Goal: Task Accomplishment & Management: Manage account settings

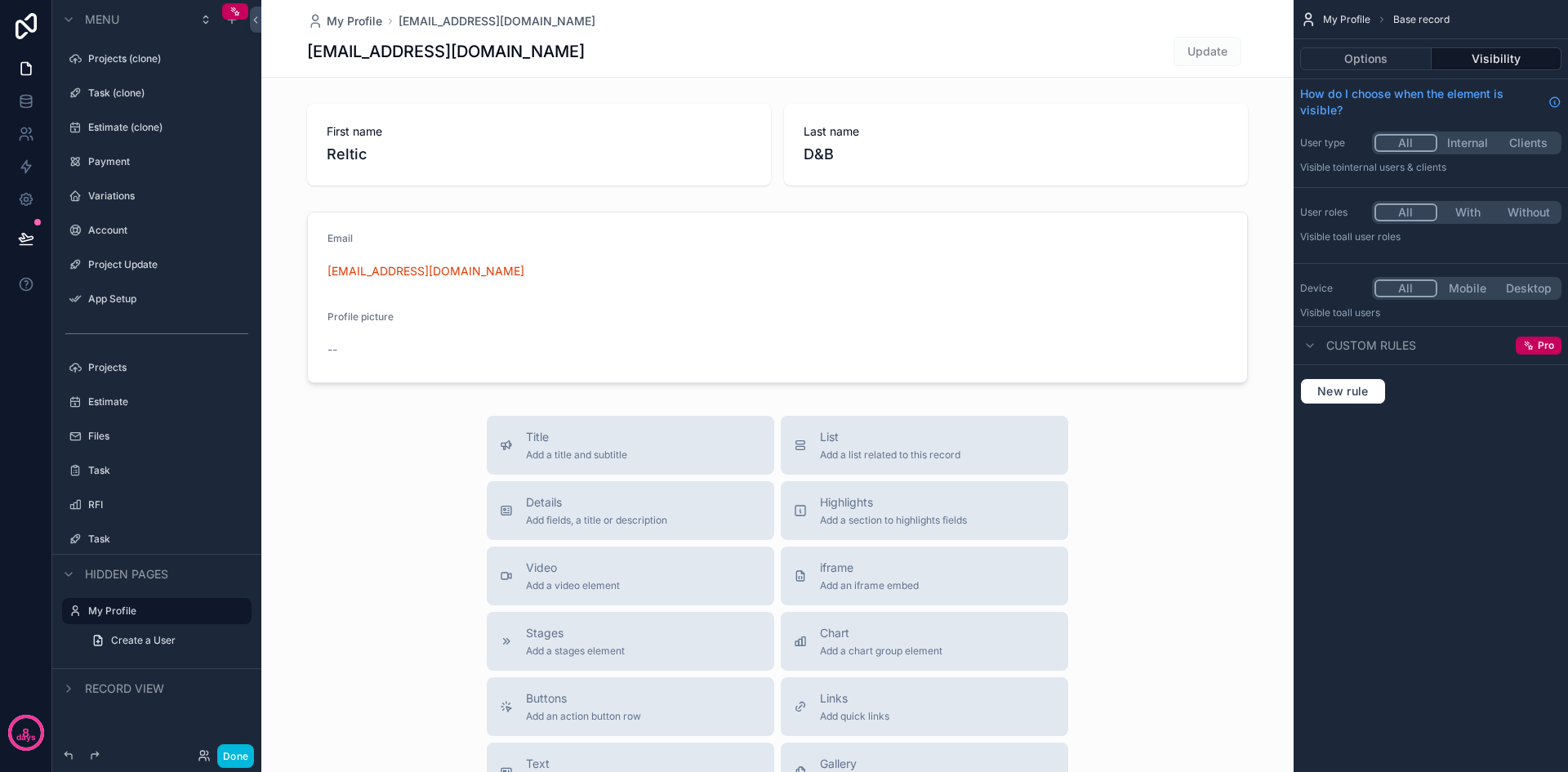
click at [234, 757] on button "Done" at bounding box center [235, 756] width 37 height 24
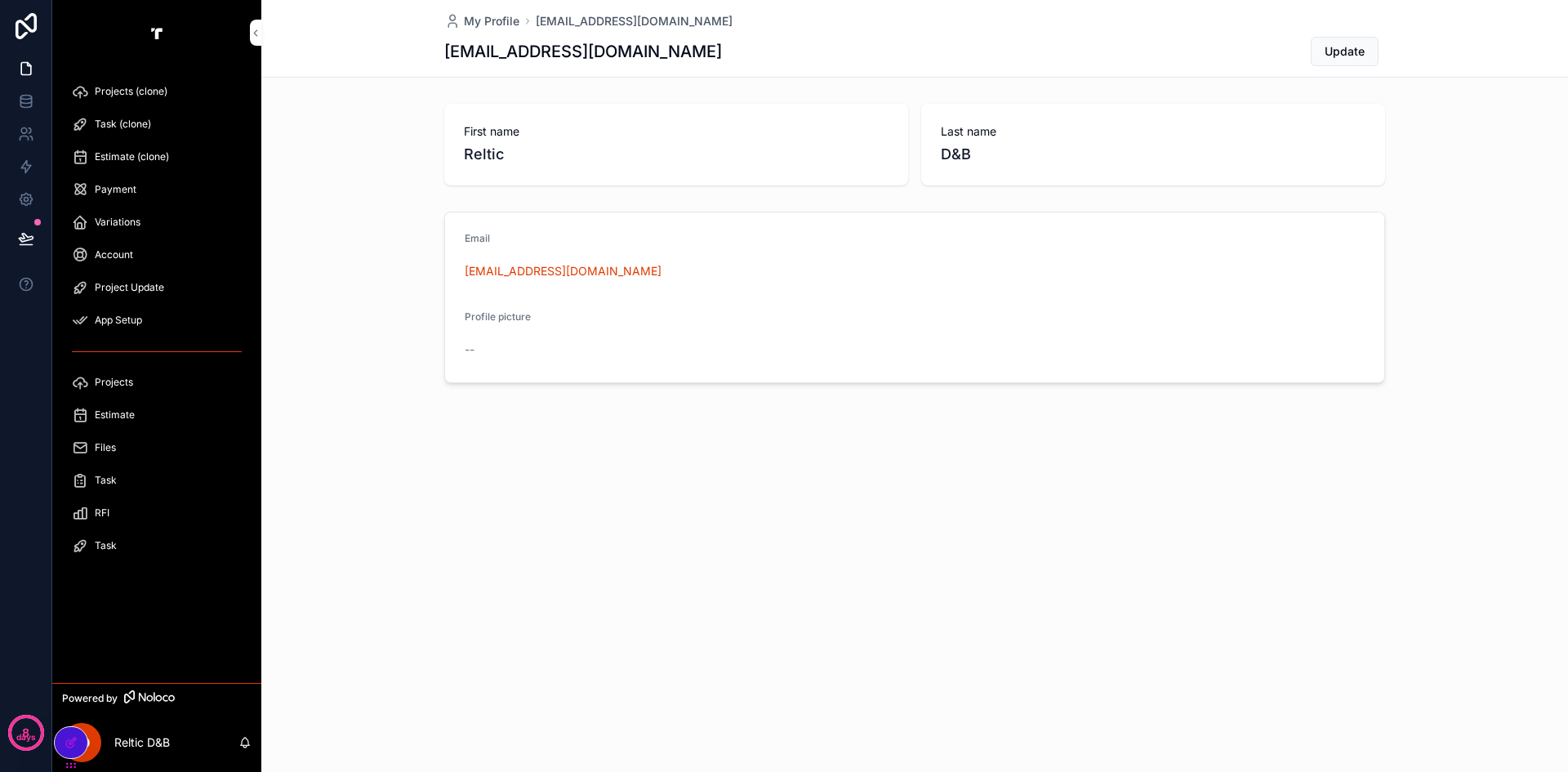
click at [147, 88] on span "Projects (clone)" at bounding box center [131, 91] width 73 height 13
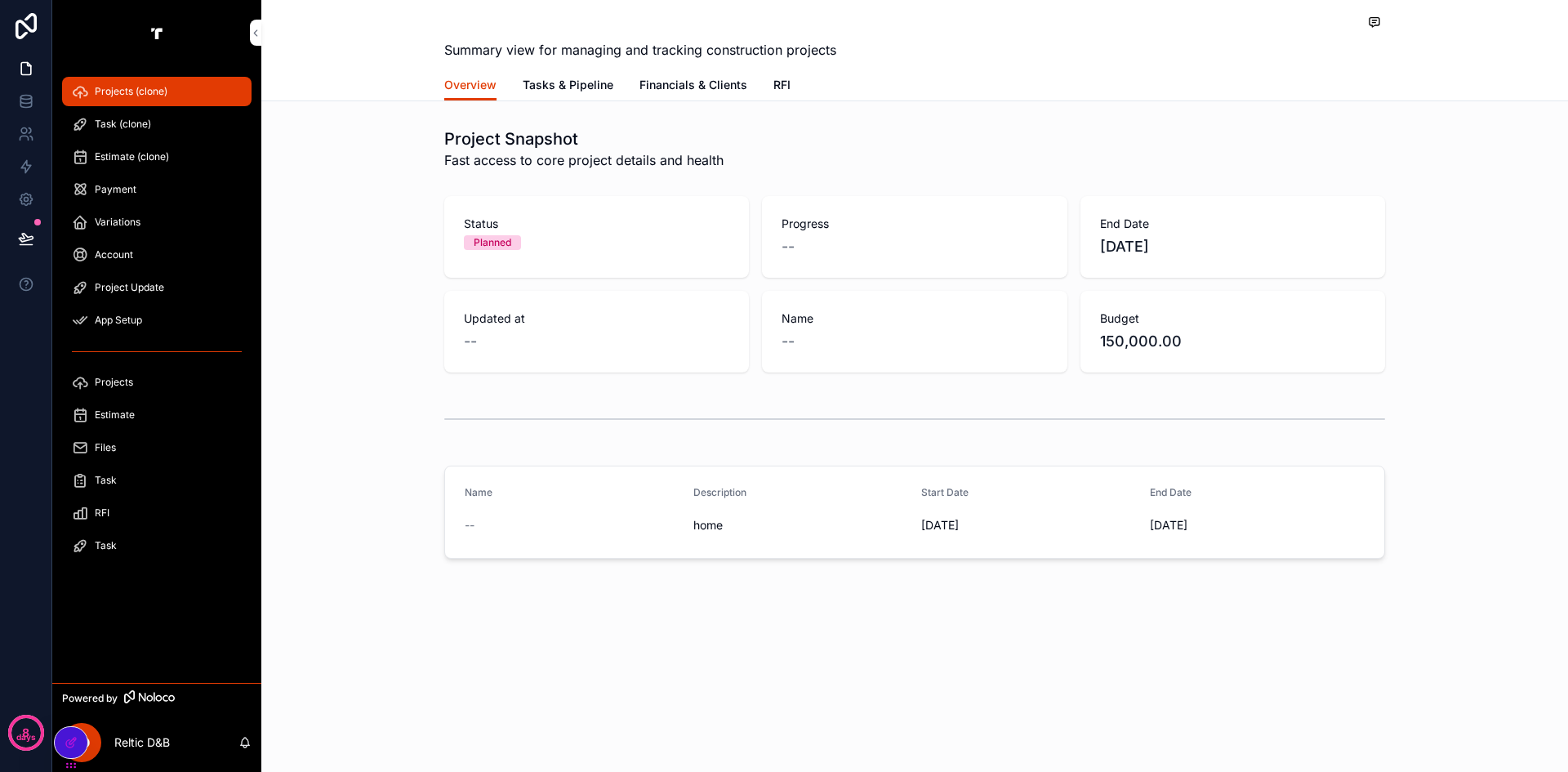
click at [136, 121] on span "Task (clone)" at bounding box center [122, 124] width 56 height 13
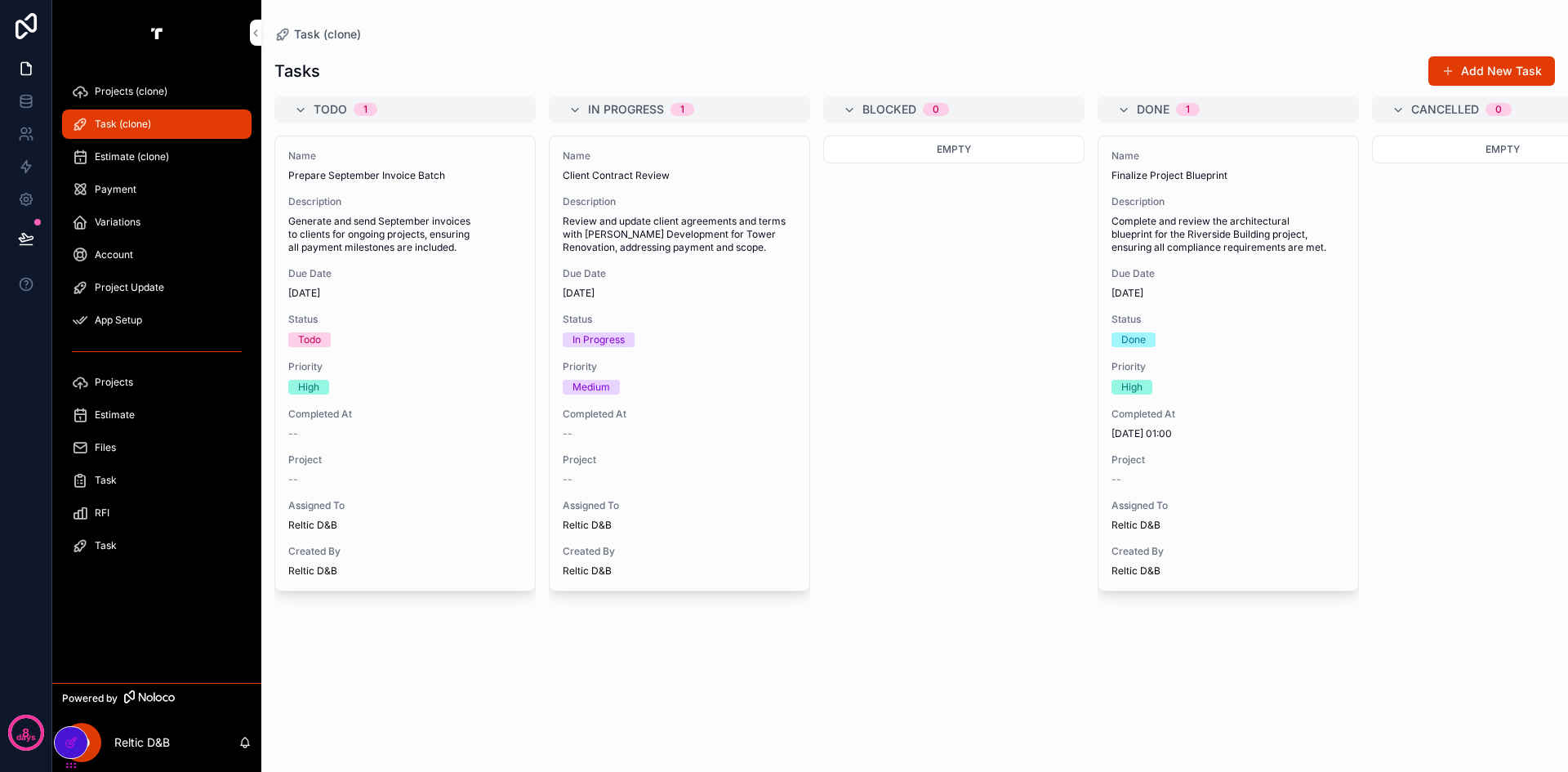
click at [138, 151] on span "Estimate (clone)" at bounding box center [131, 157] width 74 height 13
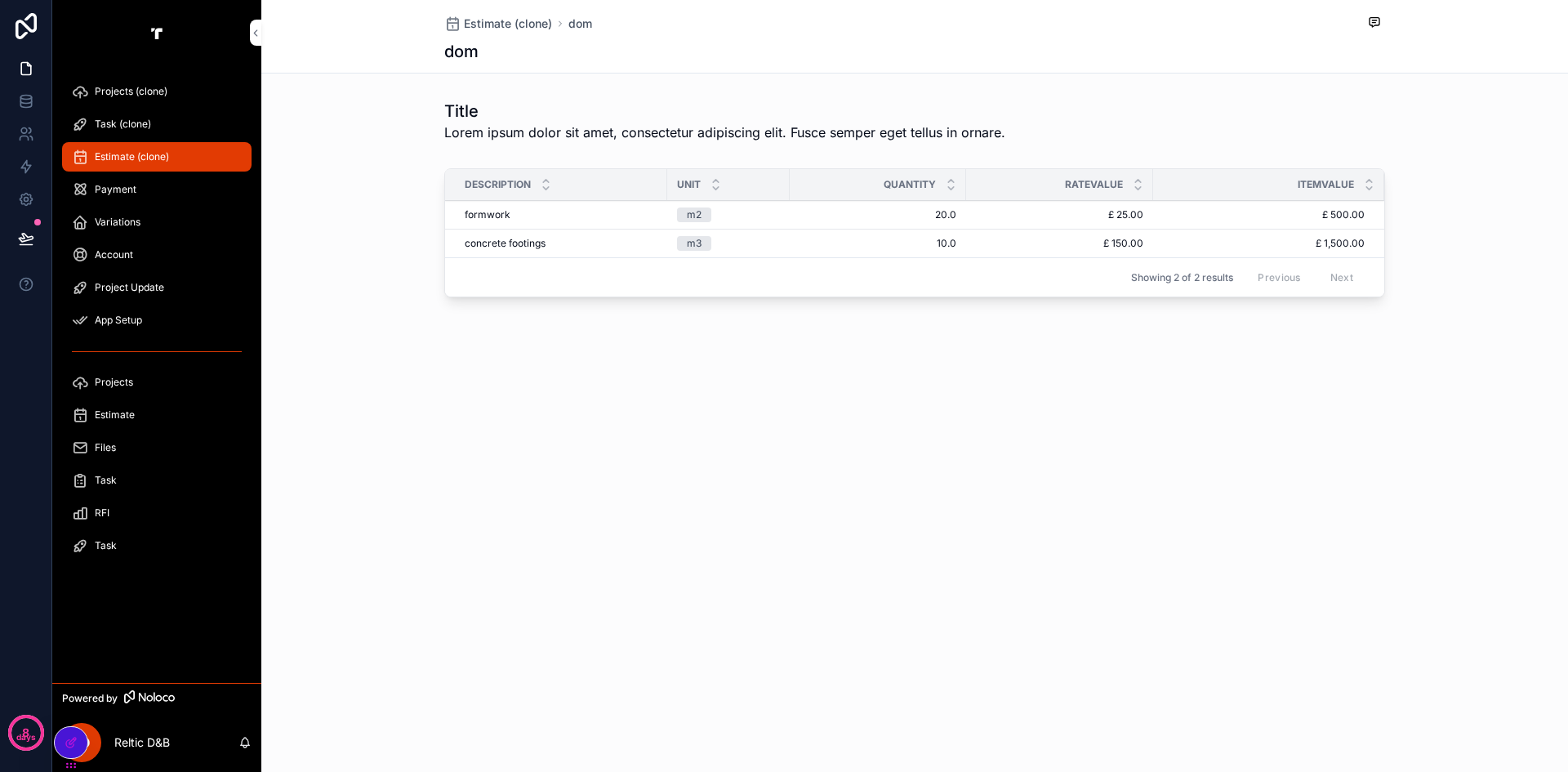
click at [138, 185] on div "Payment" at bounding box center [156, 189] width 170 height 26
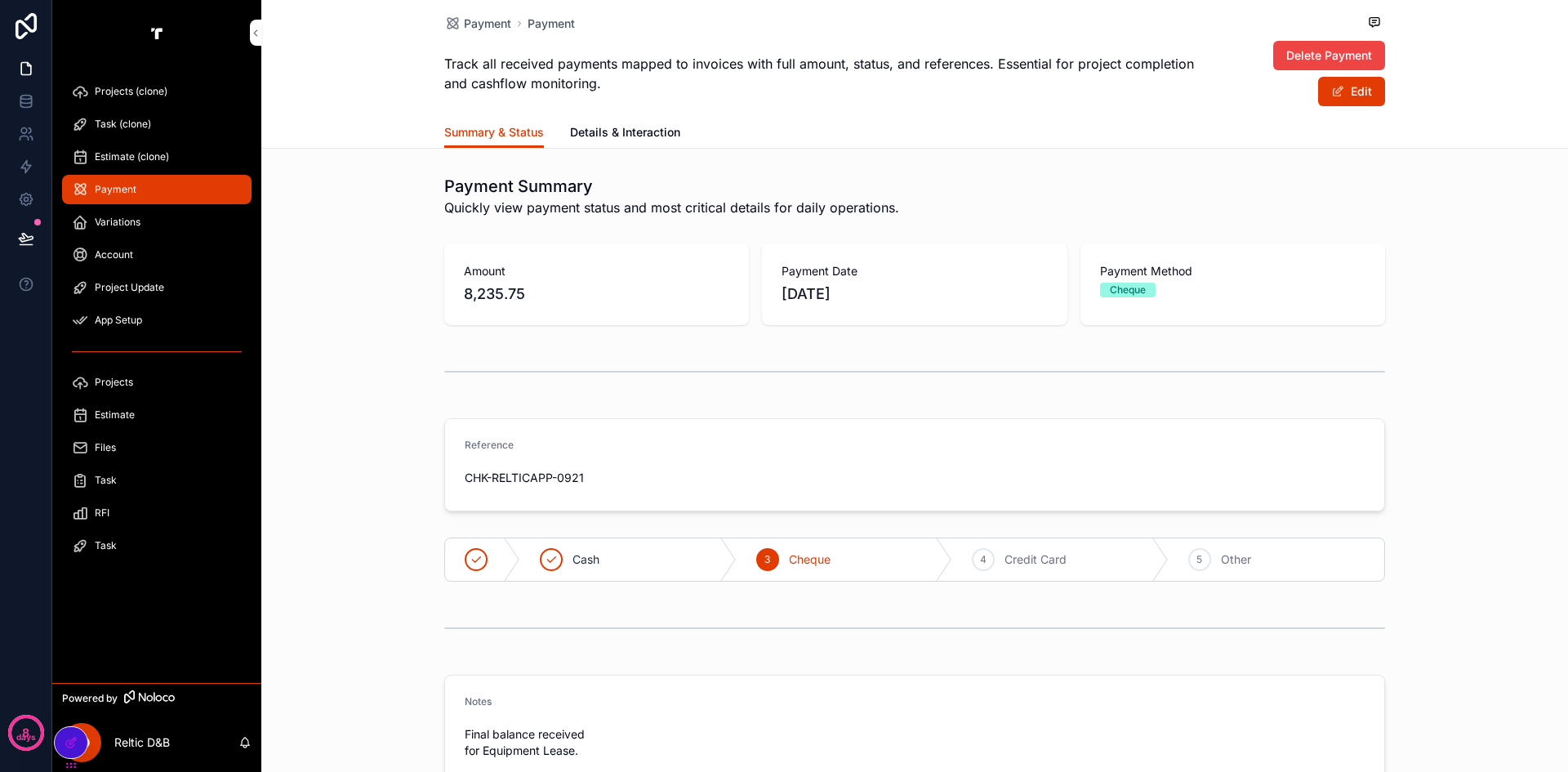
click at [602, 136] on span "Details & Interaction" at bounding box center [625, 132] width 110 height 17
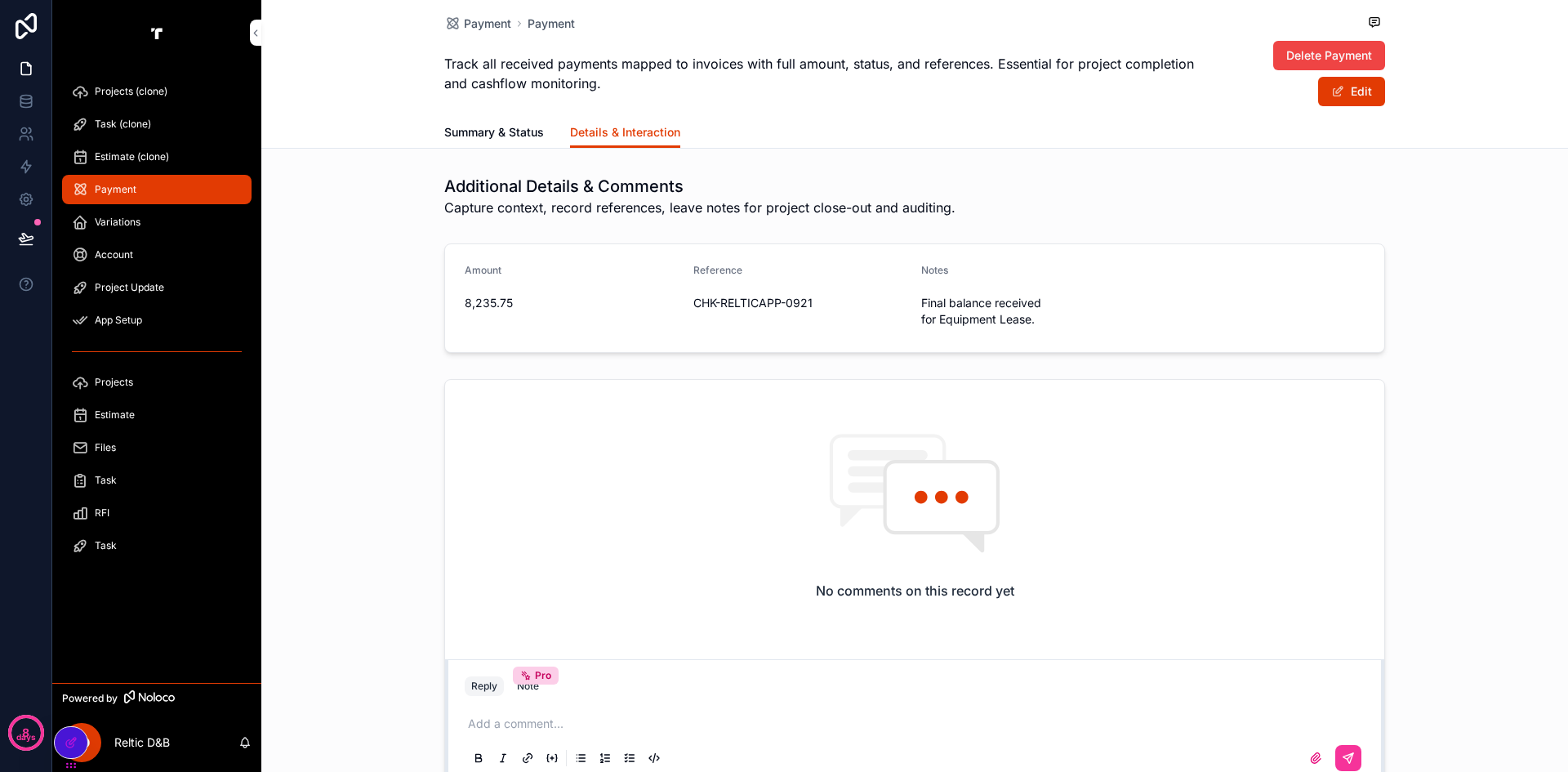
click at [492, 136] on span "Summary & Status" at bounding box center [494, 132] width 99 height 17
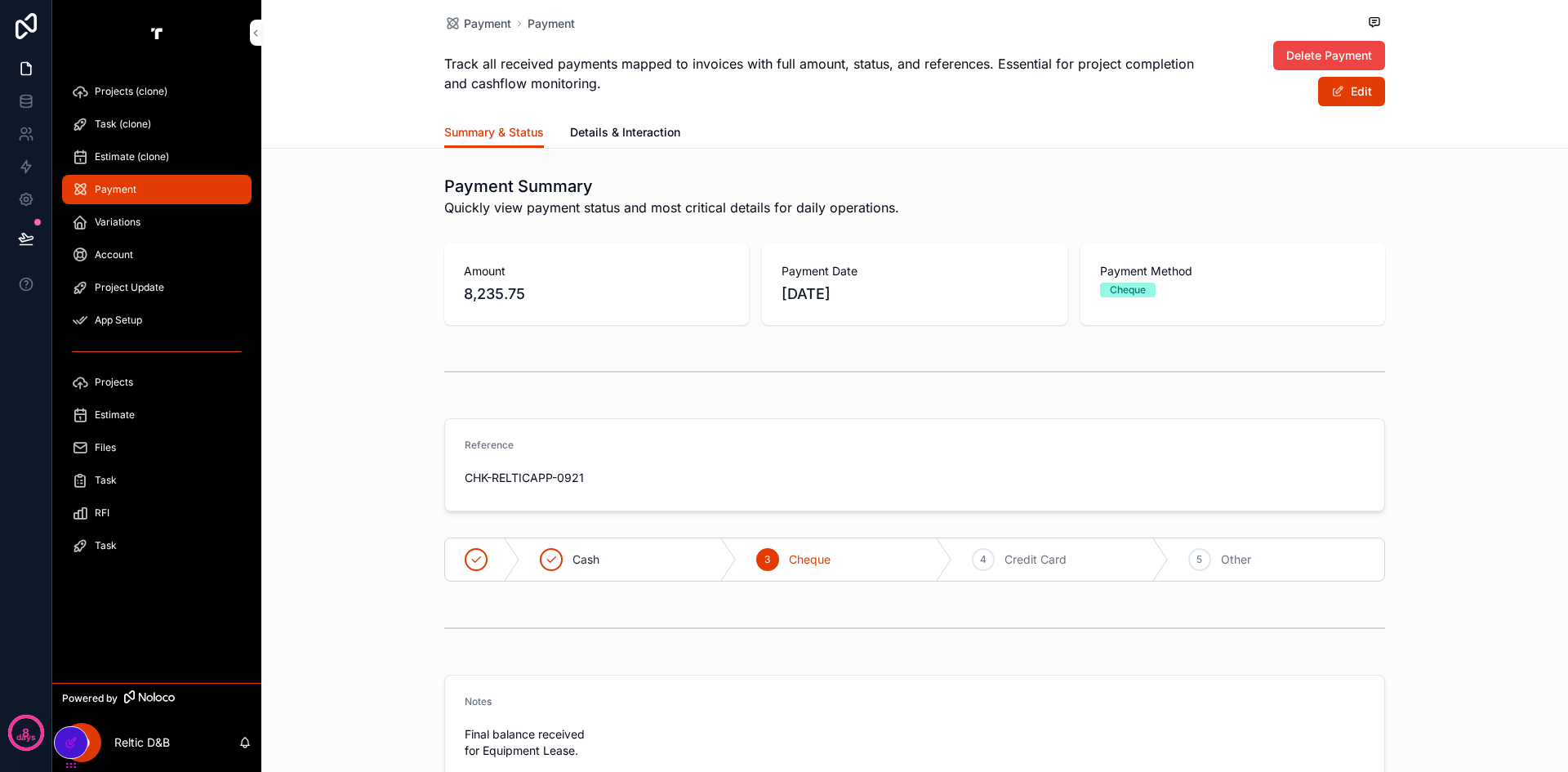
click at [127, 227] on span "Variations" at bounding box center [118, 222] width 46 height 13
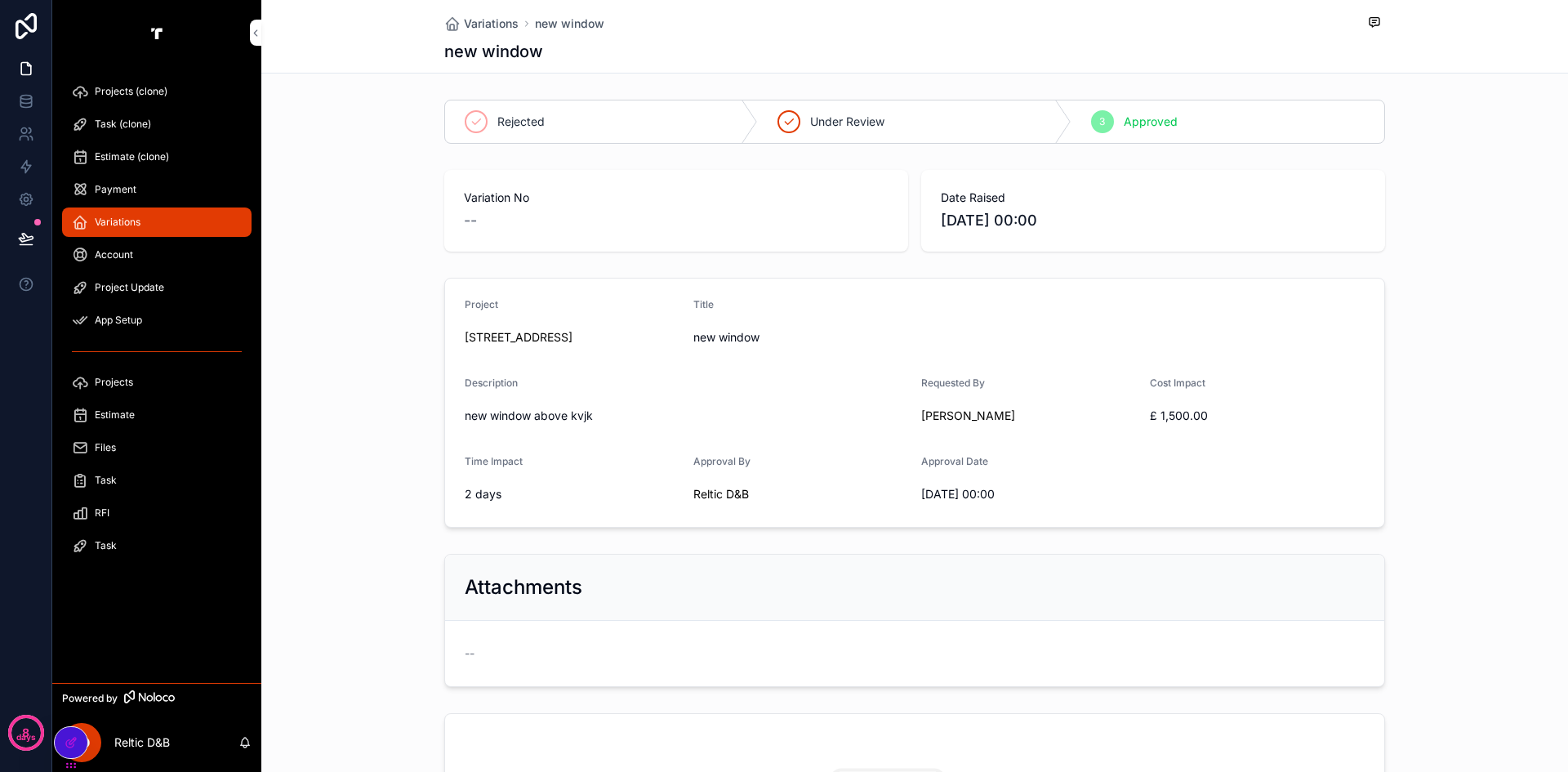
click at [557, 229] on div "--" at bounding box center [676, 221] width 425 height 23
click at [960, 187] on div "Date Raised [DATE] 00:00" at bounding box center [1153, 210] width 464 height 82
click at [875, 342] on span "new window" at bounding box center [915, 337] width 444 height 17
click at [121, 257] on span "Account" at bounding box center [114, 255] width 39 height 13
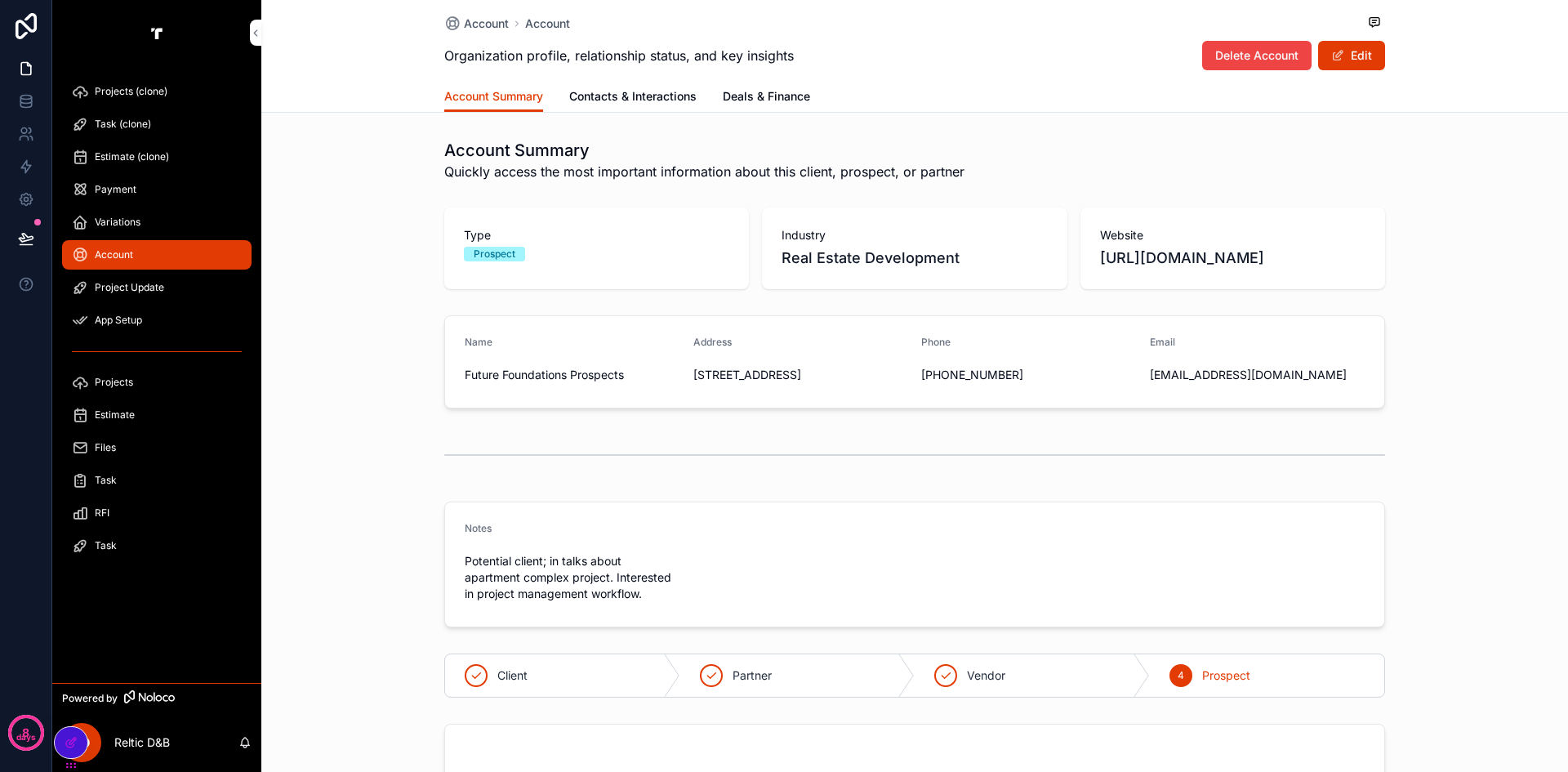
click at [139, 218] on span "Variations" at bounding box center [118, 222] width 46 height 13
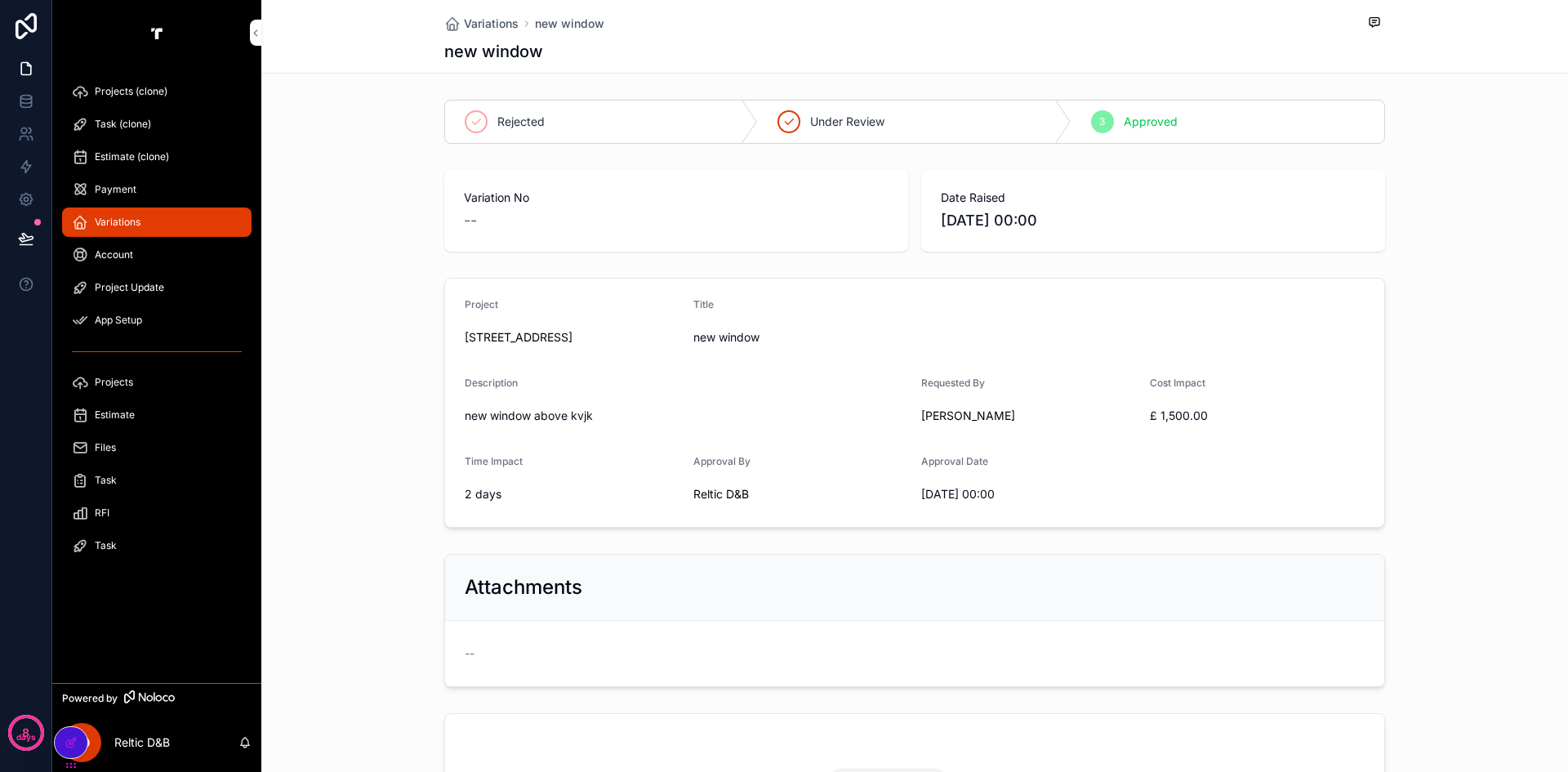
click at [99, 511] on span "RFI" at bounding box center [102, 513] width 15 height 13
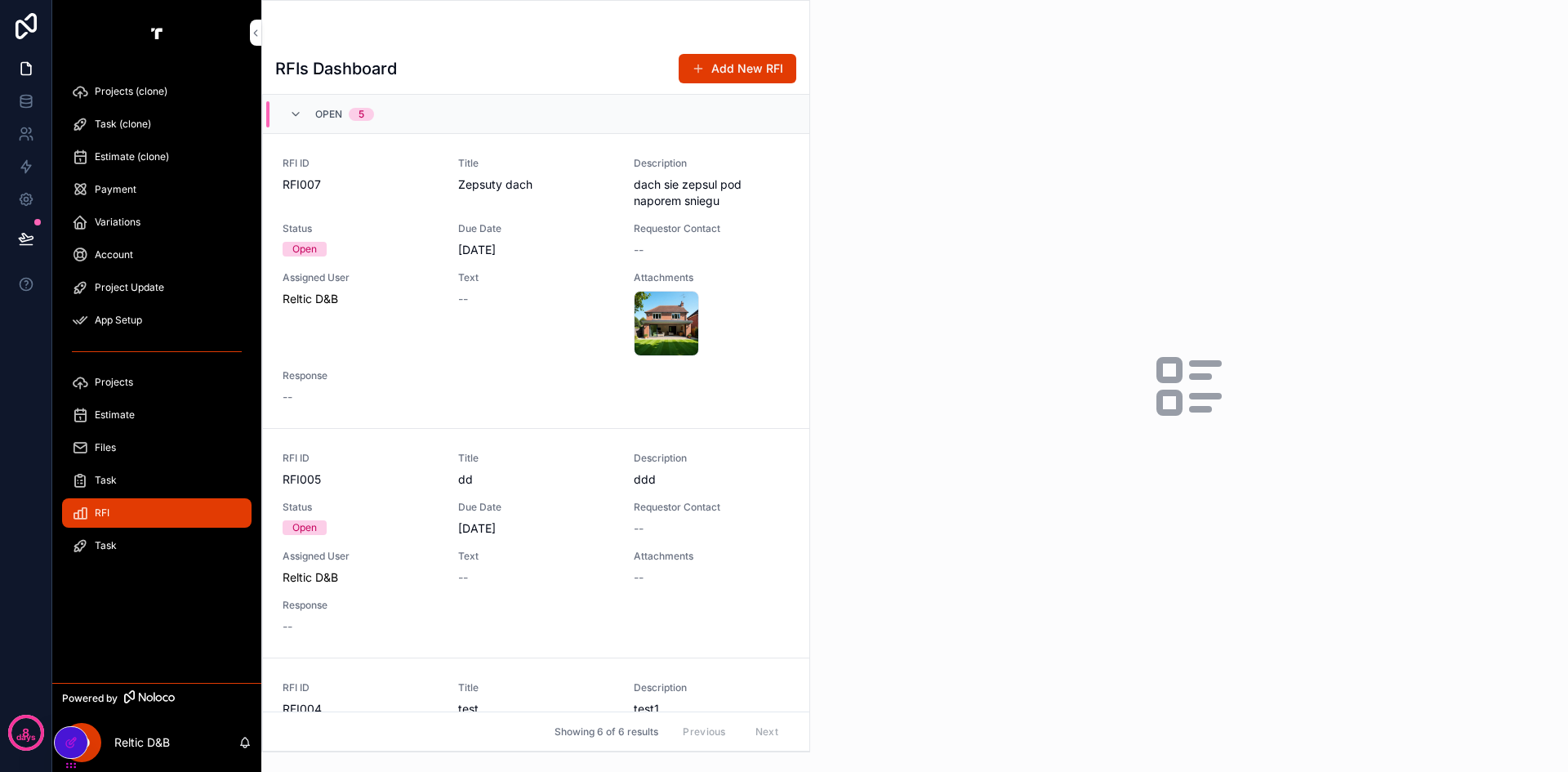
click at [755, 63] on button "Add New RFI" at bounding box center [738, 69] width 118 height 29
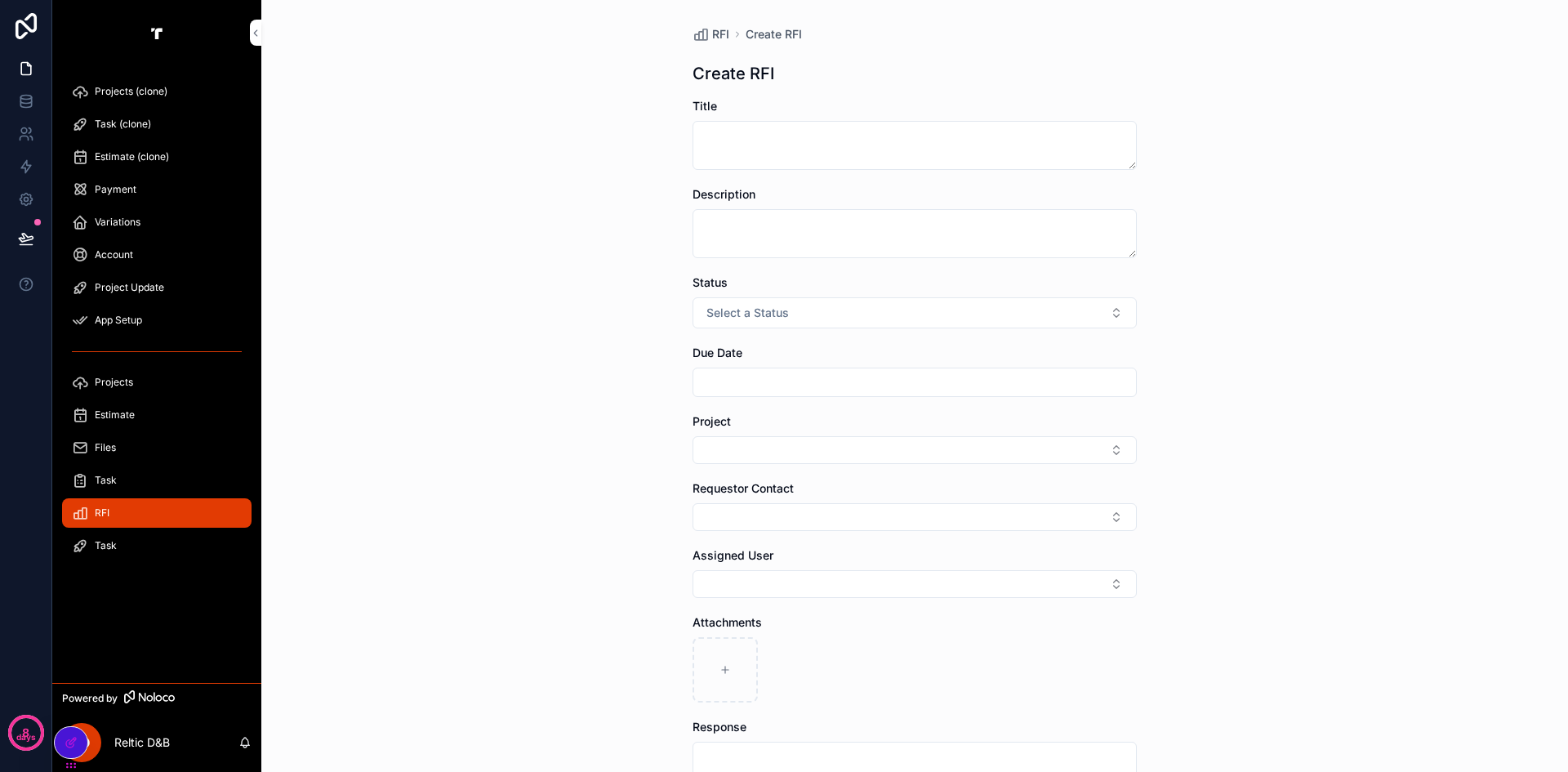
click at [128, 512] on div "RFI" at bounding box center [156, 513] width 170 height 26
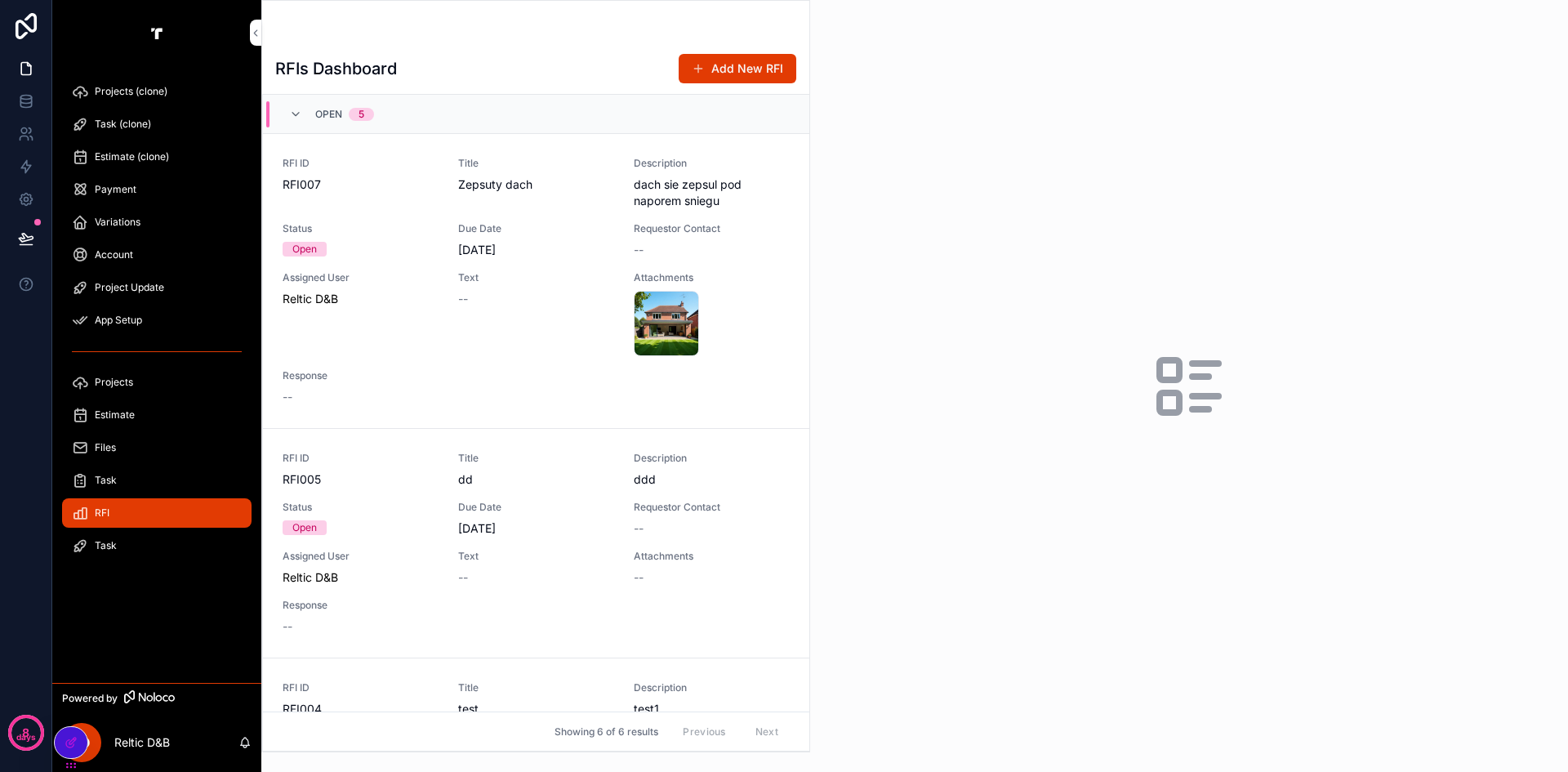
click at [536, 336] on div "Text --" at bounding box center [537, 313] width 156 height 85
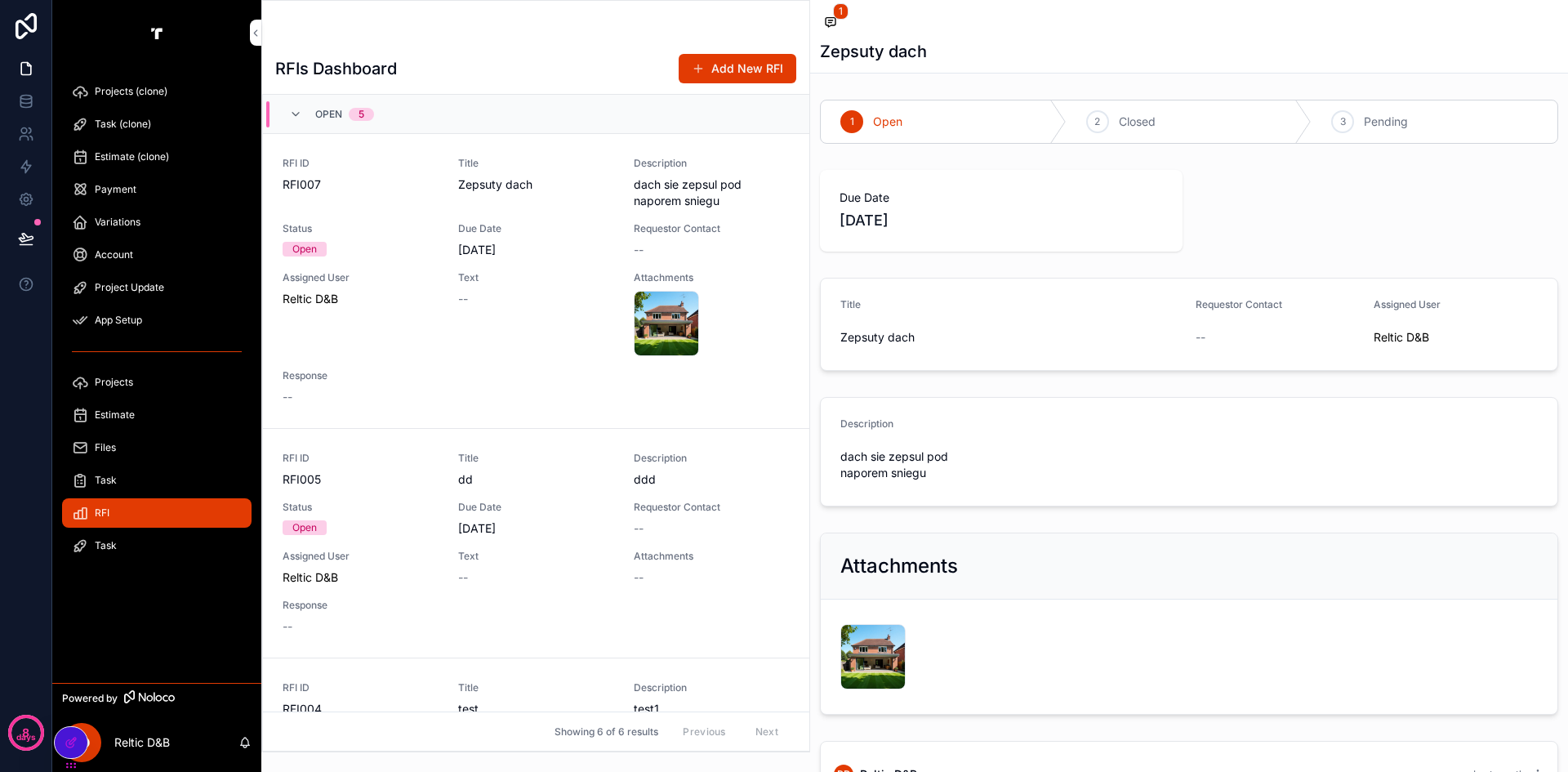
click at [1152, 126] on span "Closed" at bounding box center [1138, 122] width 37 height 17
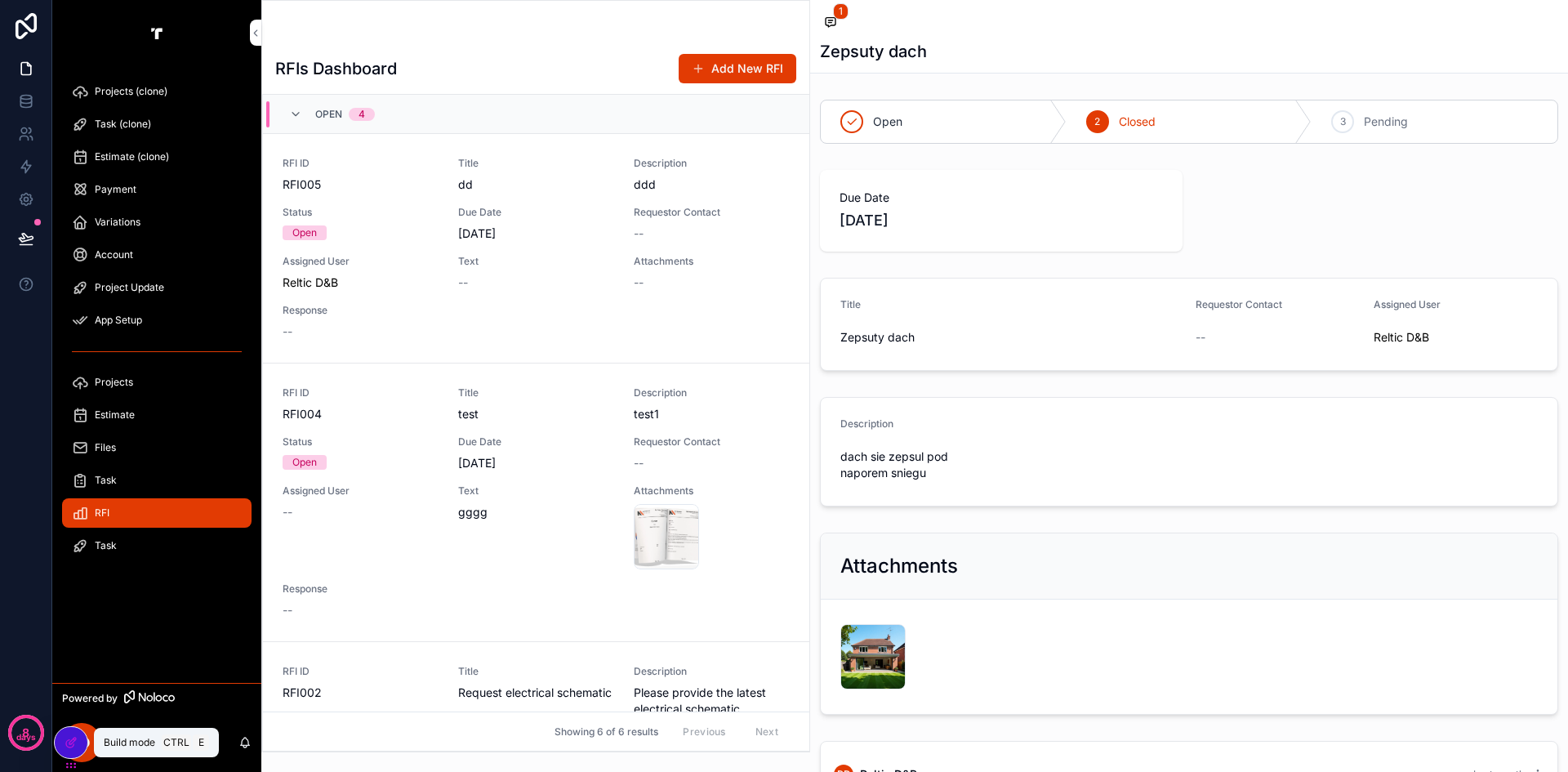
click at [73, 744] on icon at bounding box center [71, 743] width 13 height 13
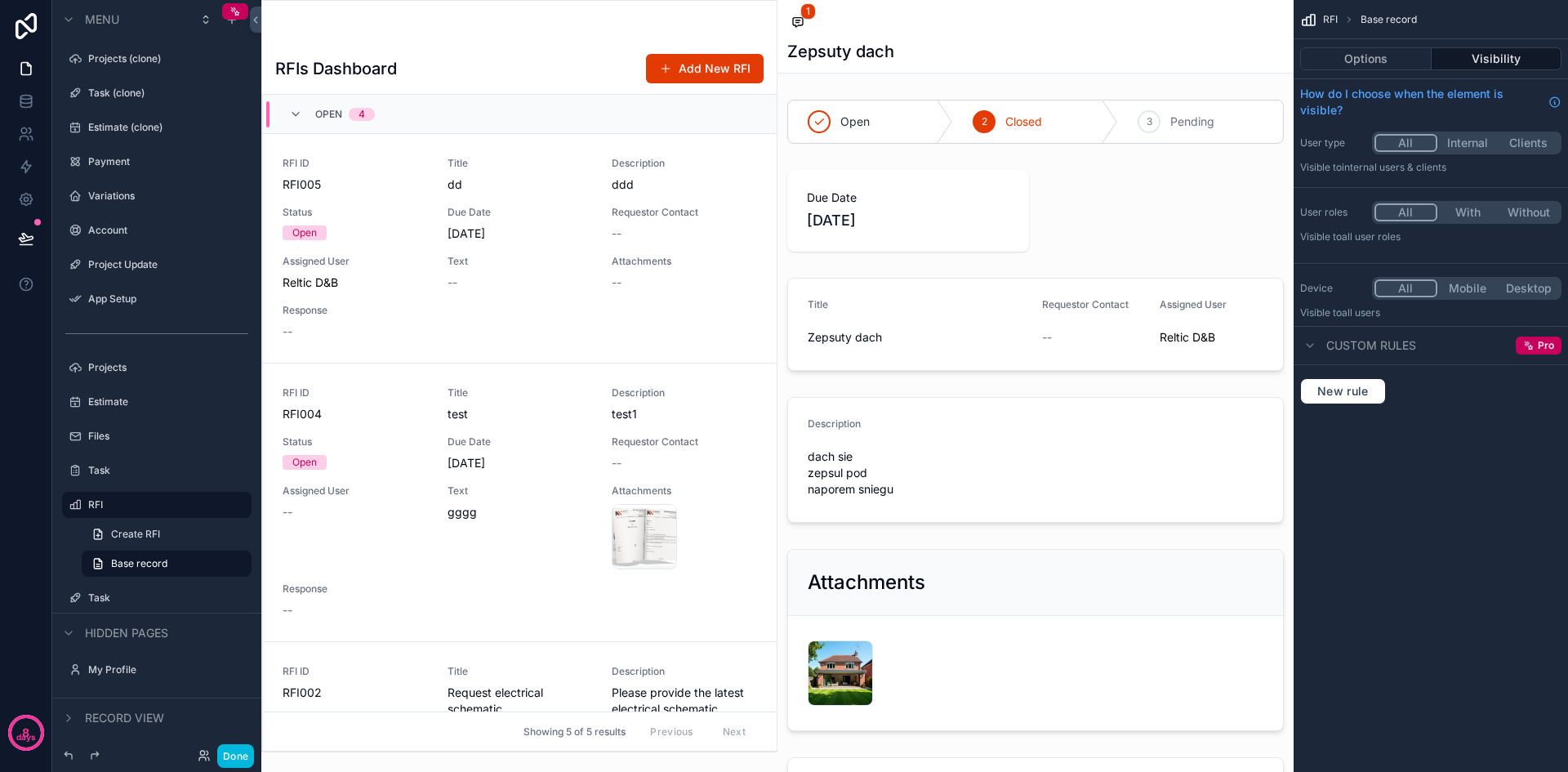
click at [0, 0] on icon "scrollable content" at bounding box center [0, 0] width 0 height 0
click at [230, 23] on icon "scrollable content" at bounding box center [232, 19] width 13 height 13
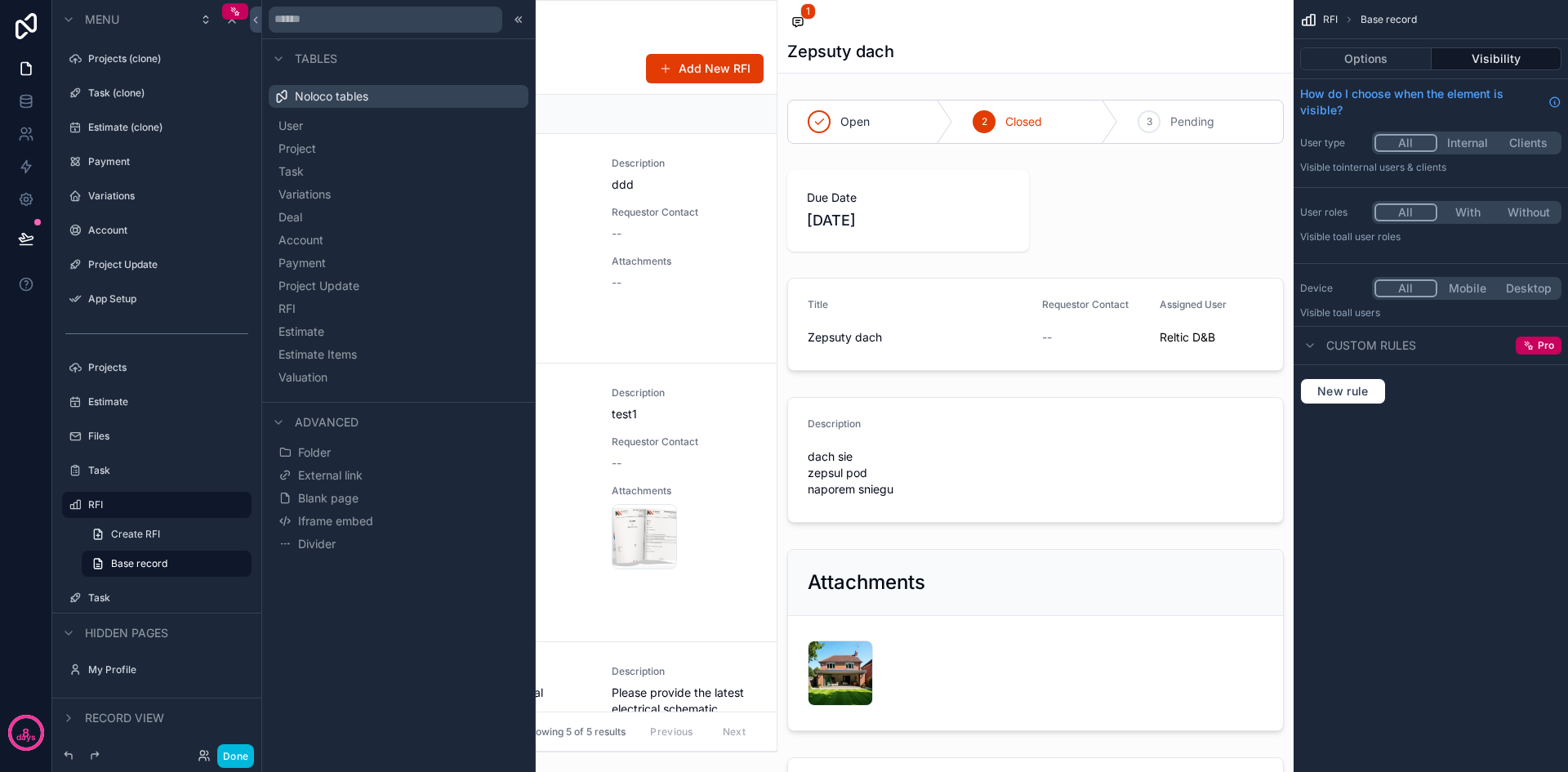
click at [446, 451] on button "Folder" at bounding box center [399, 452] width 246 height 23
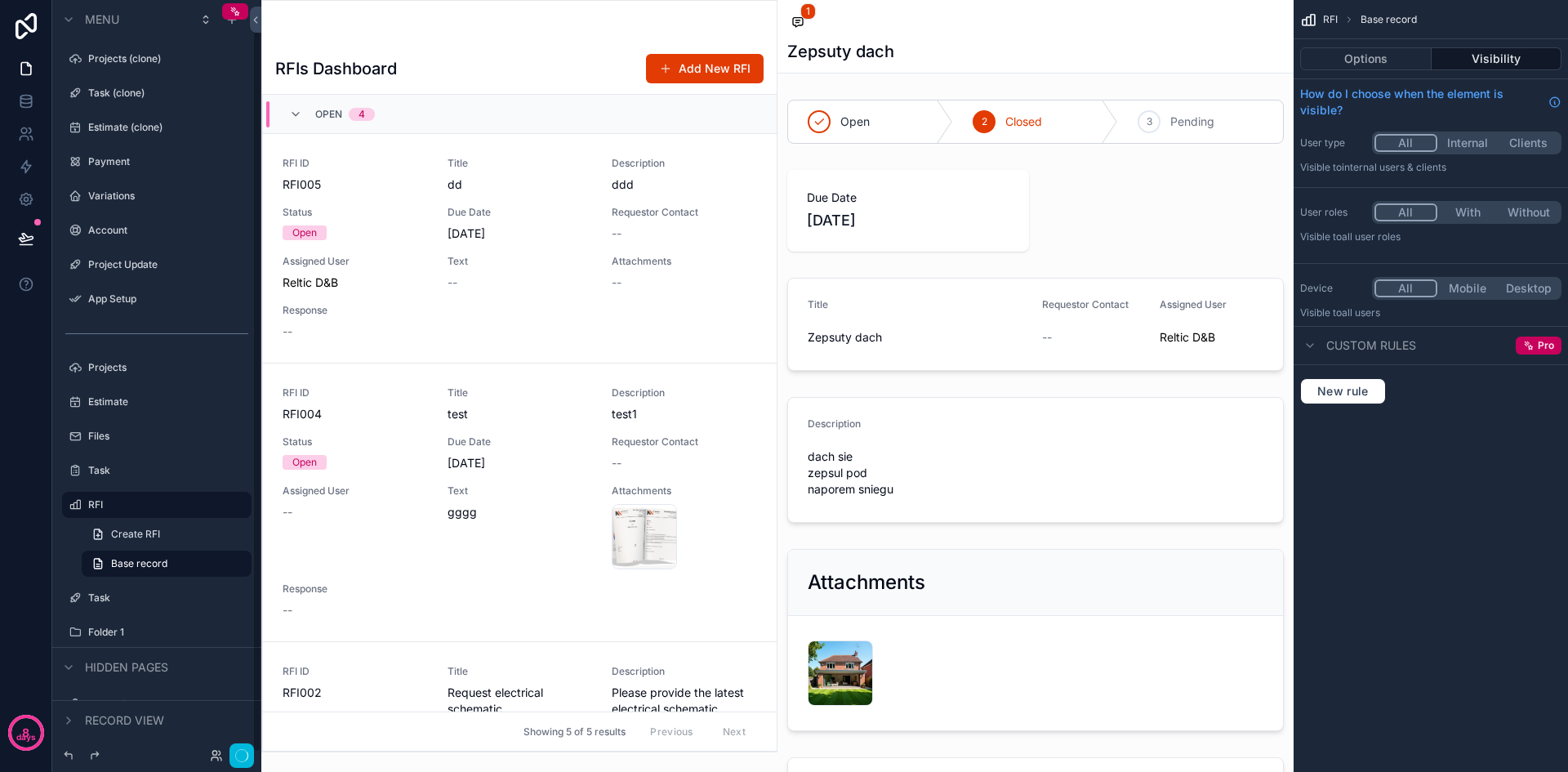
scroll to position [32, 0]
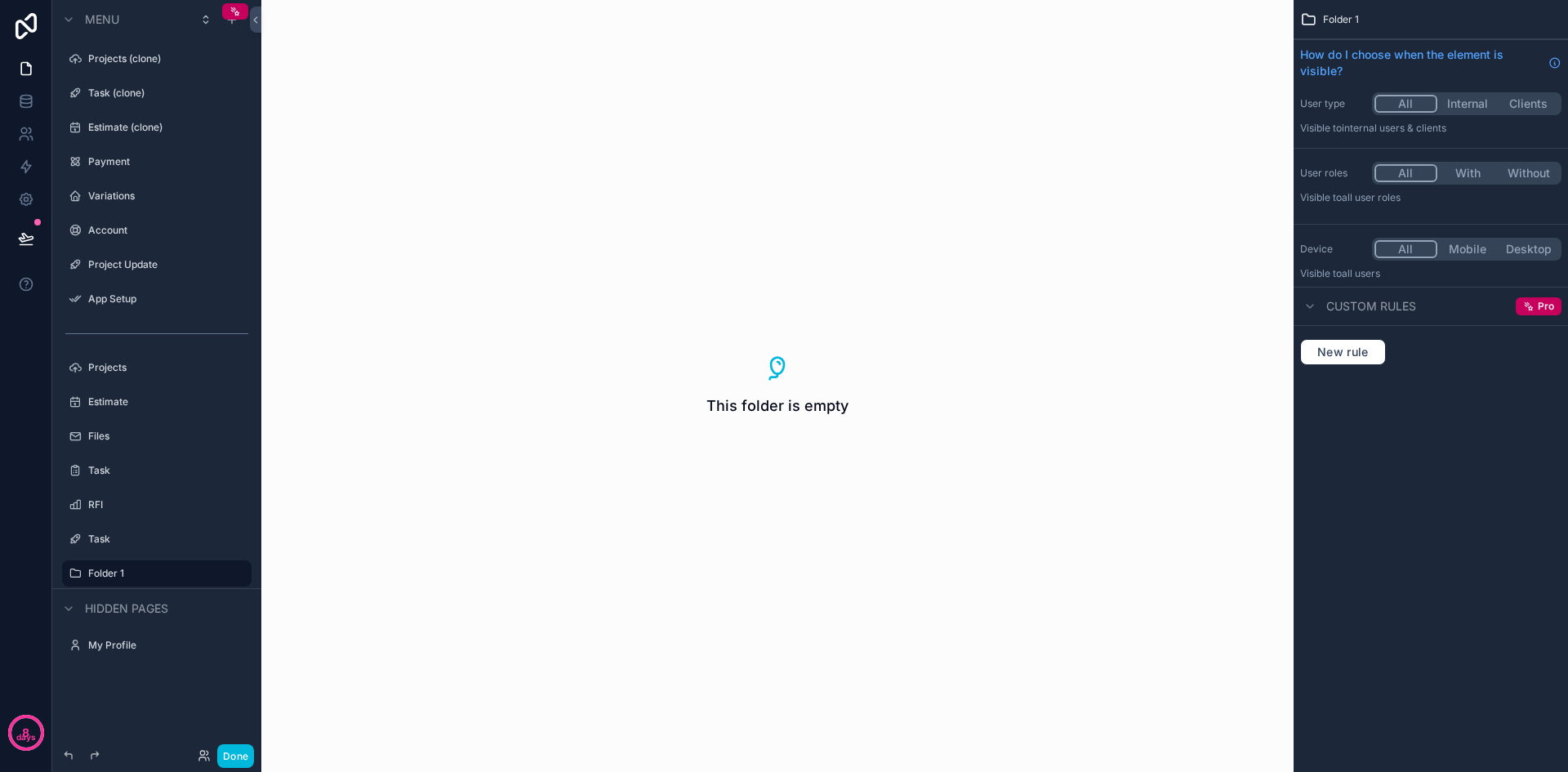
click at [0, 0] on icon "scrollable content" at bounding box center [0, 0] width 0 height 0
click at [143, 564] on input "********" at bounding box center [143, 573] width 111 height 19
type input "********"
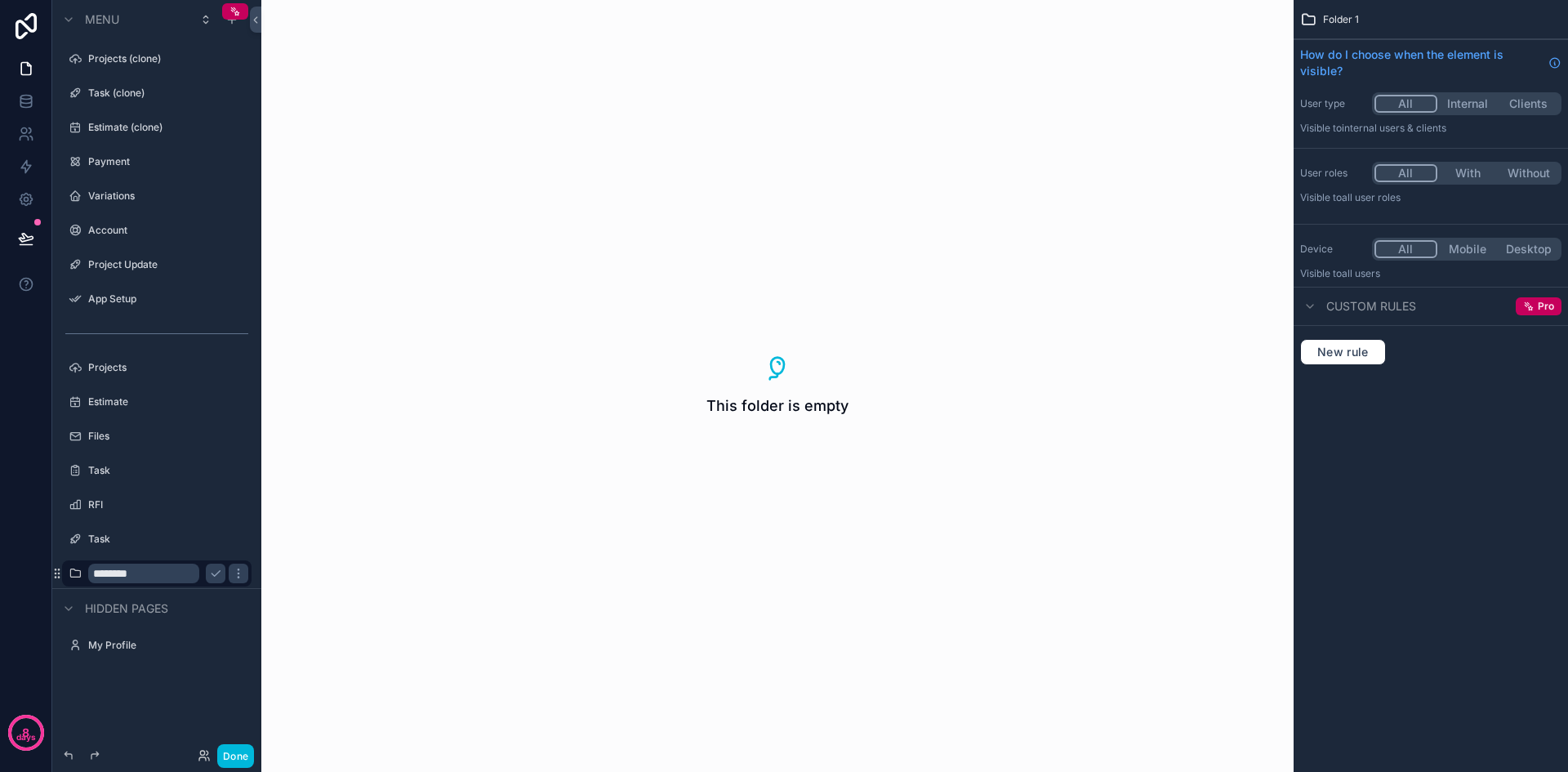
click at [217, 570] on icon "scrollable content" at bounding box center [216, 573] width 13 height 13
click at [525, 539] on div "This folder is empty" at bounding box center [777, 386] width 1032 height 772
click at [700, 388] on div "This folder is empty" at bounding box center [777, 386] width 1032 height 772
click at [131, 534] on label "Task" at bounding box center [165, 539] width 153 height 13
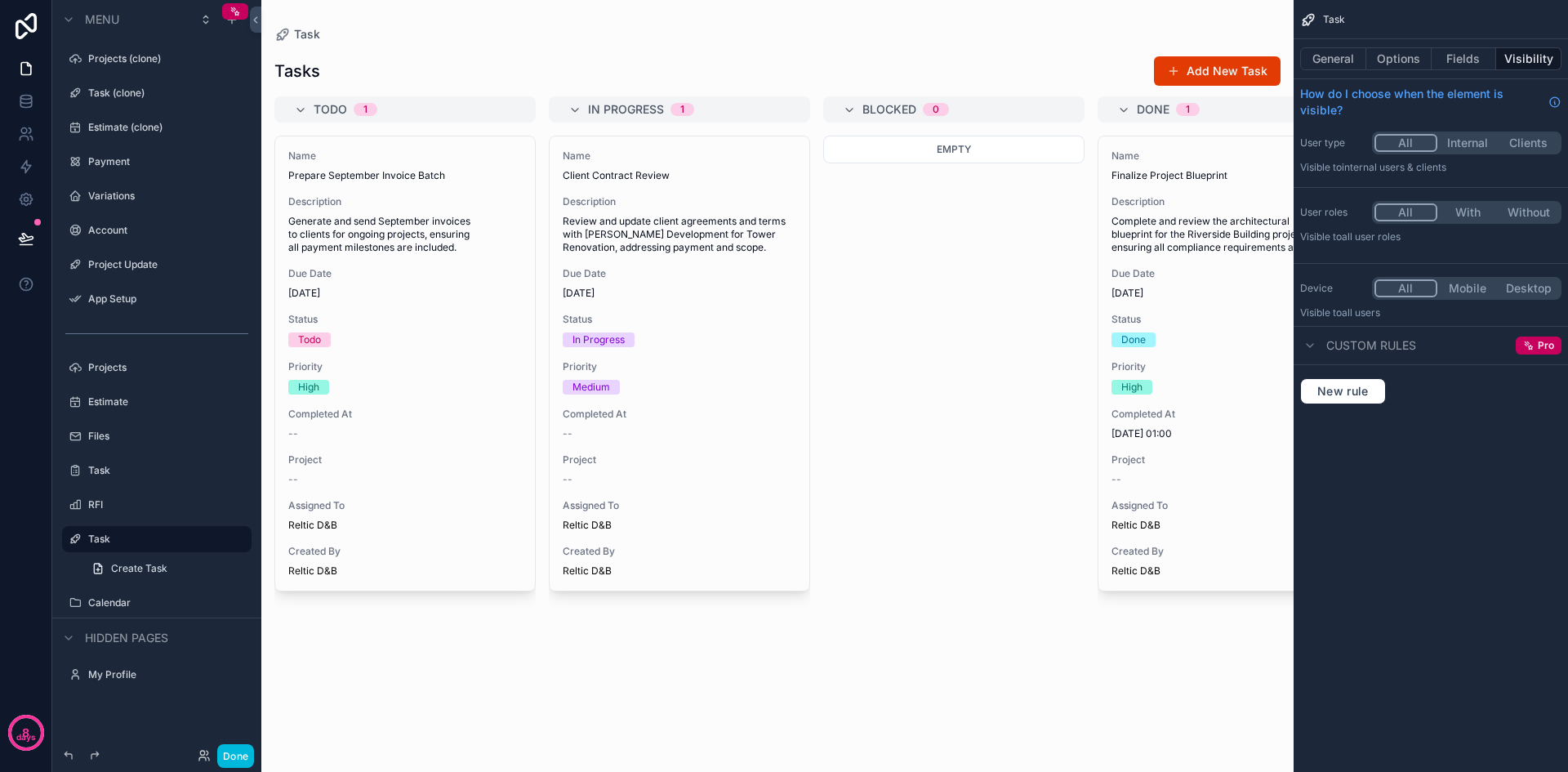
click at [155, 601] on label "Calendar" at bounding box center [165, 603] width 153 height 13
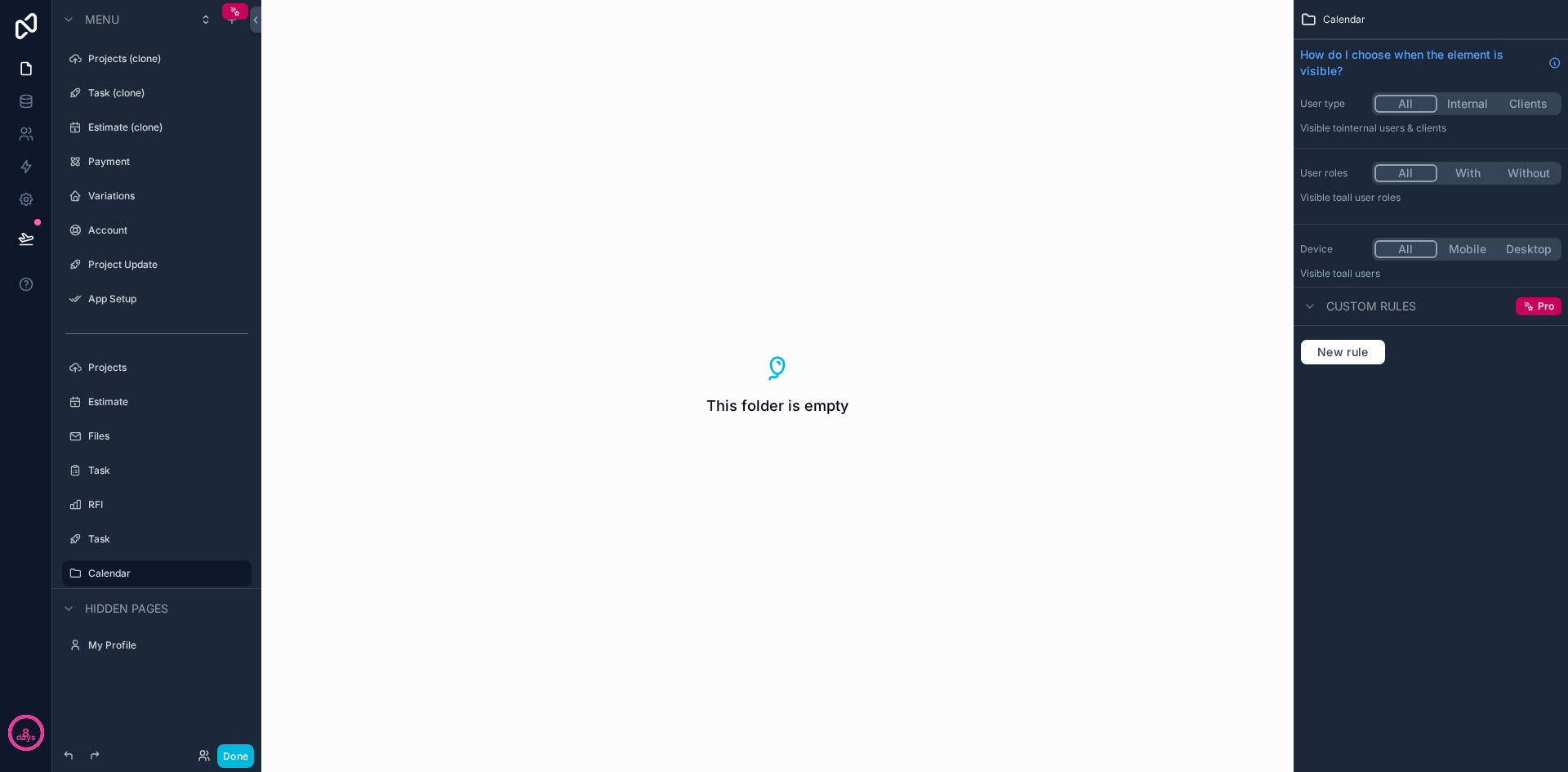
click at [162, 581] on div "Calendar" at bounding box center [168, 573] width 160 height 19
click at [0, 0] on icon "scrollable content" at bounding box center [0, 0] width 0 height 0
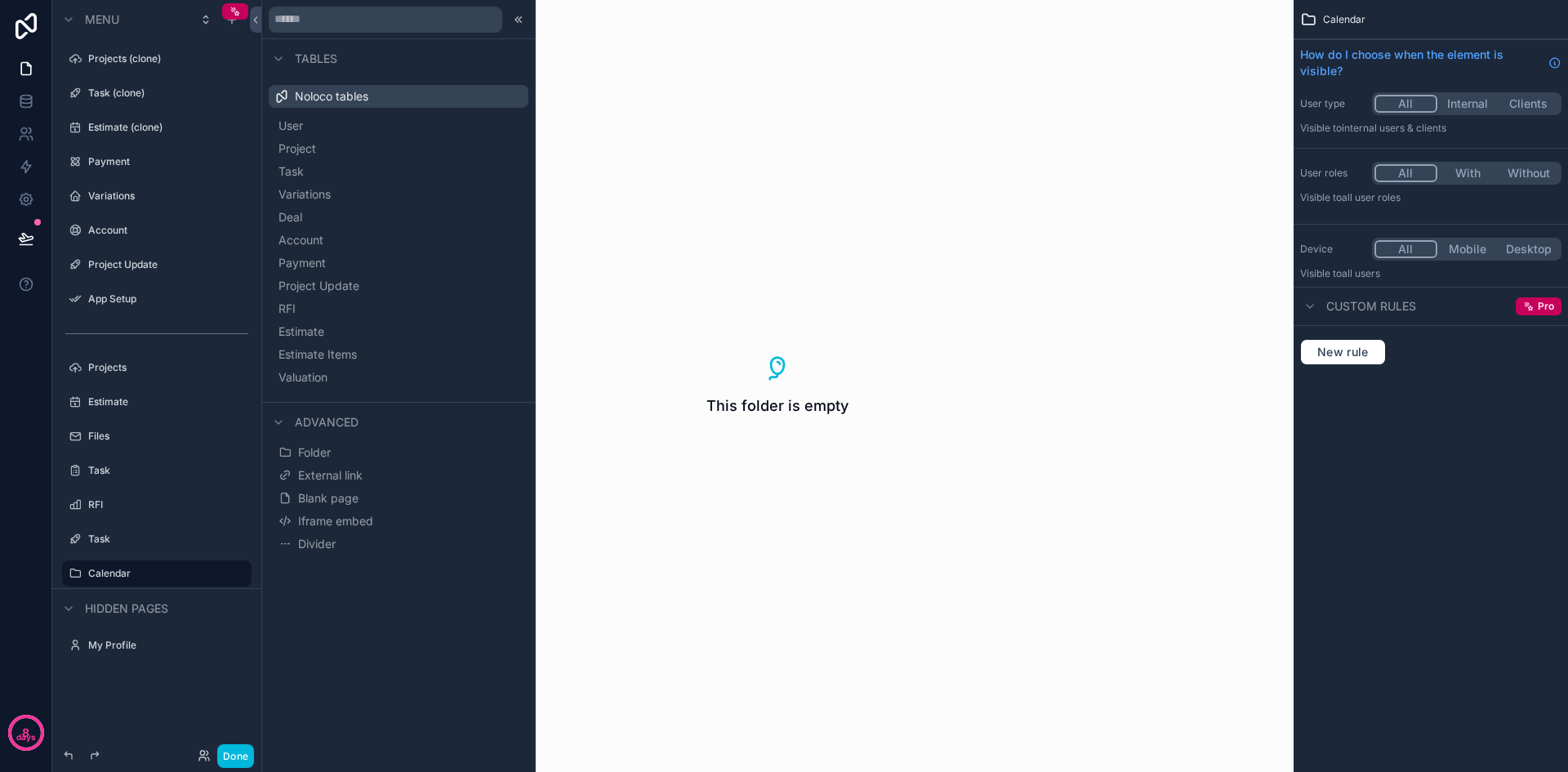
click at [838, 662] on div "This folder is empty" at bounding box center [777, 386] width 1032 height 772
click at [118, 579] on label "Calendar" at bounding box center [165, 573] width 153 height 13
click at [1057, 490] on div "This folder is empty" at bounding box center [777, 386] width 1032 height 772
drag, startPoint x: 1146, startPoint y: 399, endPoint x: 625, endPoint y: 485, distance: 528.1
click at [1146, 399] on div "This folder is empty" at bounding box center [777, 386] width 1032 height 772
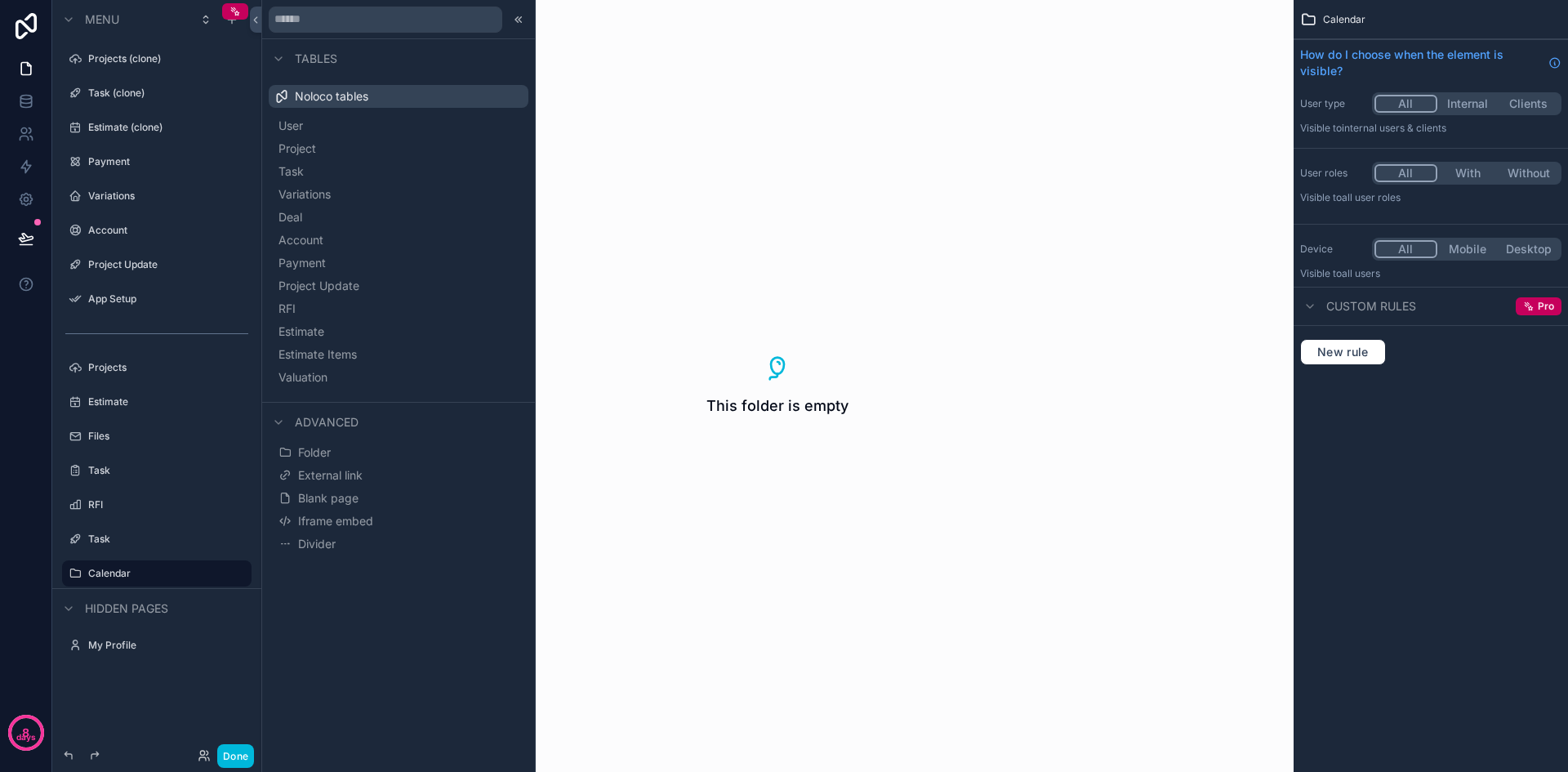
click at [237, 758] on button "Done" at bounding box center [235, 756] width 37 height 24
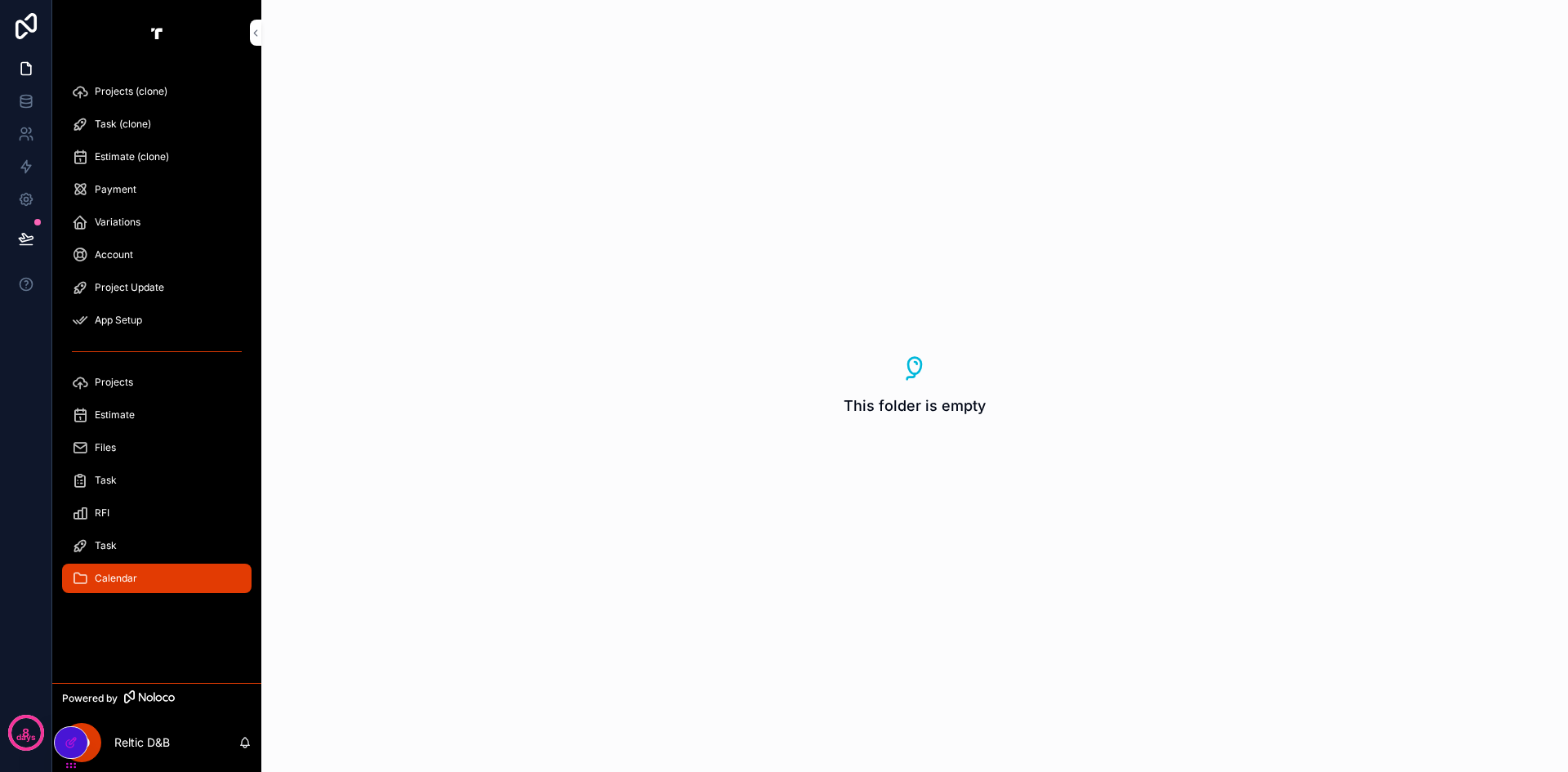
click at [123, 579] on span "Calendar" at bounding box center [116, 578] width 42 height 13
click at [78, 745] on div at bounding box center [72, 743] width 33 height 31
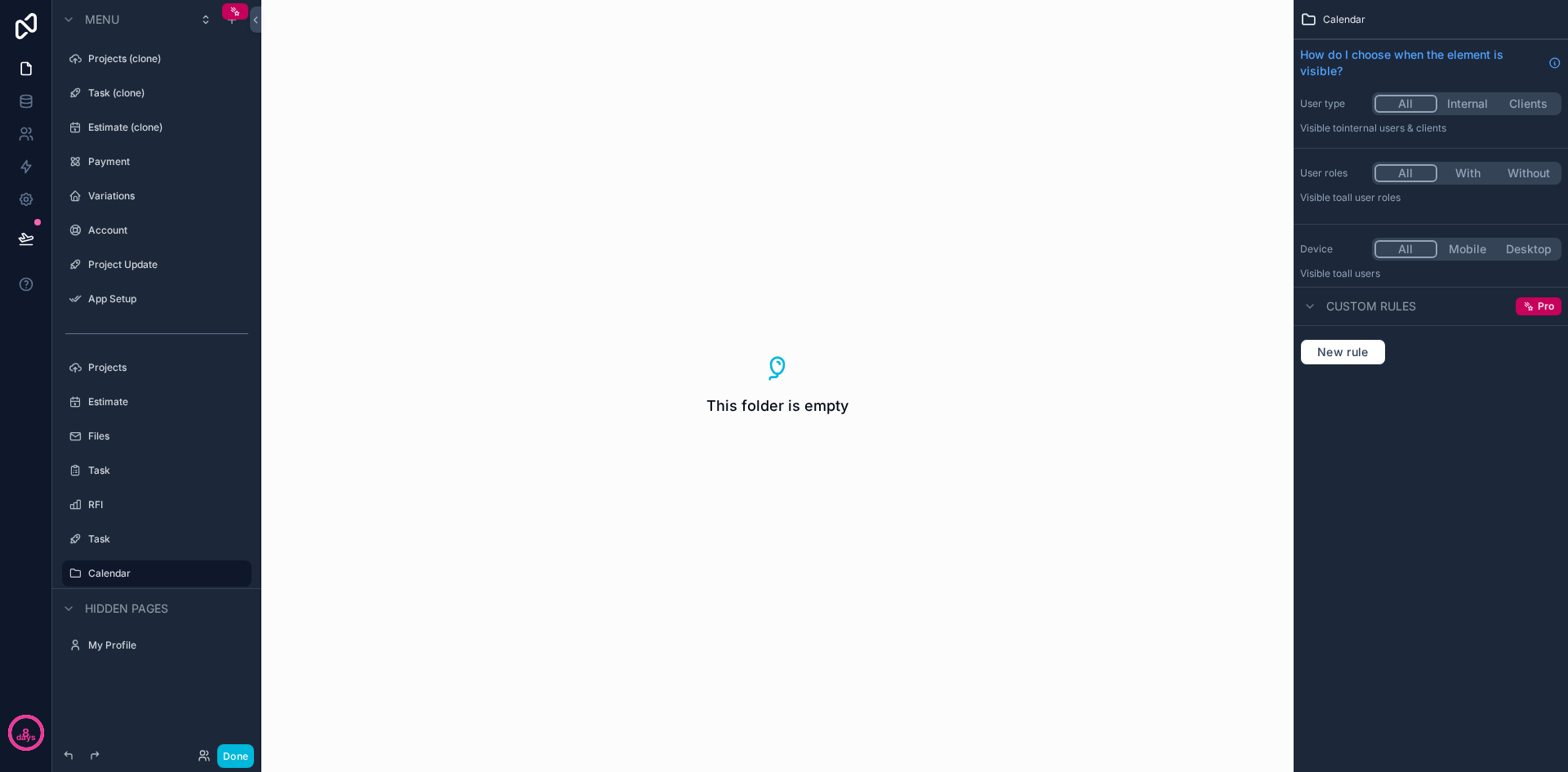
click at [635, 520] on div "This folder is empty" at bounding box center [777, 386] width 1032 height 772
click at [96, 540] on label "Task" at bounding box center [165, 539] width 153 height 13
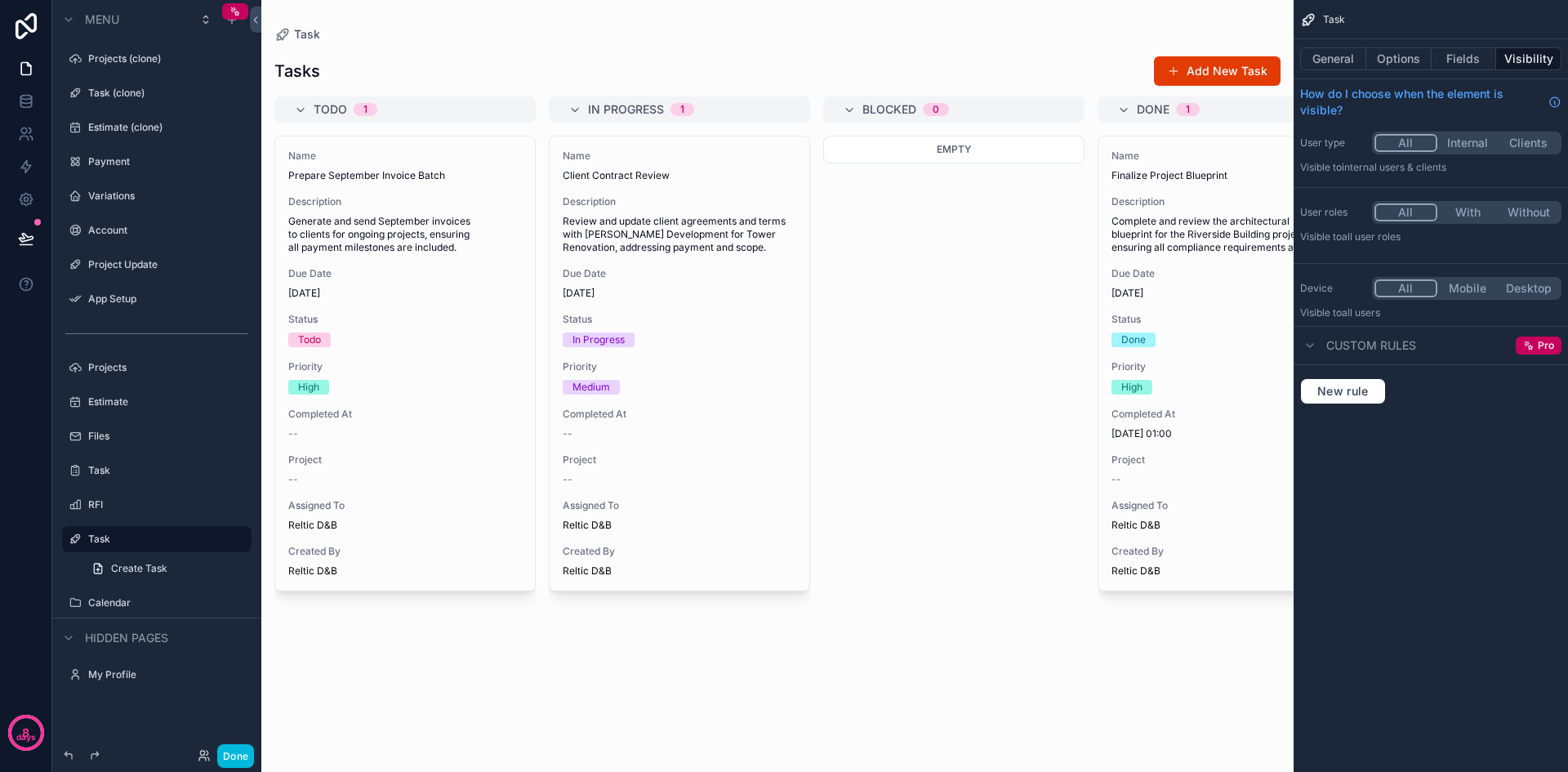
click at [104, 596] on label "Calendar" at bounding box center [165, 603] width 153 height 13
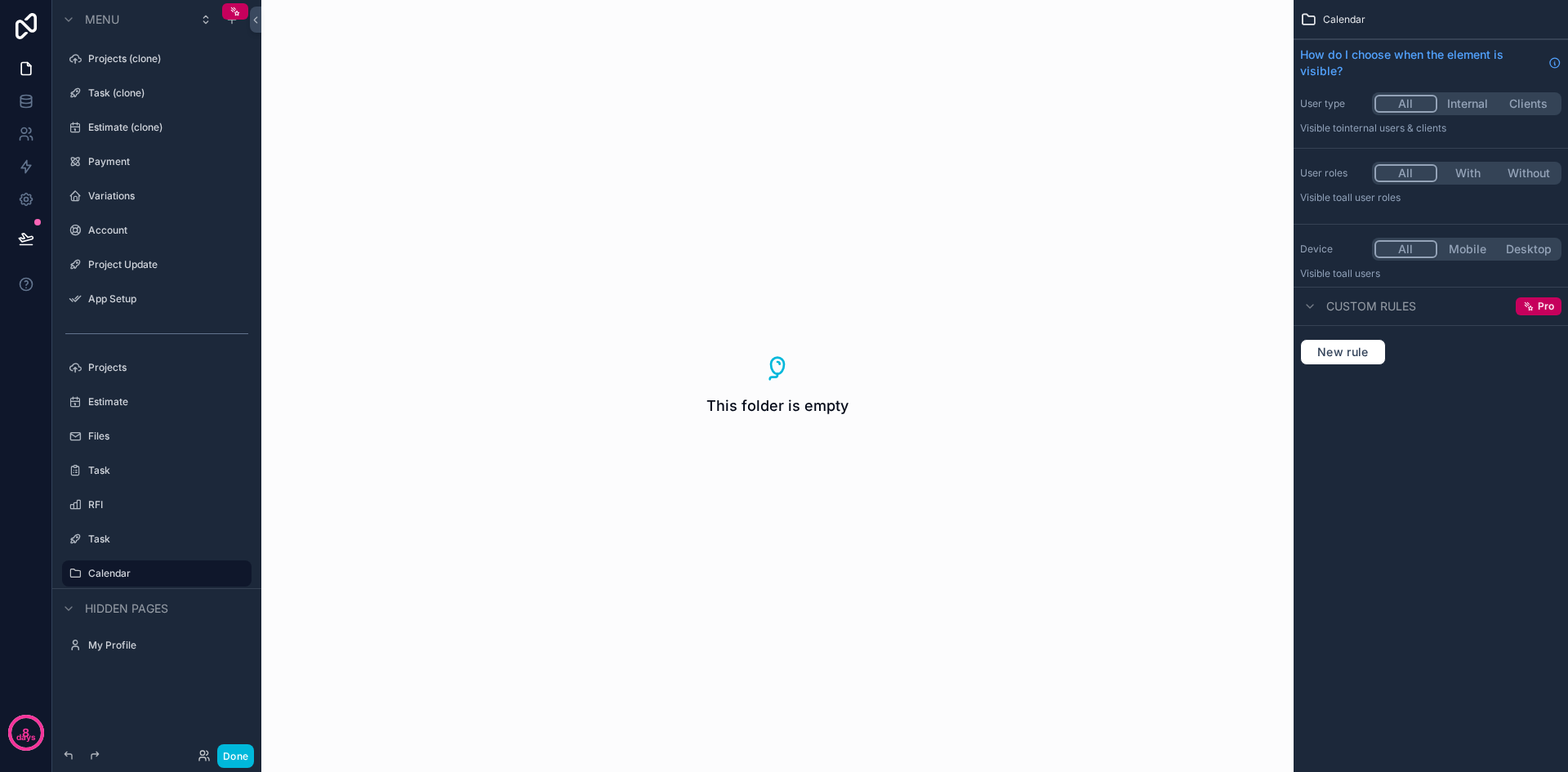
click at [114, 538] on label "Task" at bounding box center [165, 539] width 153 height 13
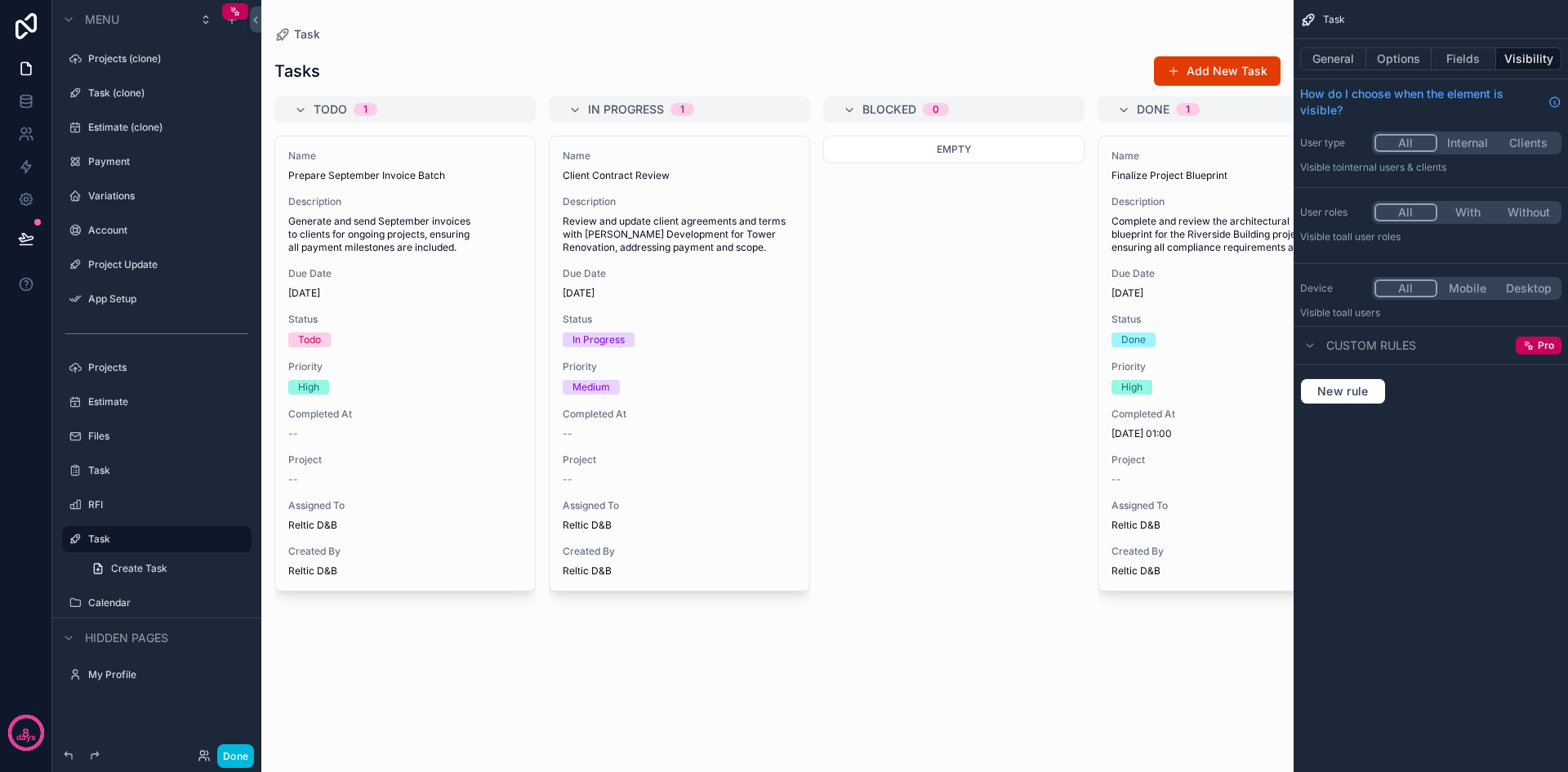
click at [94, 498] on div "RFI" at bounding box center [168, 505] width 160 height 13
click at [106, 262] on label "Project Update" at bounding box center [165, 265] width 153 height 13
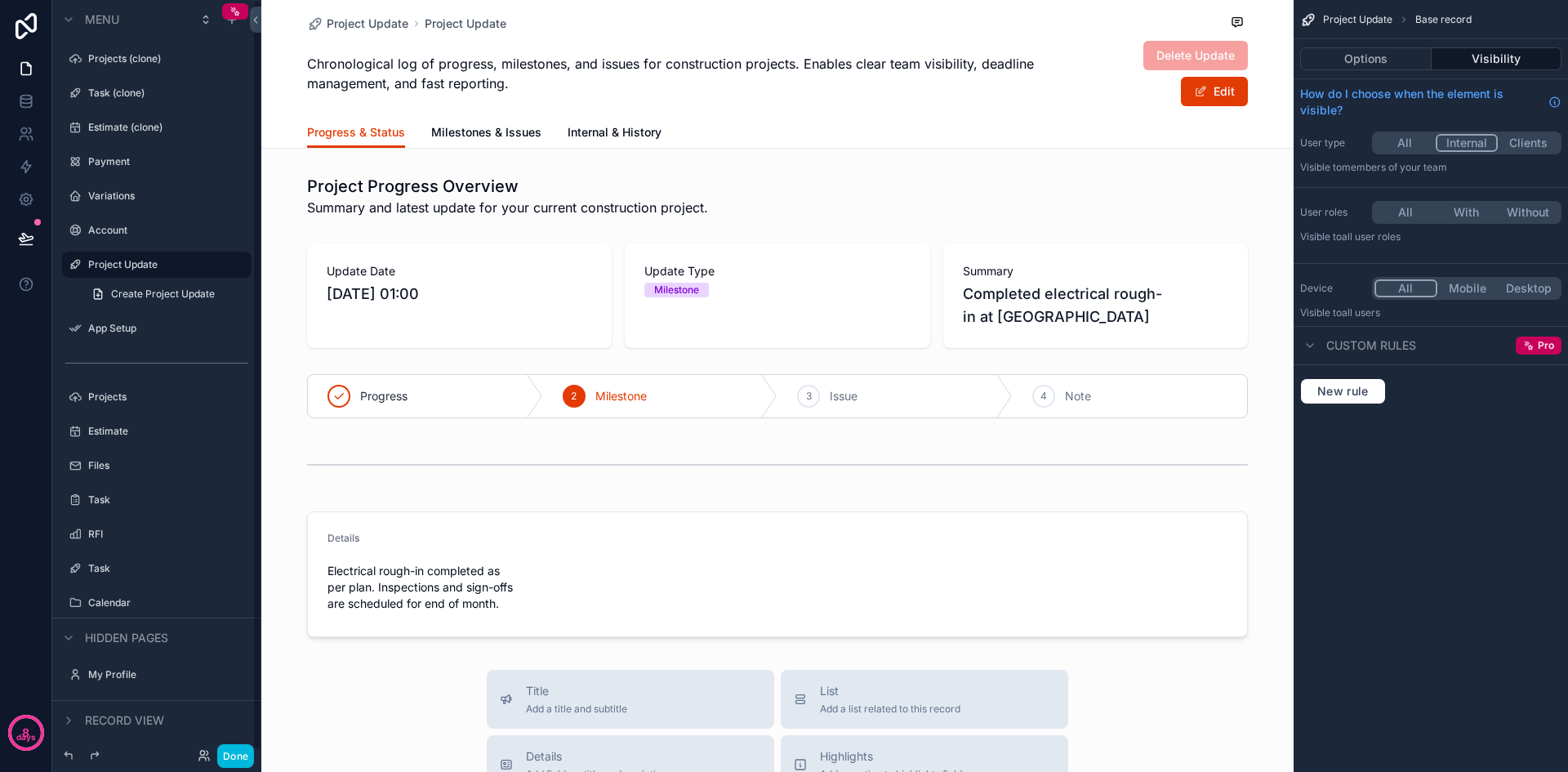
click at [121, 259] on label "Project Update" at bounding box center [165, 265] width 153 height 13
click at [125, 233] on label "Account" at bounding box center [165, 231] width 153 height 13
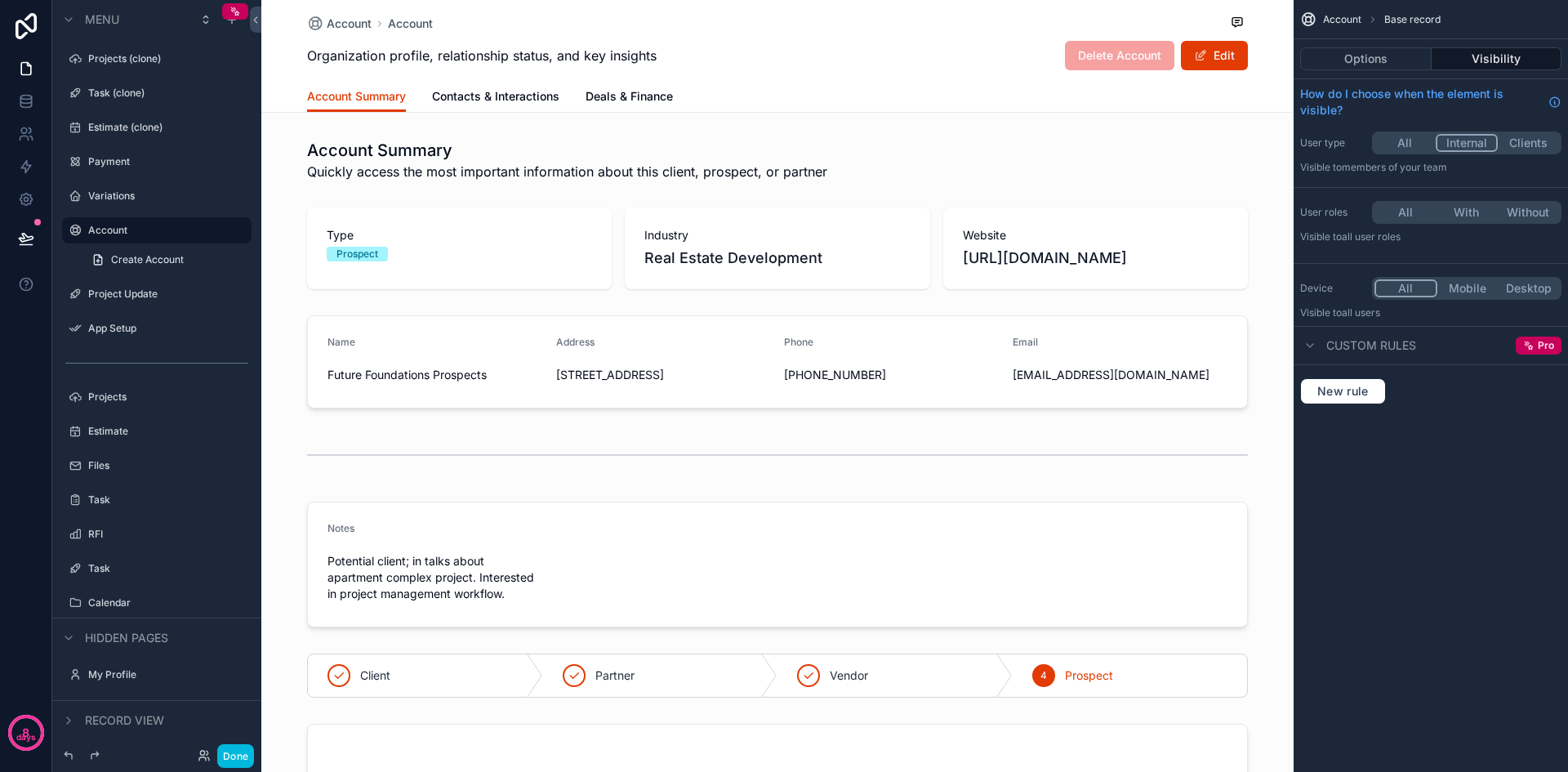
click at [125, 199] on label "Variations" at bounding box center [165, 196] width 153 height 13
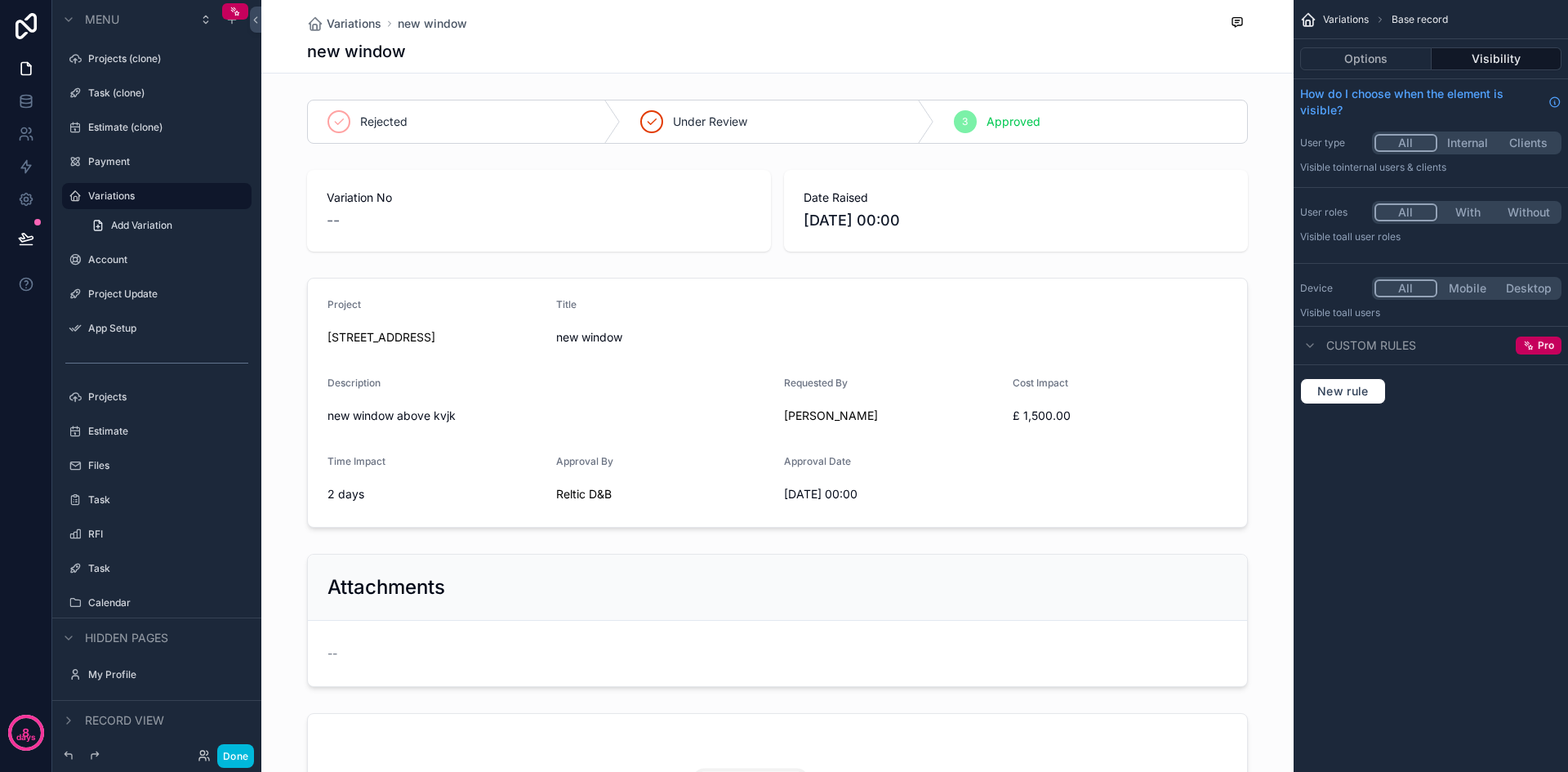
click at [115, 288] on div "Project Update" at bounding box center [168, 294] width 160 height 13
click at [112, 199] on label "Variations" at bounding box center [165, 196] width 153 height 13
click at [0, 0] on icon "scrollable content" at bounding box center [0, 0] width 0 height 0
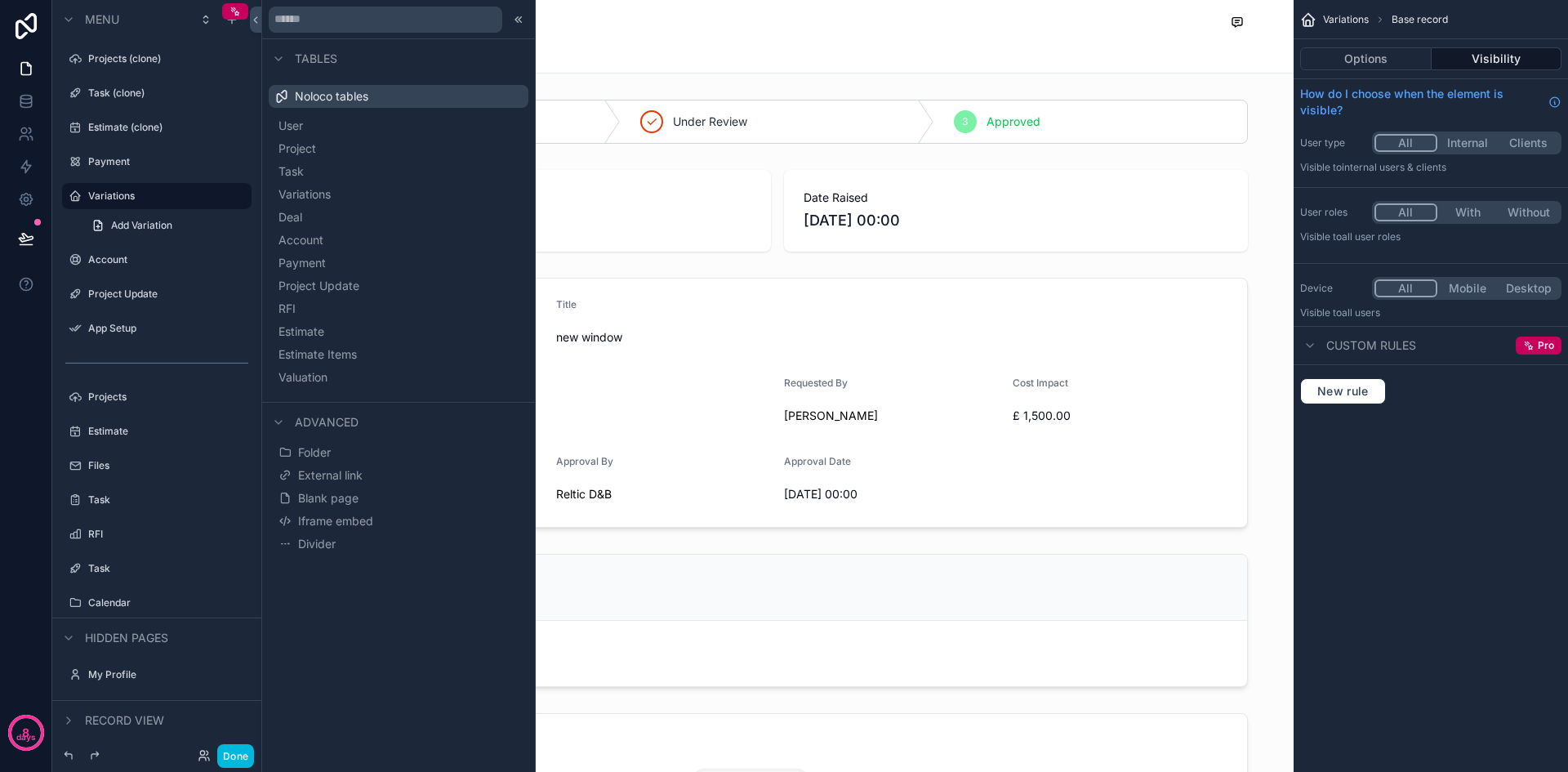
click at [394, 489] on button "Blank page" at bounding box center [399, 498] width 246 height 23
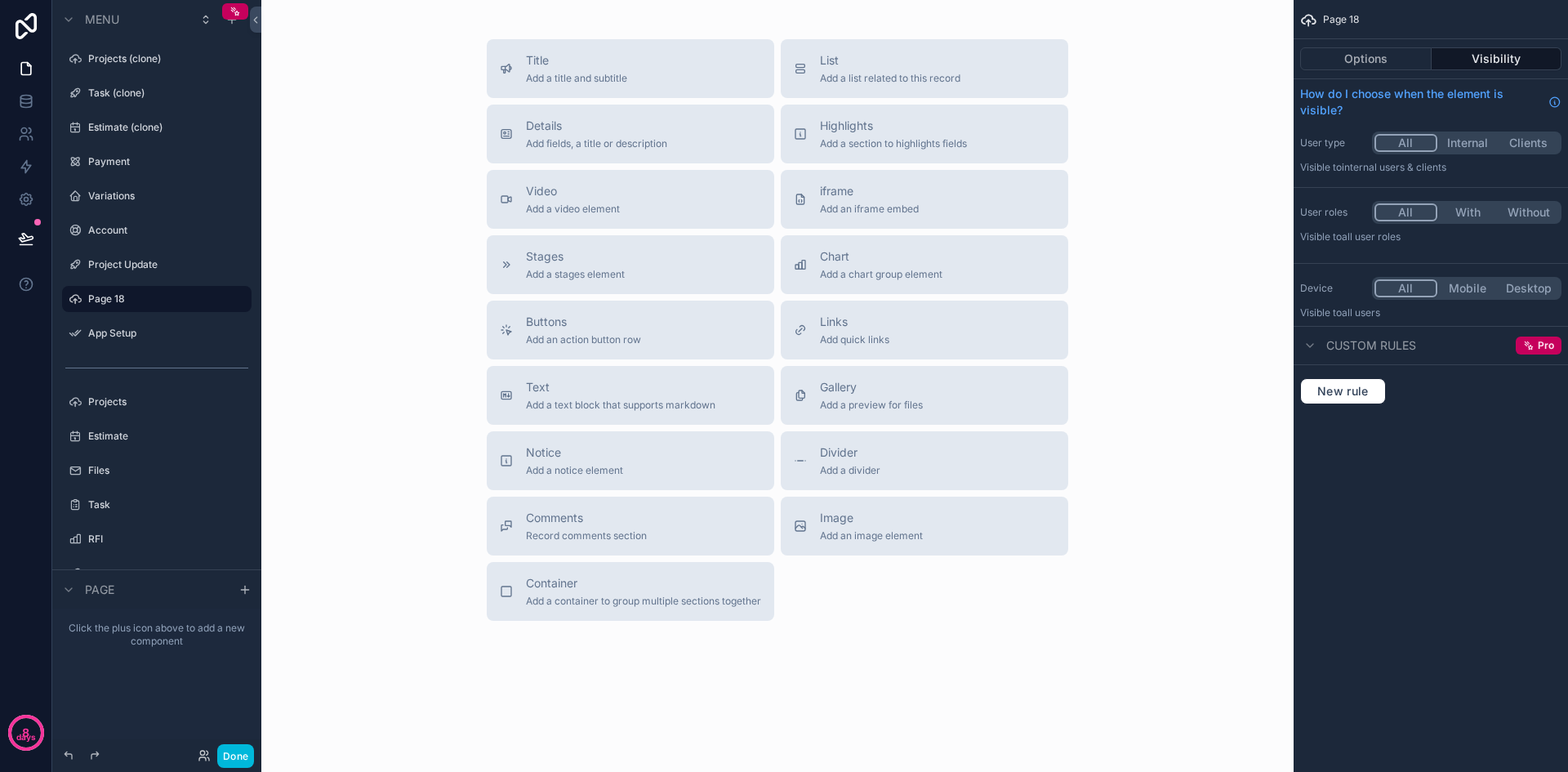
click at [173, 293] on label "Page 18" at bounding box center [165, 299] width 153 height 13
click at [0, 0] on icon "scrollable content" at bounding box center [0, 0] width 0 height 0
click at [159, 303] on input "*******" at bounding box center [143, 299] width 111 height 19
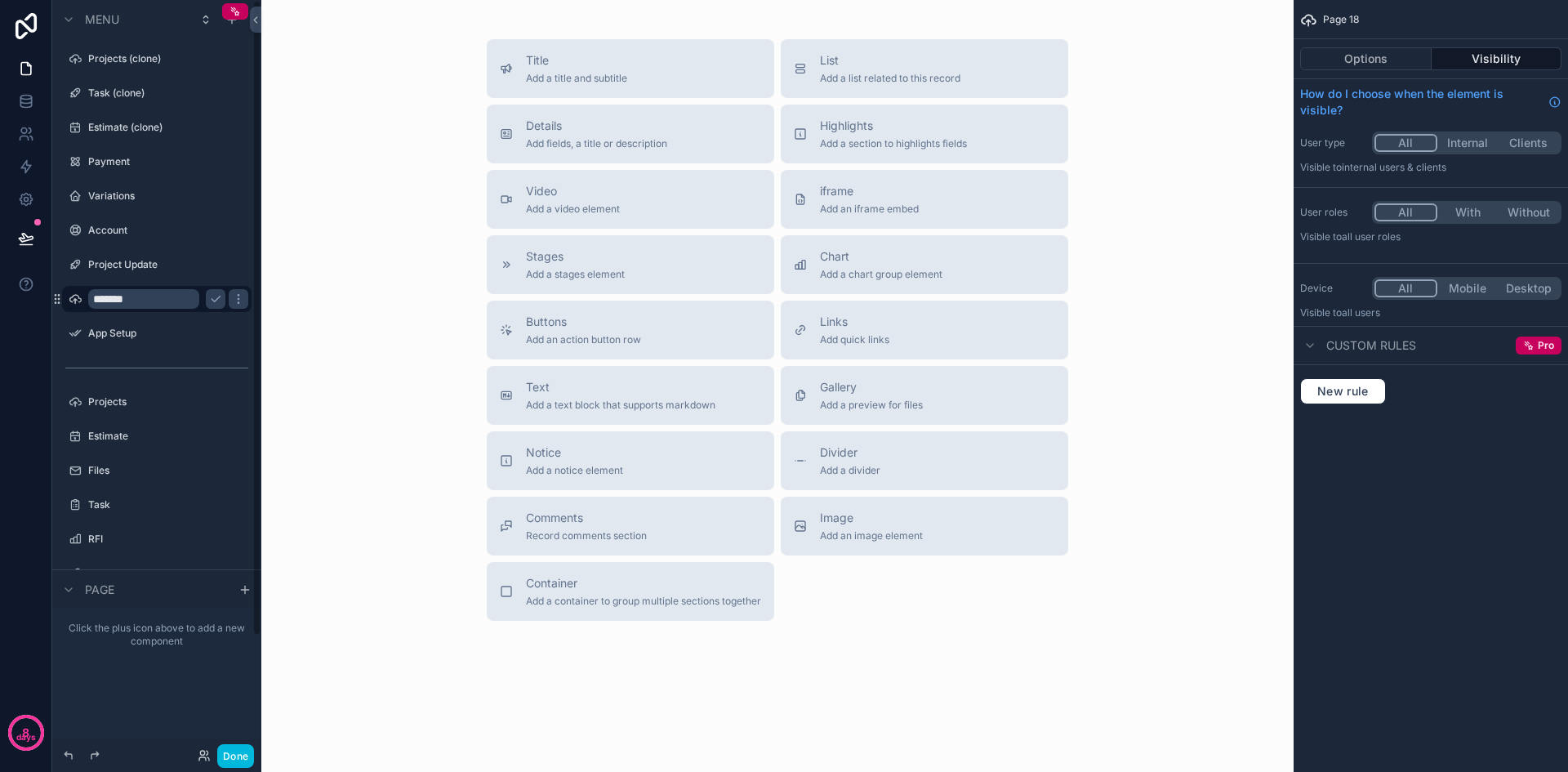
click at [159, 303] on input "*******" at bounding box center [143, 299] width 111 height 19
type input "********"
click at [221, 294] on icon "scrollable content" at bounding box center [216, 299] width 13 height 13
click at [573, 52] on span "Title" at bounding box center [576, 61] width 101 height 17
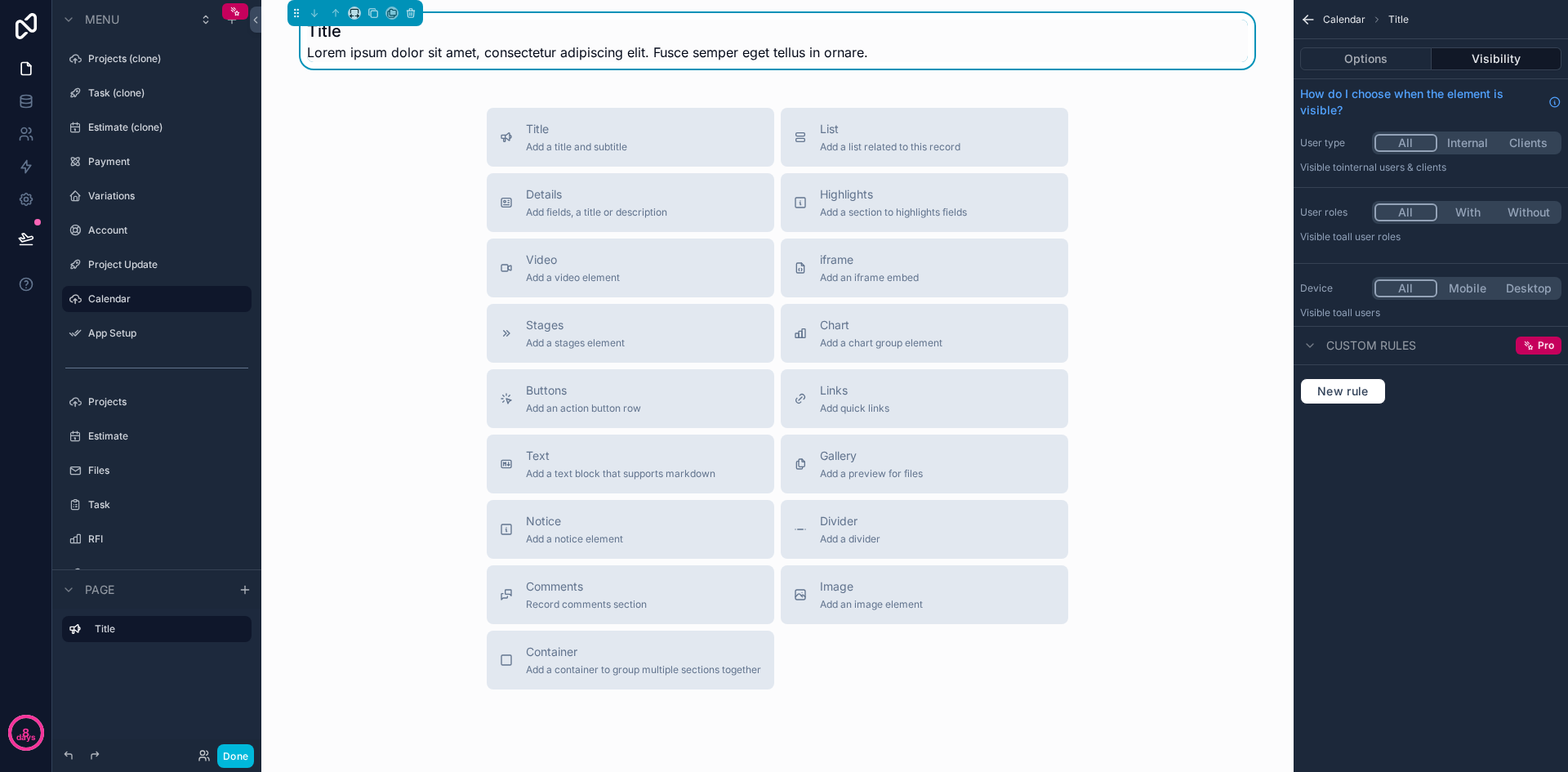
click at [693, 217] on div "Details Add fields, a title or description" at bounding box center [631, 203] width 261 height 33
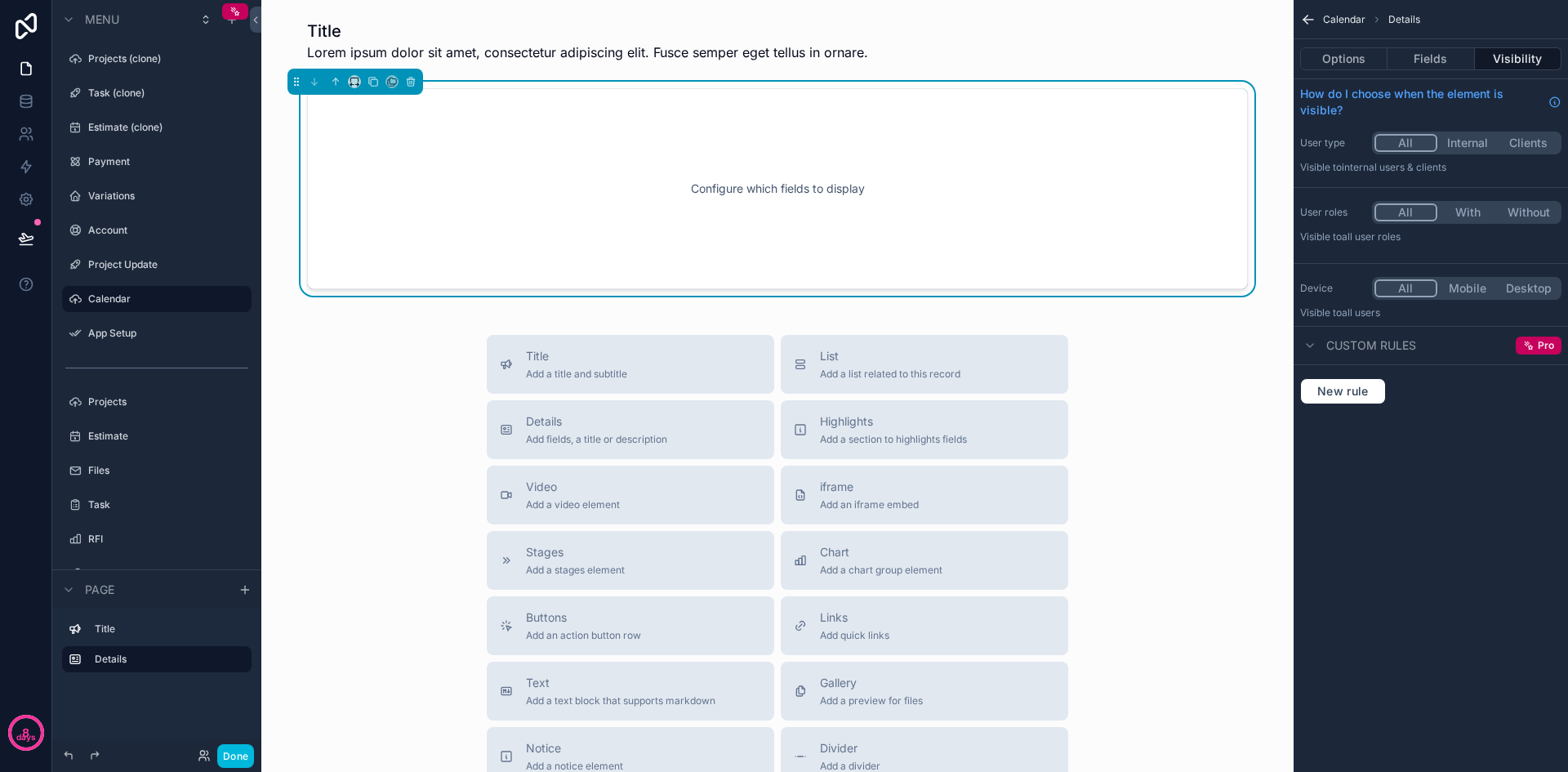
click at [939, 210] on div "Configure which fields to display" at bounding box center [778, 188] width 887 height 147
click at [1344, 62] on button "Options" at bounding box center [1344, 59] width 87 height 23
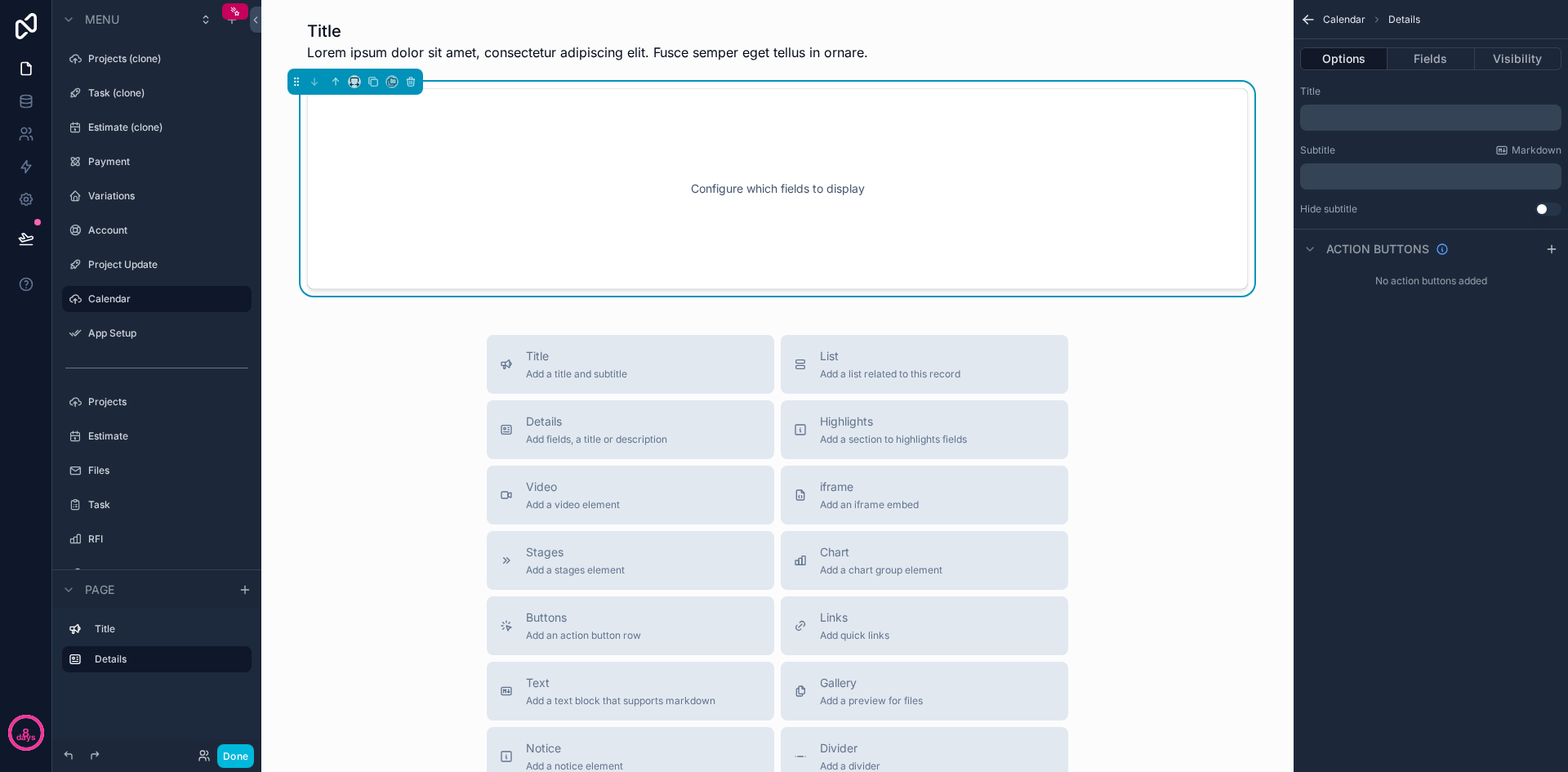
click at [1427, 119] on p "﻿" at bounding box center [1433, 118] width 252 height 13
click at [1051, 219] on div "Configure which fields to display" at bounding box center [778, 188] width 887 height 147
click at [410, 85] on icon "scrollable content" at bounding box center [411, 82] width 11 height 11
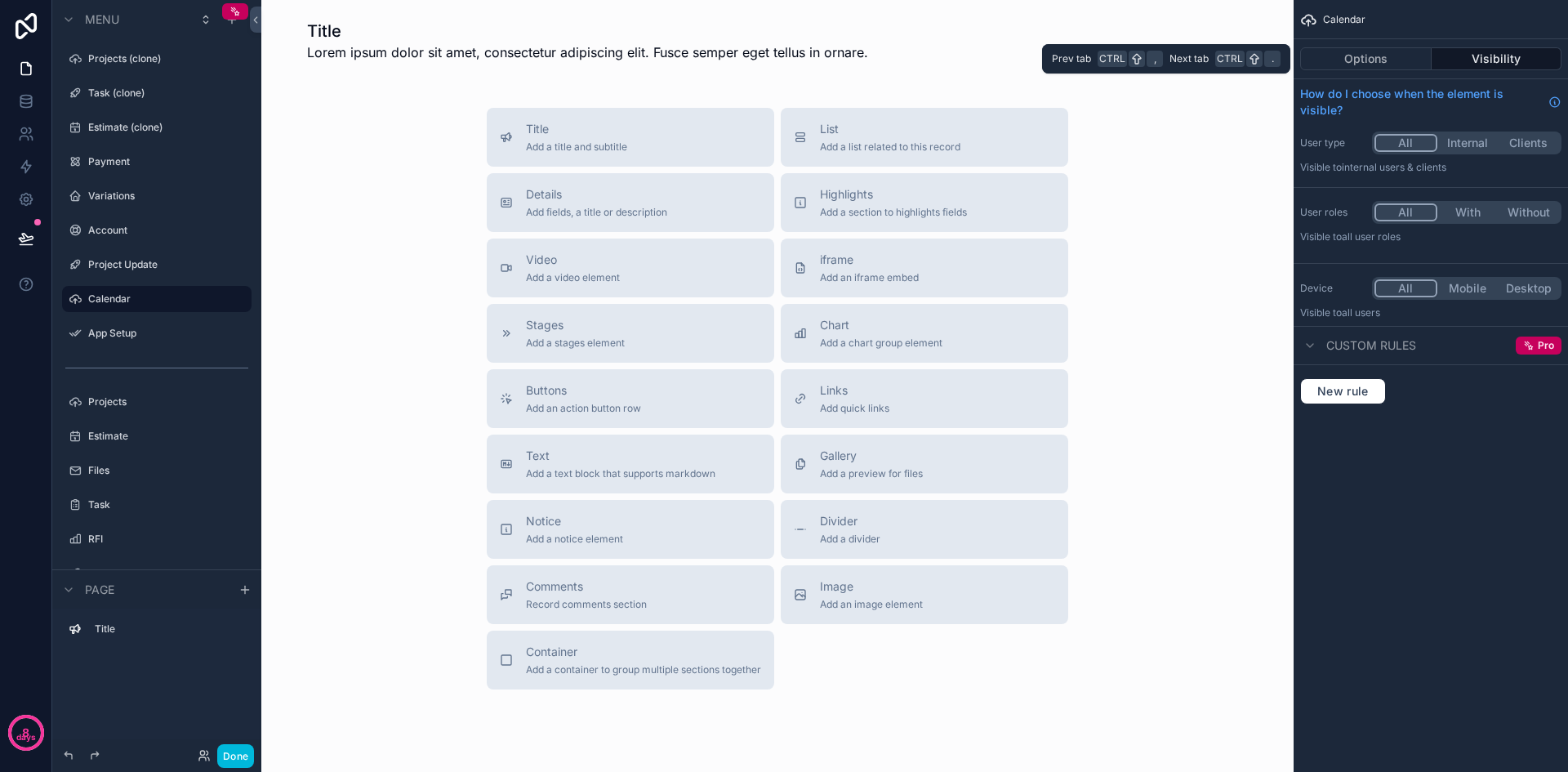
click at [1393, 61] on button "Options" at bounding box center [1366, 59] width 131 height 23
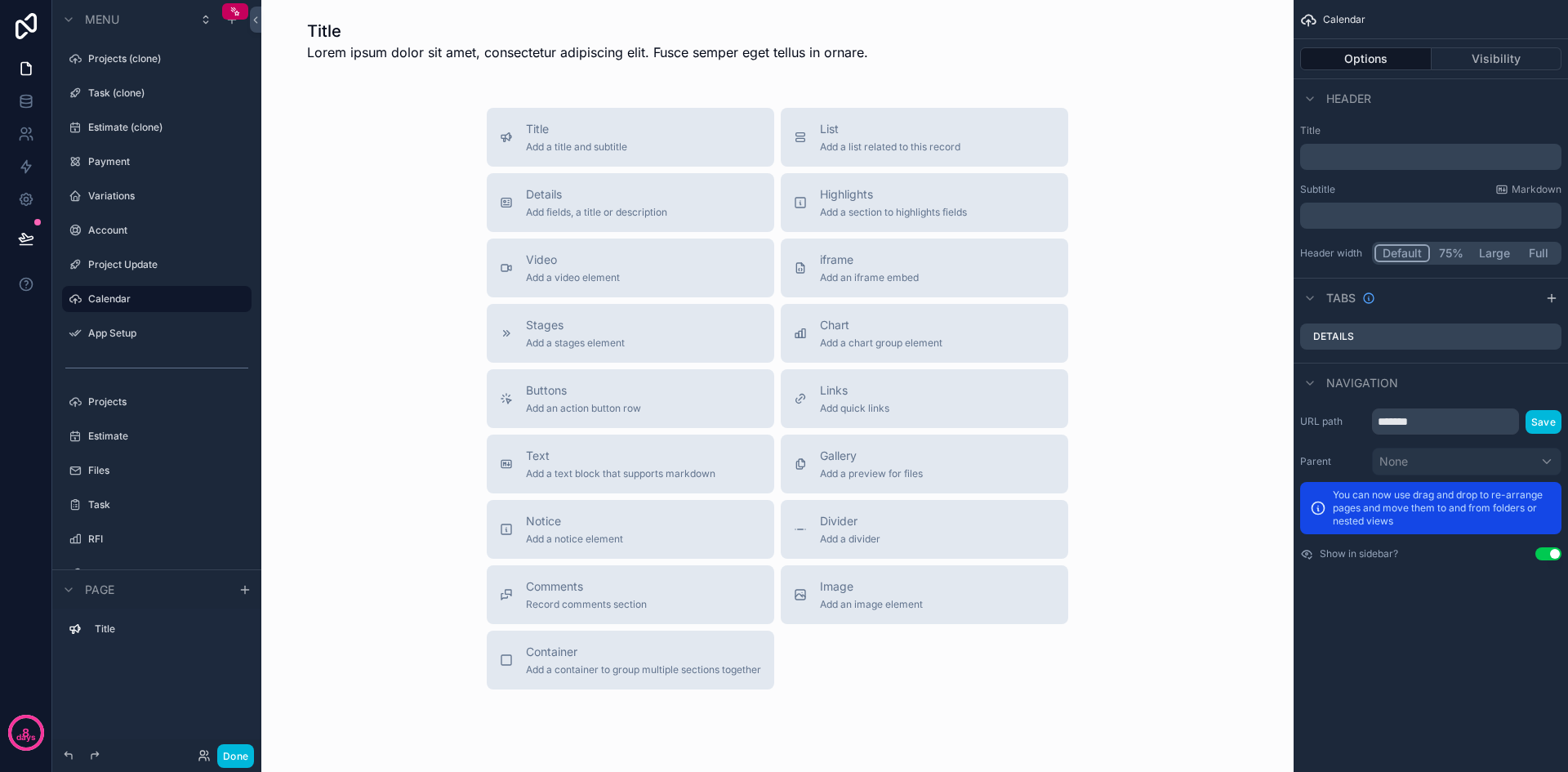
click at [636, 199] on span "Details" at bounding box center [597, 195] width 142 height 17
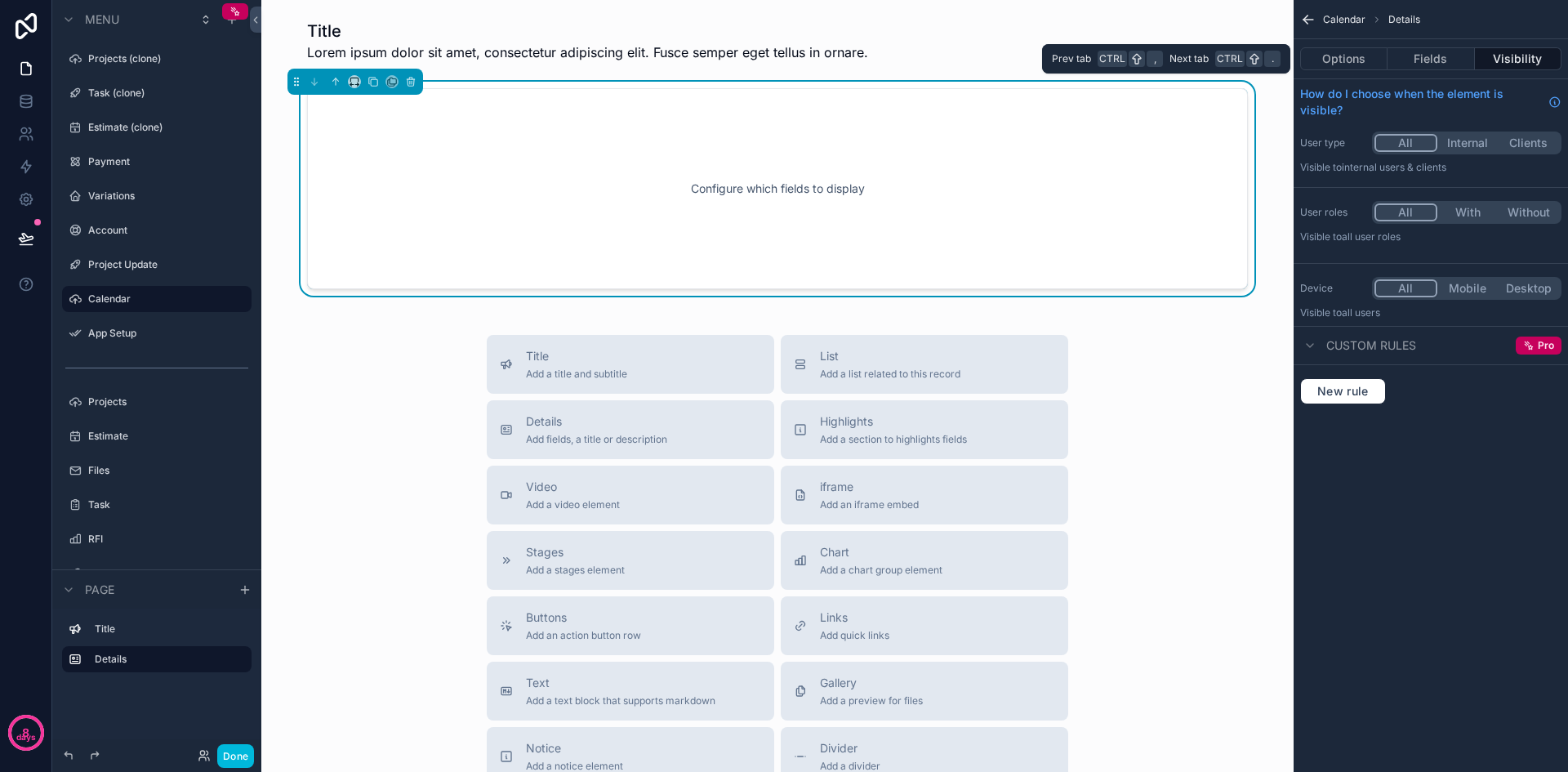
click at [1367, 62] on button "Options" at bounding box center [1344, 59] width 87 height 23
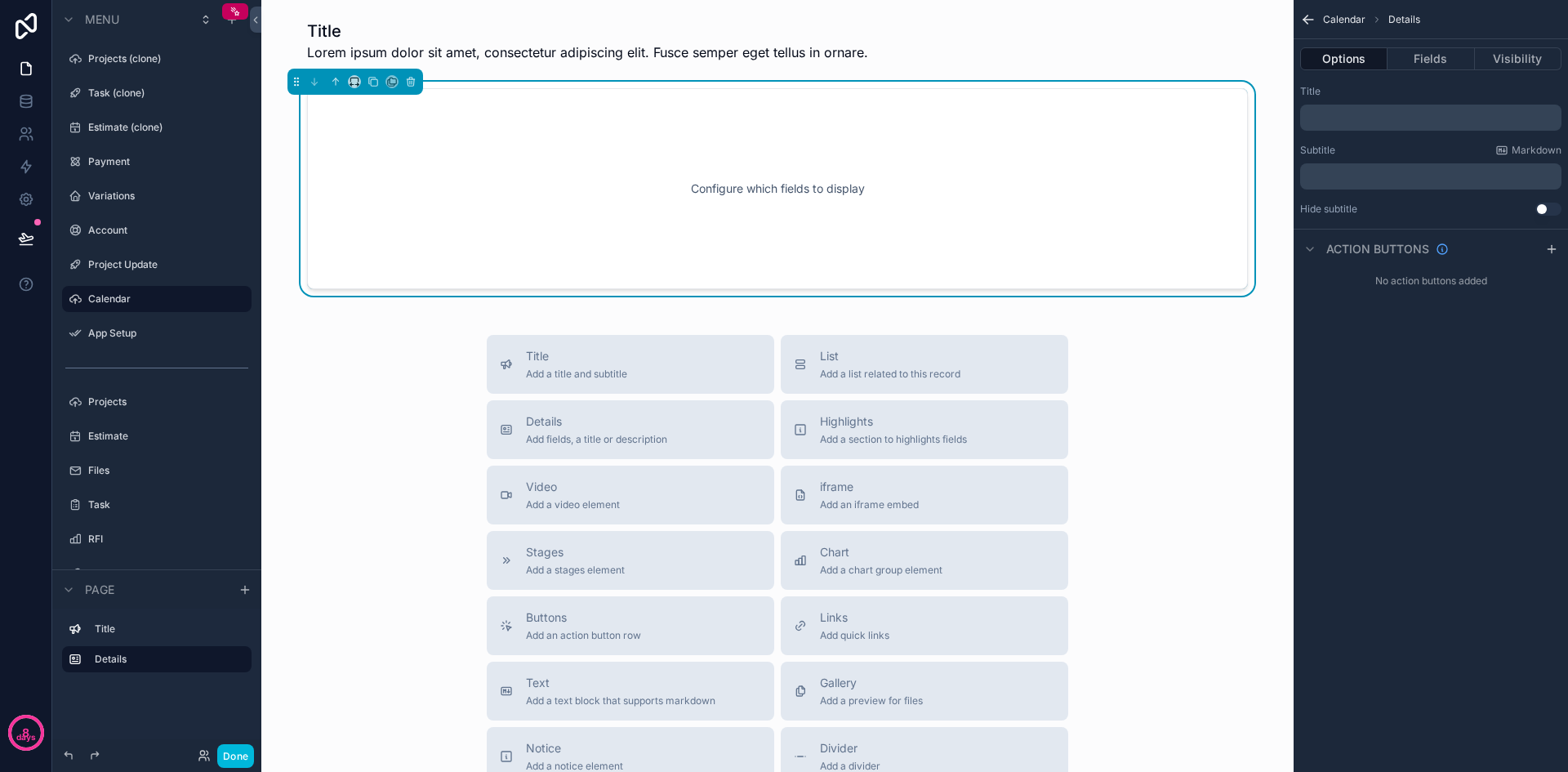
click at [1075, 166] on div "Configure which fields to display" at bounding box center [778, 188] width 887 height 147
click at [1425, 62] on button "Fields" at bounding box center [1431, 59] width 86 height 23
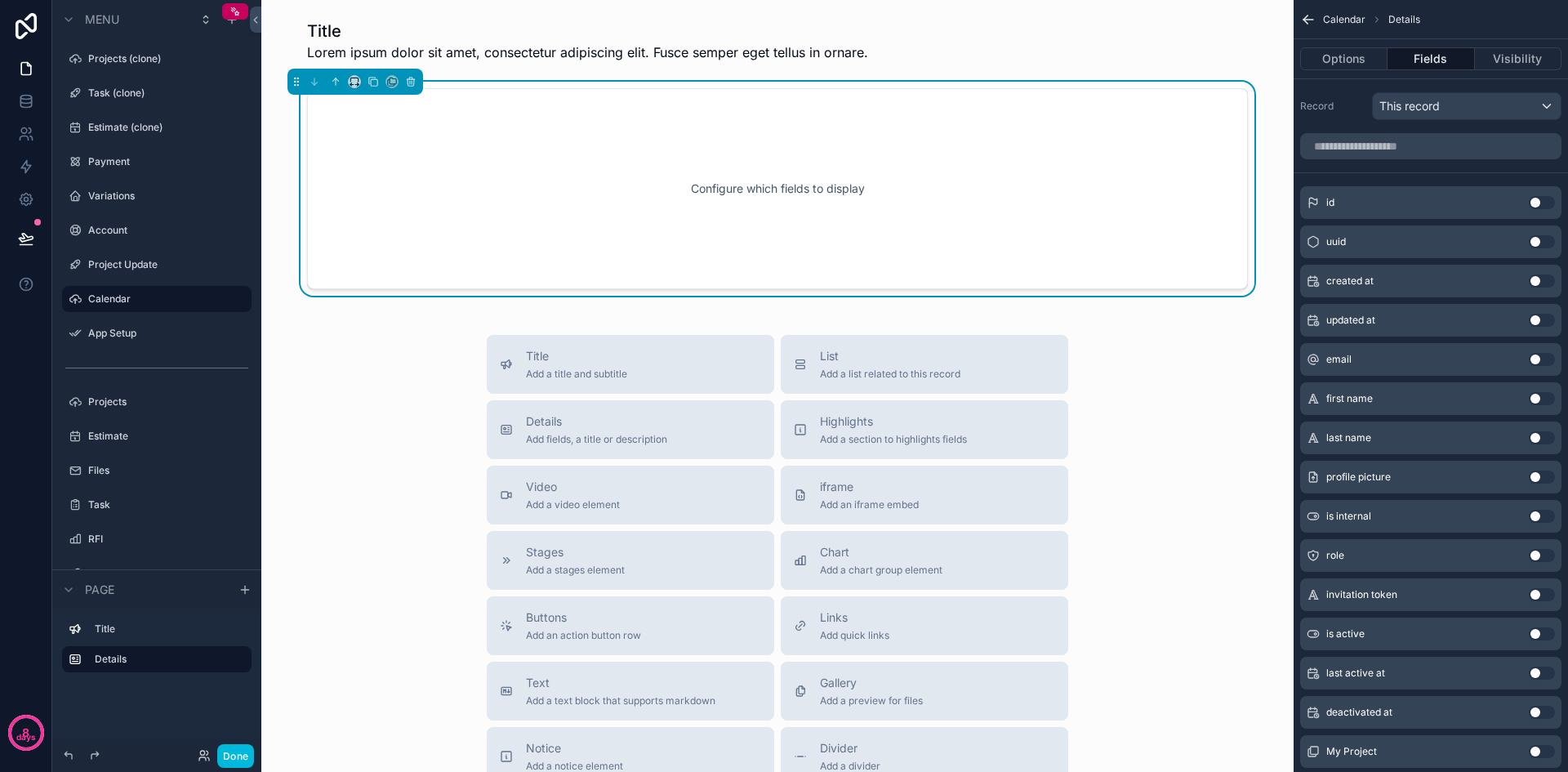
click at [1455, 107] on div "This record" at bounding box center [1467, 106] width 187 height 26
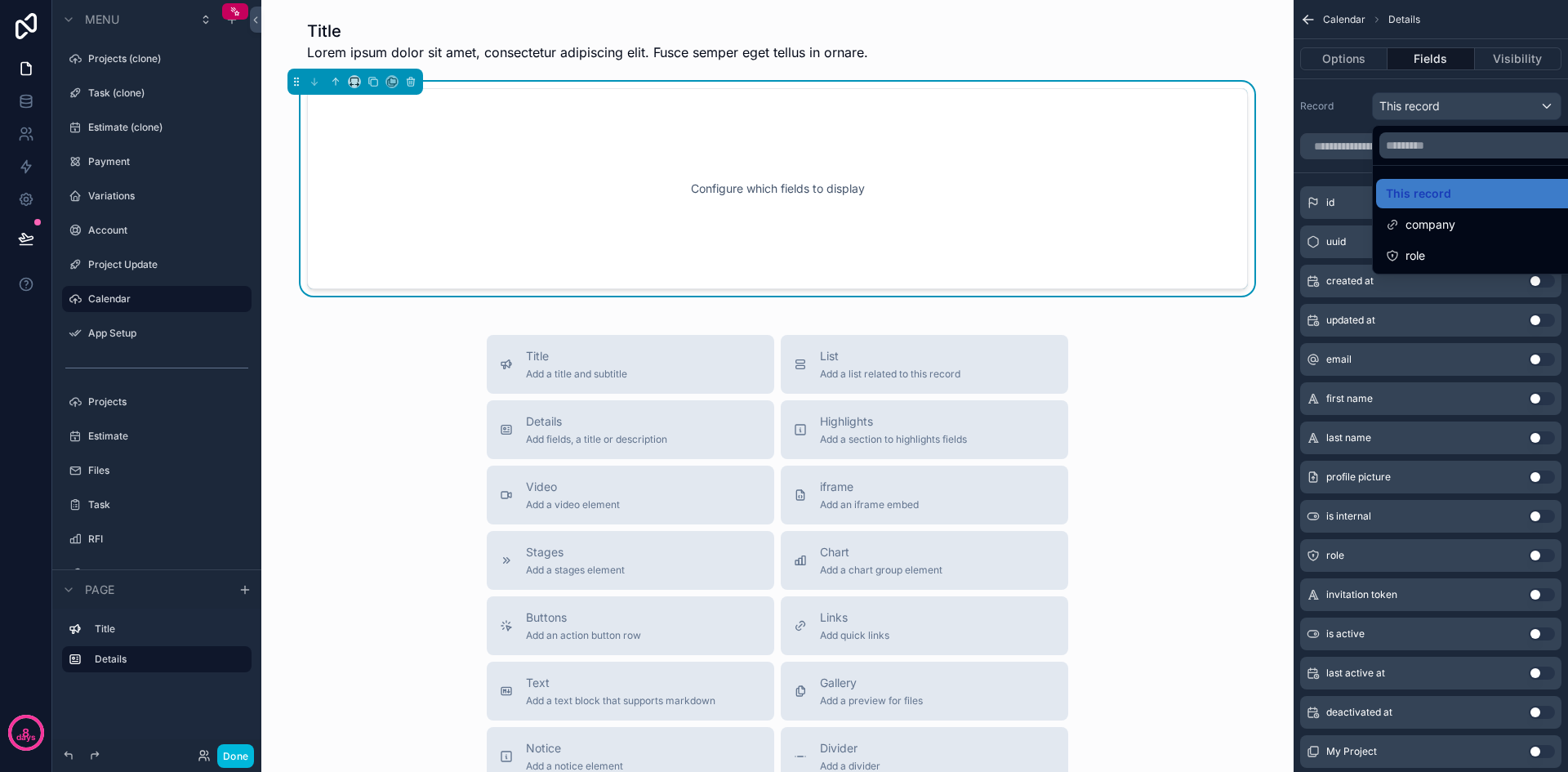
click at [1455, 107] on div "scrollable content" at bounding box center [784, 386] width 1568 height 772
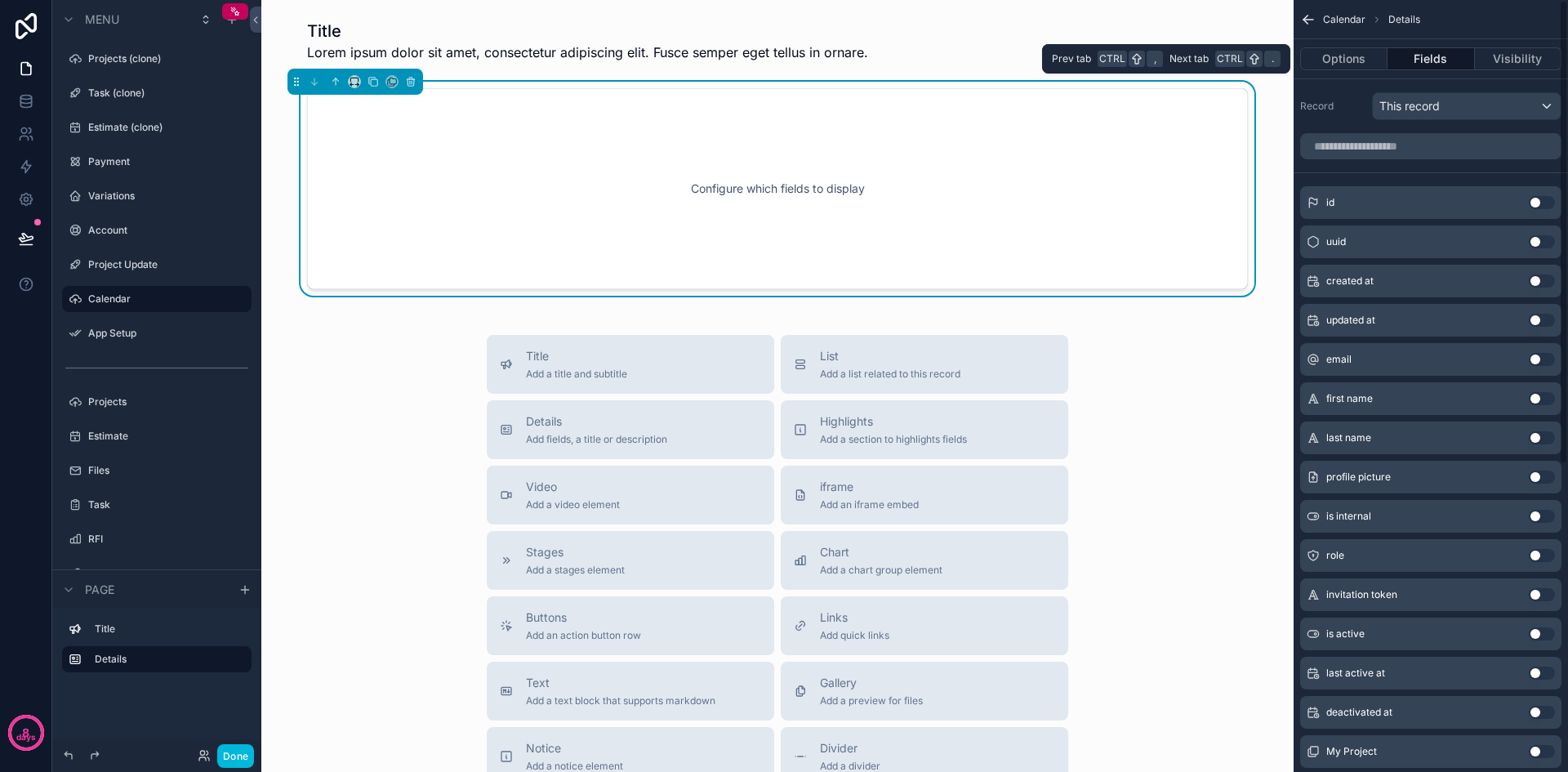
click at [1519, 60] on button "Visibility" at bounding box center [1518, 59] width 86 height 23
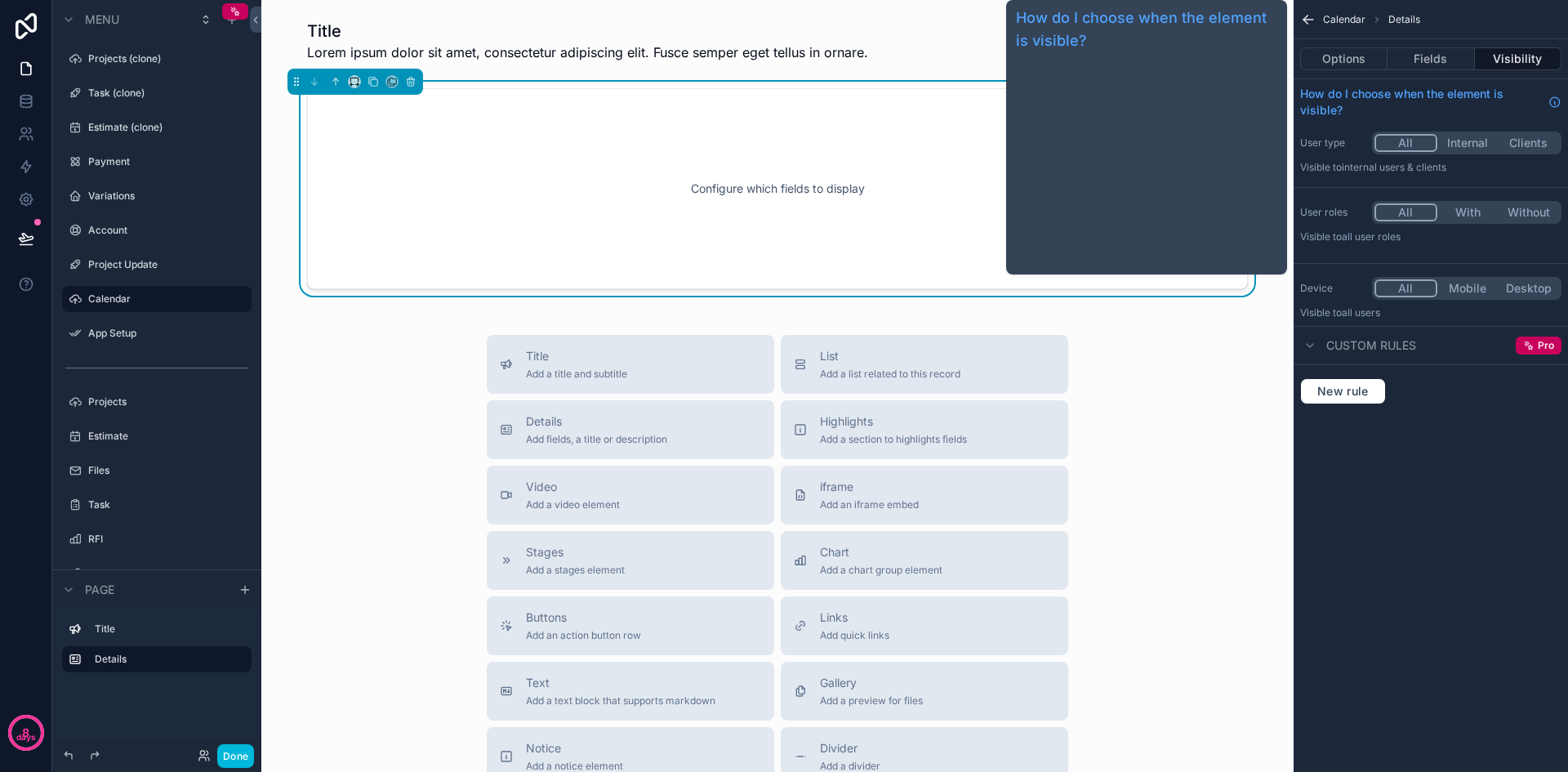
click at [934, 150] on div "Configure which fields to display" at bounding box center [778, 188] width 887 height 147
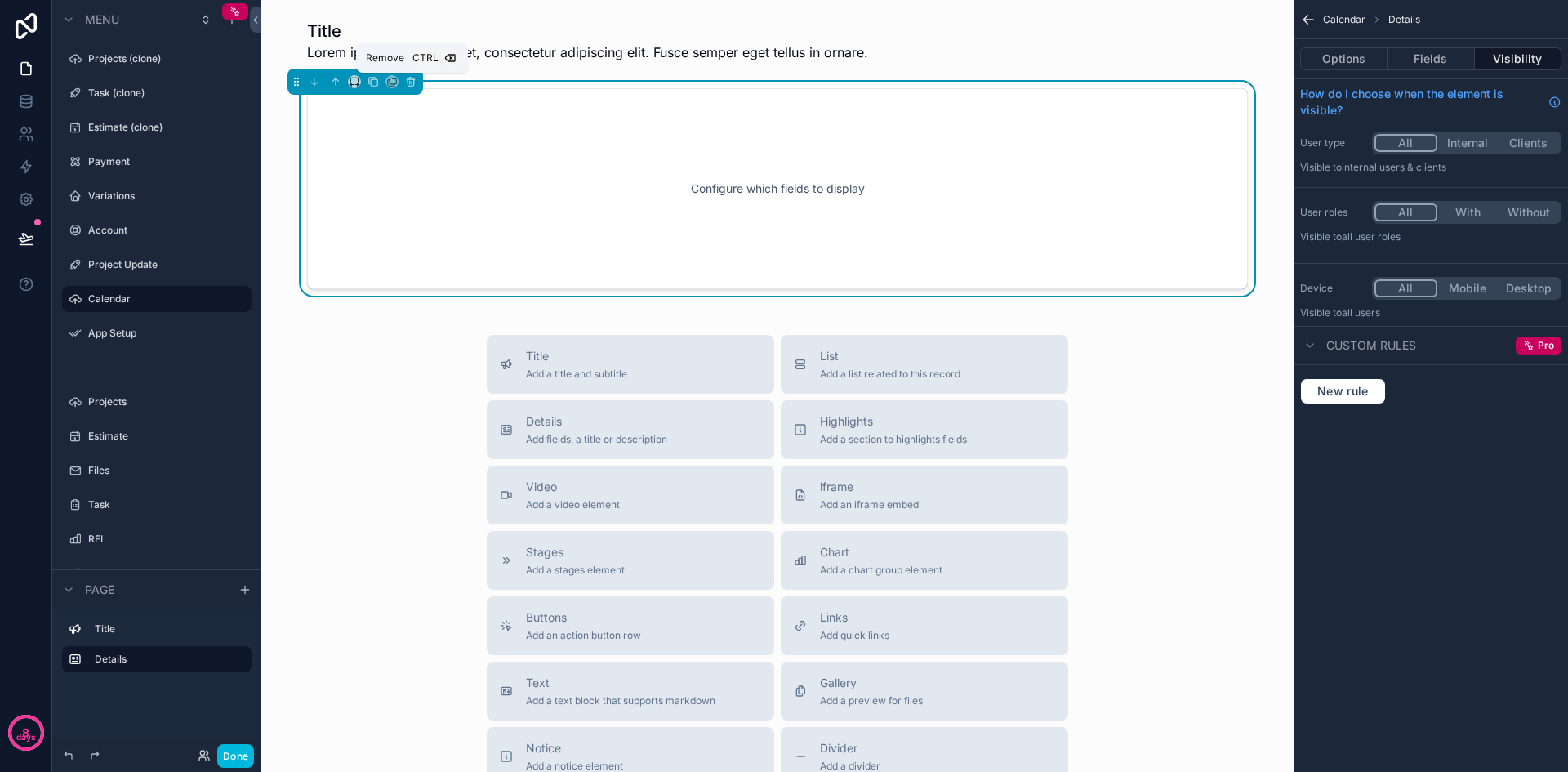
click at [407, 82] on icon "scrollable content" at bounding box center [410, 82] width 6 height 6
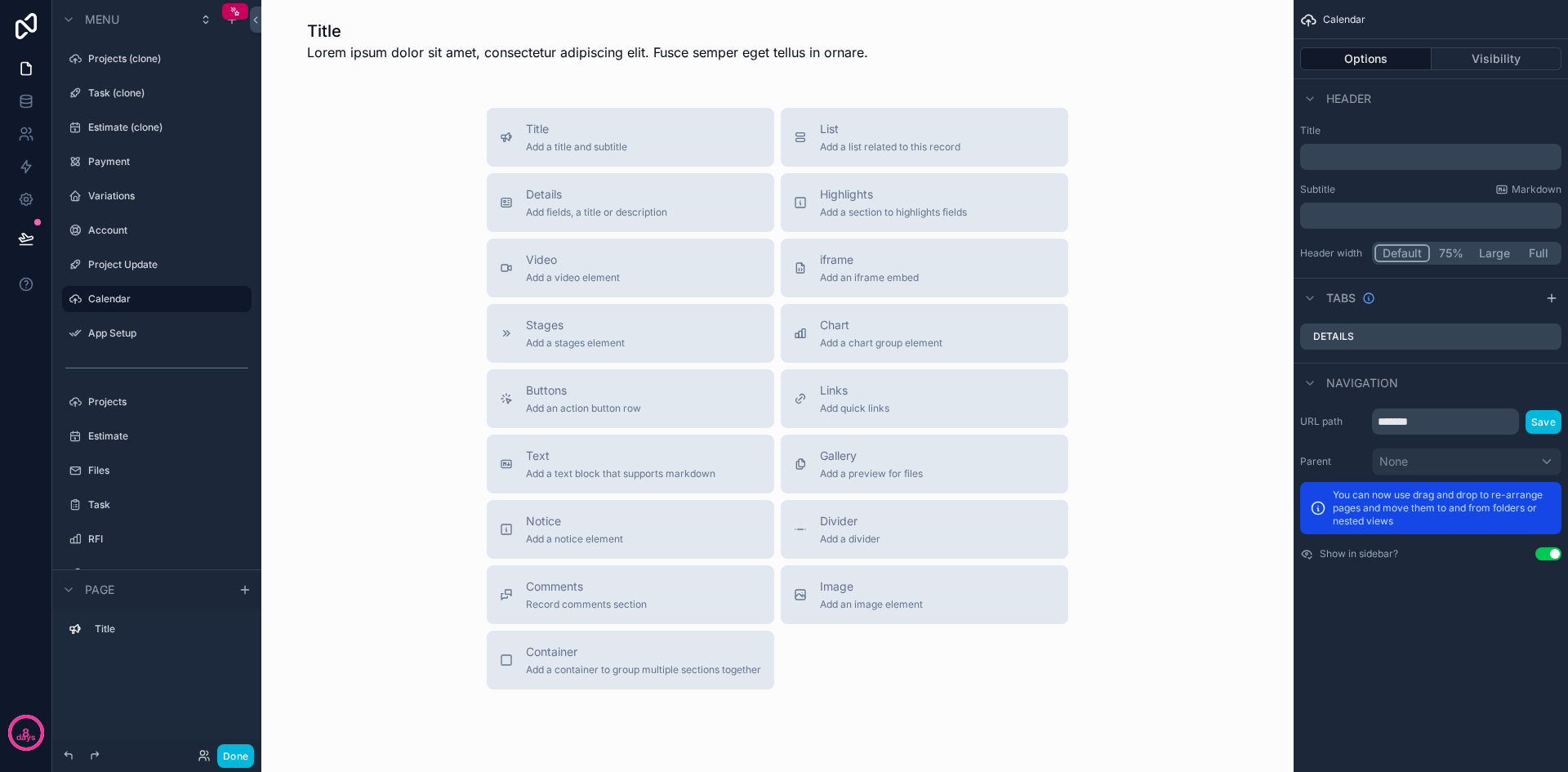
click at [928, 143] on span "Add a list related to this record" at bounding box center [890, 147] width 141 height 13
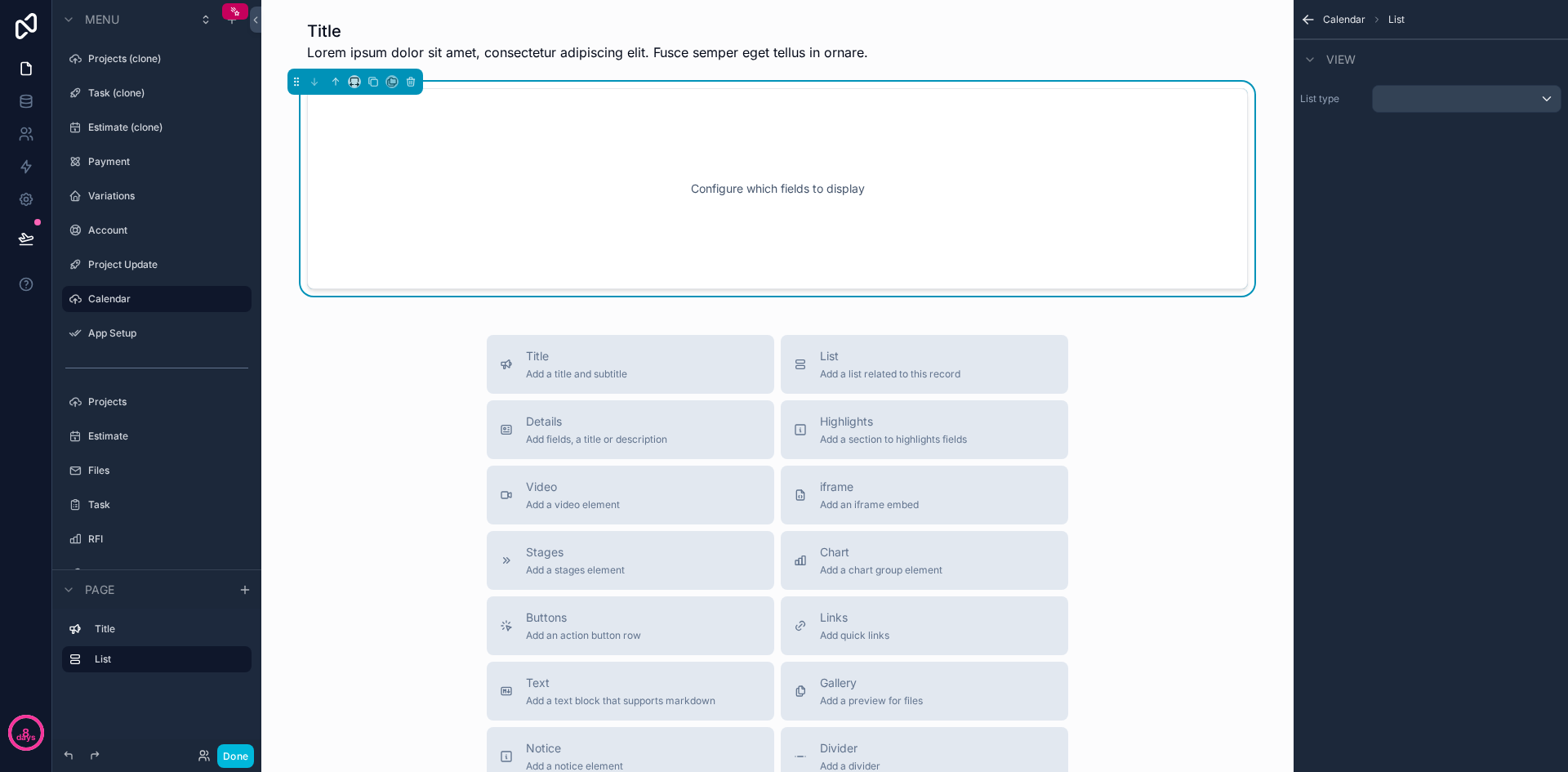
click at [1503, 108] on div "scrollable content" at bounding box center [1467, 98] width 187 height 26
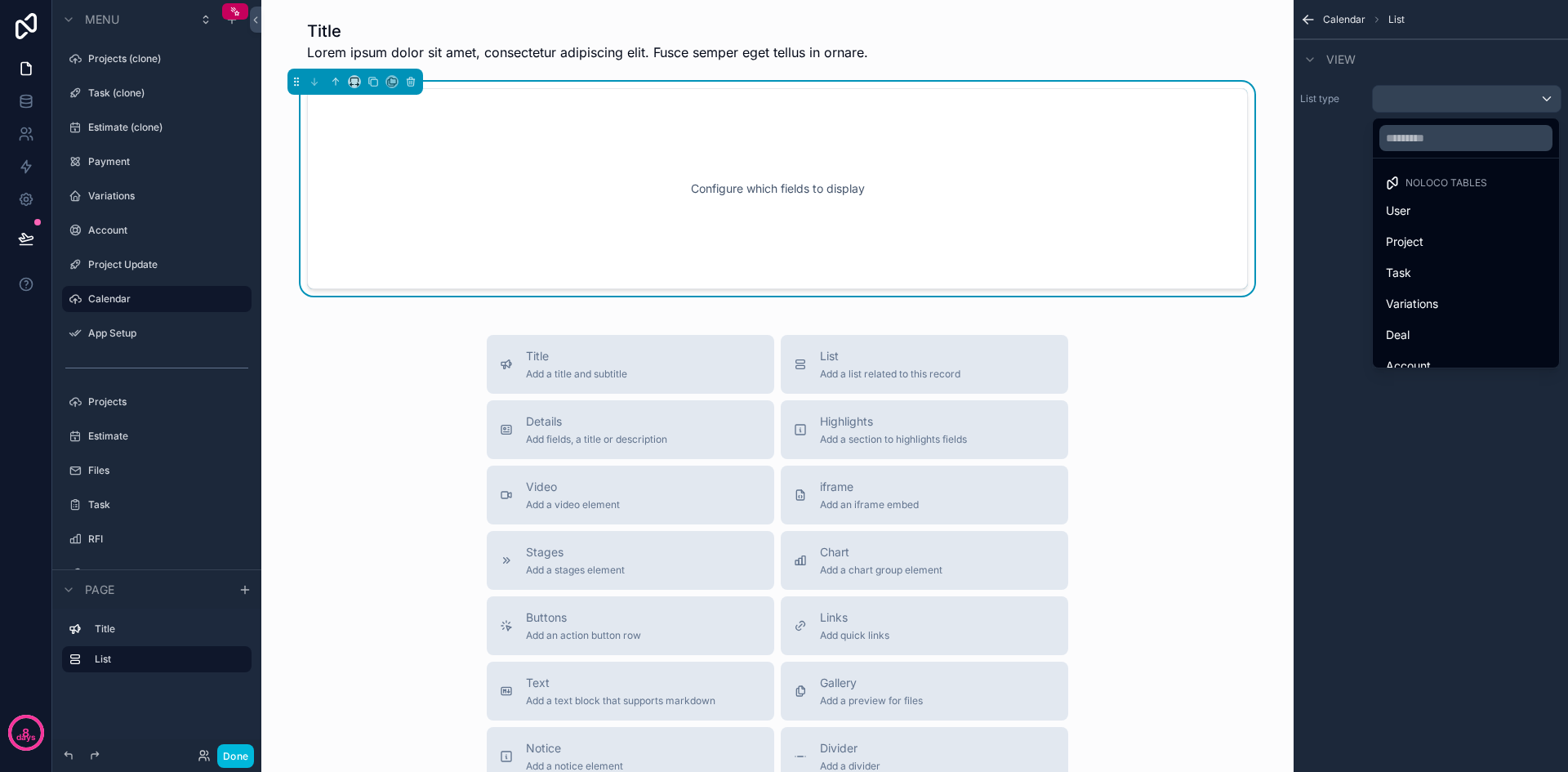
click at [1076, 178] on div "Configure which fields to display" at bounding box center [778, 188] width 887 height 147
click at [410, 76] on icon "scrollable content" at bounding box center [411, 82] width 11 height 11
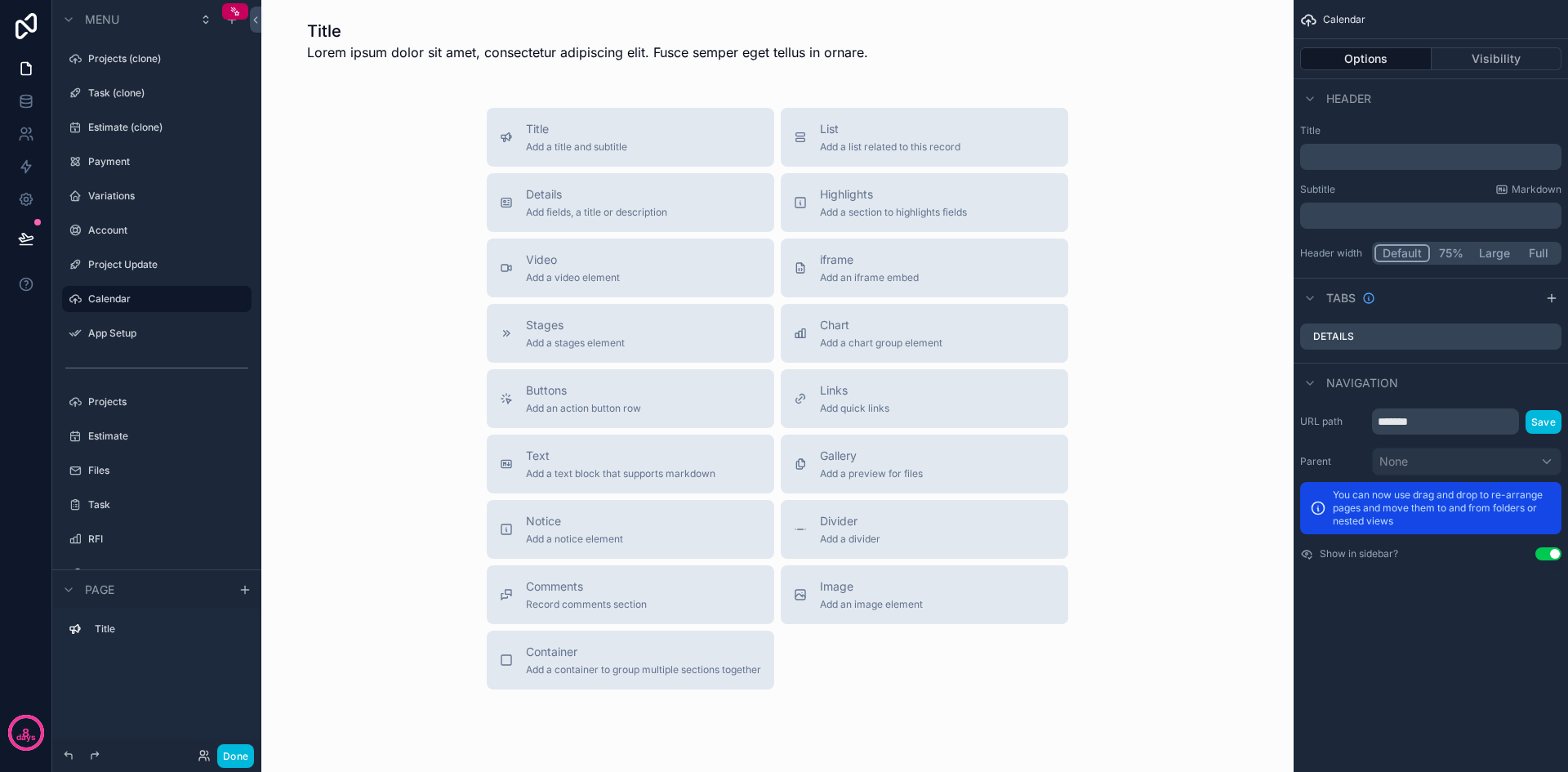
click at [369, 271] on div "Title Add a title and subtitle List Add a list related to this record Details A…" at bounding box center [778, 398] width 1006 height 582
click at [108, 60] on label "Projects (clone)" at bounding box center [165, 59] width 153 height 13
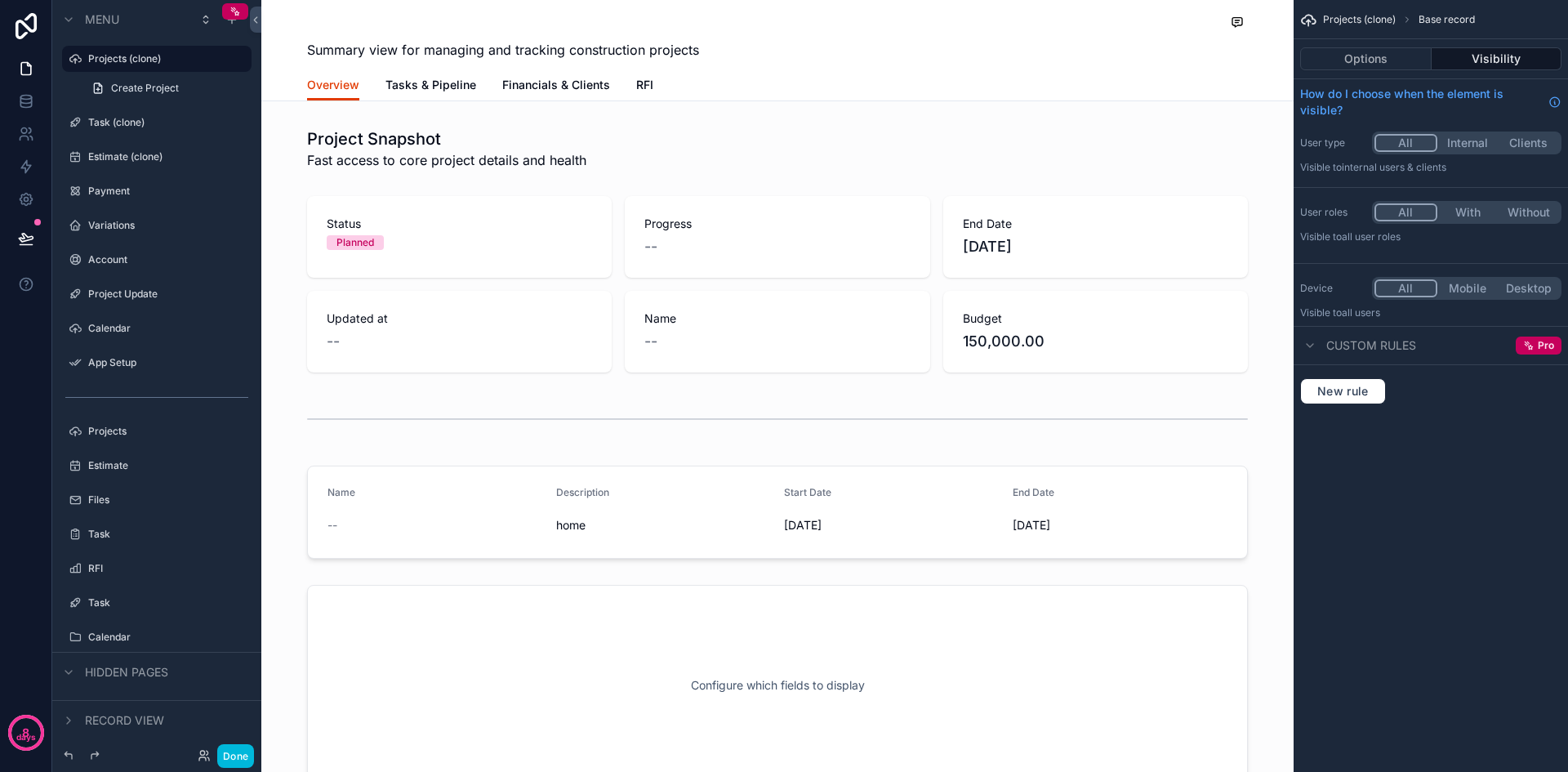
click at [1383, 55] on button "Options" at bounding box center [1366, 59] width 131 height 23
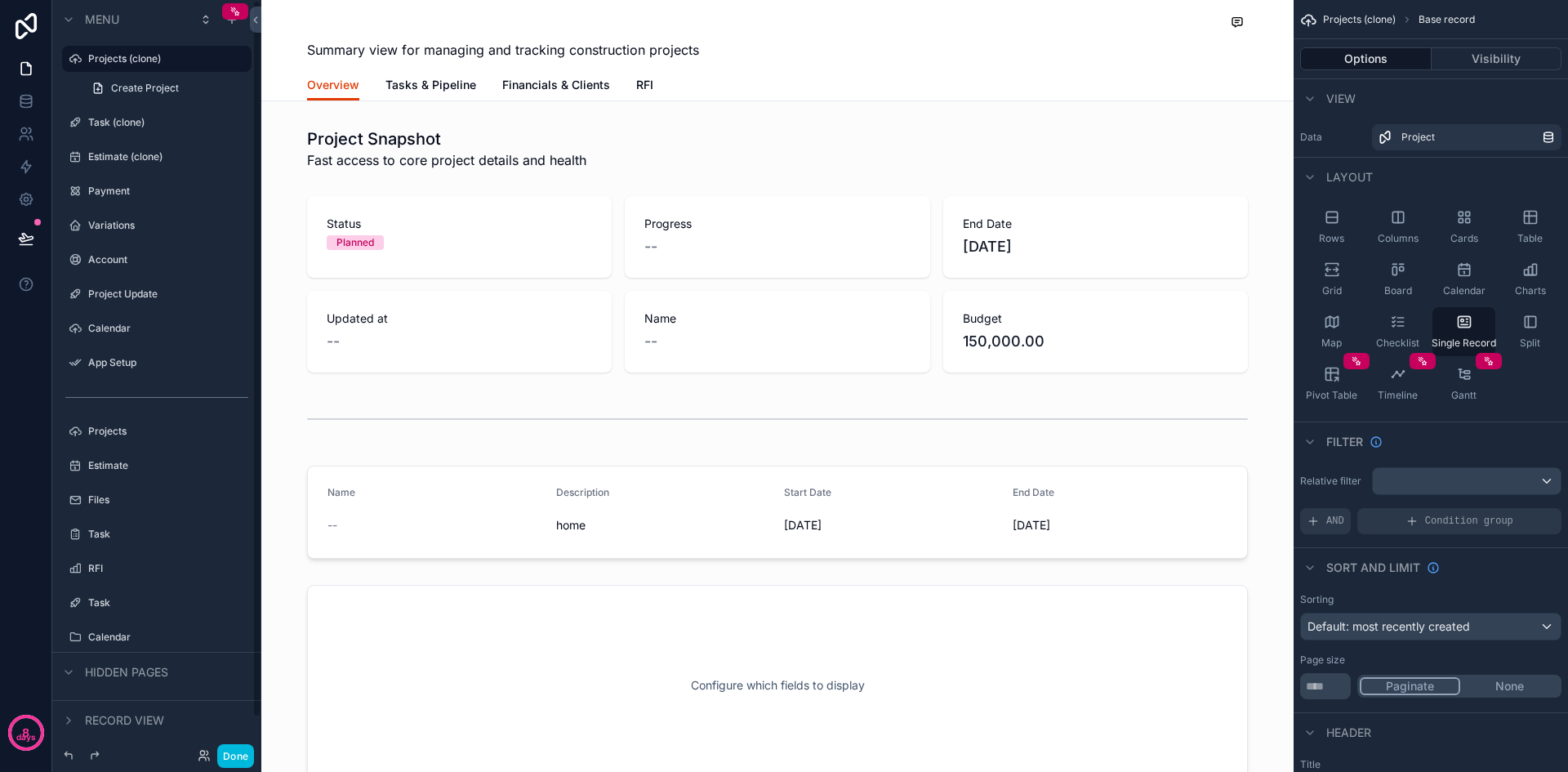
click at [115, 327] on label "Calendar" at bounding box center [165, 328] width 153 height 13
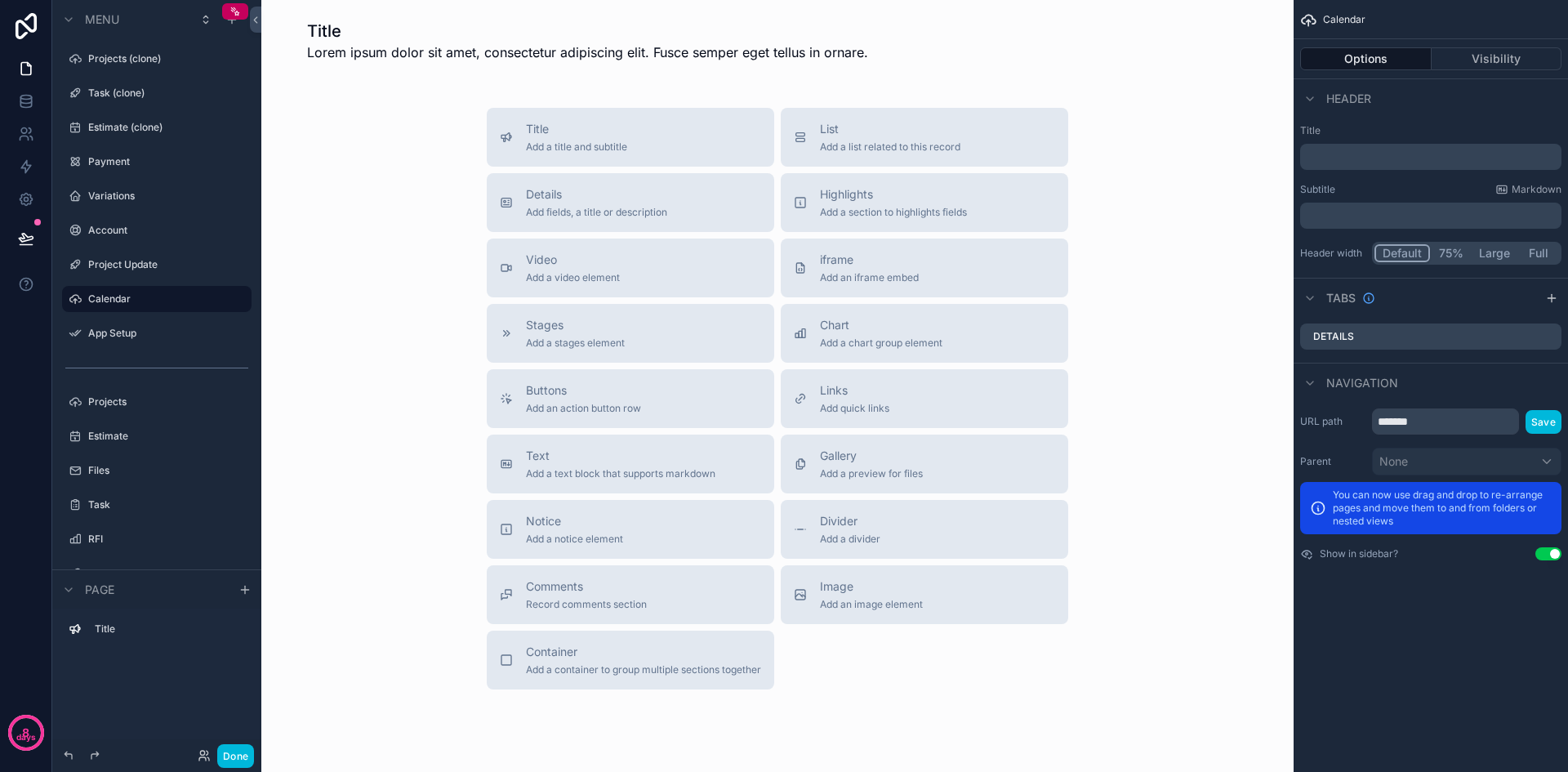
click at [623, 202] on div "Details Add fields, a title or description" at bounding box center [597, 203] width 142 height 33
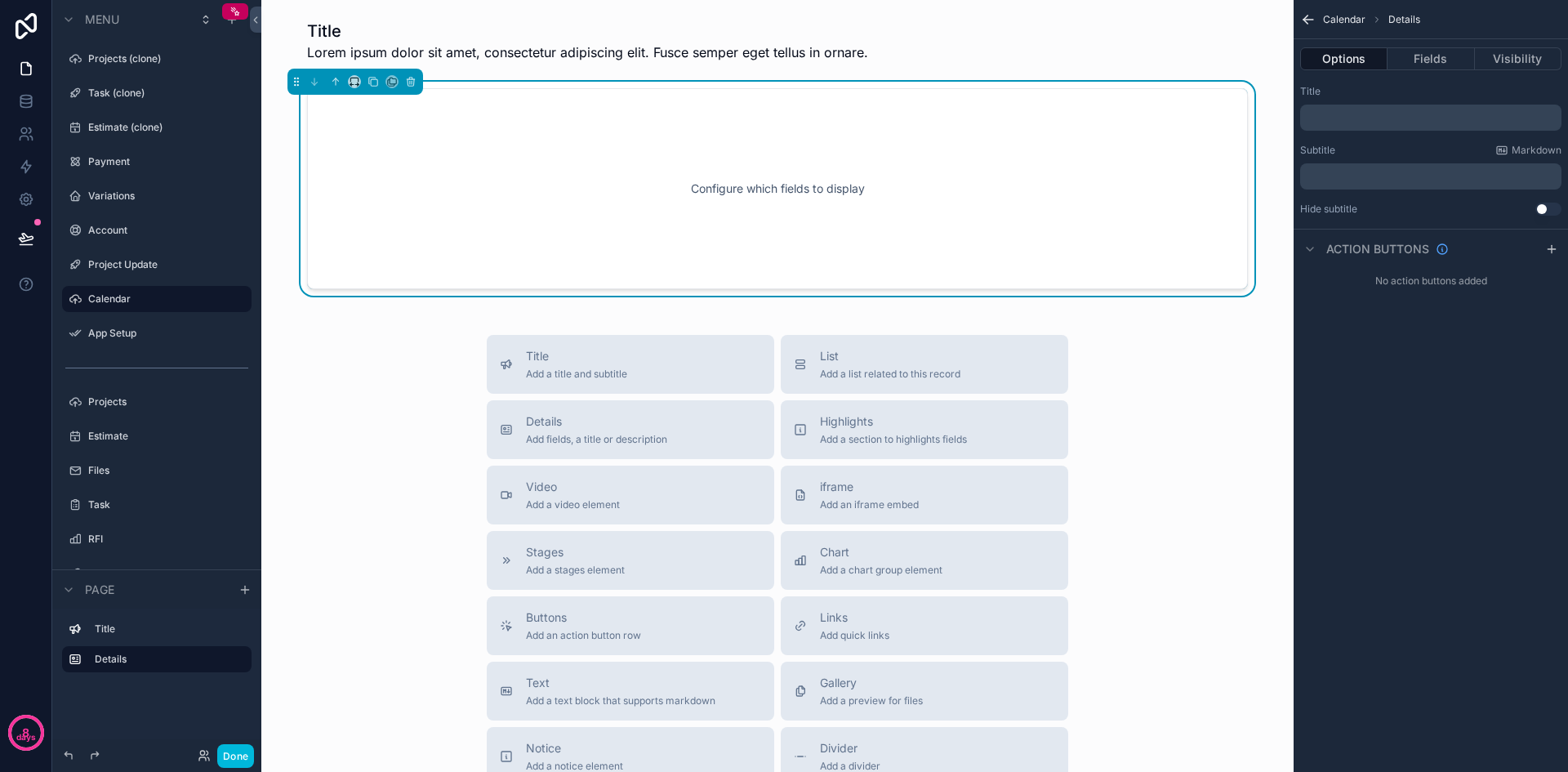
click at [1421, 58] on button "Fields" at bounding box center [1431, 59] width 86 height 23
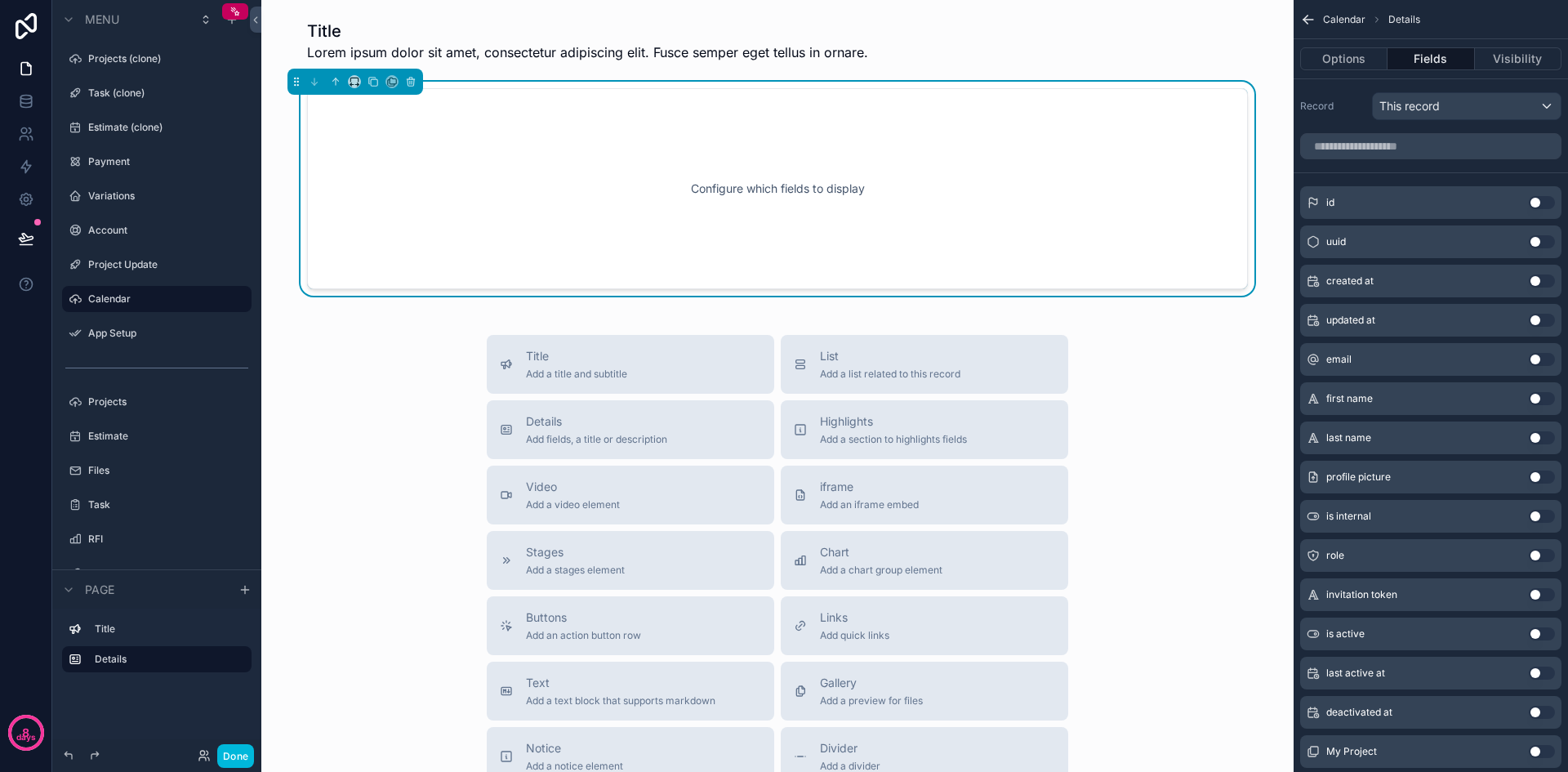
click at [1475, 111] on div "This record" at bounding box center [1467, 106] width 187 height 26
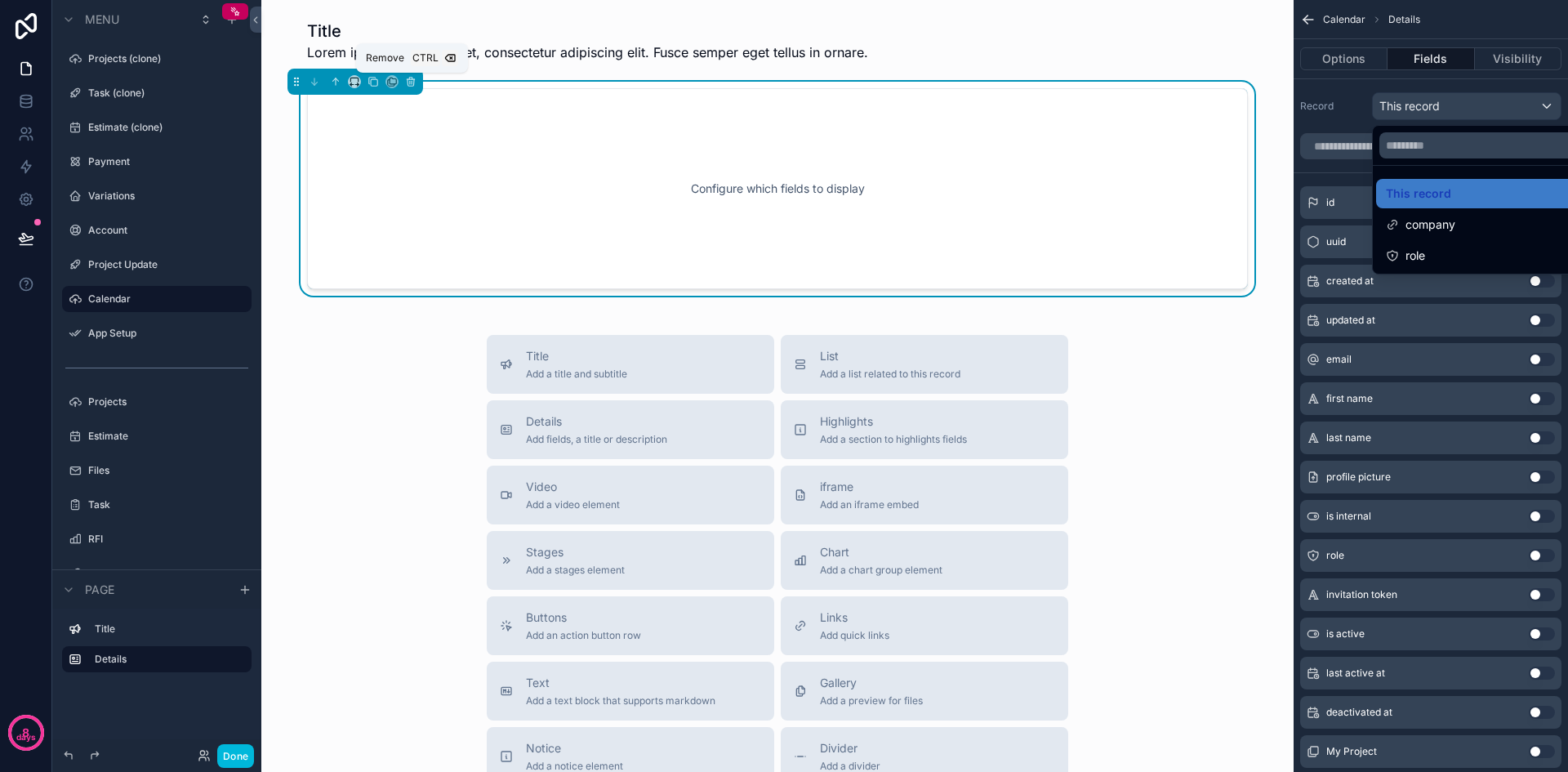
click at [415, 75] on button "scrollable content" at bounding box center [411, 82] width 18 height 18
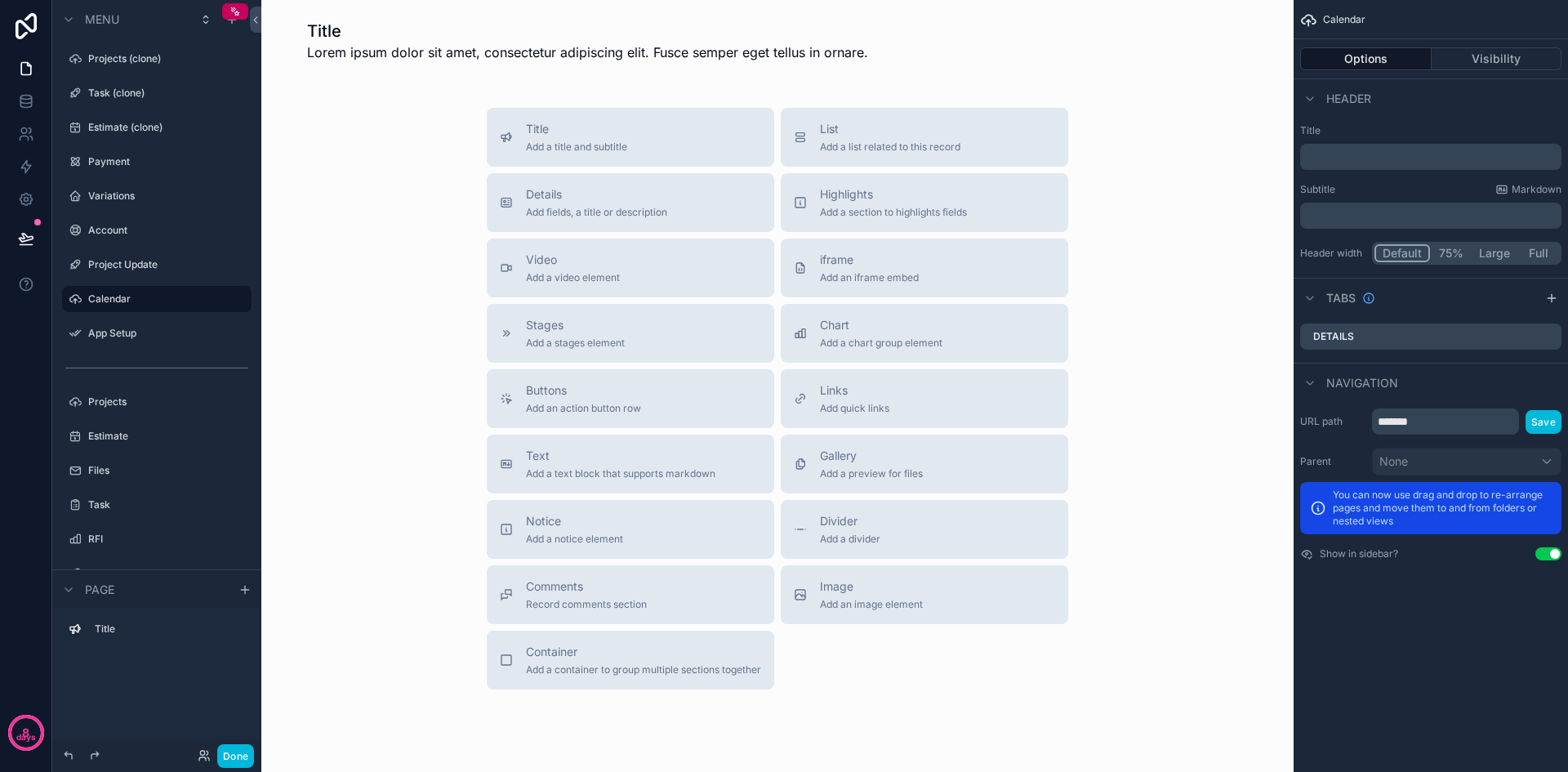
click at [947, 129] on span "List" at bounding box center [890, 130] width 141 height 17
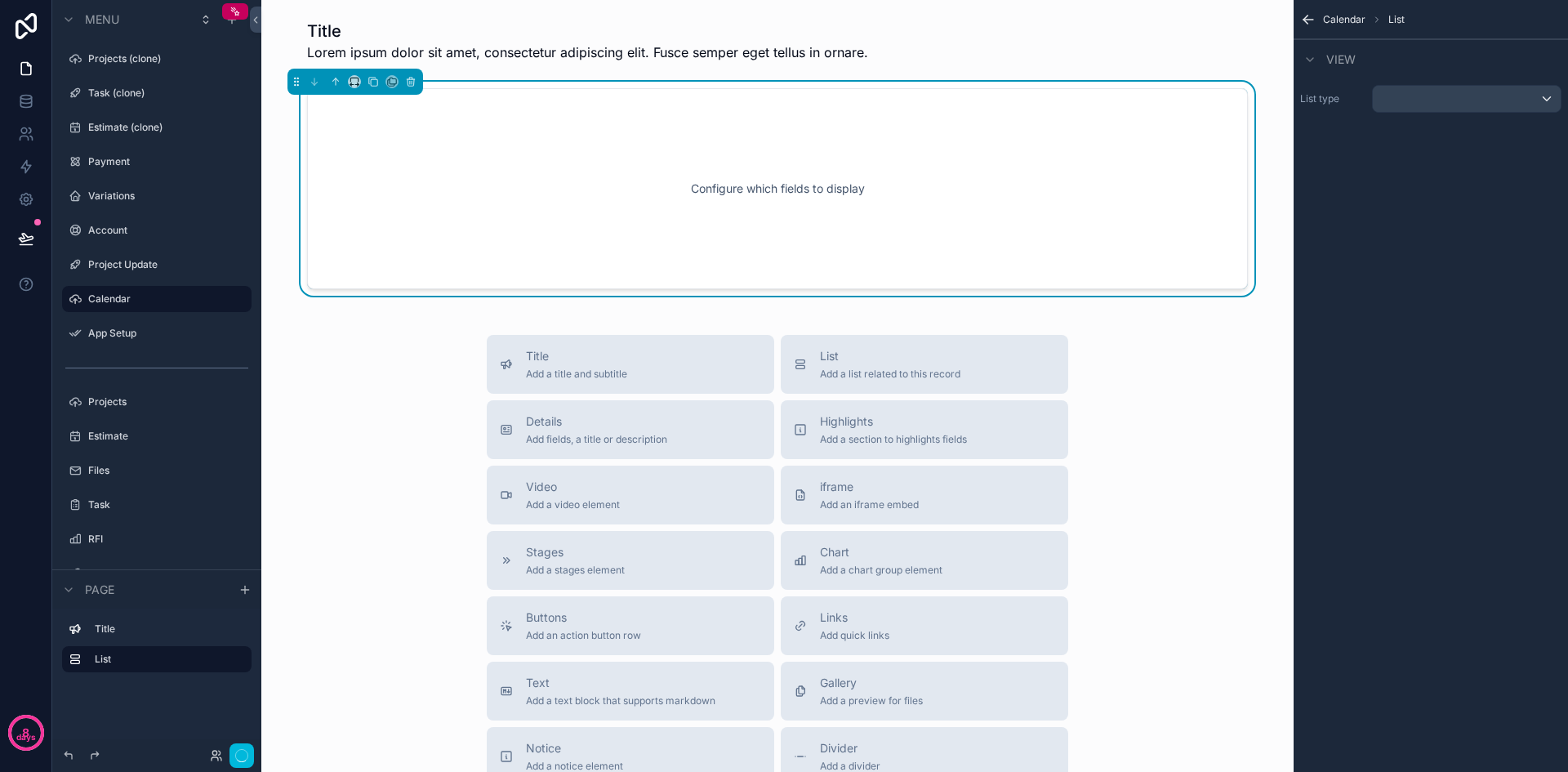
click at [1166, 173] on div "Configure which fields to display" at bounding box center [778, 188] width 887 height 147
click at [1495, 98] on div "scrollable content" at bounding box center [1467, 98] width 187 height 26
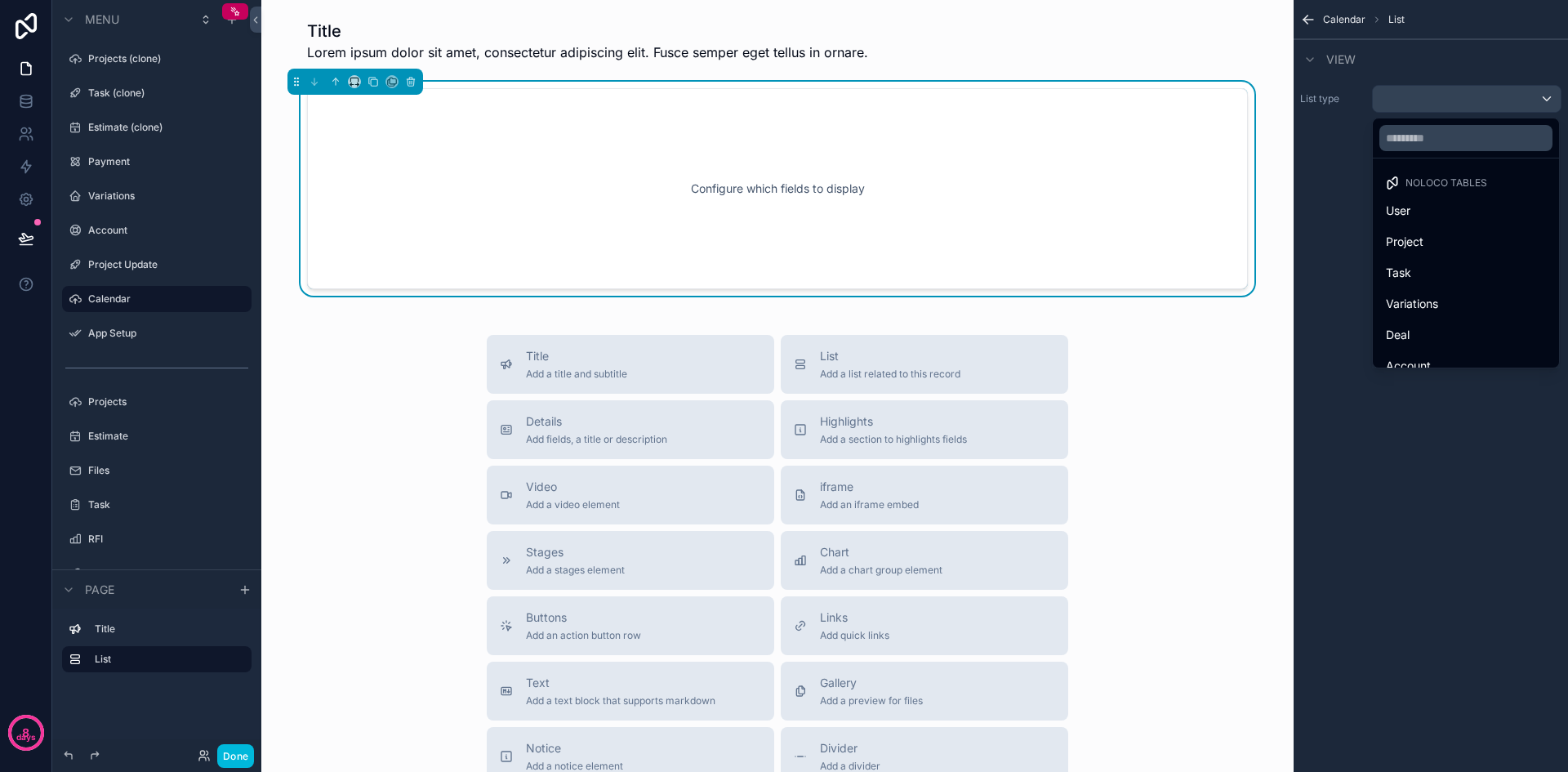
click at [1449, 232] on div "Project" at bounding box center [1466, 241] width 160 height 19
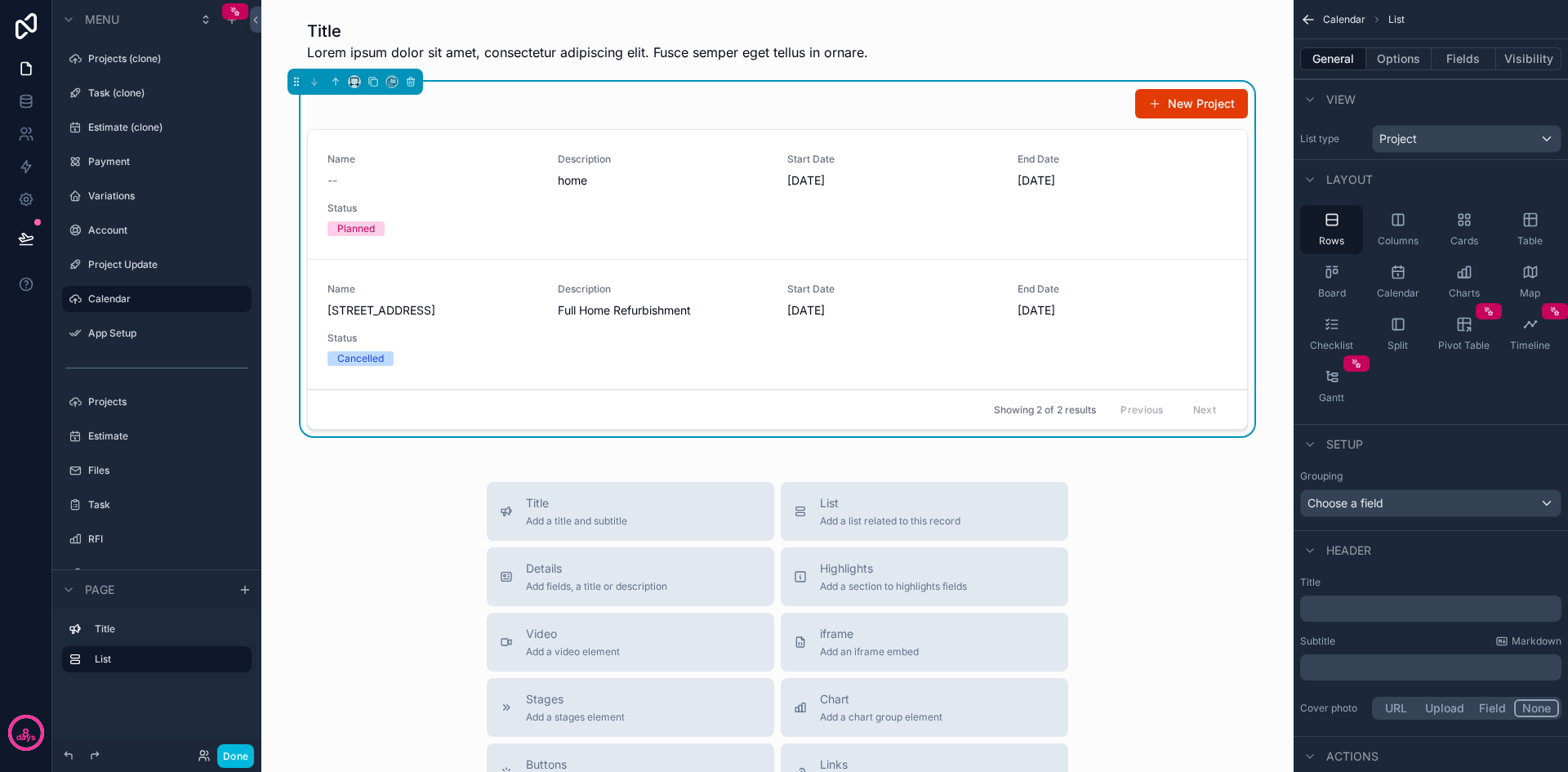
click at [1390, 283] on div "Calendar" at bounding box center [1398, 281] width 62 height 49
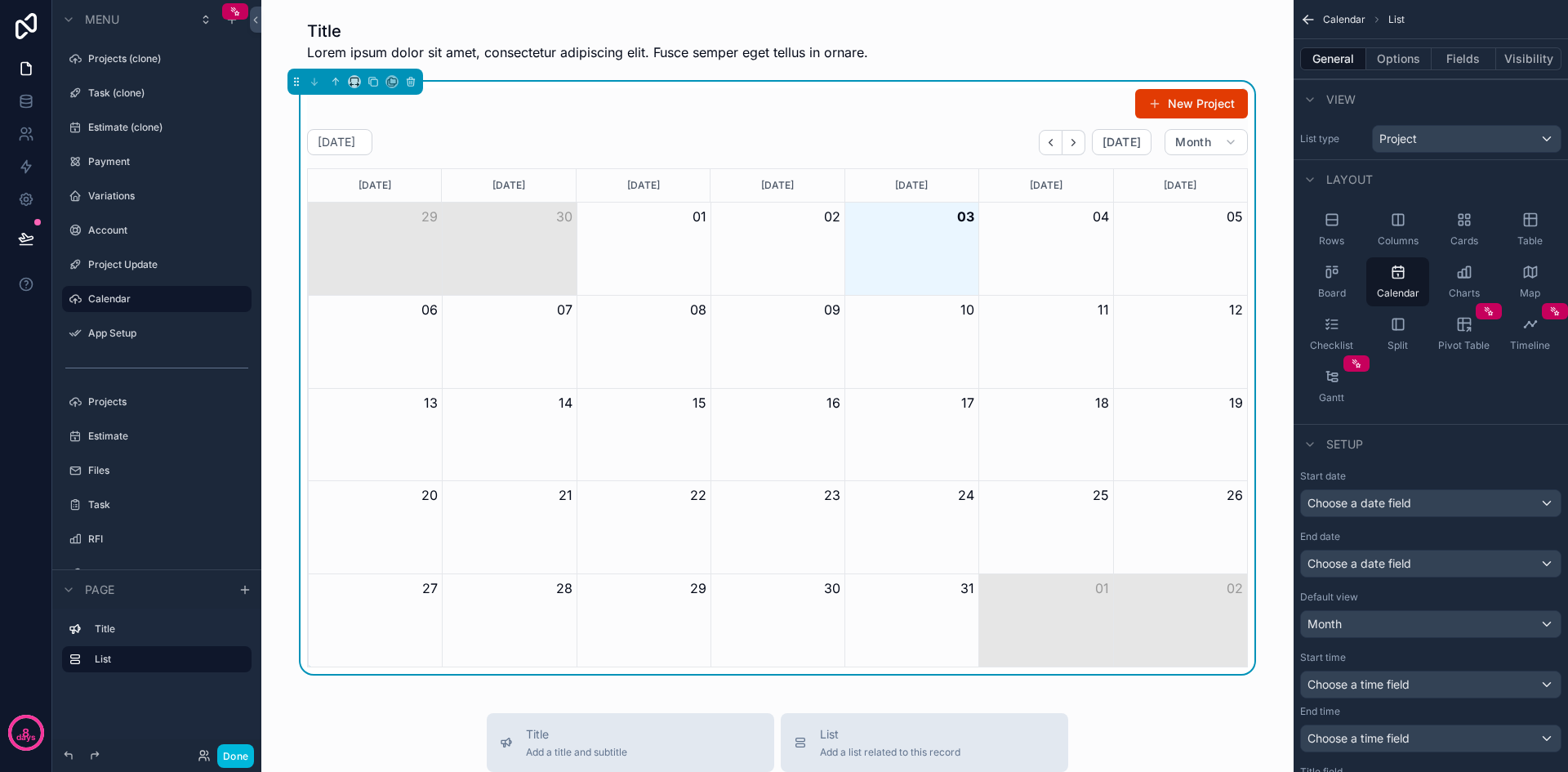
click at [1182, 107] on button "New Project" at bounding box center [1191, 104] width 113 height 29
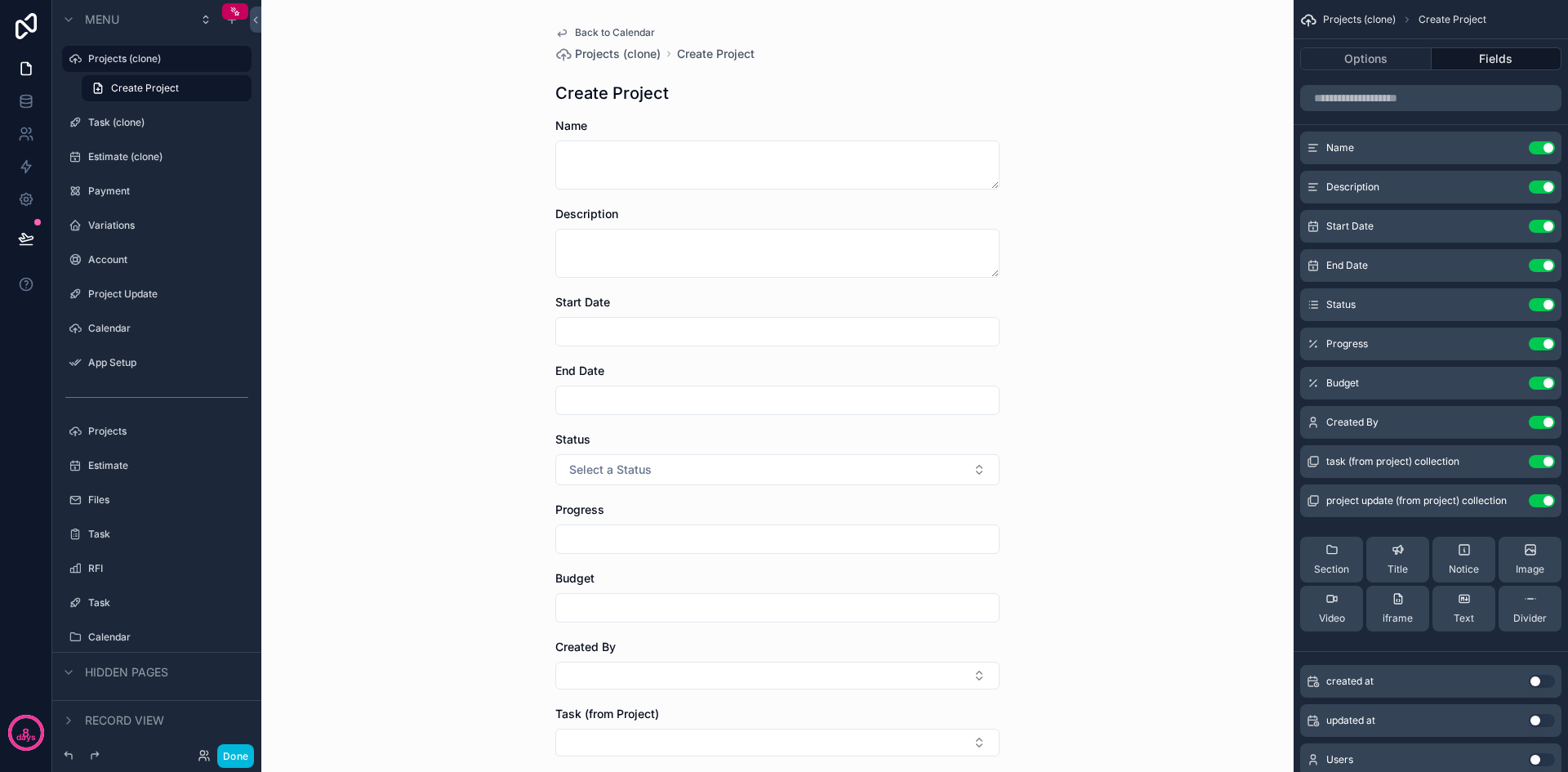
click at [114, 58] on label "Projects (clone)" at bounding box center [165, 59] width 153 height 13
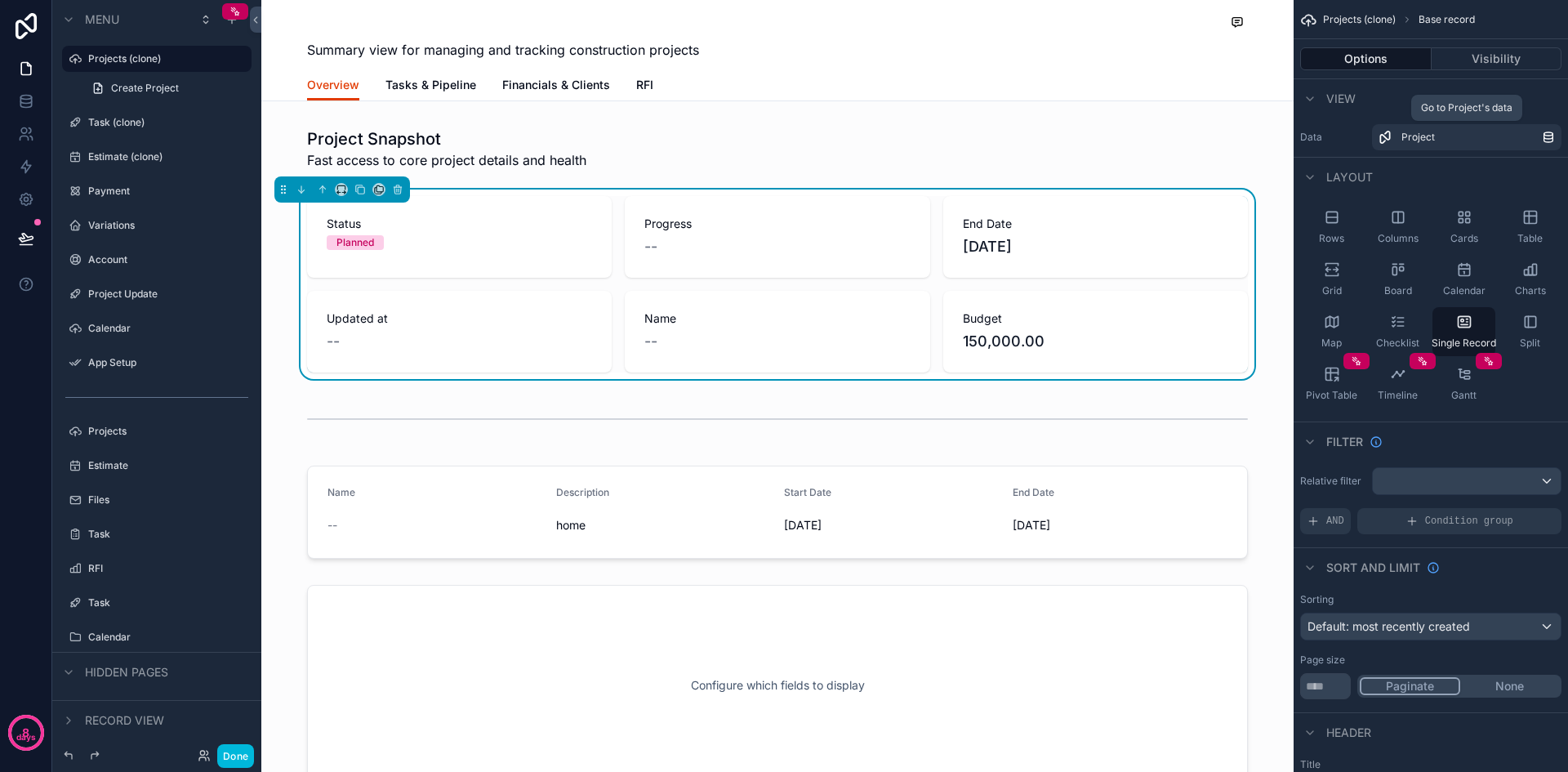
click at [1503, 134] on div "Project" at bounding box center [1471, 137] width 141 height 13
click at [151, 89] on span "Create Project" at bounding box center [145, 88] width 68 height 13
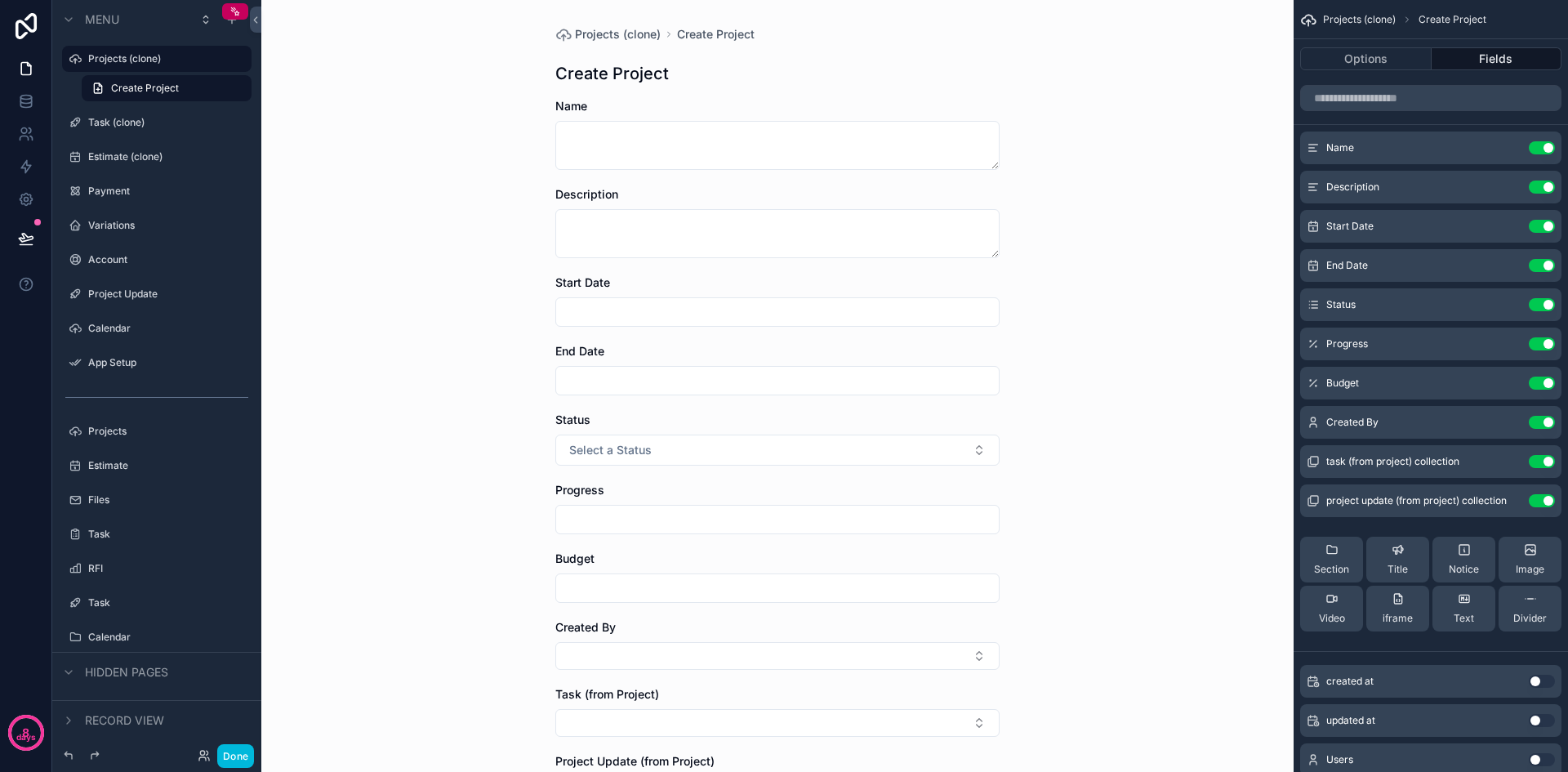
click at [108, 326] on label "Calendar" at bounding box center [165, 328] width 153 height 13
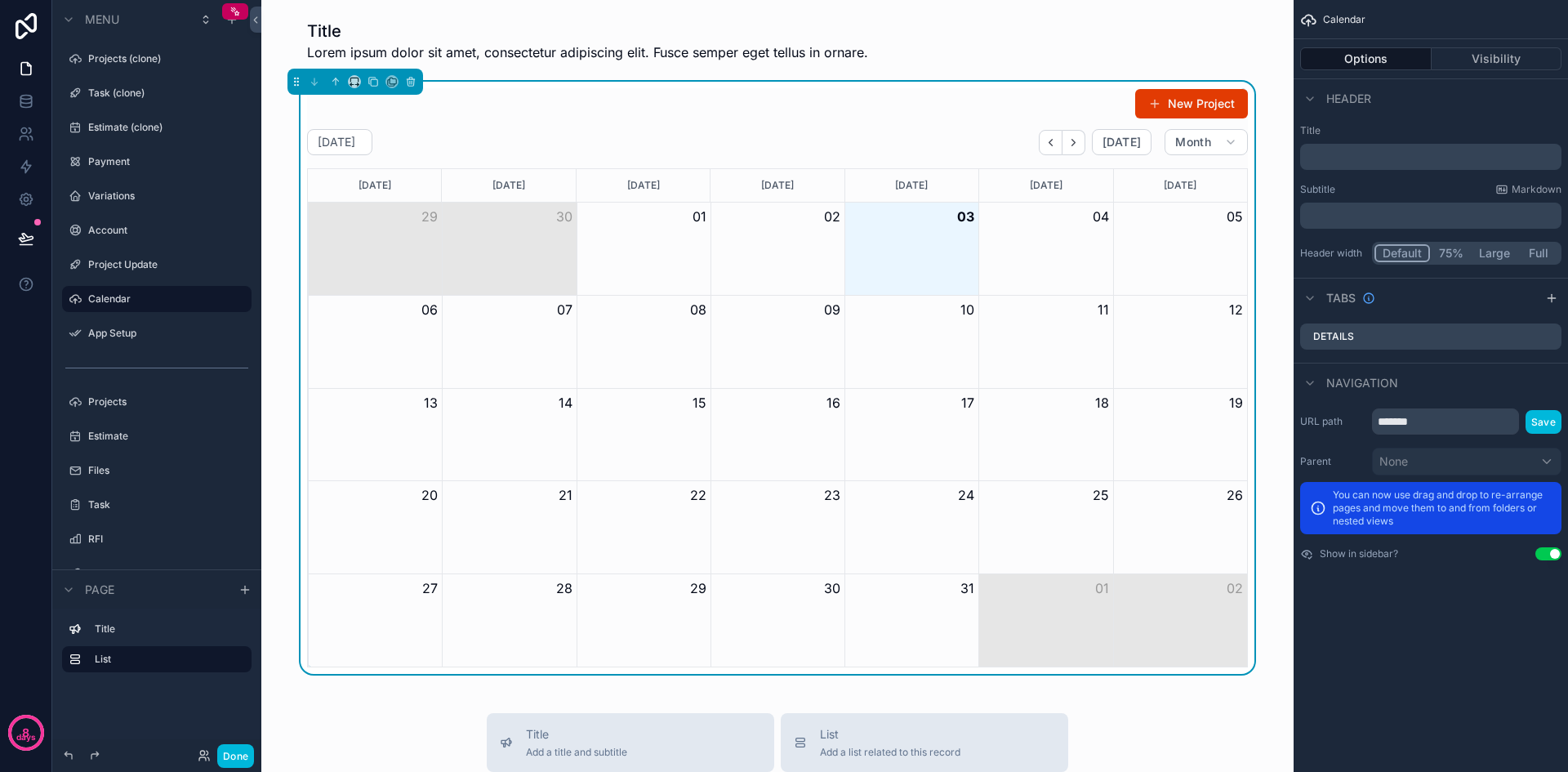
click at [901, 114] on div "New Project" at bounding box center [778, 104] width 941 height 31
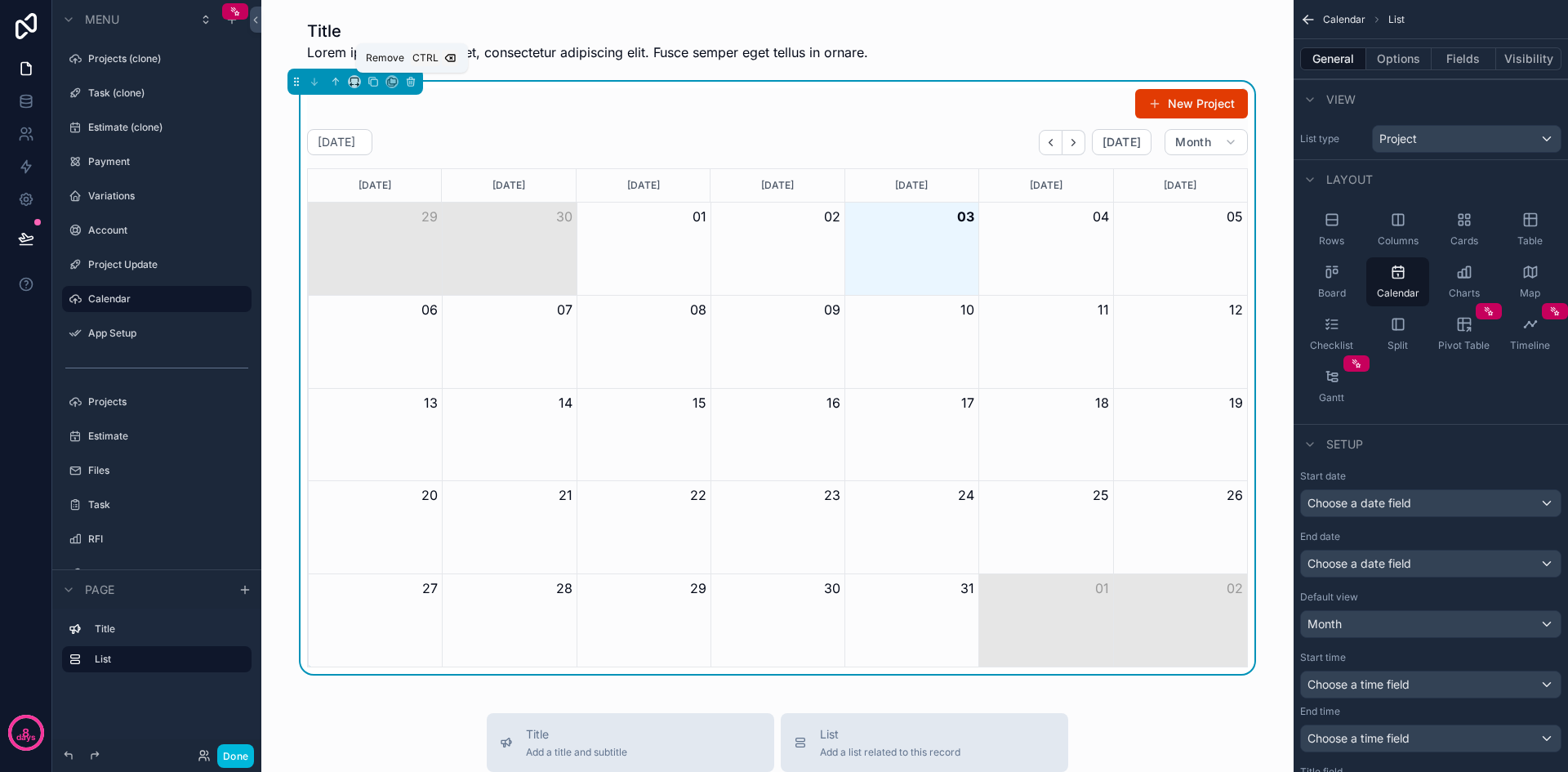
click at [416, 85] on button "scrollable content" at bounding box center [411, 82] width 18 height 18
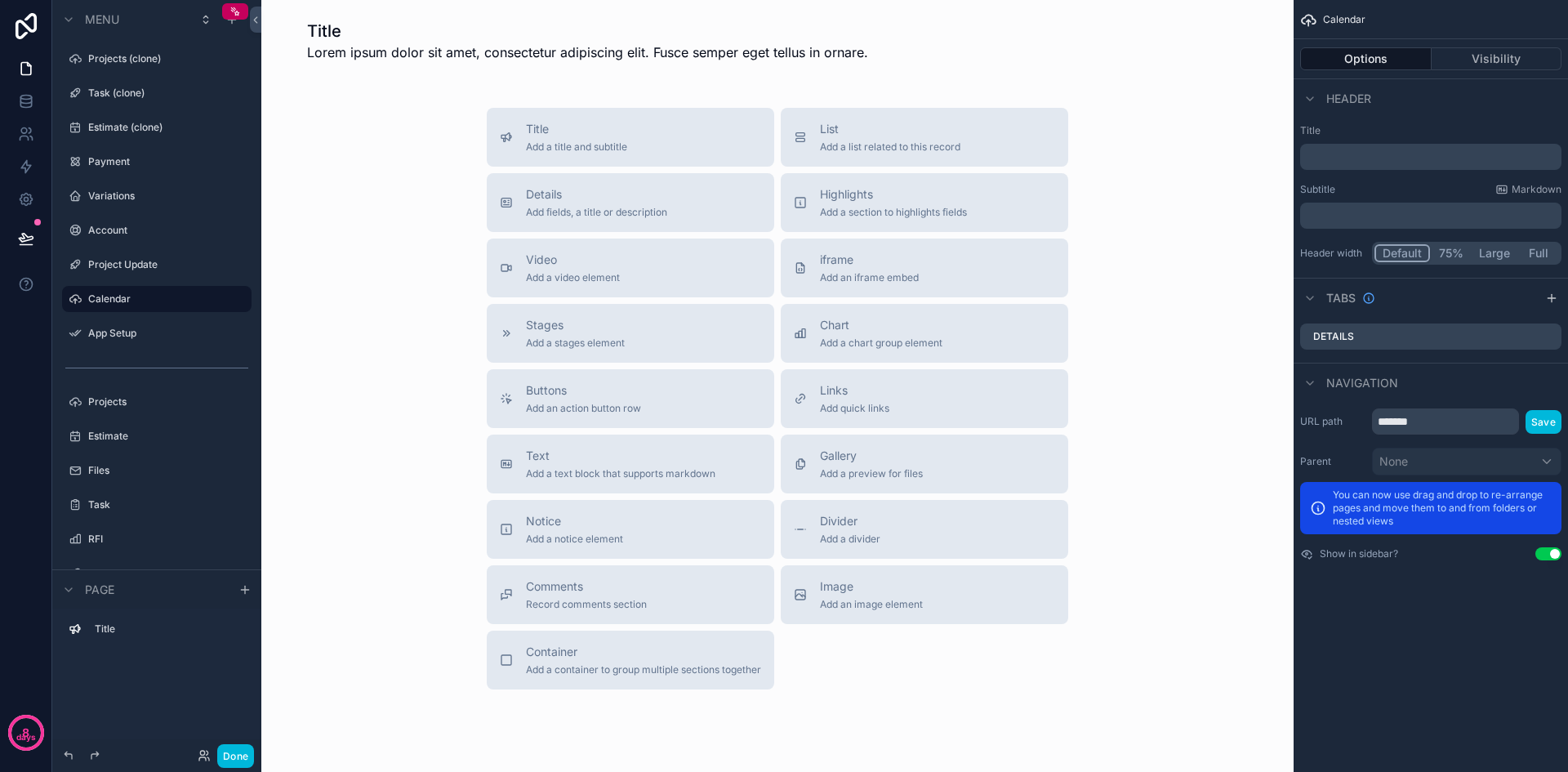
click at [900, 133] on span "List" at bounding box center [890, 130] width 141 height 17
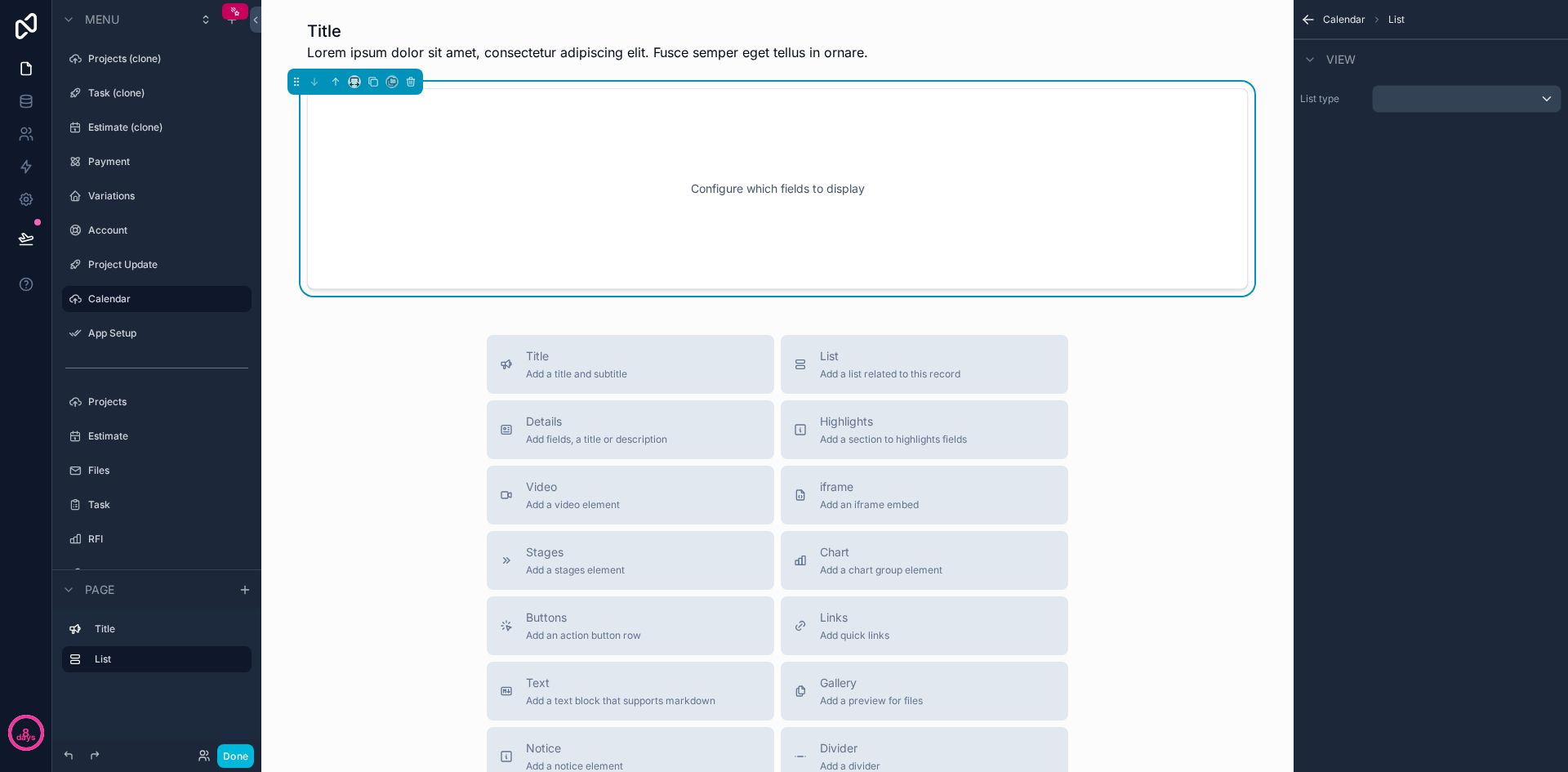
click at [1450, 93] on div "scrollable content" at bounding box center [1467, 98] width 187 height 26
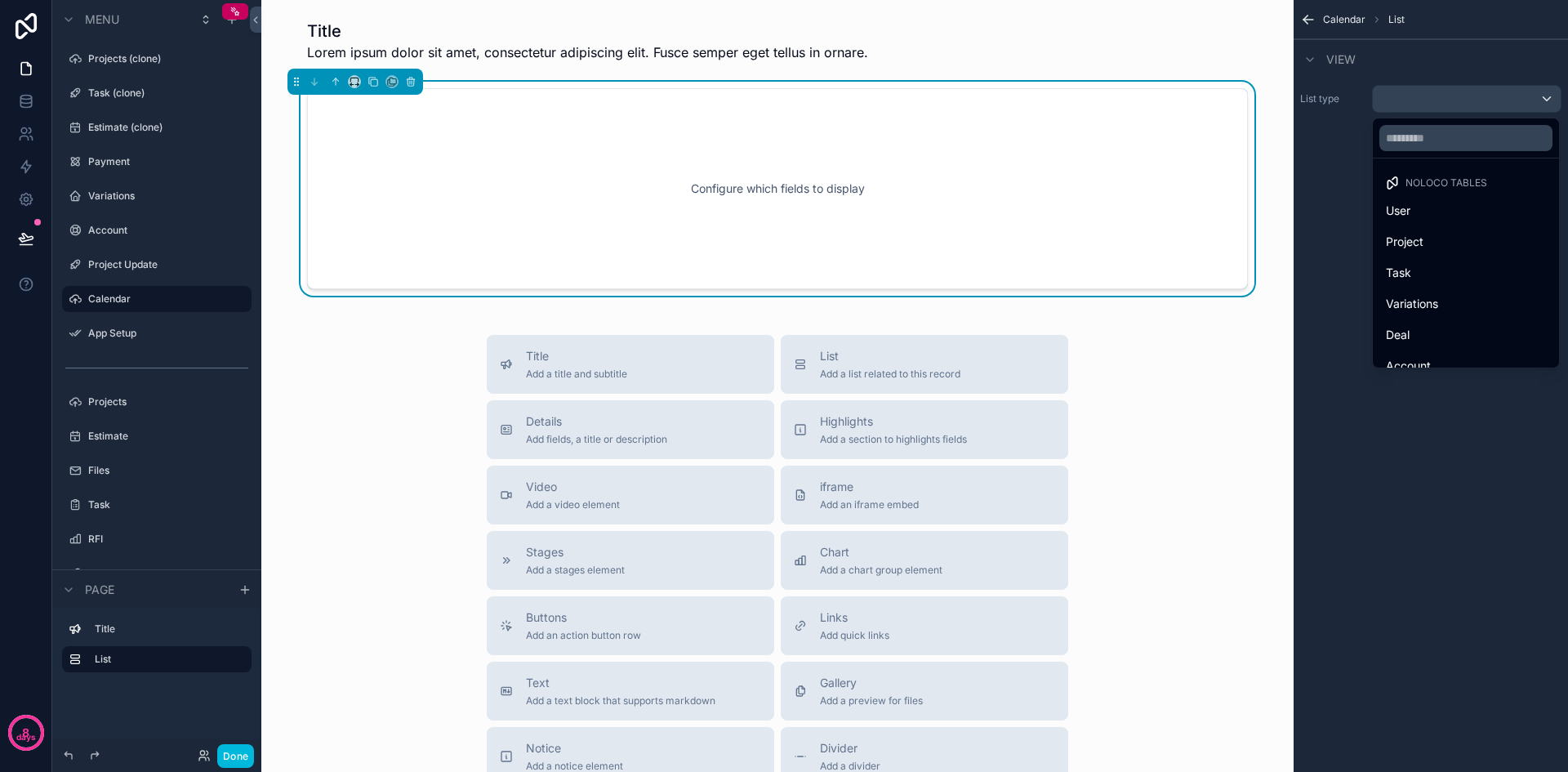
click at [1500, 266] on div "Task" at bounding box center [1466, 272] width 160 height 19
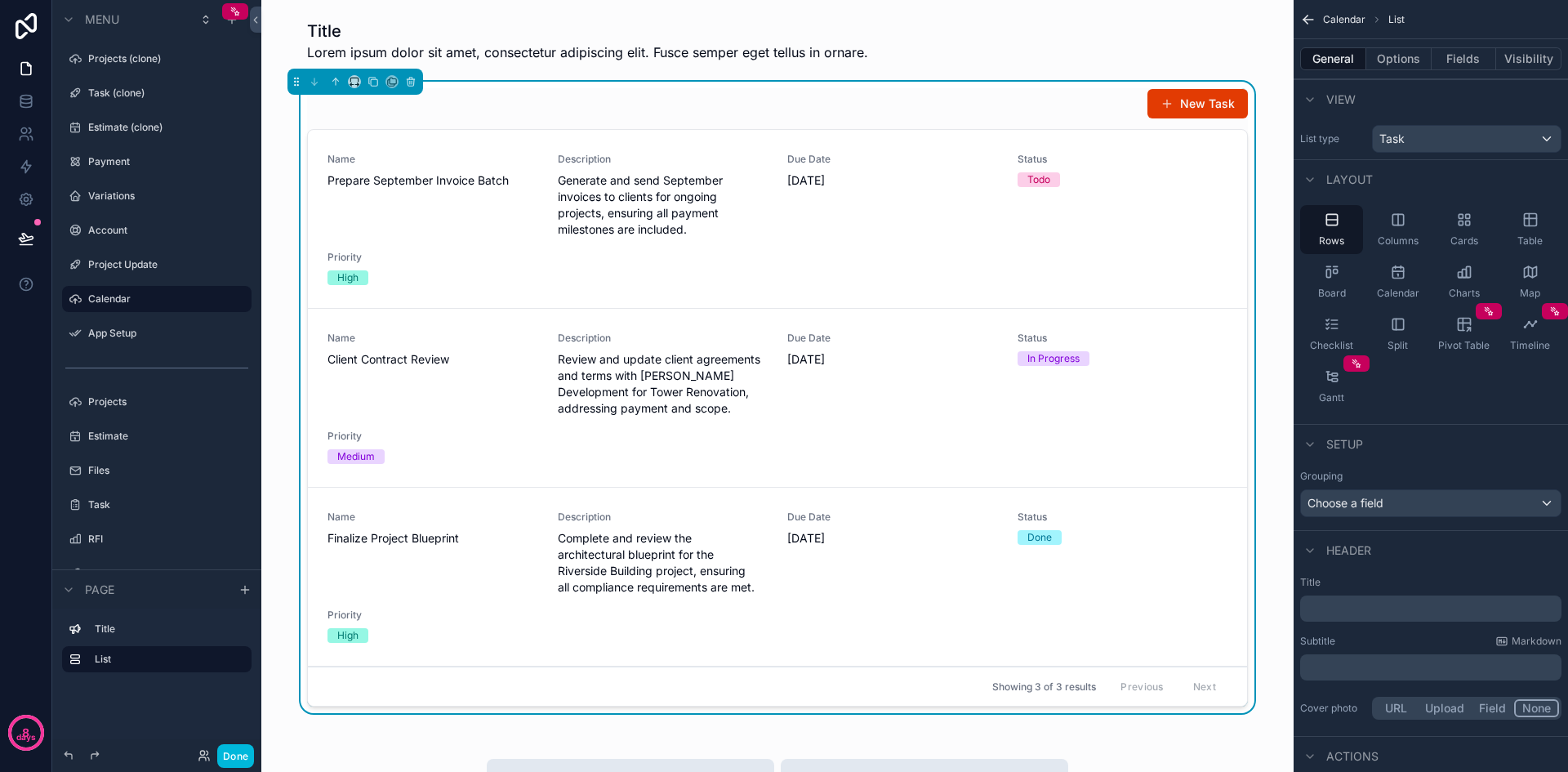
click at [1405, 274] on icon "scrollable content" at bounding box center [1399, 272] width 17 height 17
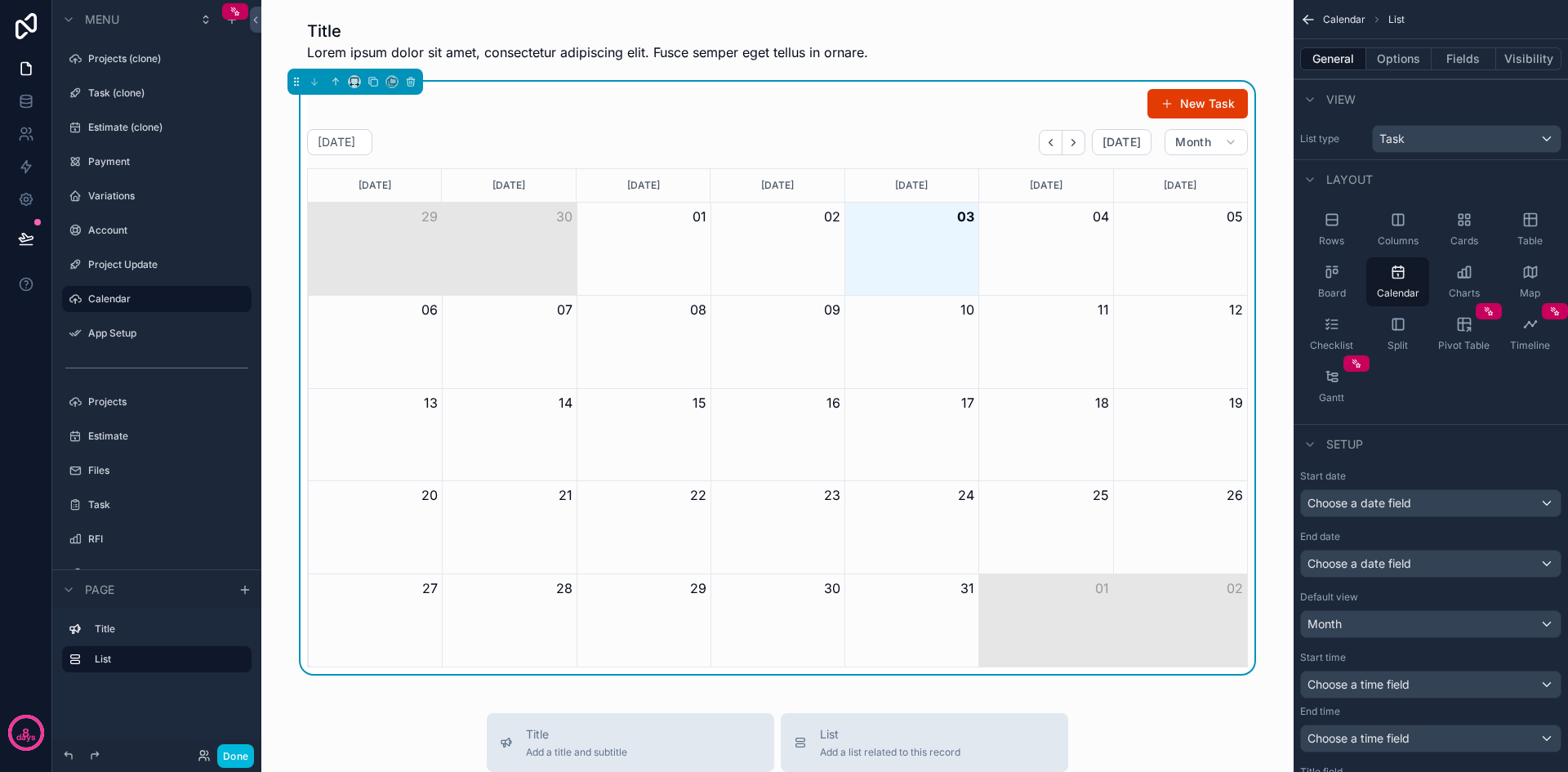
click at [1177, 107] on button "New Task" at bounding box center [1198, 104] width 100 height 29
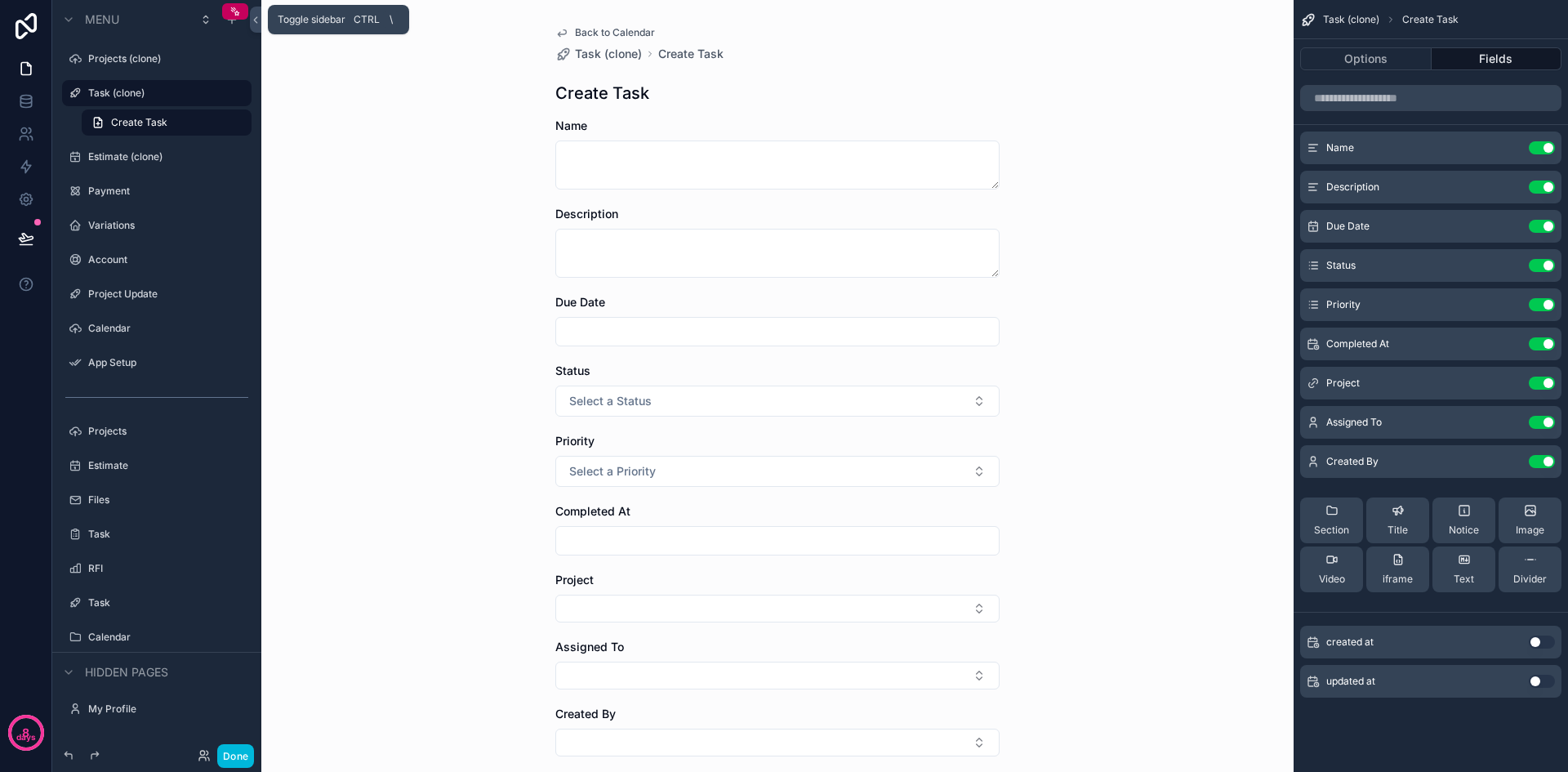
click at [259, 26] on icon at bounding box center [256, 19] width 11 height 12
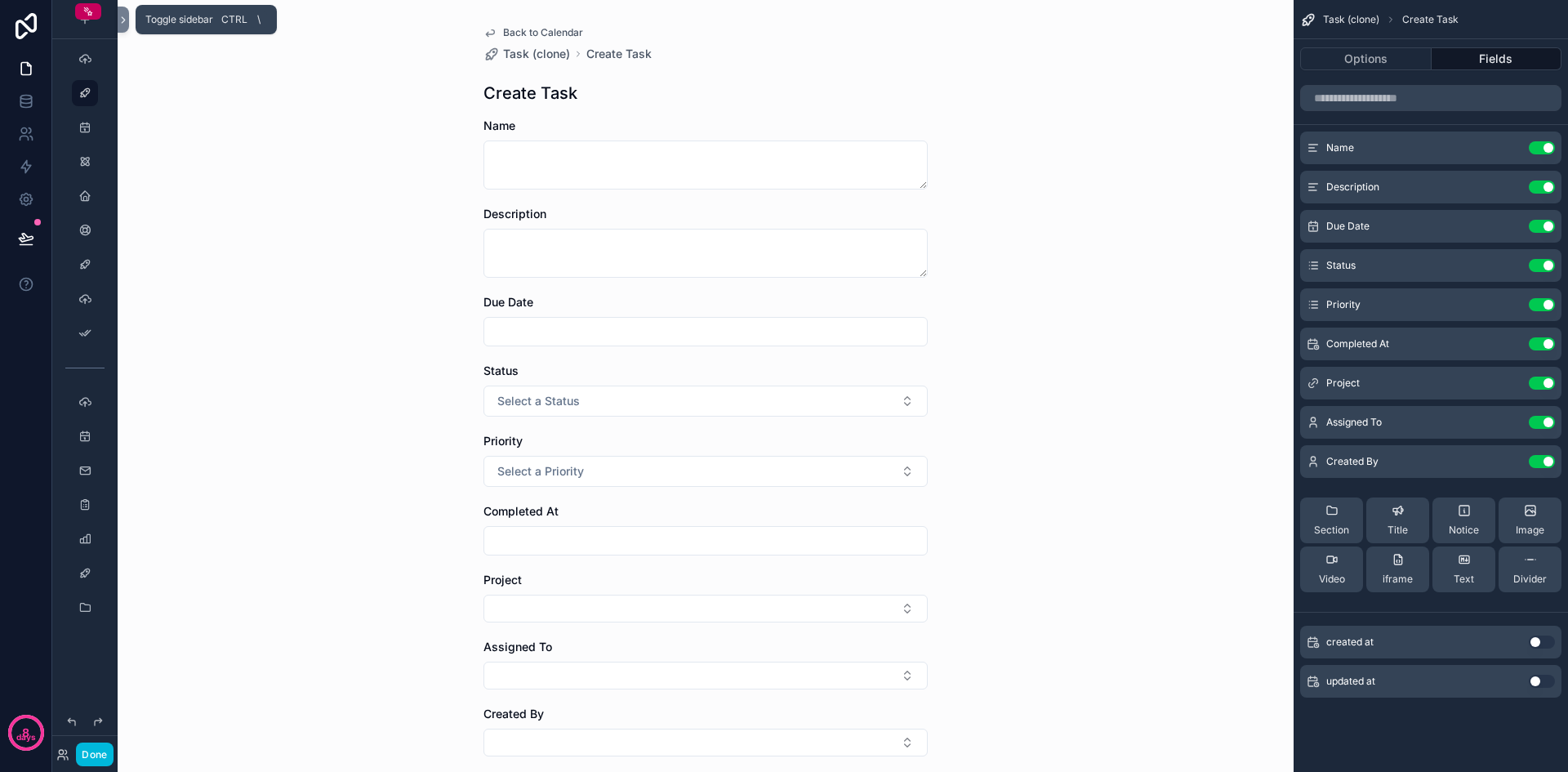
click at [122, 17] on icon at bounding box center [123, 20] width 4 height 6
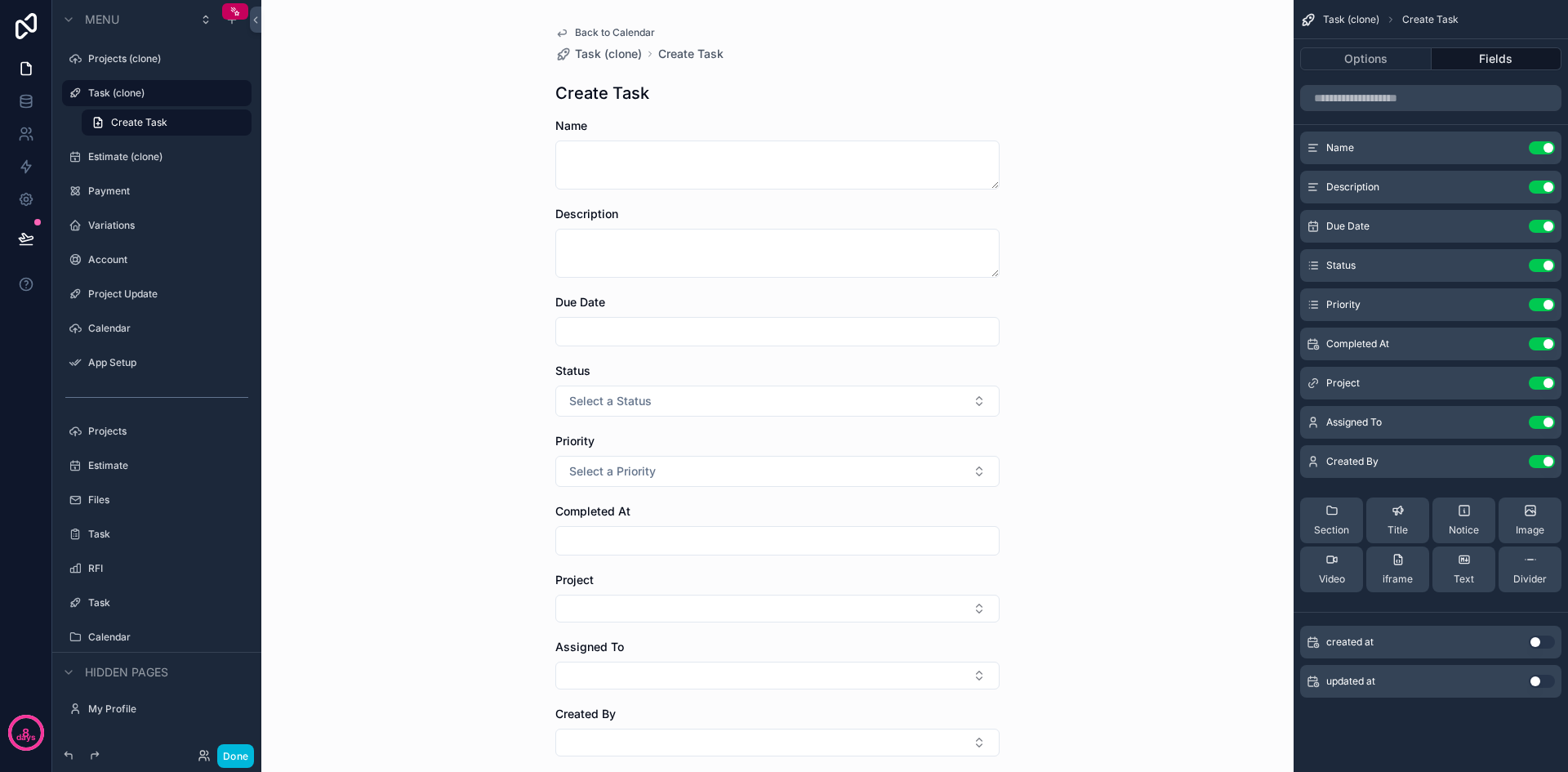
click at [1532, 260] on button "Use setting" at bounding box center [1542, 266] width 26 height 13
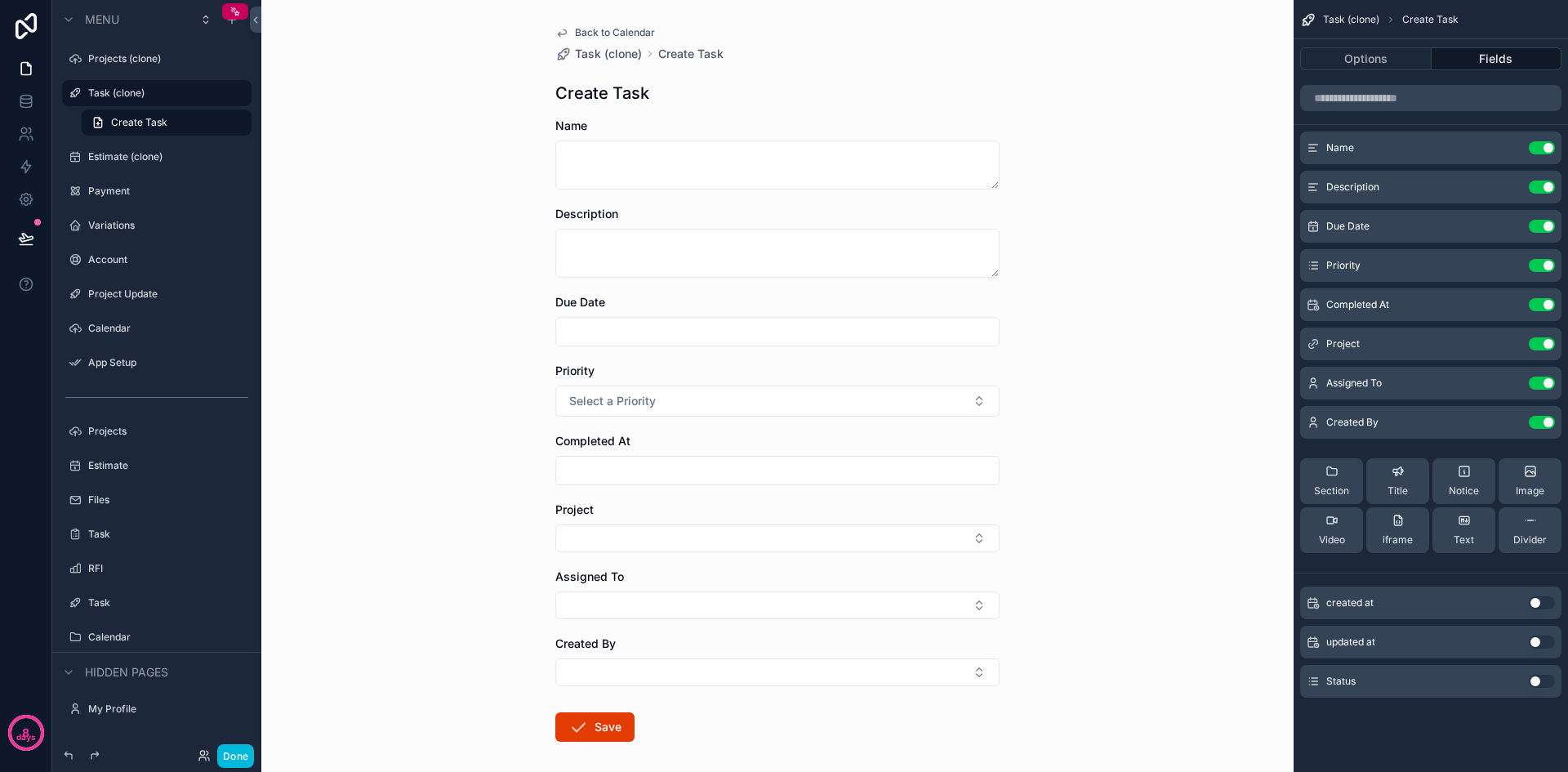
click at [1534, 341] on button "Use setting" at bounding box center [1542, 344] width 26 height 13
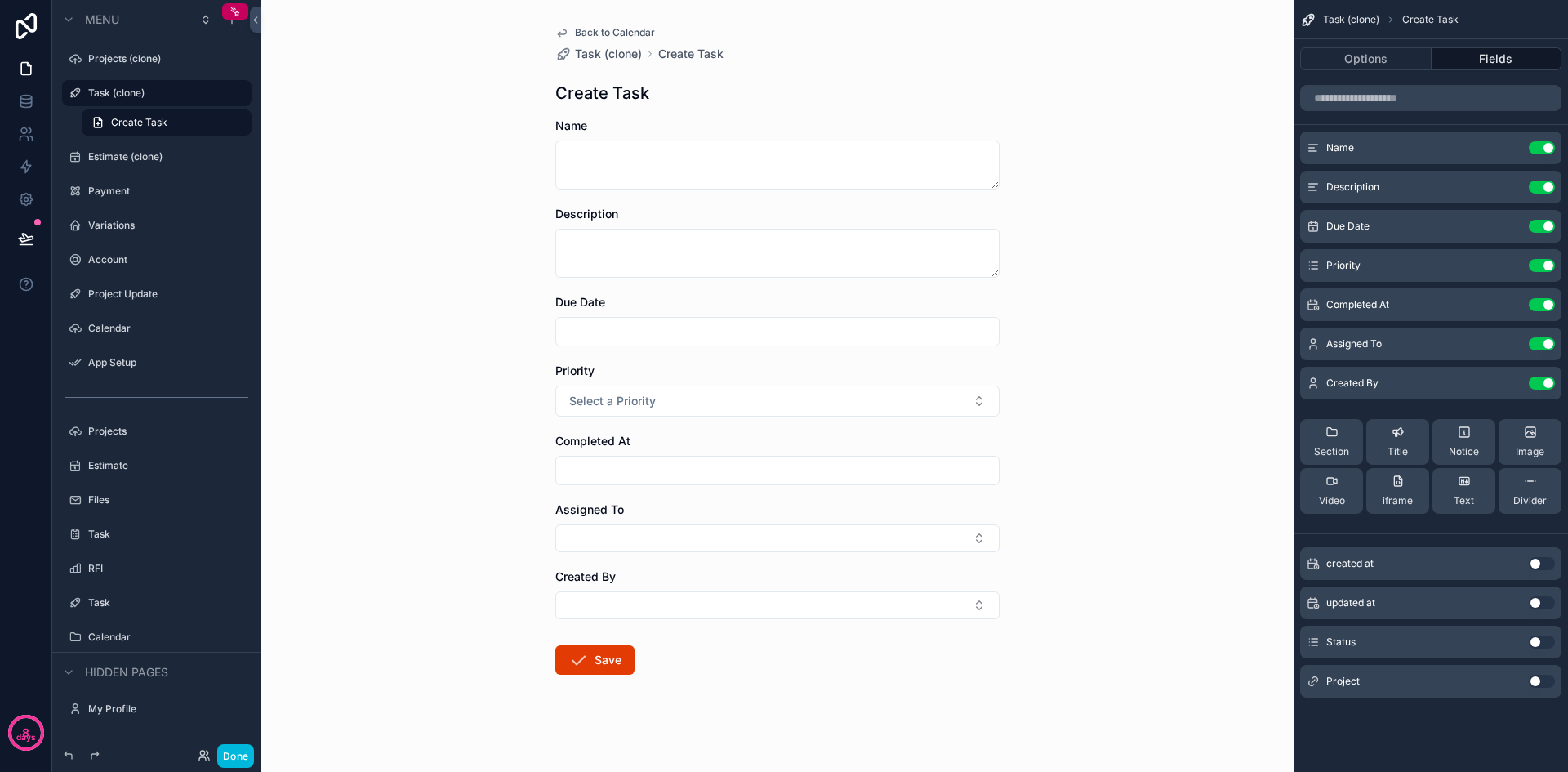
click at [902, 395] on button "Select a Priority" at bounding box center [777, 401] width 444 height 31
click at [778, 467] on input "scrollable content" at bounding box center [778, 470] width 443 height 23
click at [1537, 268] on button "Use setting" at bounding box center [1542, 266] width 26 height 13
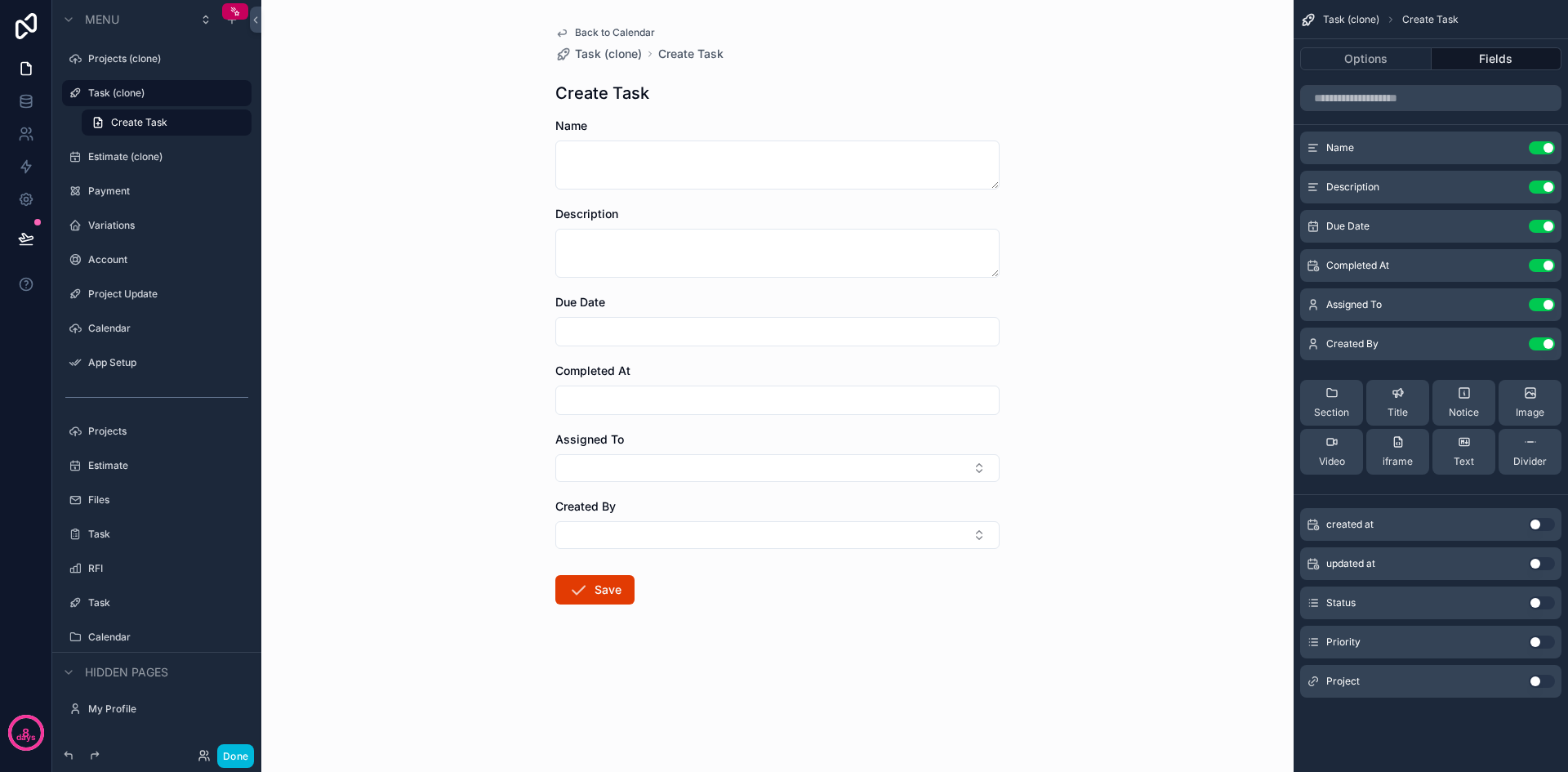
click at [604, 328] on input "scrollable content" at bounding box center [778, 331] width 443 height 23
click at [613, 251] on textarea "scrollable content" at bounding box center [777, 253] width 444 height 49
click at [625, 157] on textarea "scrollable content" at bounding box center [777, 165] width 444 height 49
type textarea "**********"
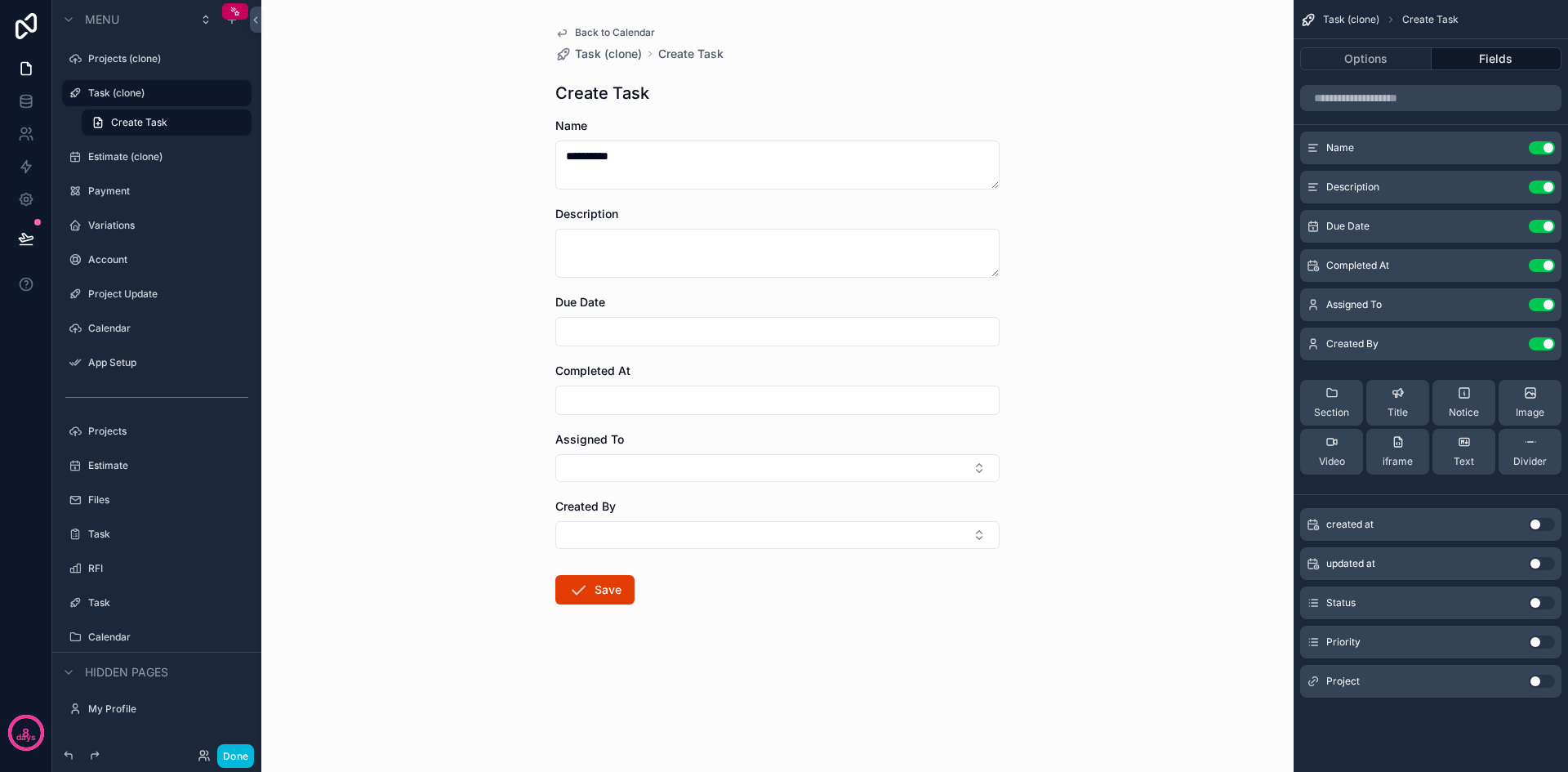
click at [728, 326] on input "scrollable content" at bounding box center [778, 331] width 443 height 23
click at [812, 494] on button "10" at bounding box center [807, 502] width 29 height 29
type input "**********"
click at [960, 414] on div "scrollable content" at bounding box center [777, 400] width 444 height 29
click at [929, 403] on input "scrollable content" at bounding box center [778, 400] width 443 height 23
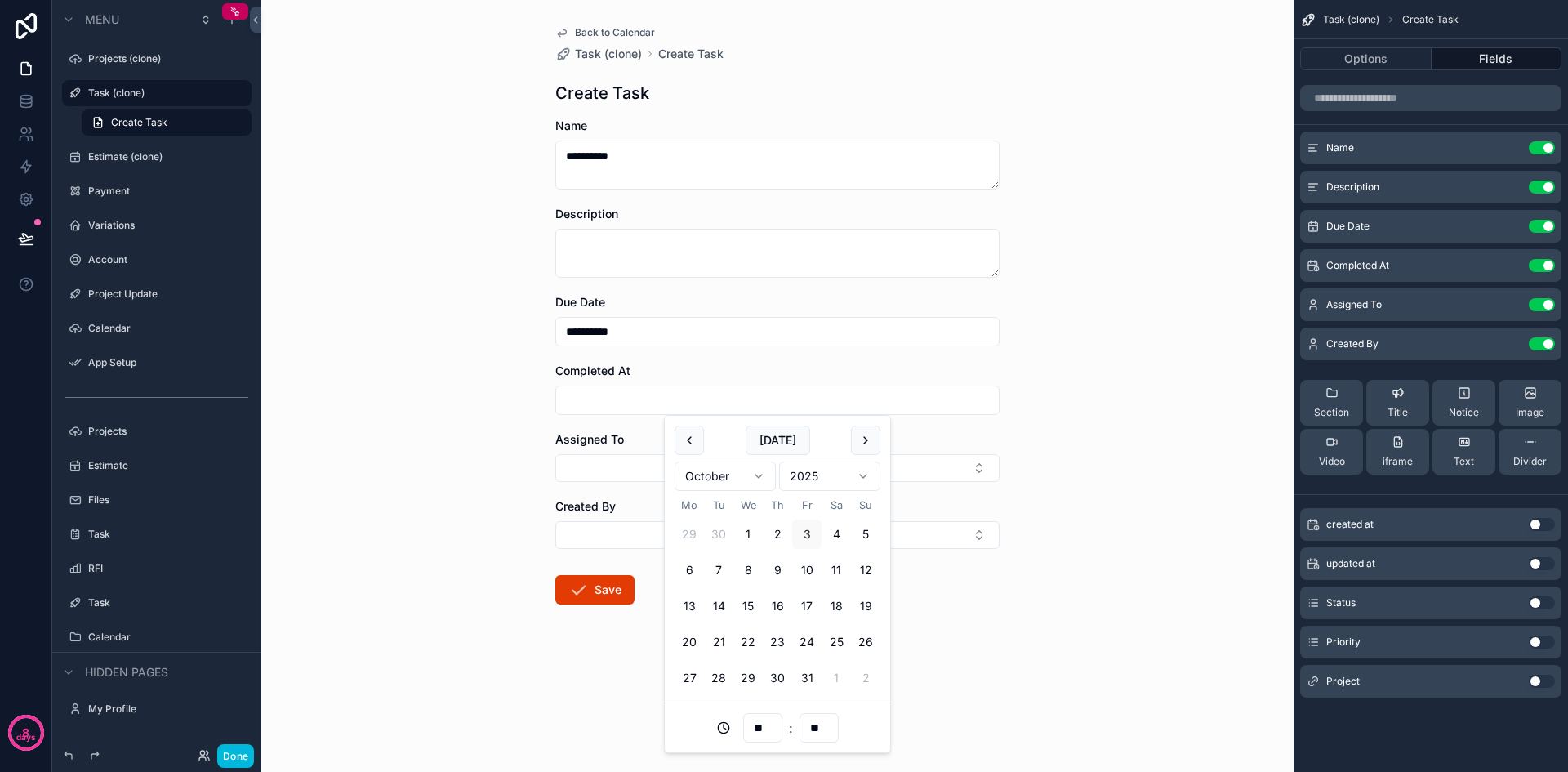
click at [1052, 407] on div "**********" at bounding box center [777, 386] width 1032 height 772
click at [1534, 261] on button "Use setting" at bounding box center [1542, 266] width 26 height 13
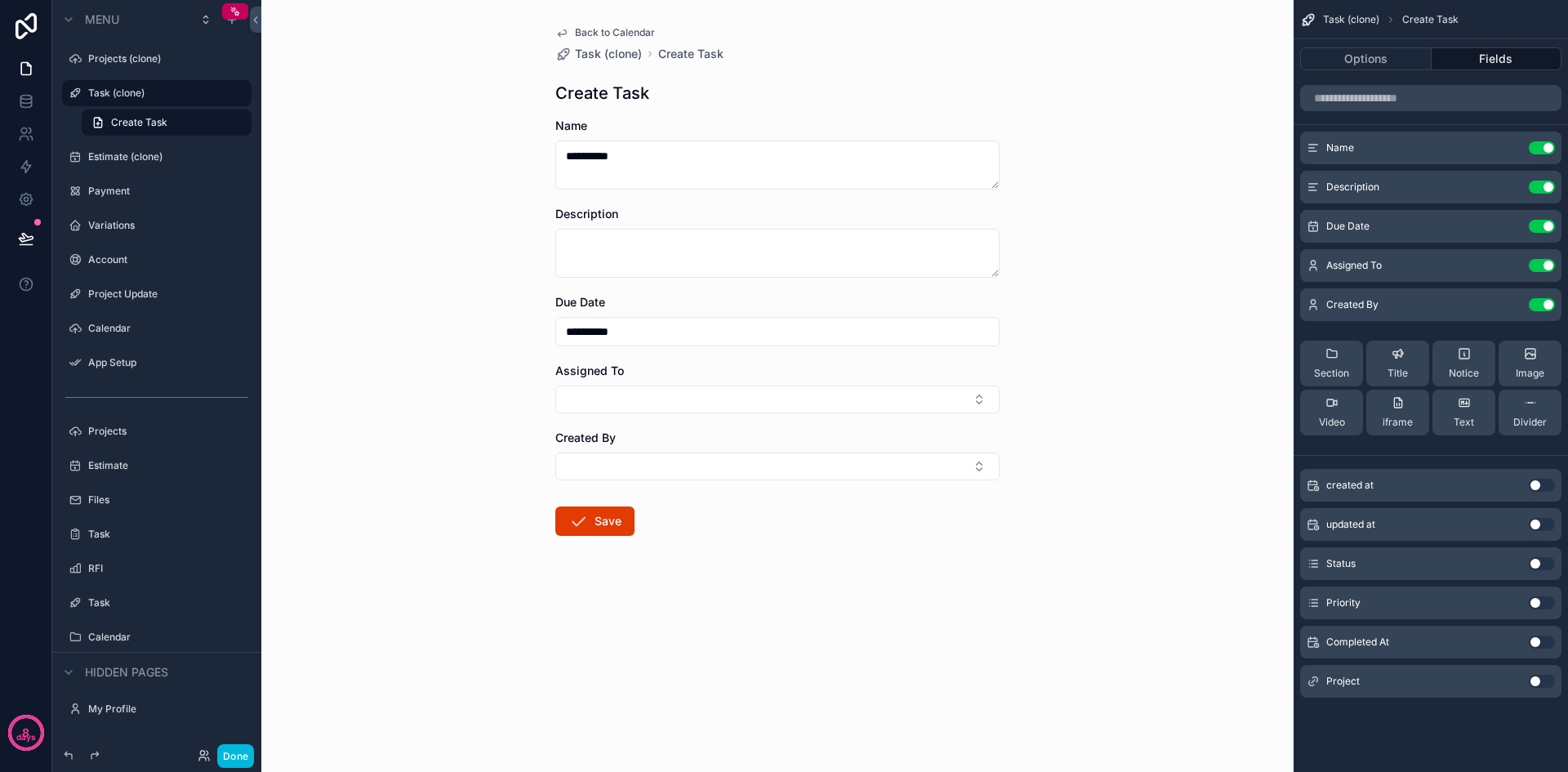
click at [1534, 306] on button "Use setting" at bounding box center [1542, 304] width 26 height 13
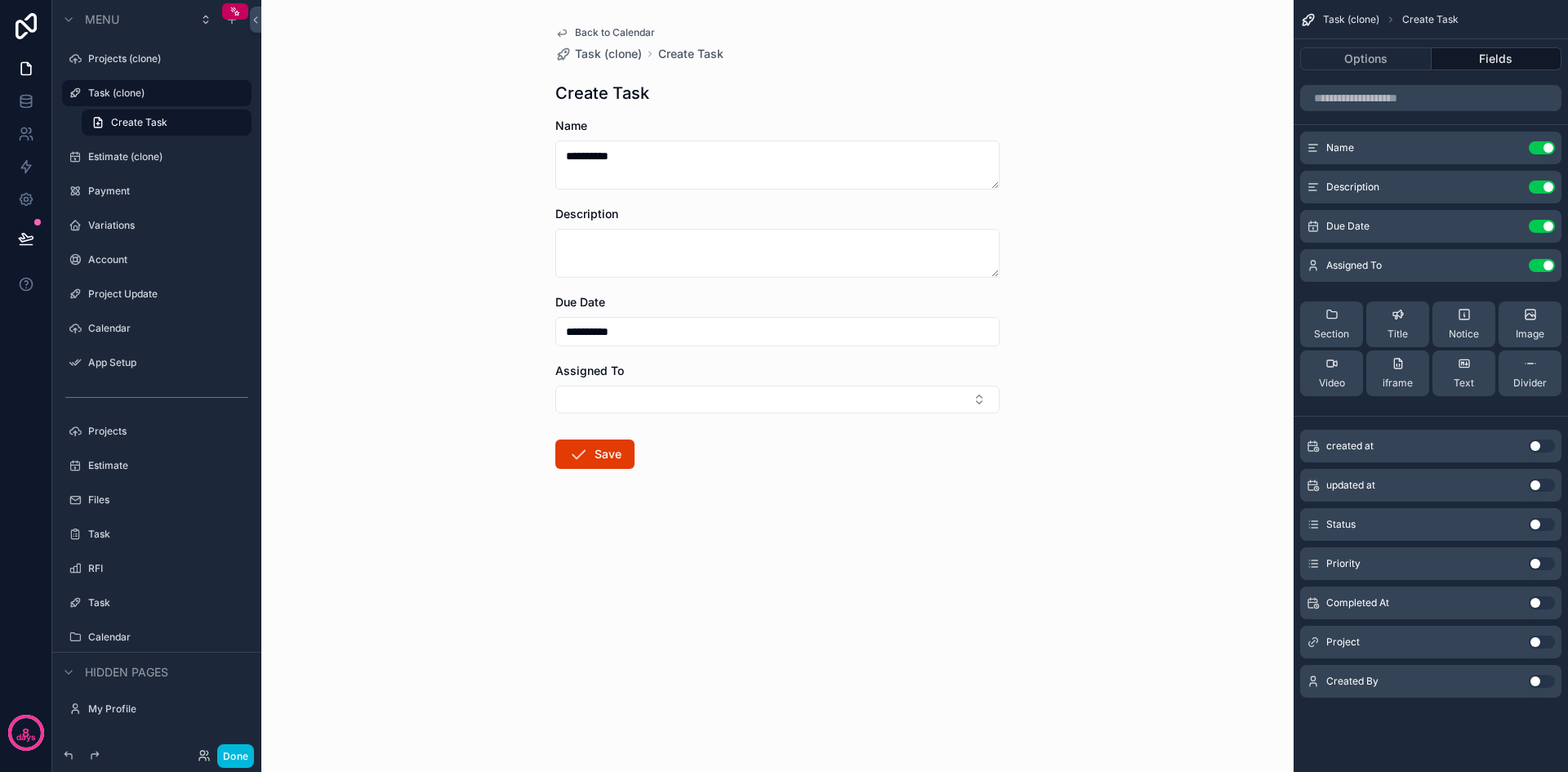
click at [608, 455] on button "Save" at bounding box center [595, 454] width 79 height 29
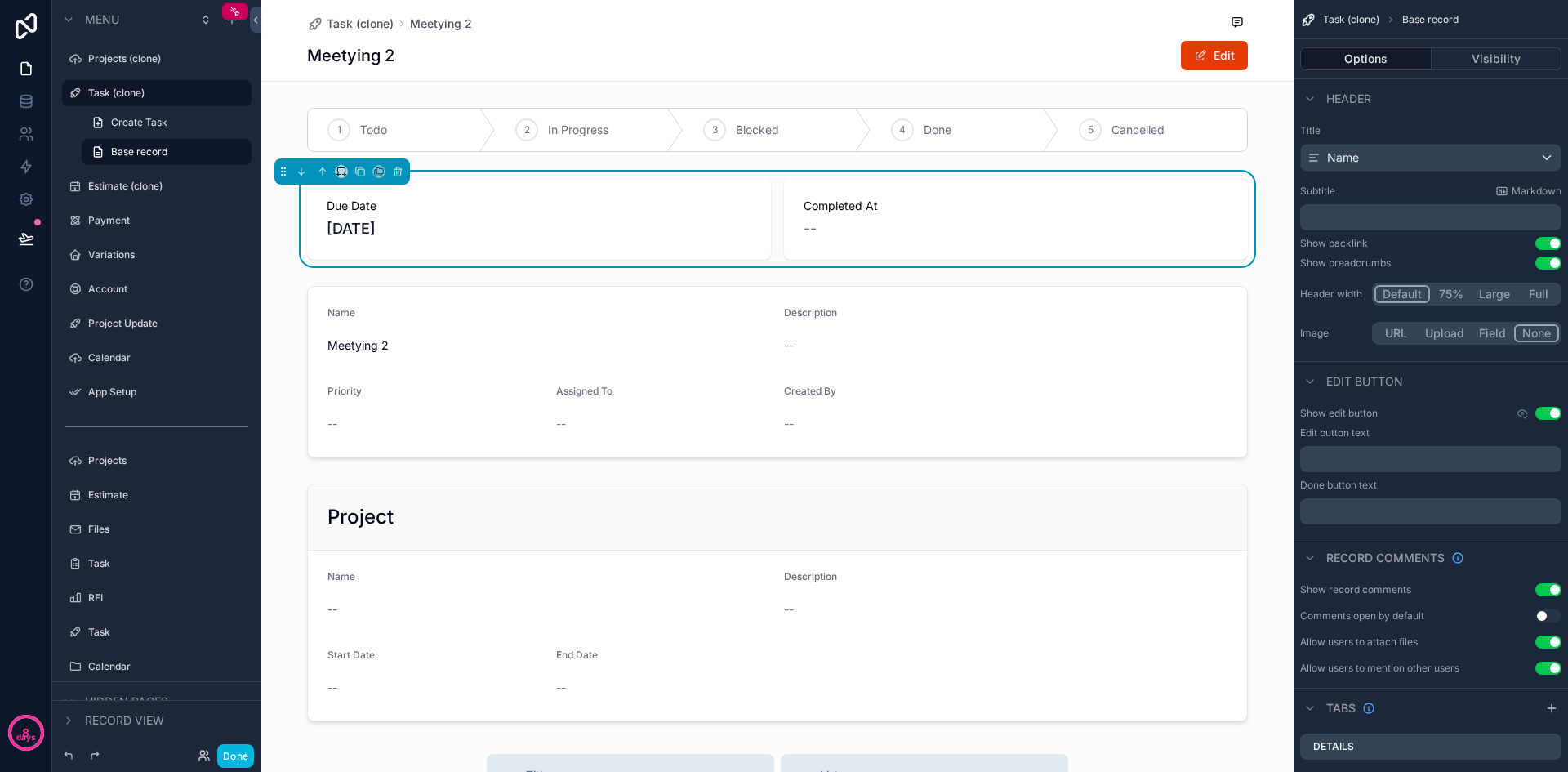
click at [138, 95] on label "Task (clone)" at bounding box center [165, 93] width 153 height 13
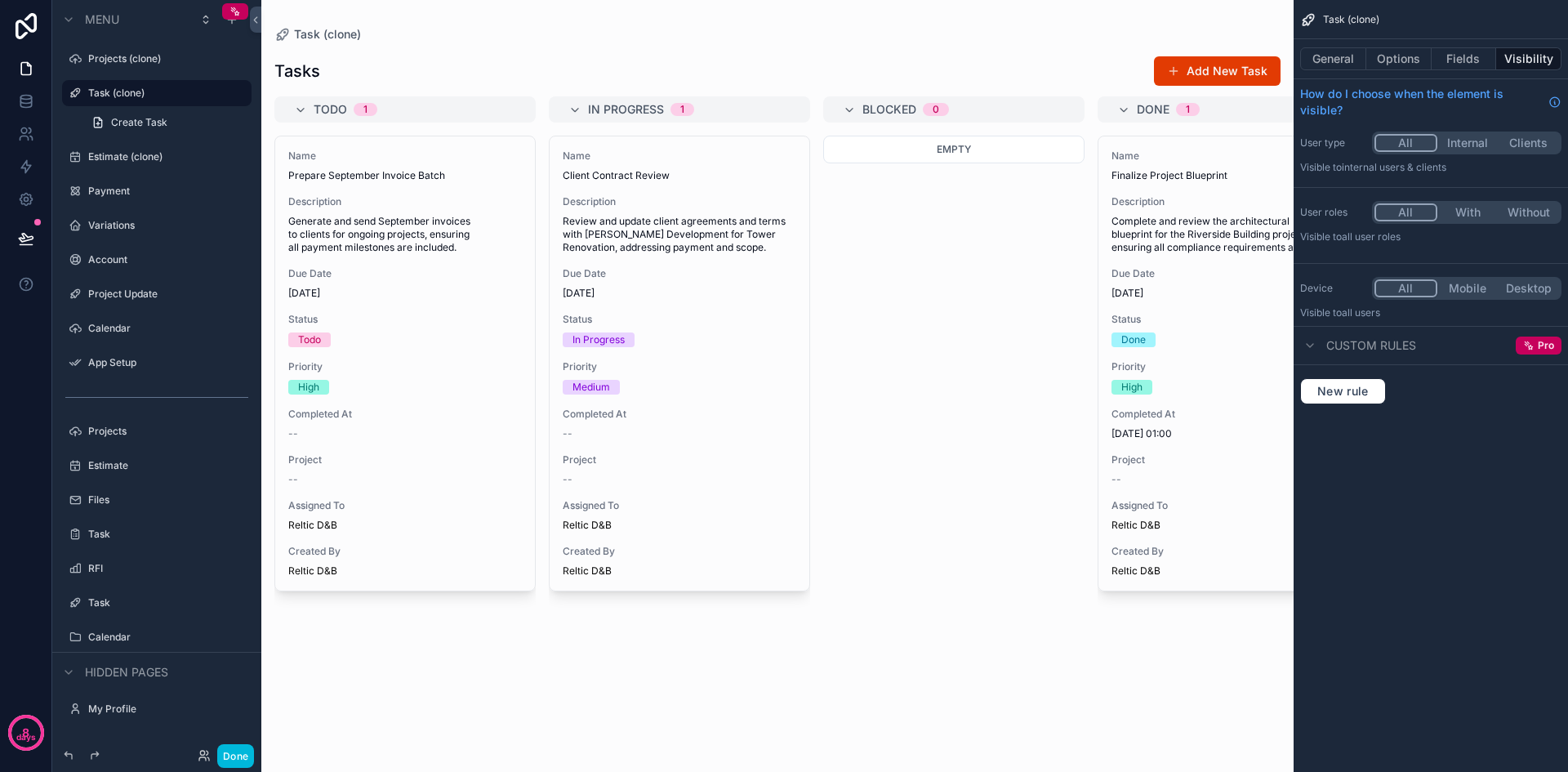
click at [113, 324] on label "Calendar" at bounding box center [165, 328] width 153 height 13
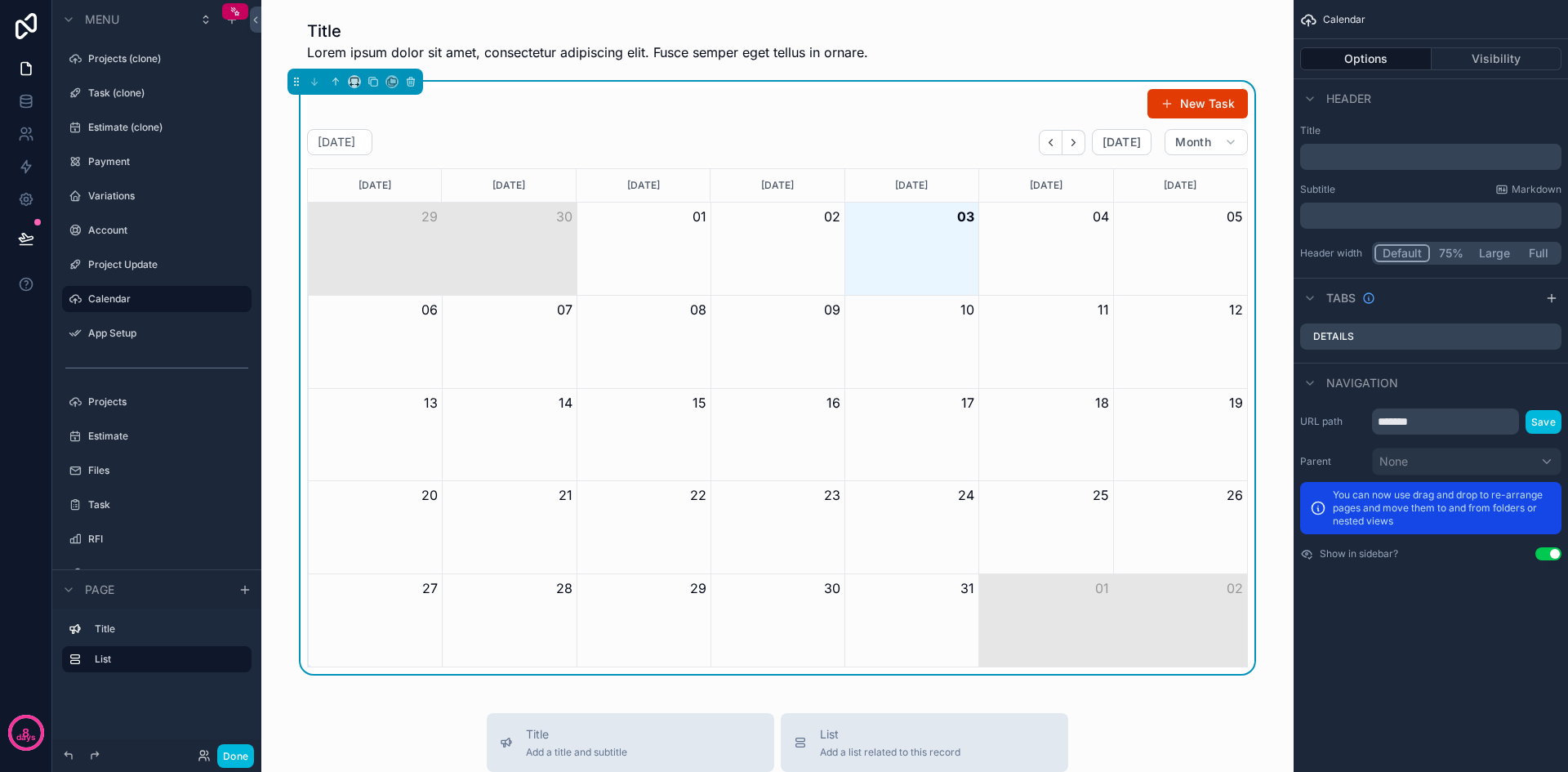
click at [943, 356] on div "Month View" at bounding box center [912, 342] width 134 height 92
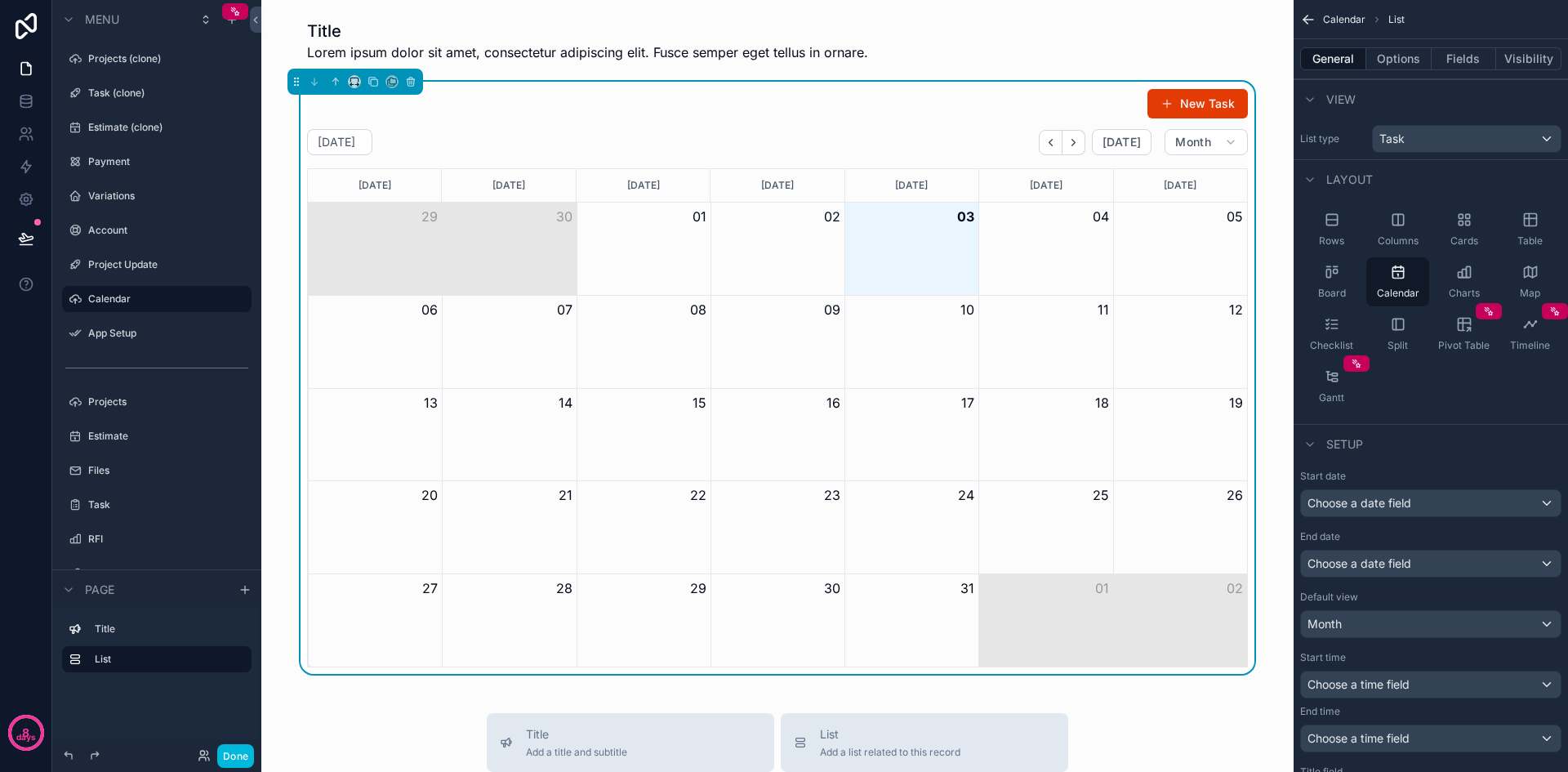
click at [926, 349] on div "Month View" at bounding box center [912, 342] width 134 height 92
click at [947, 301] on div "10" at bounding box center [912, 310] width 134 height 28
click at [960, 305] on button "10" at bounding box center [967, 309] width 14 height 19
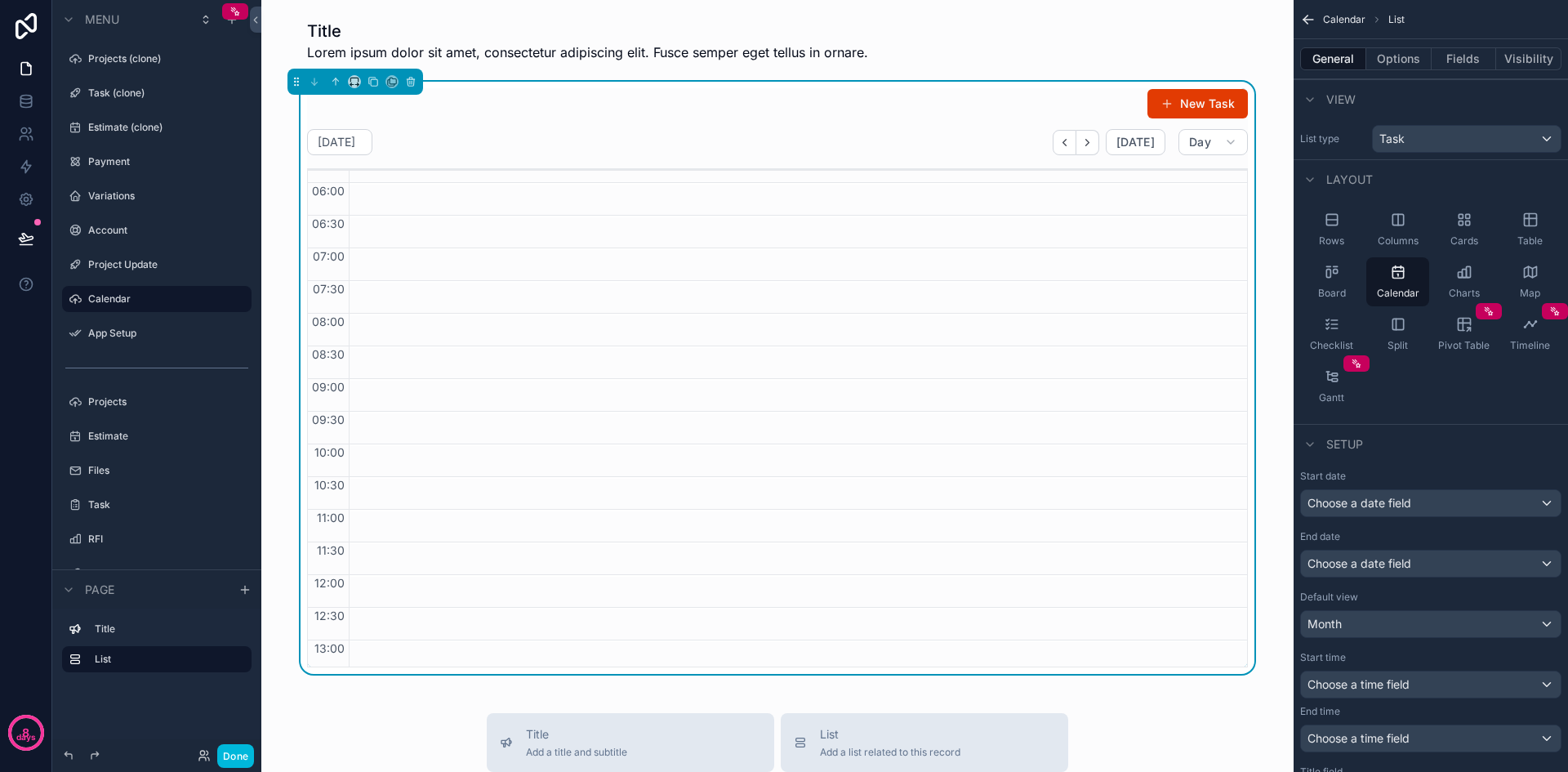
scroll to position [408, 0]
click at [384, 496] on div "scrollable content" at bounding box center [793, 546] width 891 height 1568
click at [328, 492] on span "11:00" at bounding box center [330, 488] width 36 height 14
click at [368, 494] on div "scrollable content" at bounding box center [793, 546] width 891 height 1568
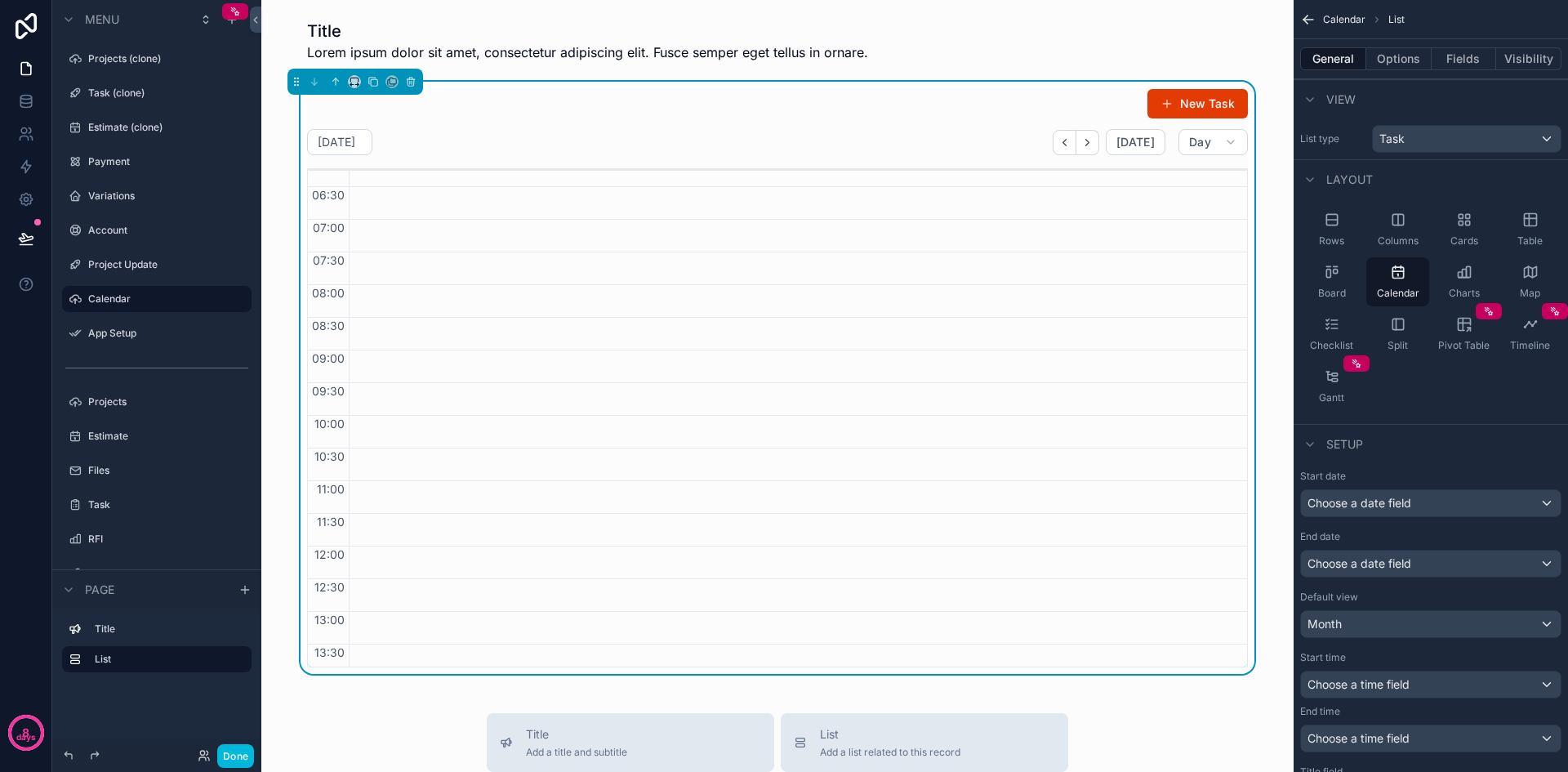
click at [1120, 510] on div "scrollable content" at bounding box center [793, 546] width 891 height 1568
click at [1120, 504] on div "scrollable content" at bounding box center [793, 546] width 891 height 1568
click at [1183, 94] on button "New Task" at bounding box center [1198, 104] width 100 height 29
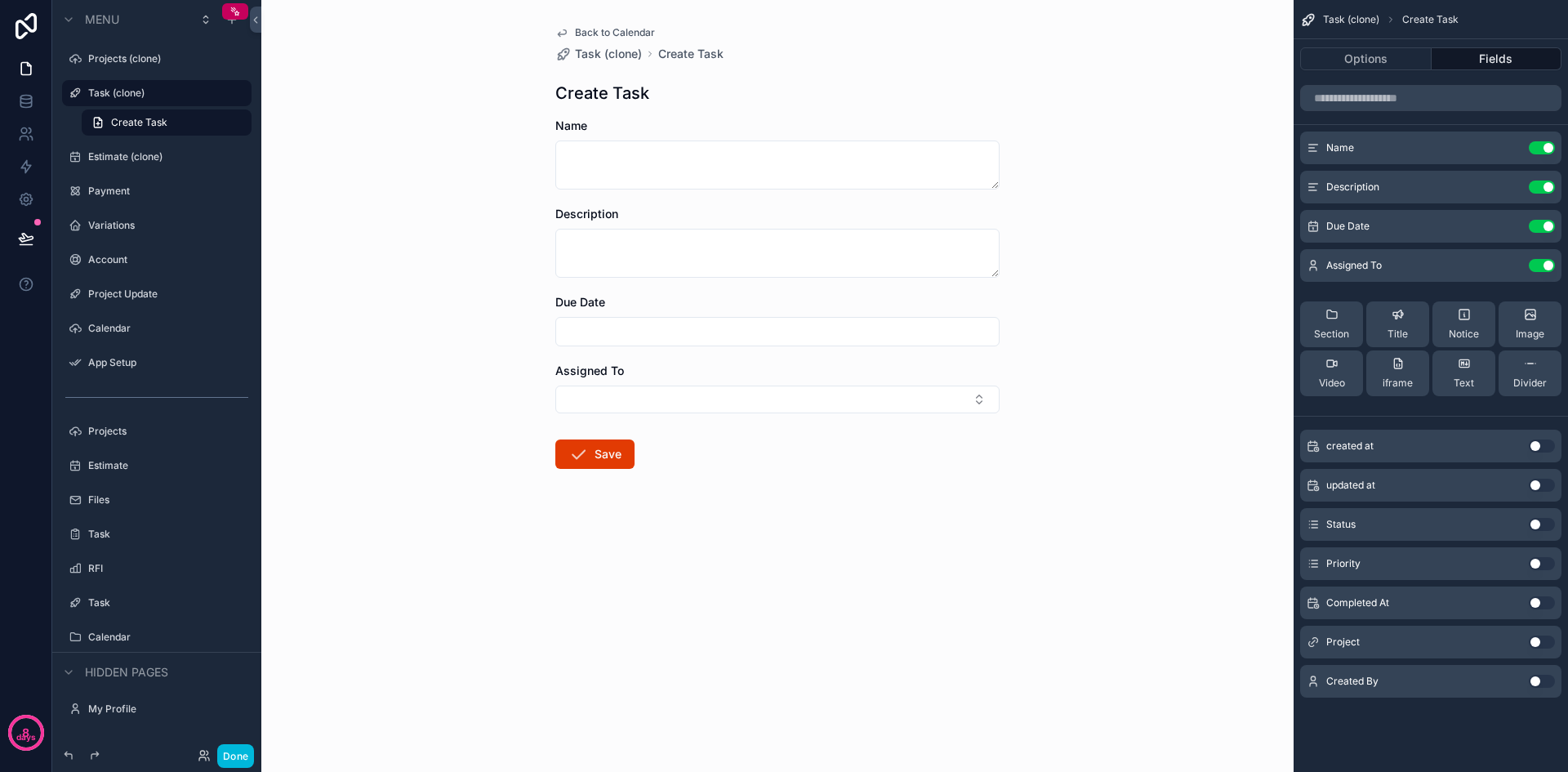
click at [135, 123] on span "Create Task" at bounding box center [139, 122] width 56 height 13
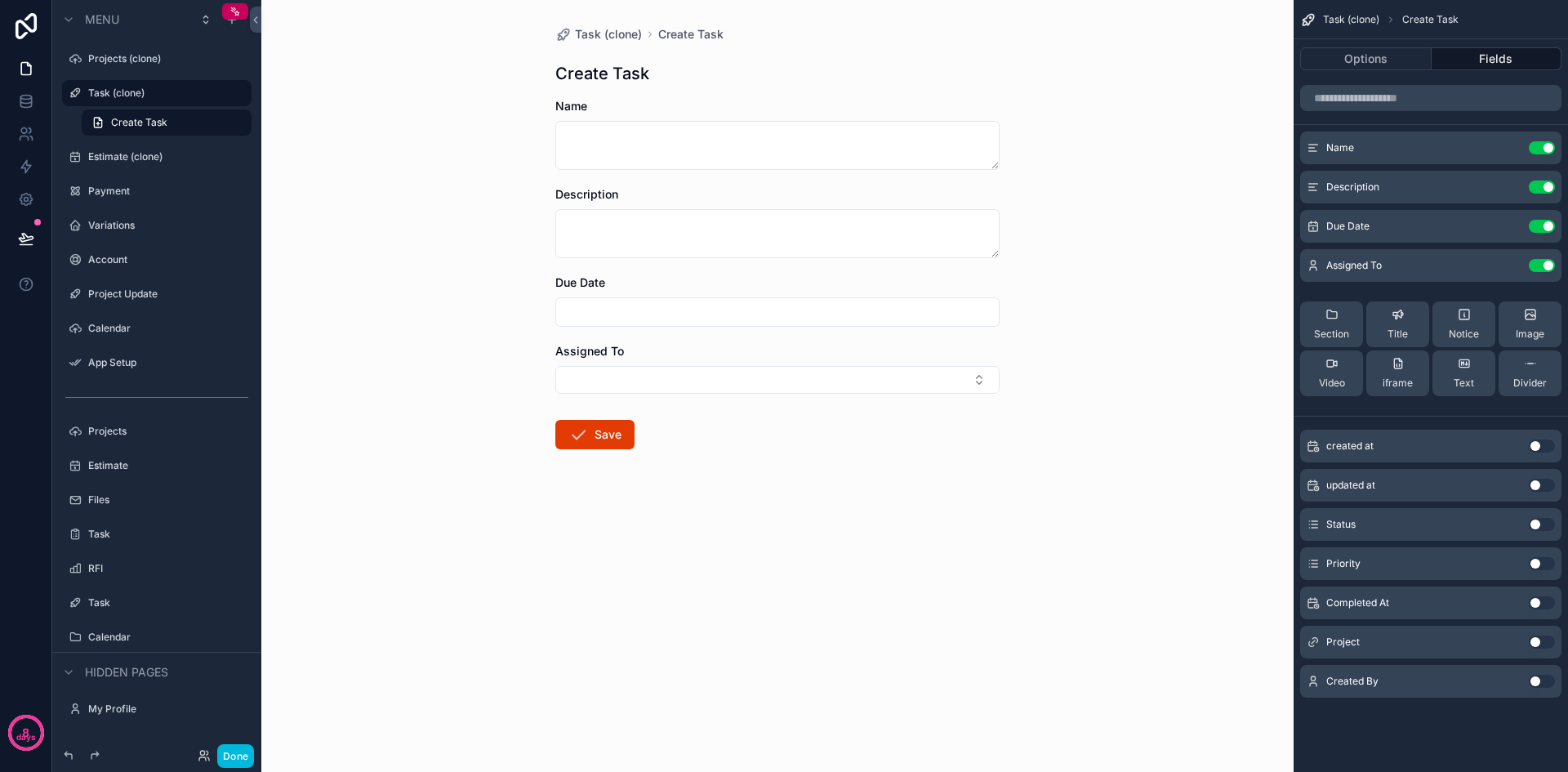
click at [122, 97] on label "Task (clone)" at bounding box center [165, 93] width 153 height 13
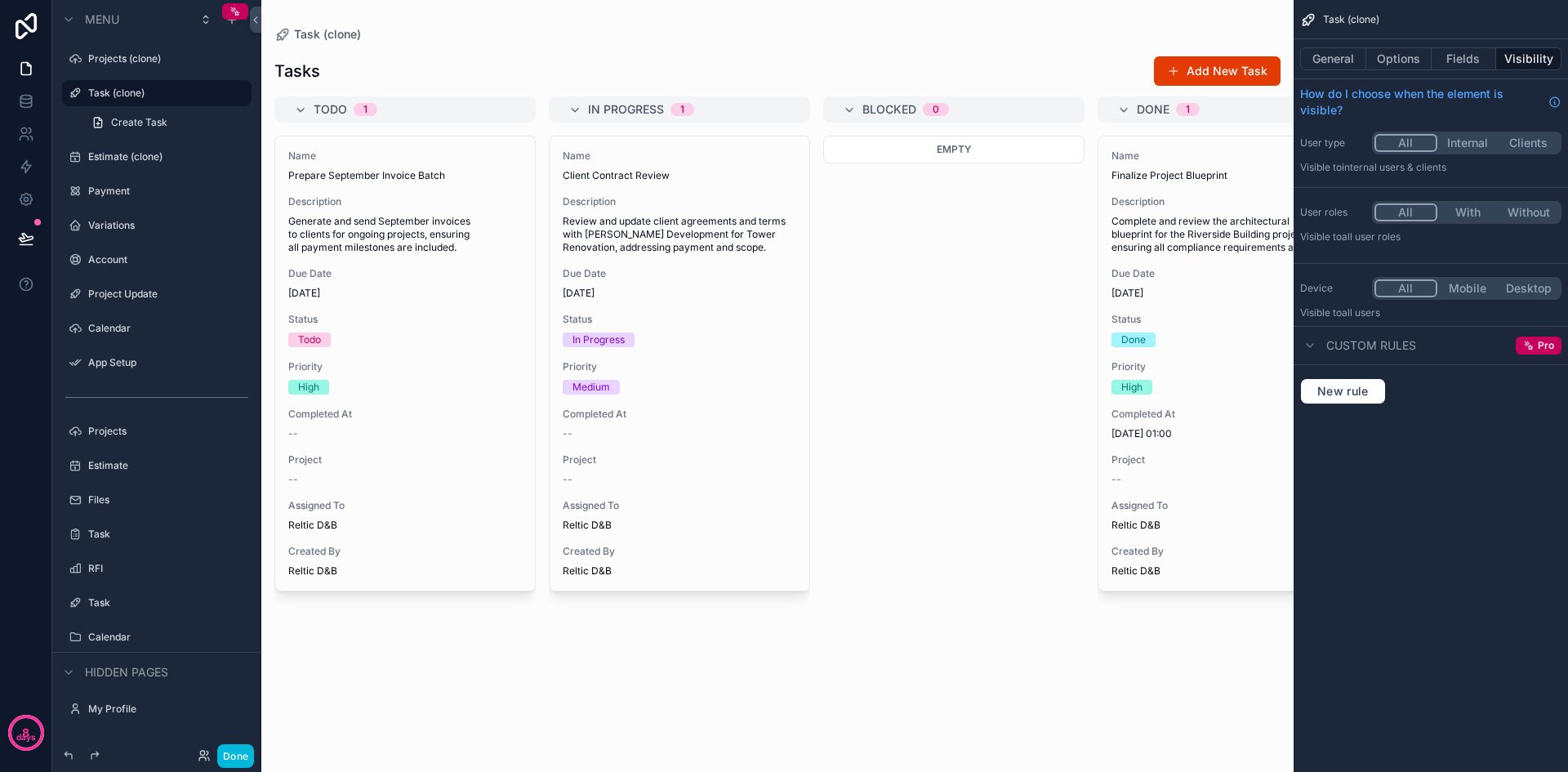
drag, startPoint x: 832, startPoint y: 748, endPoint x: 1164, endPoint y: 731, distance: 332.4
click at [1164, 731] on div "scrollable content" at bounding box center [777, 386] width 1032 height 772
click at [987, 201] on div "Empty" at bounding box center [954, 444] width 261 height 617
click at [1193, 392] on div "High" at bounding box center [1229, 387] width 233 height 15
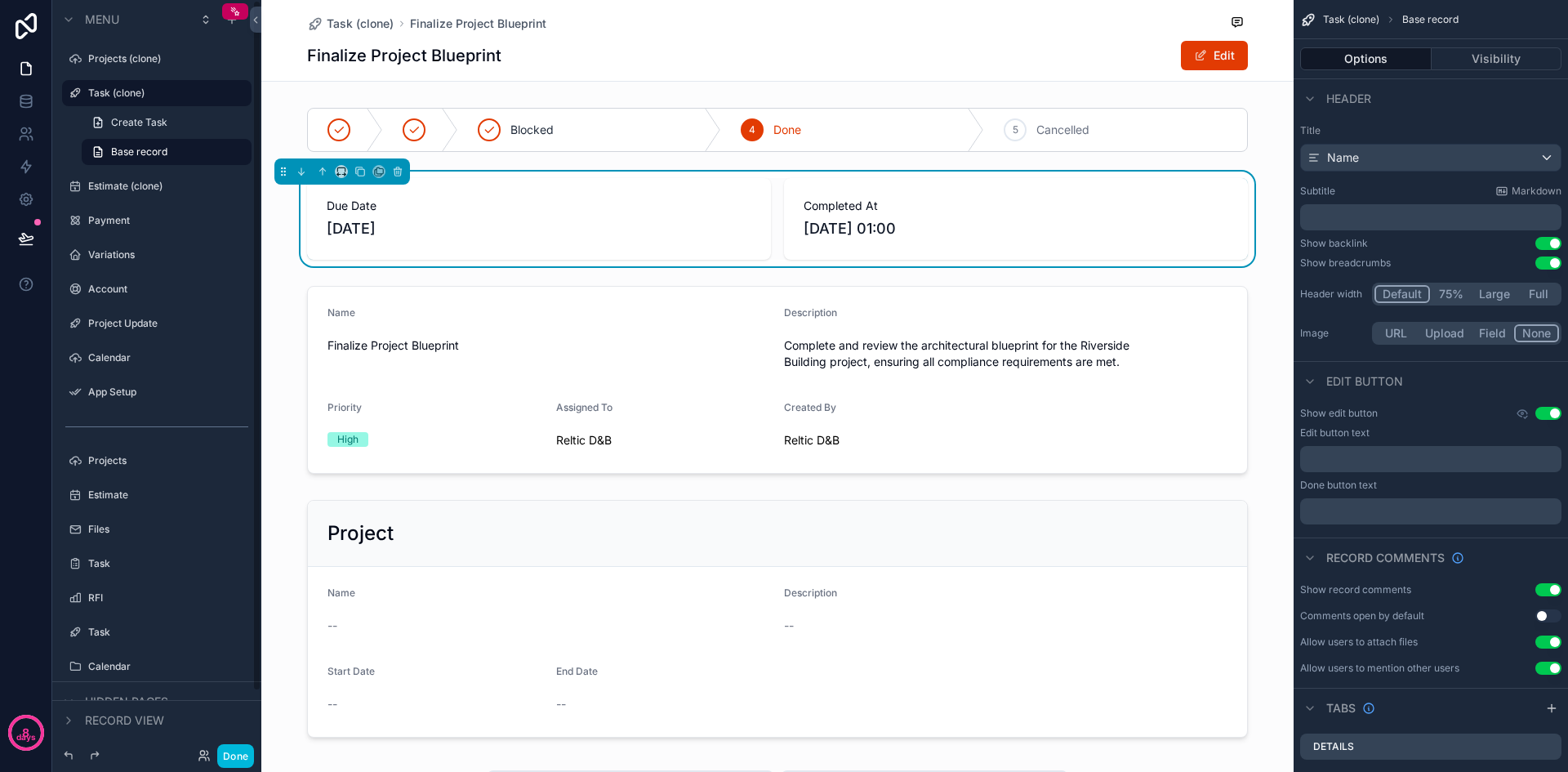
click at [144, 154] on span "Base record" at bounding box center [139, 152] width 56 height 13
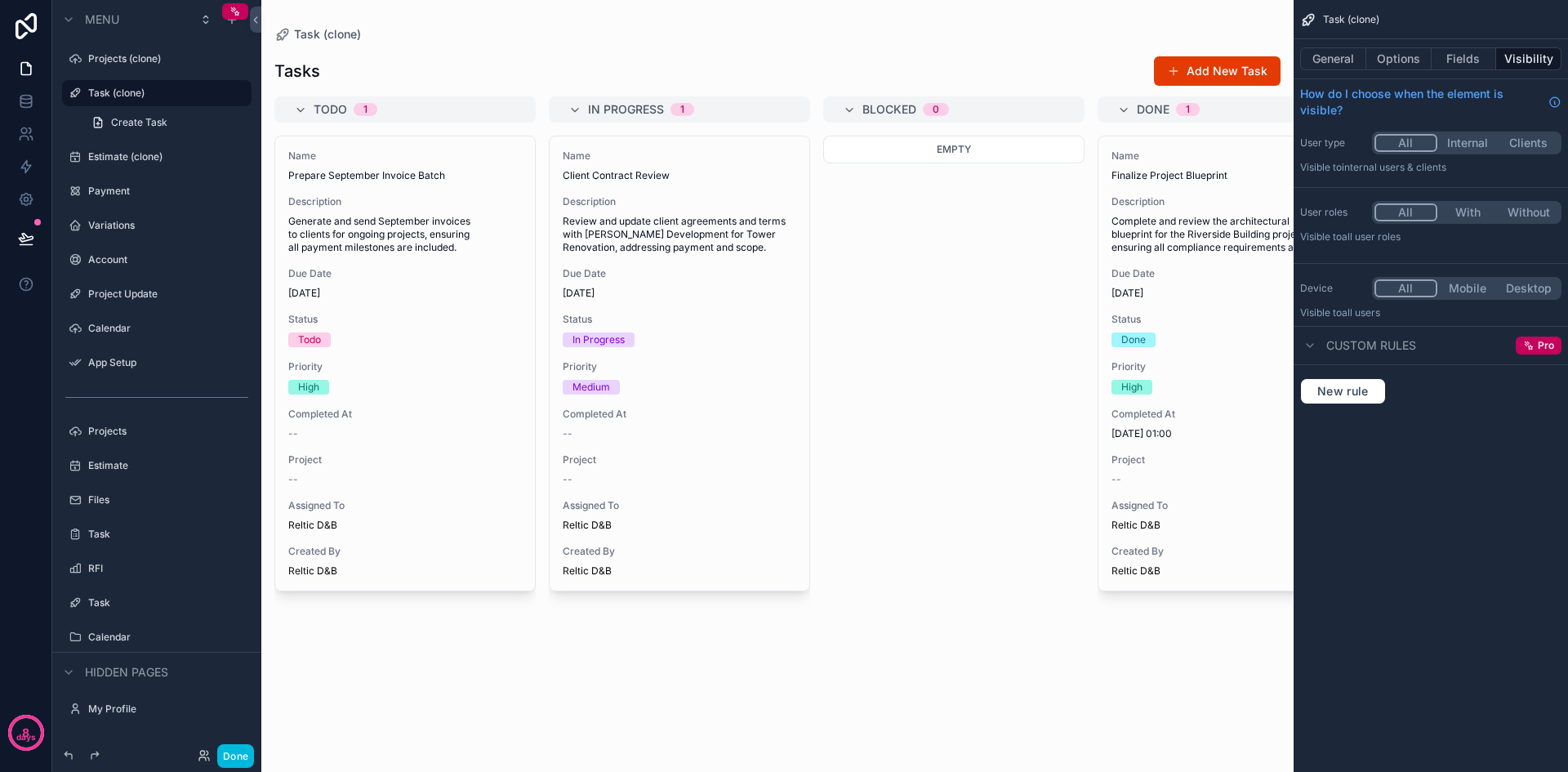
click at [136, 119] on span "Create Task" at bounding box center [139, 122] width 56 height 13
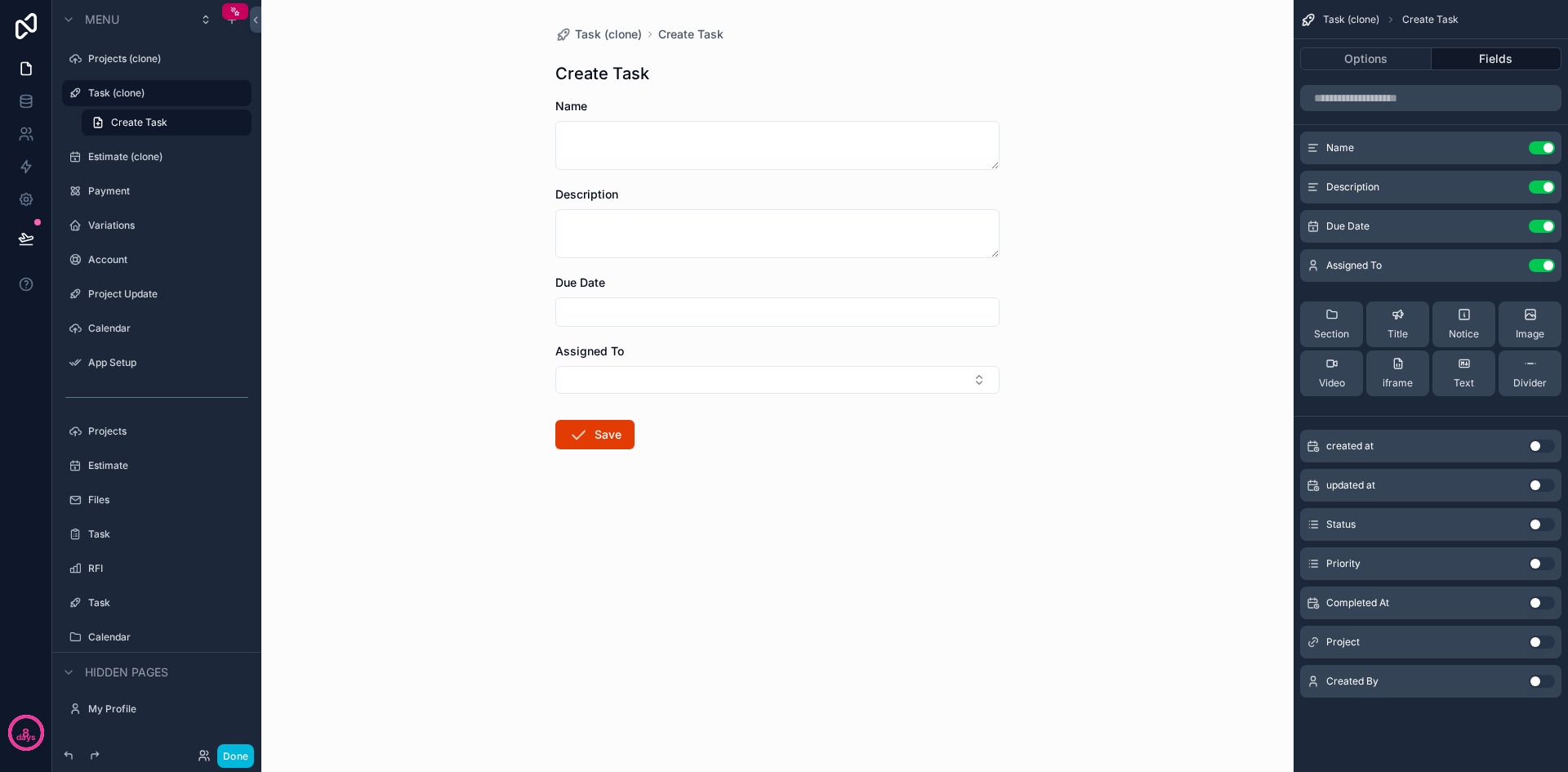
click at [129, 87] on label "Task (clone)" at bounding box center [165, 93] width 153 height 13
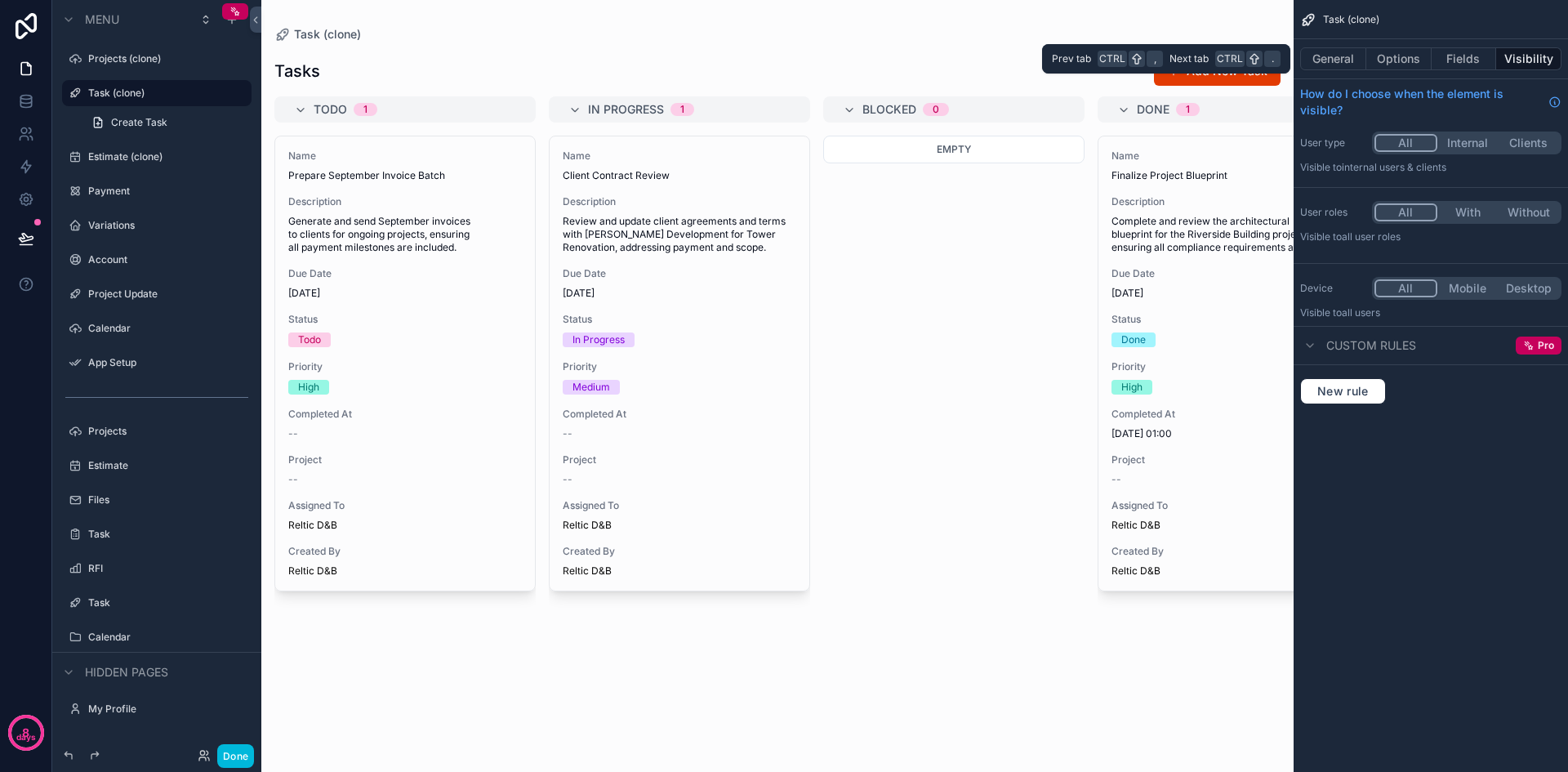
click at [1324, 62] on button "General" at bounding box center [1334, 59] width 66 height 23
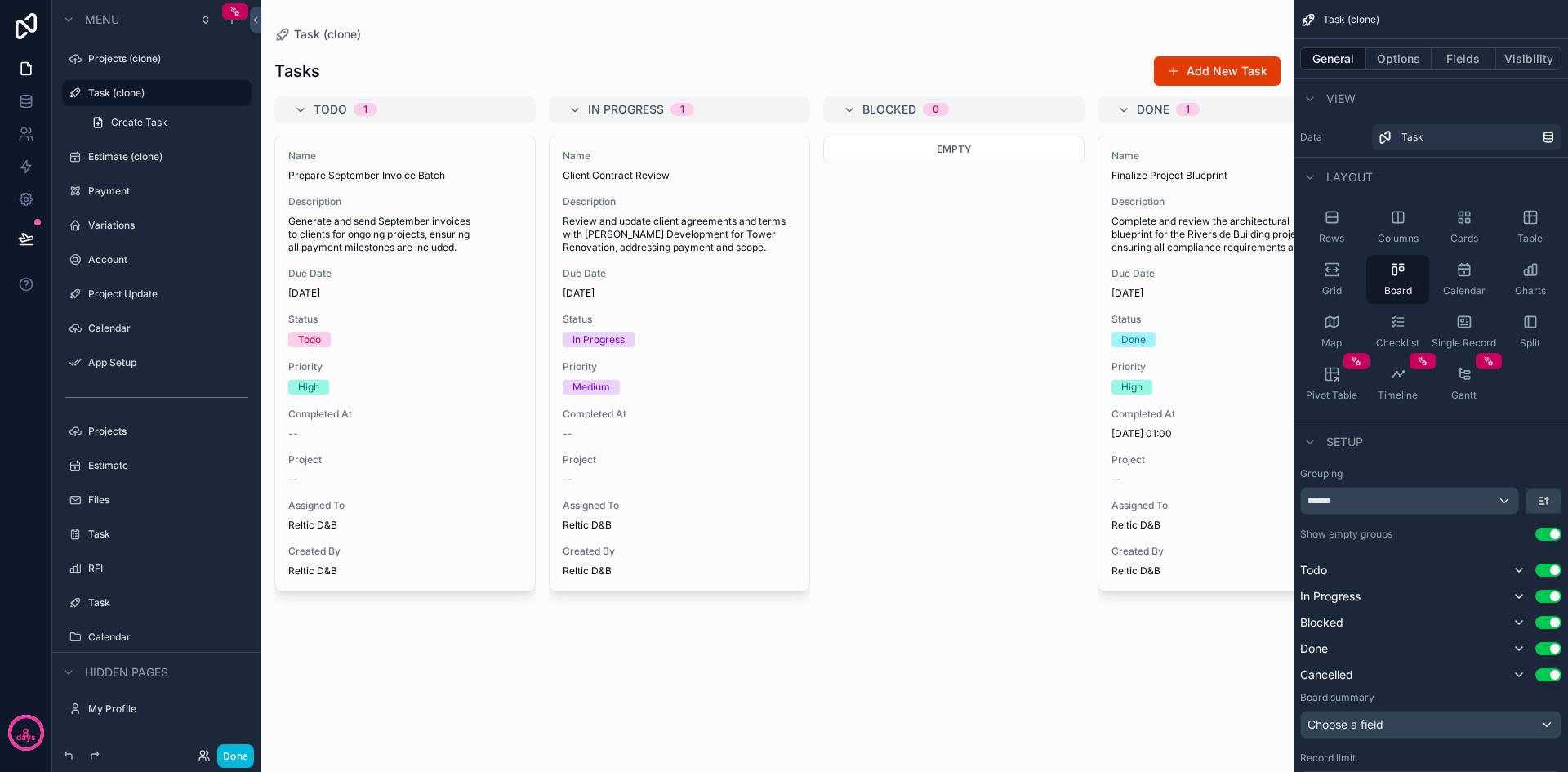
click at [1406, 327] on div "Checklist" at bounding box center [1398, 331] width 62 height 49
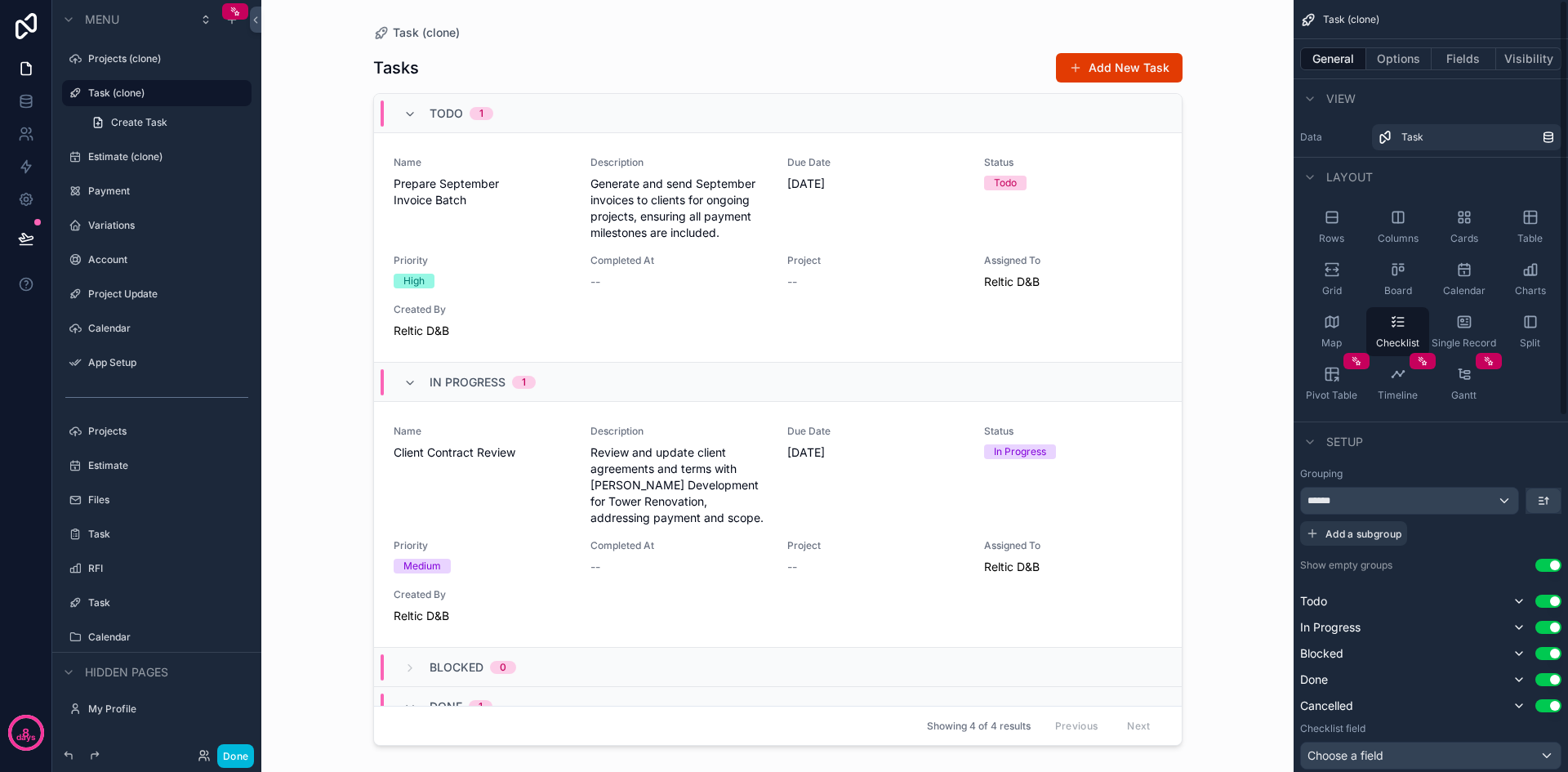
click at [1541, 565] on button "Use setting" at bounding box center [1549, 565] width 26 height 13
click at [1542, 597] on button "Use setting" at bounding box center [1549, 601] width 26 height 13
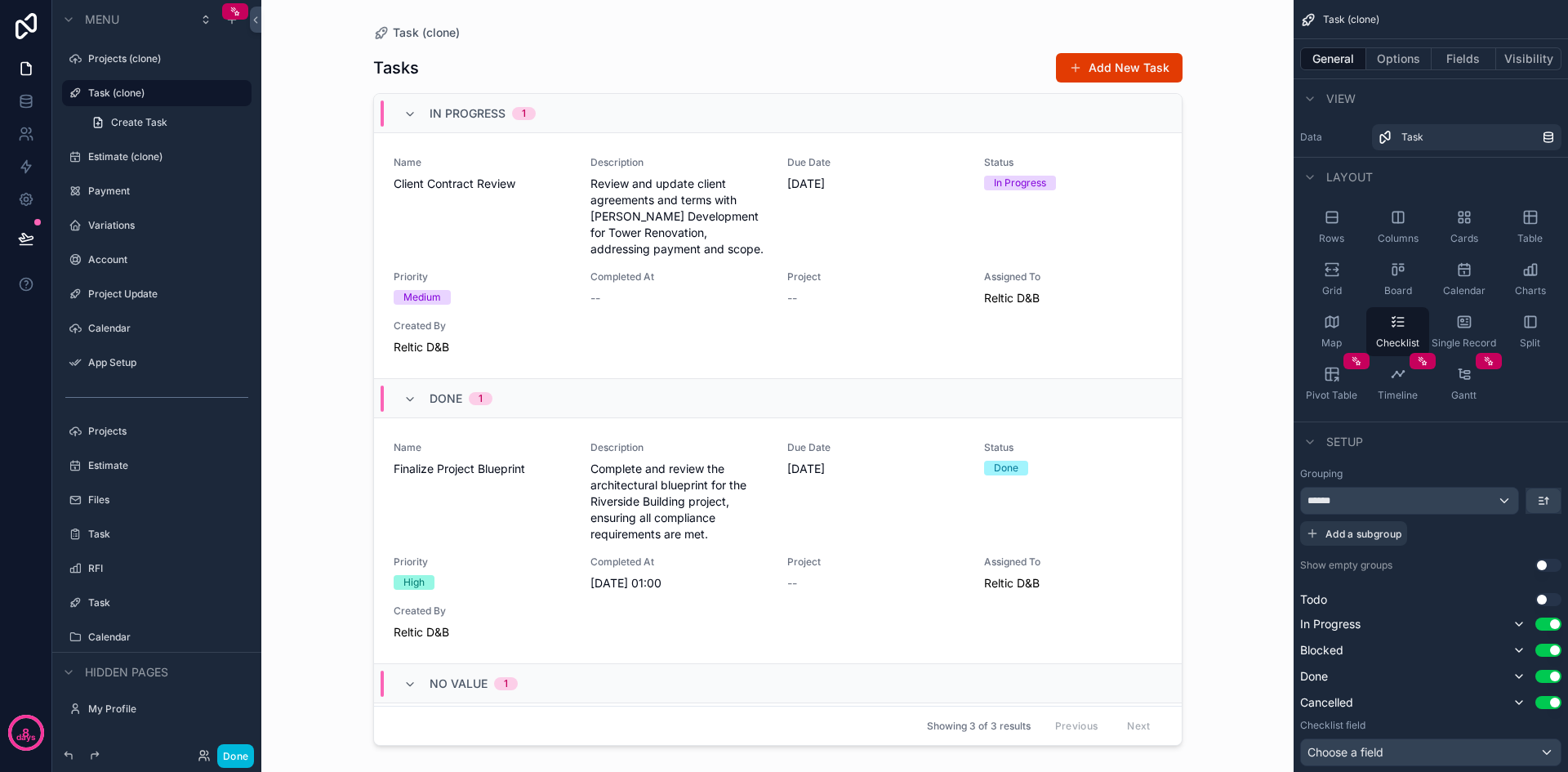
click at [1539, 619] on button "Use setting" at bounding box center [1549, 624] width 26 height 13
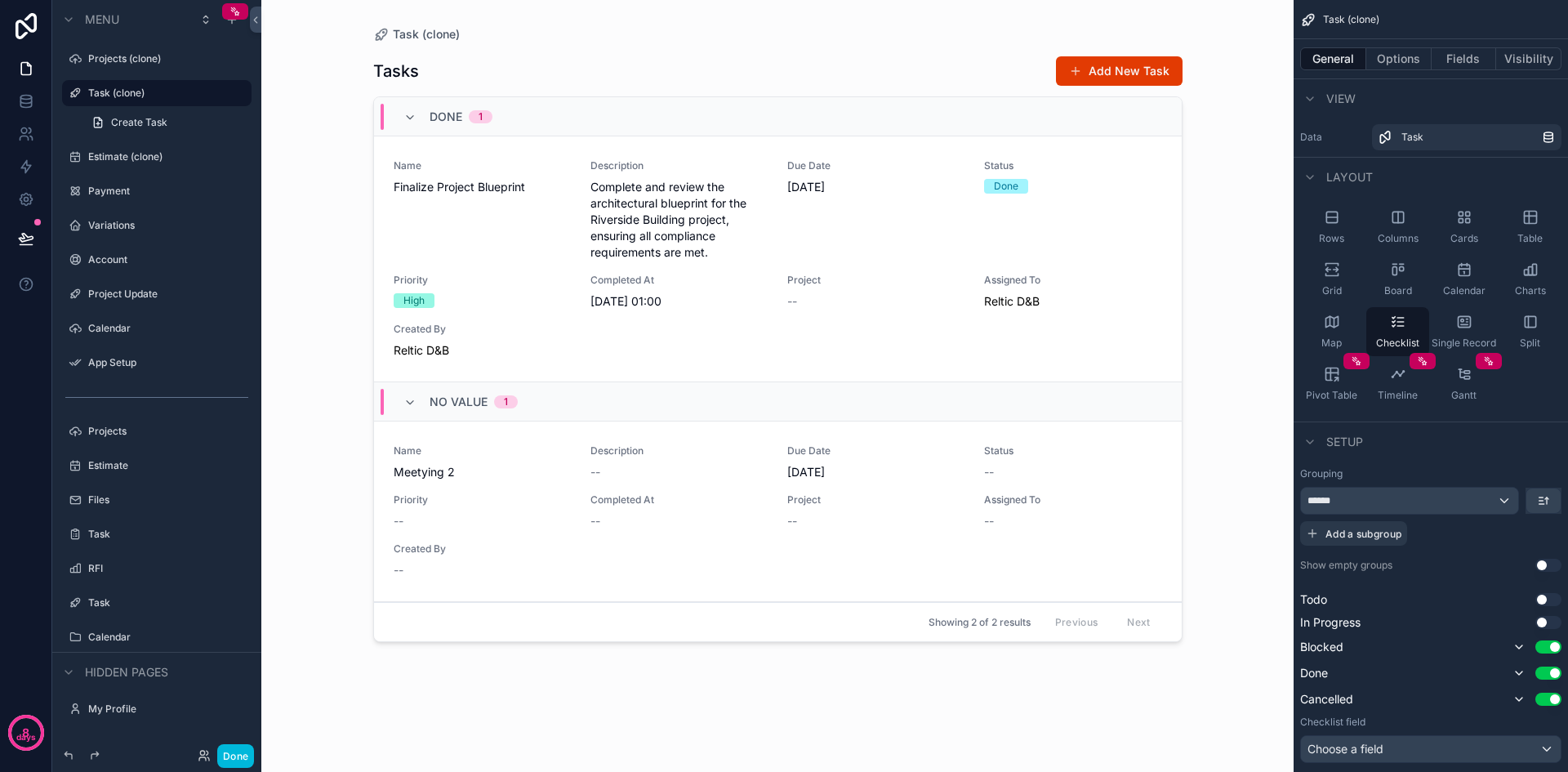
click at [1540, 649] on button "Use setting" at bounding box center [1549, 647] width 26 height 13
drag, startPoint x: 1541, startPoint y: 664, endPoint x: 1539, endPoint y: 681, distance: 17.1
click at [1541, 664] on button "Use setting" at bounding box center [1549, 670] width 26 height 13
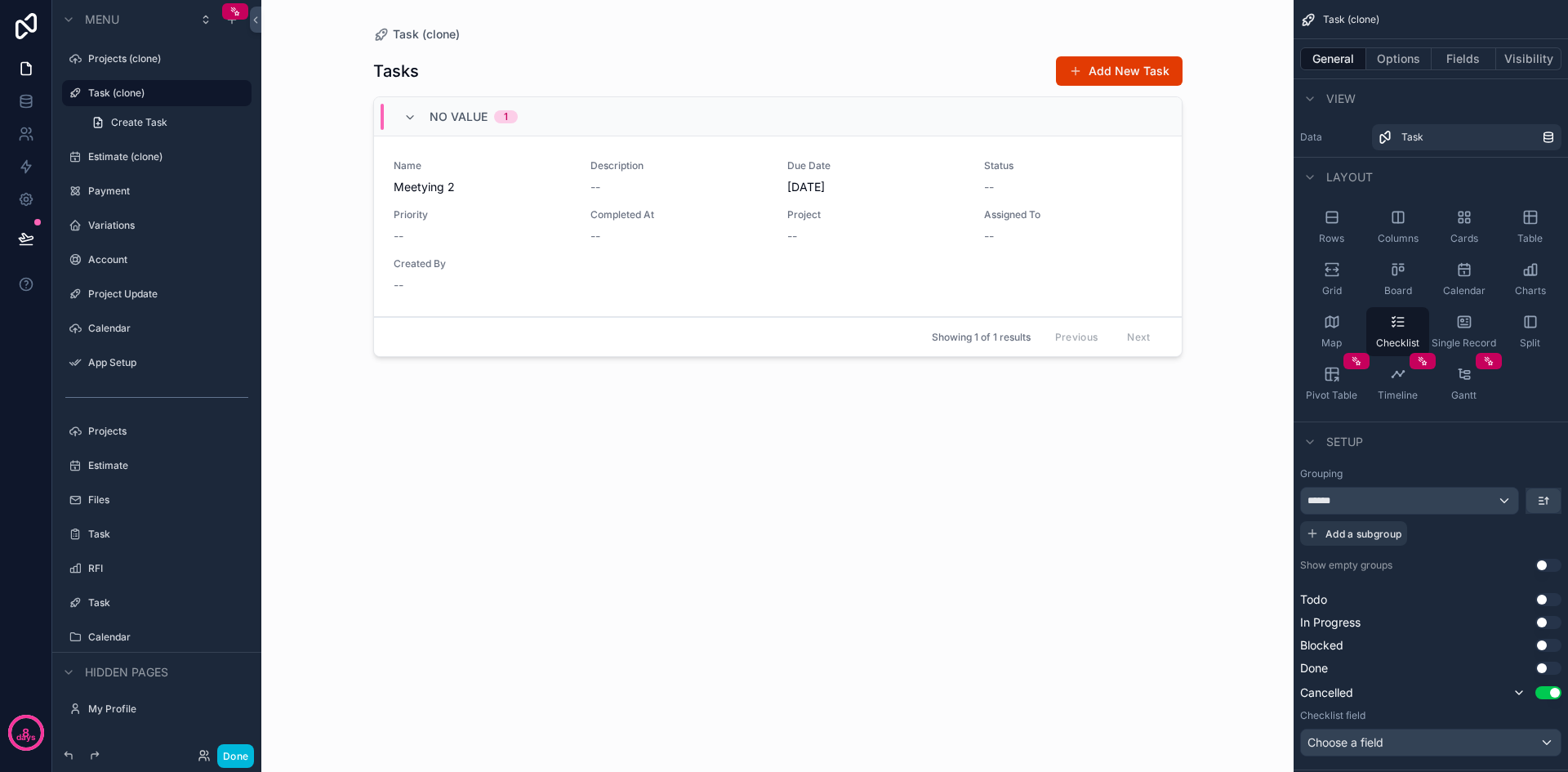
click at [1538, 694] on button "Use setting" at bounding box center [1549, 693] width 26 height 13
click at [1050, 257] on div "Name Meetying 2 Description -- Due Date [DATE] Status -- Priority -- Completed …" at bounding box center [778, 226] width 768 height 134
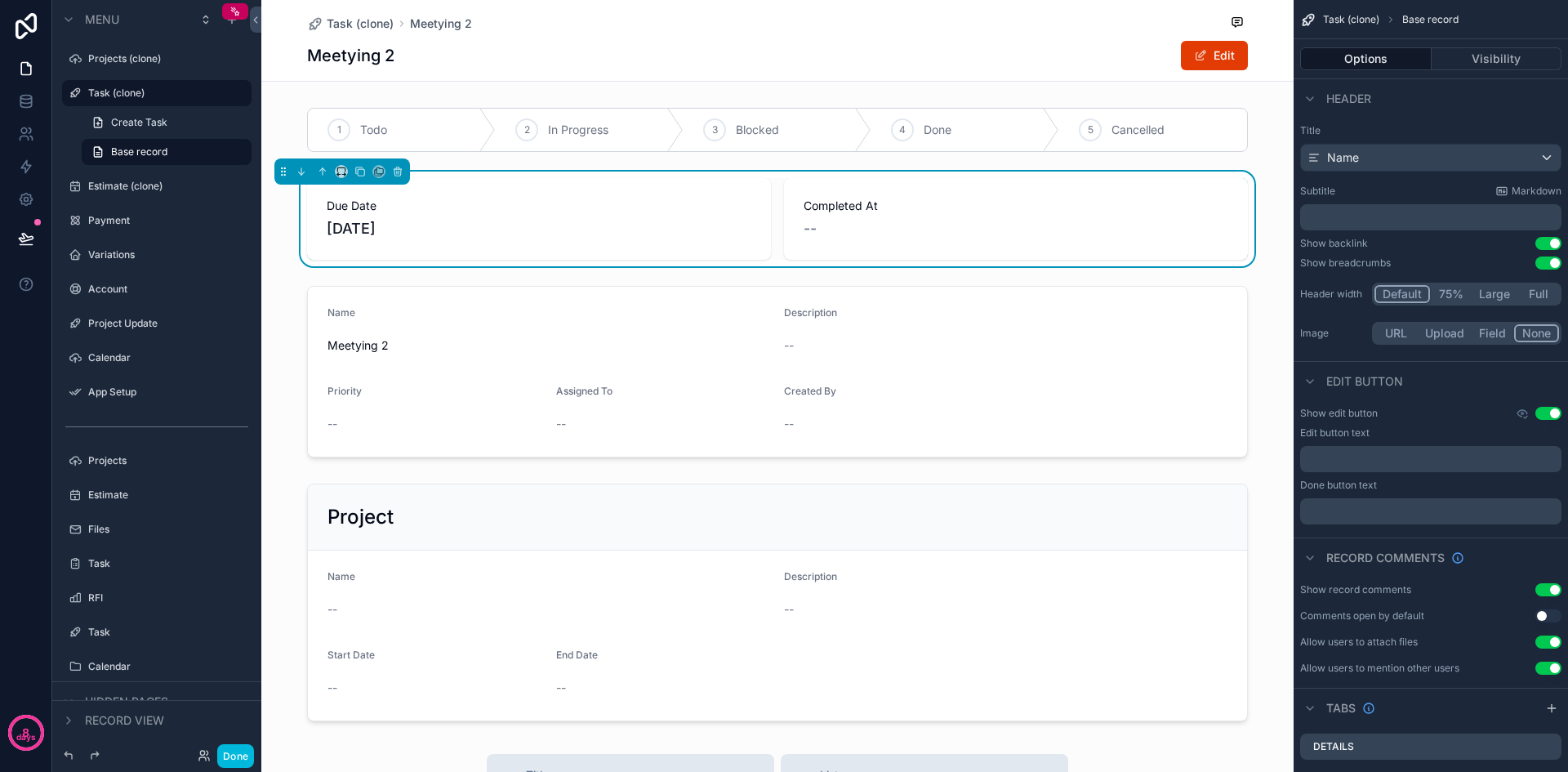
click at [1003, 332] on div "scrollable content" at bounding box center [777, 371] width 1032 height 185
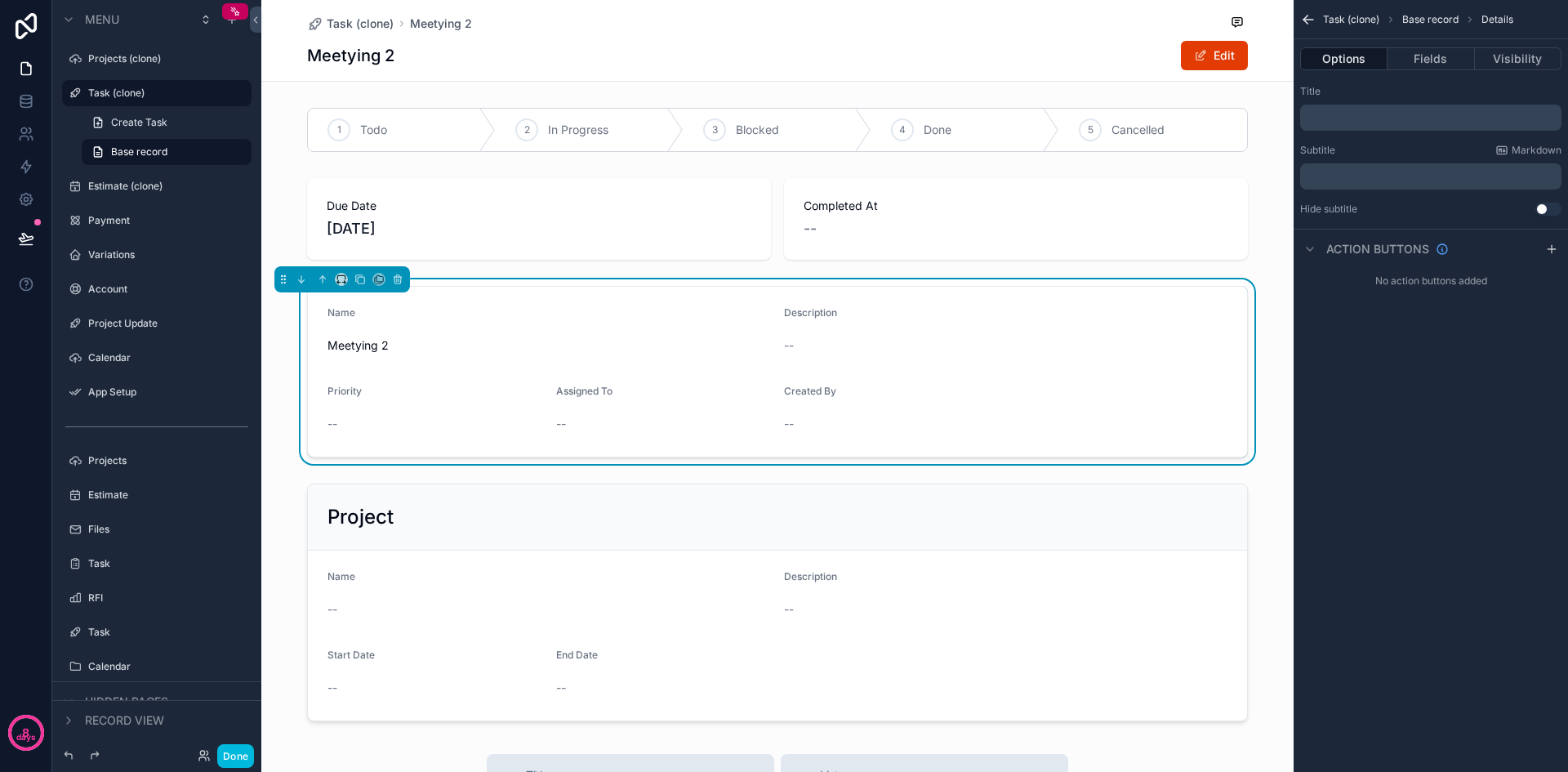
click at [1056, 217] on div "scrollable content" at bounding box center [777, 219] width 1032 height 95
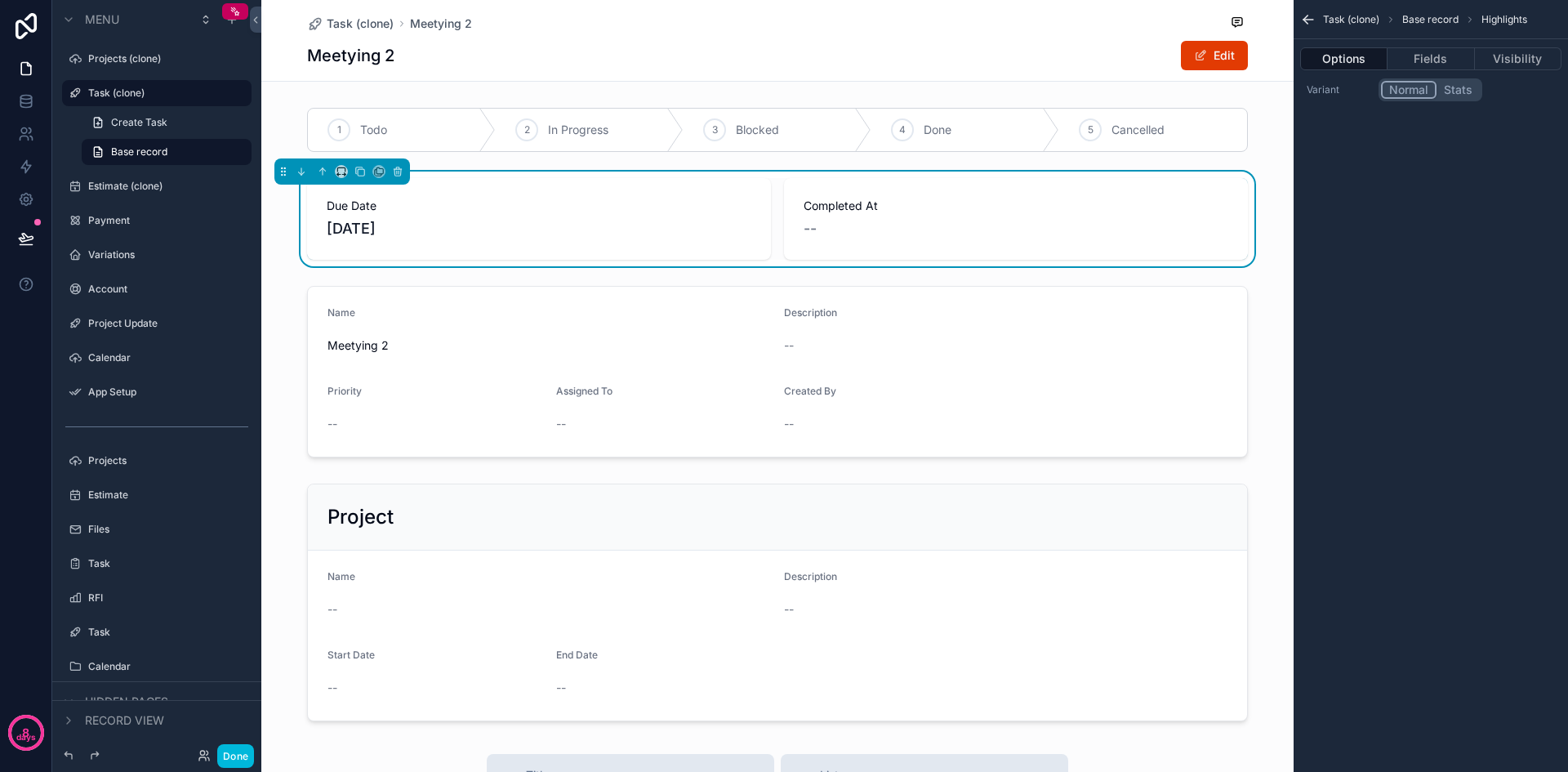
click at [1439, 45] on div "Options Fields Visibility" at bounding box center [1431, 59] width 275 height 40
click at [1439, 57] on button "Fields" at bounding box center [1431, 59] width 86 height 23
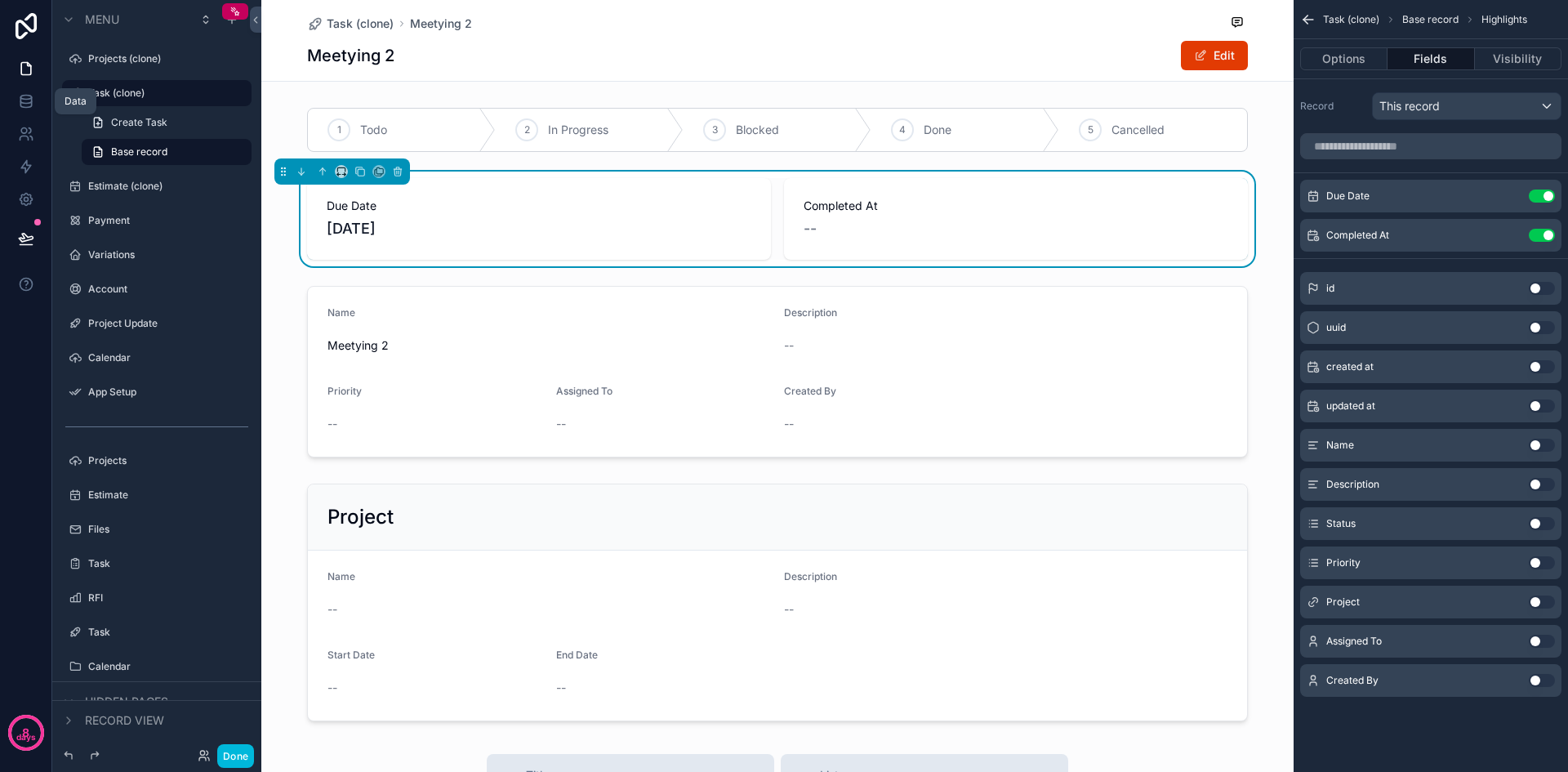
click at [39, 98] on link at bounding box center [26, 101] width 51 height 33
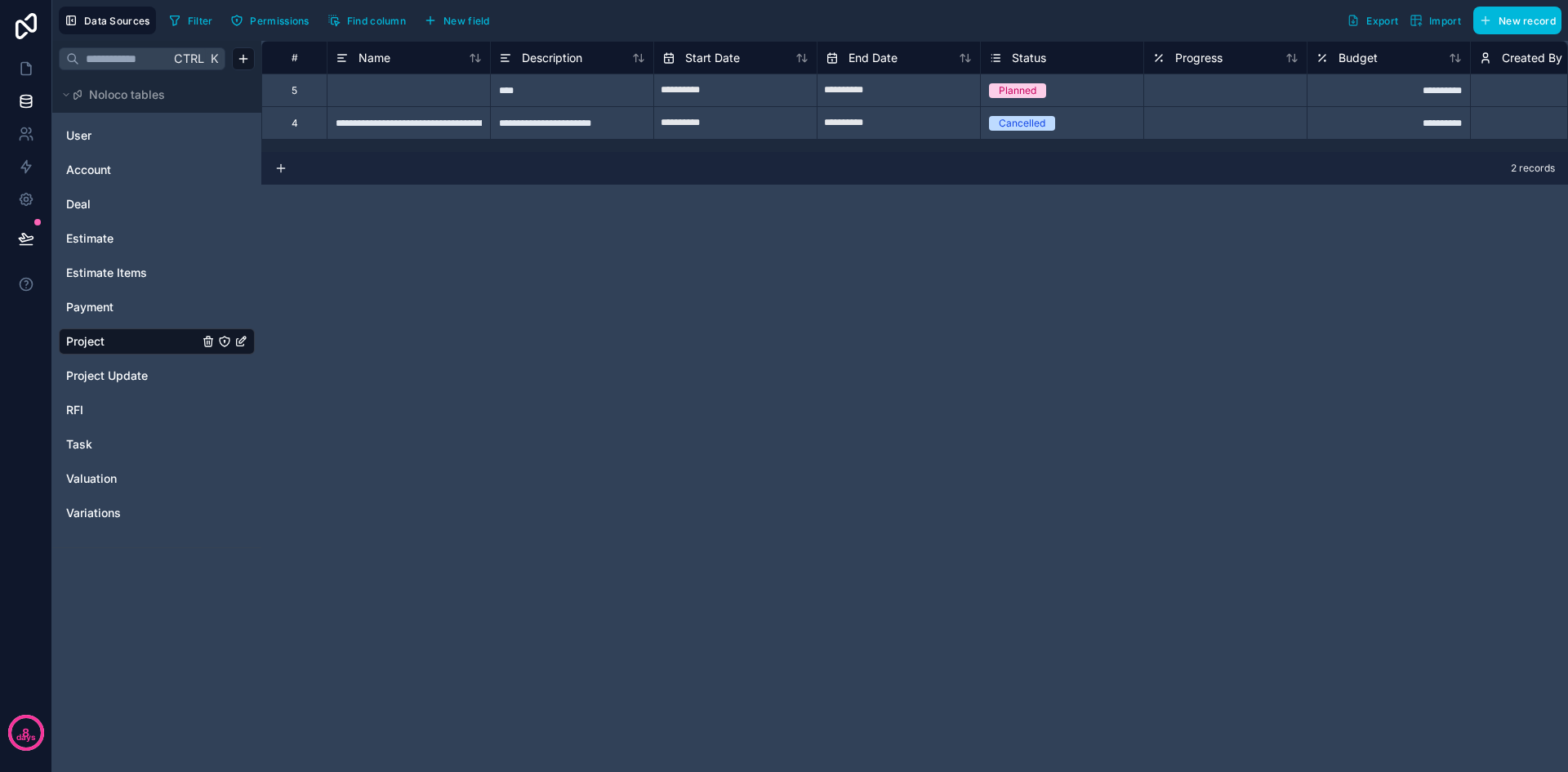
click at [94, 448] on link "Task" at bounding box center [132, 445] width 132 height 17
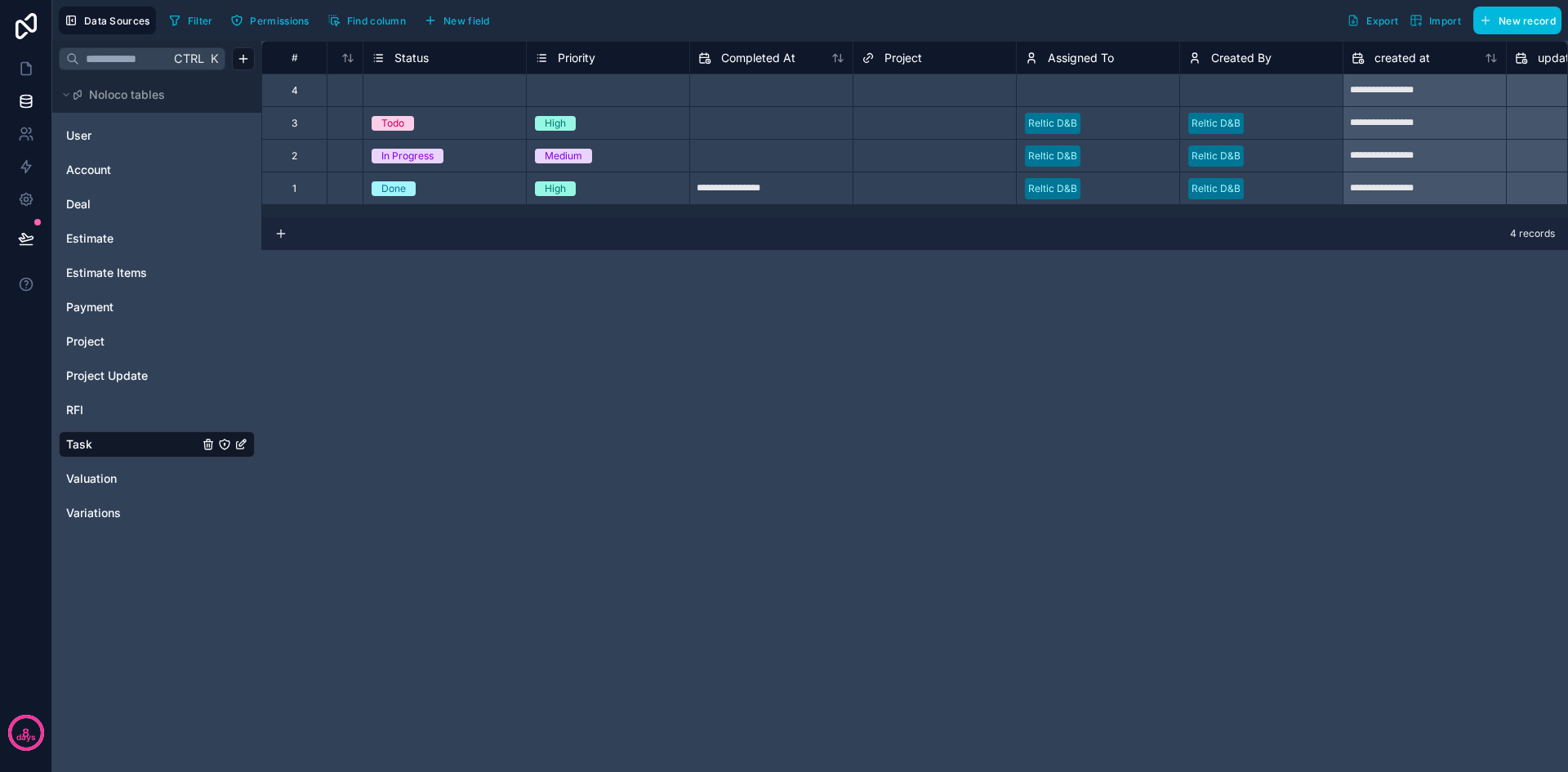
scroll to position [0, 720]
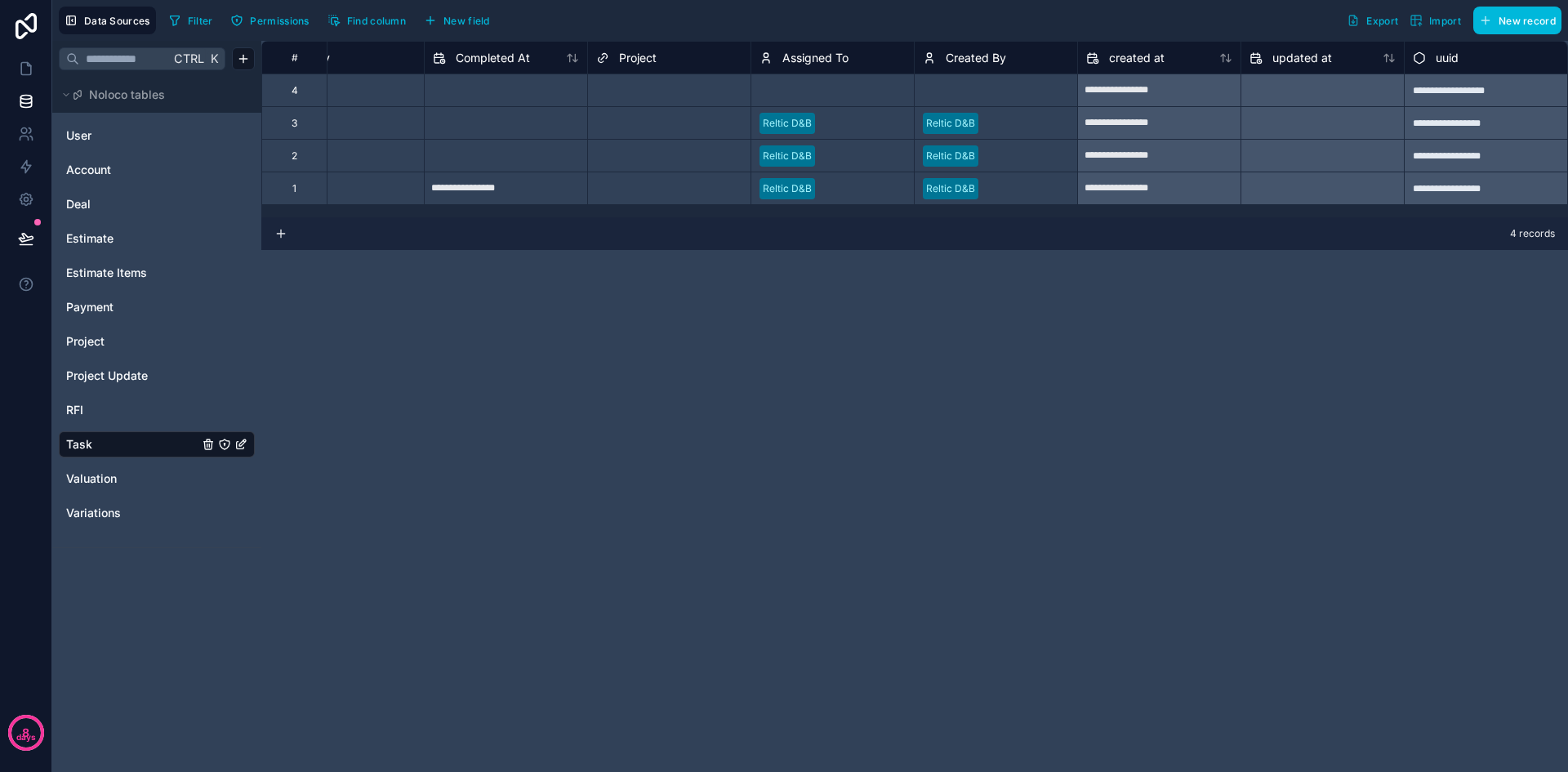
click at [465, 17] on span "New field" at bounding box center [467, 20] width 47 height 12
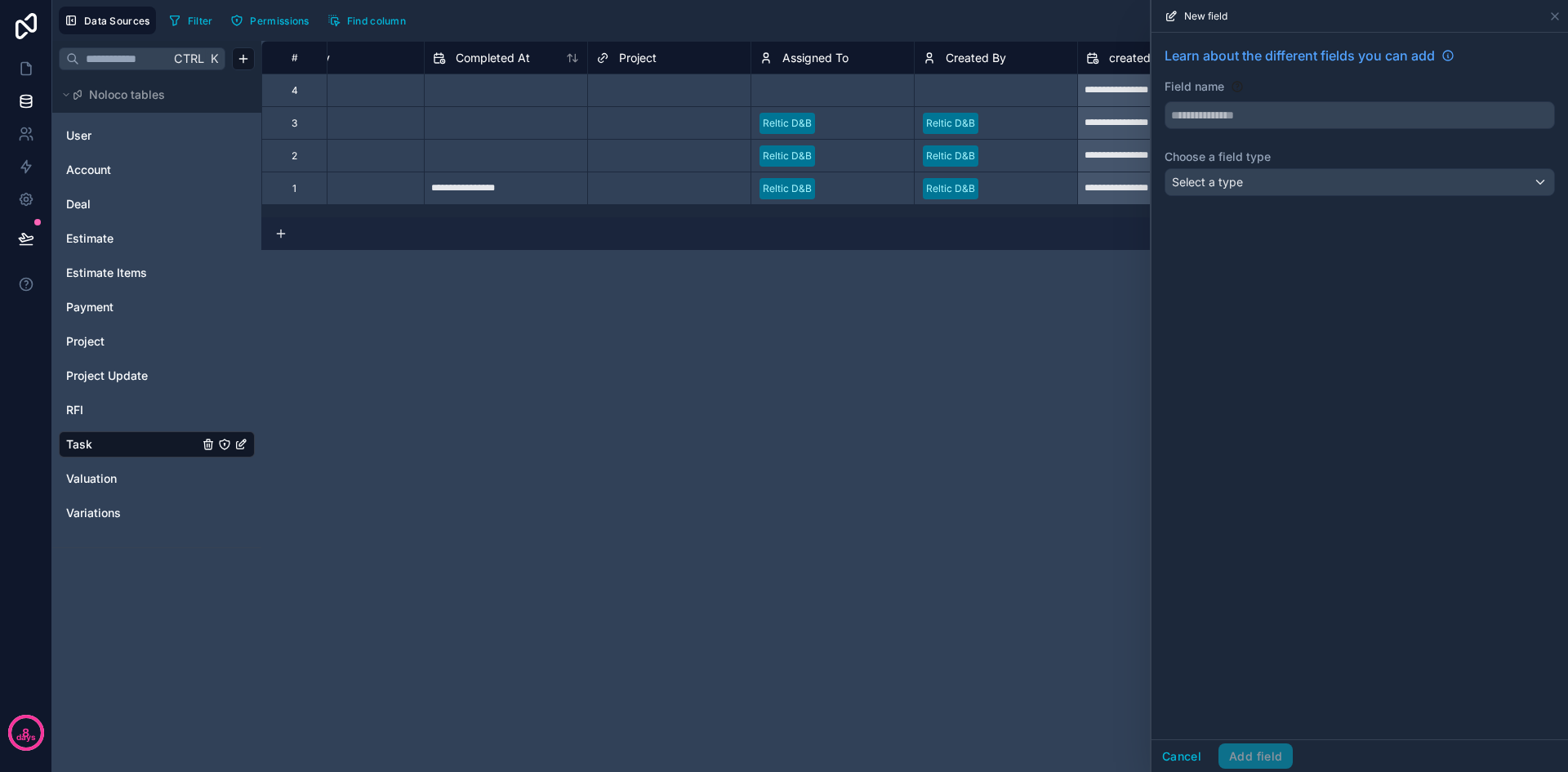
click at [1236, 120] on input "text" at bounding box center [1359, 115] width 389 height 26
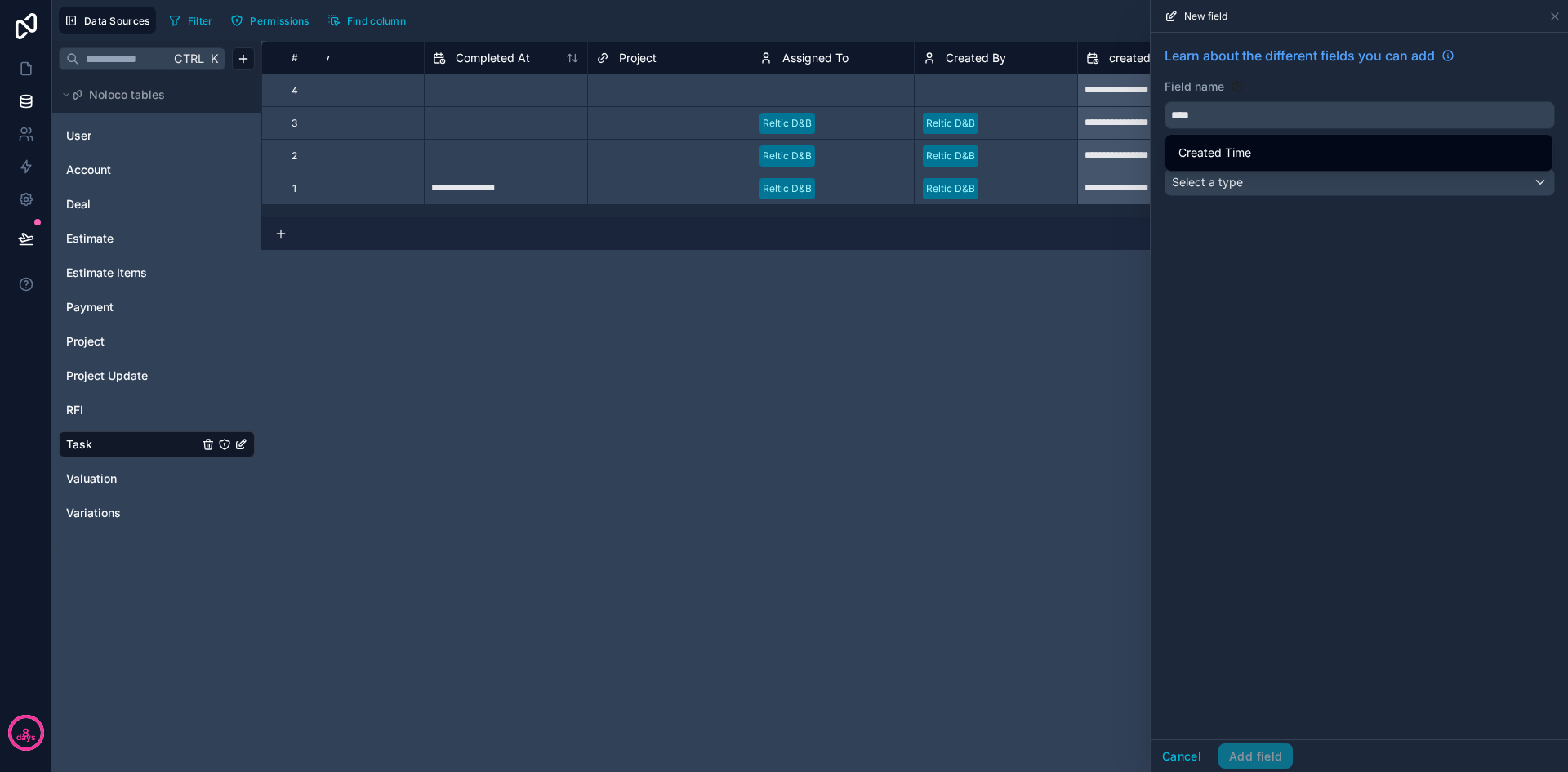
click at [1259, 153] on div "Created Time" at bounding box center [1358, 153] width 361 height 19
type input "**********"
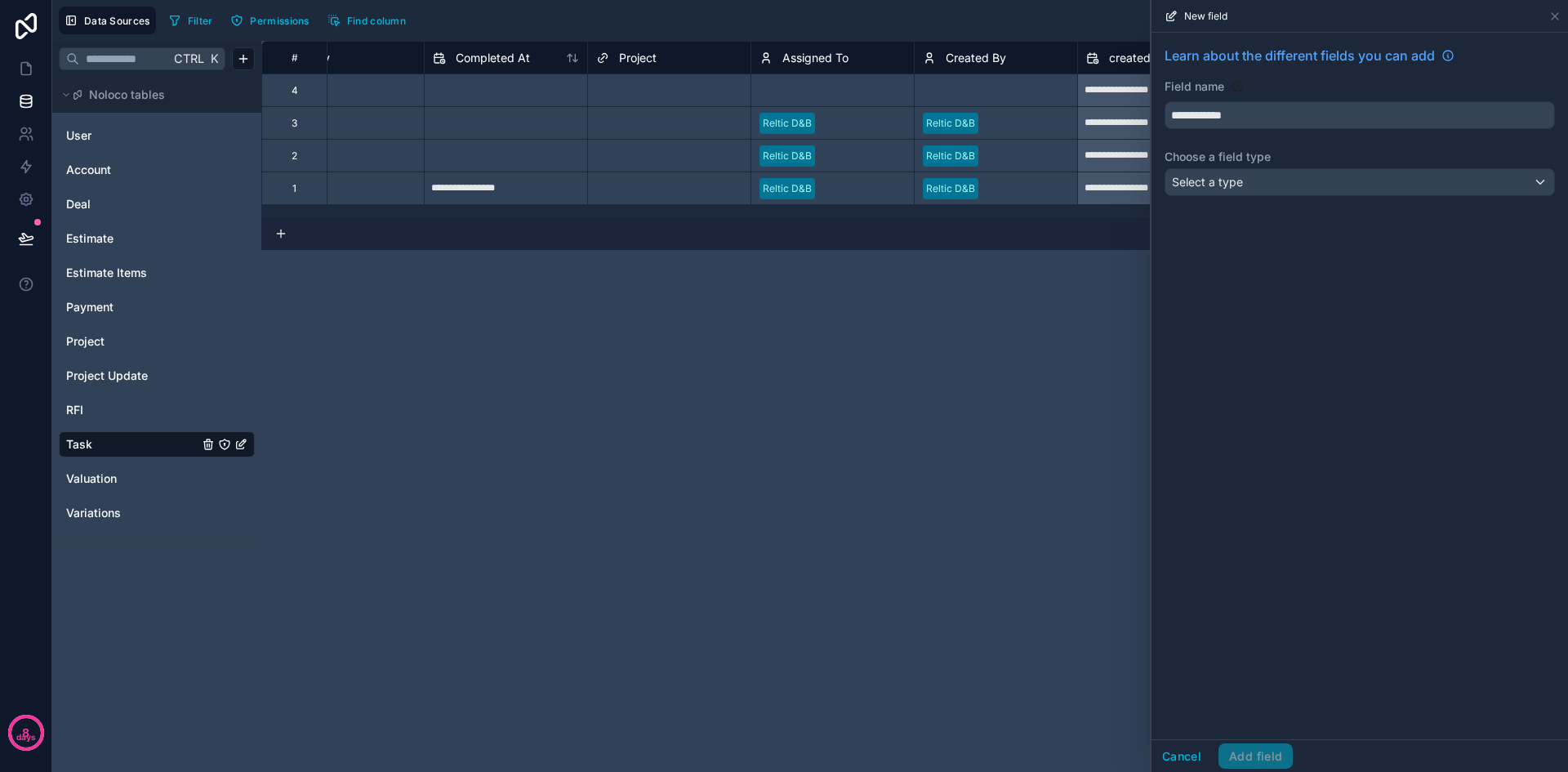
click at [1271, 186] on div "Select a type" at bounding box center [1359, 182] width 389 height 26
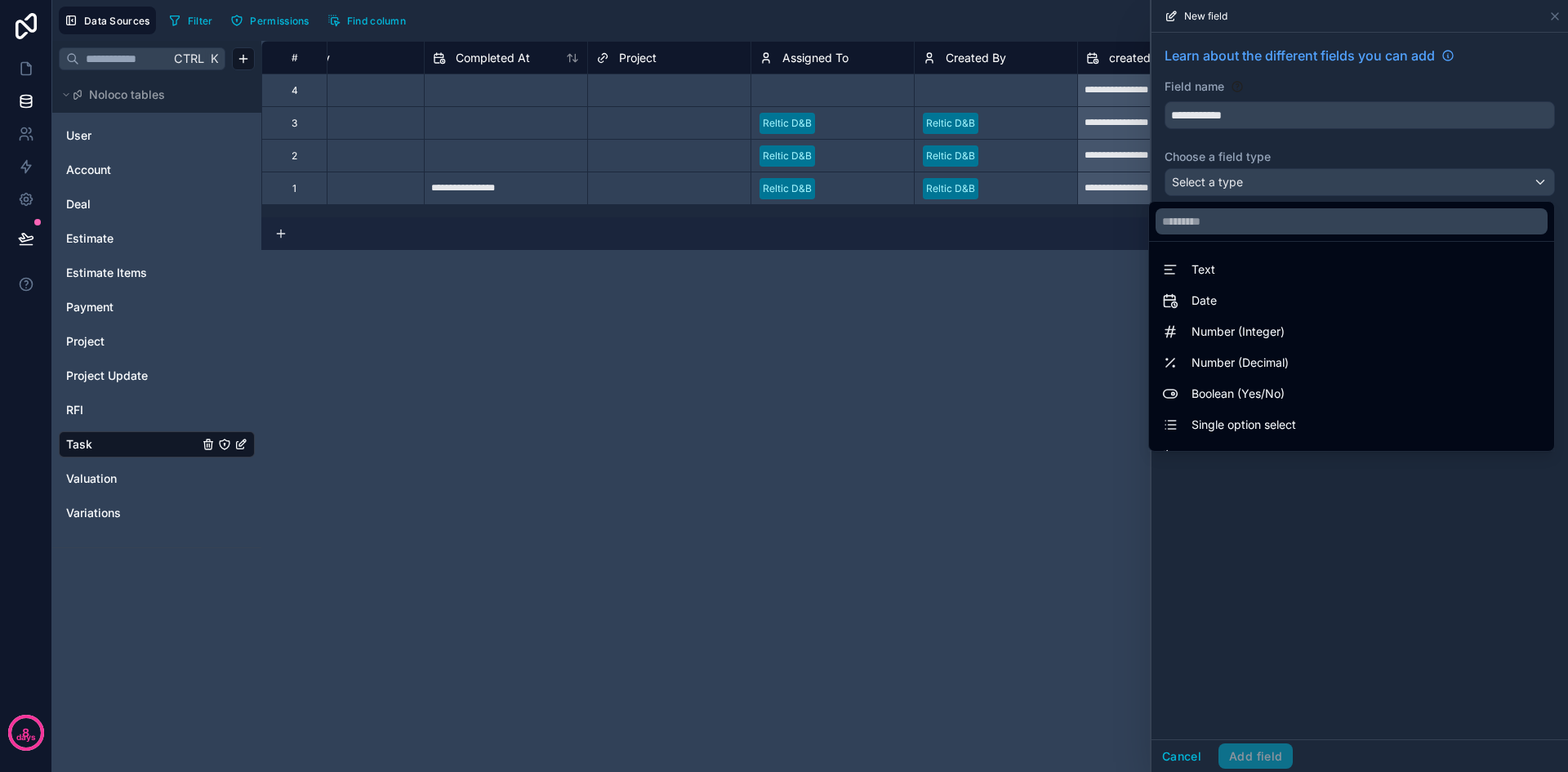
click at [1055, 325] on div "**********" at bounding box center [915, 405] width 1307 height 731
click at [1555, 15] on div at bounding box center [1359, 386] width 416 height 772
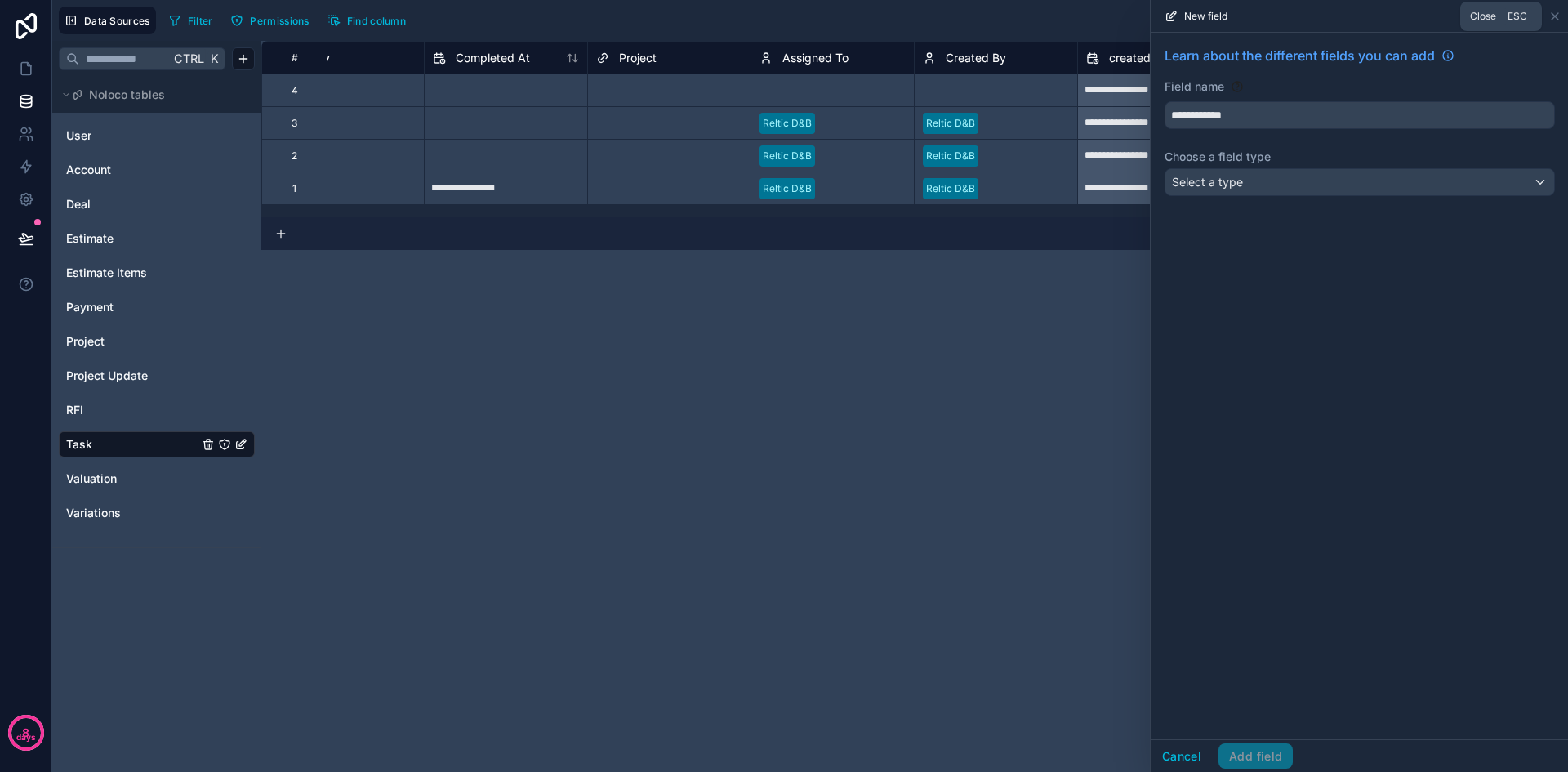
click at [1555, 15] on icon at bounding box center [1555, 17] width 13 height 13
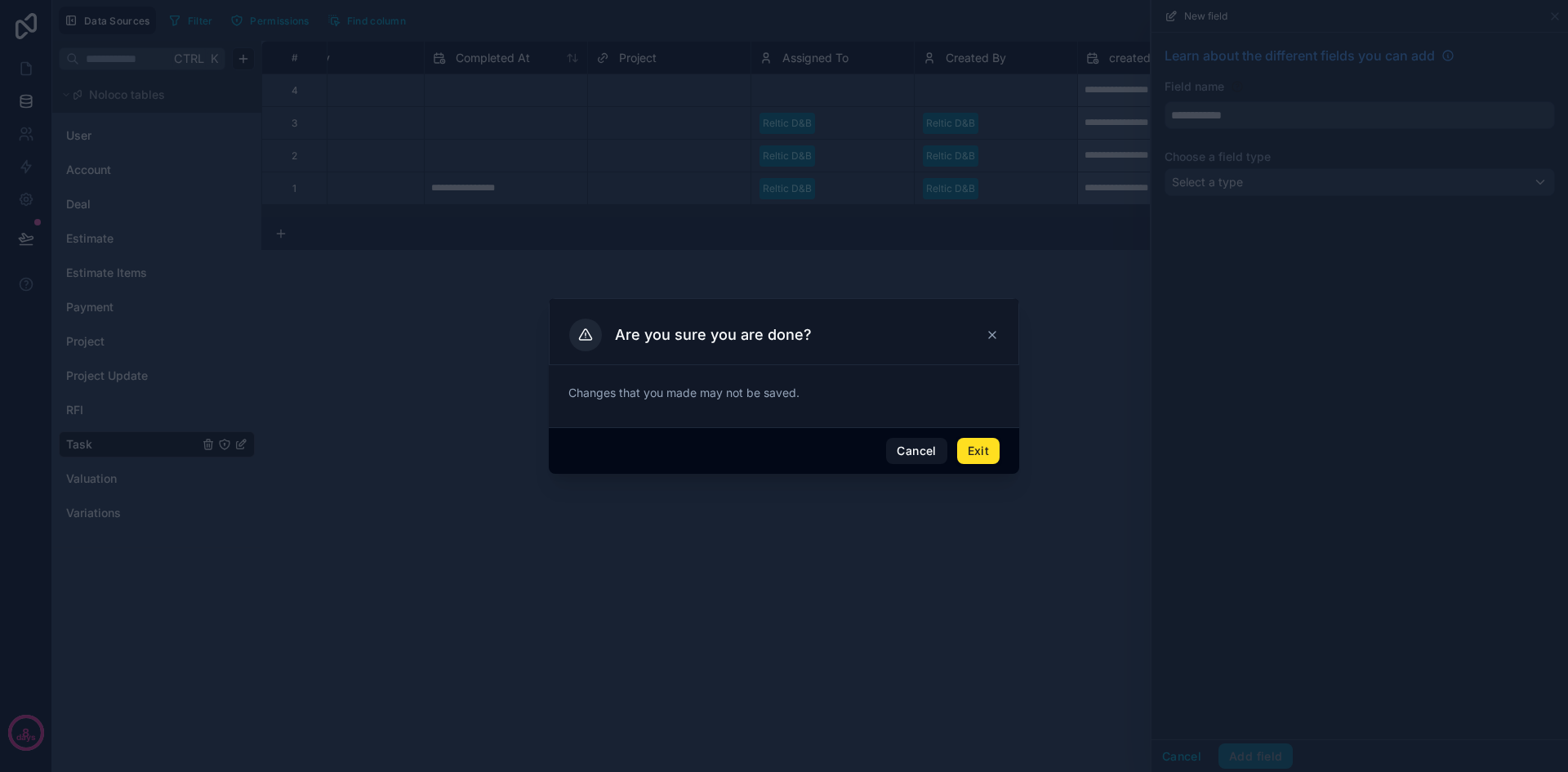
click at [978, 444] on button "Exit" at bounding box center [979, 450] width 42 height 26
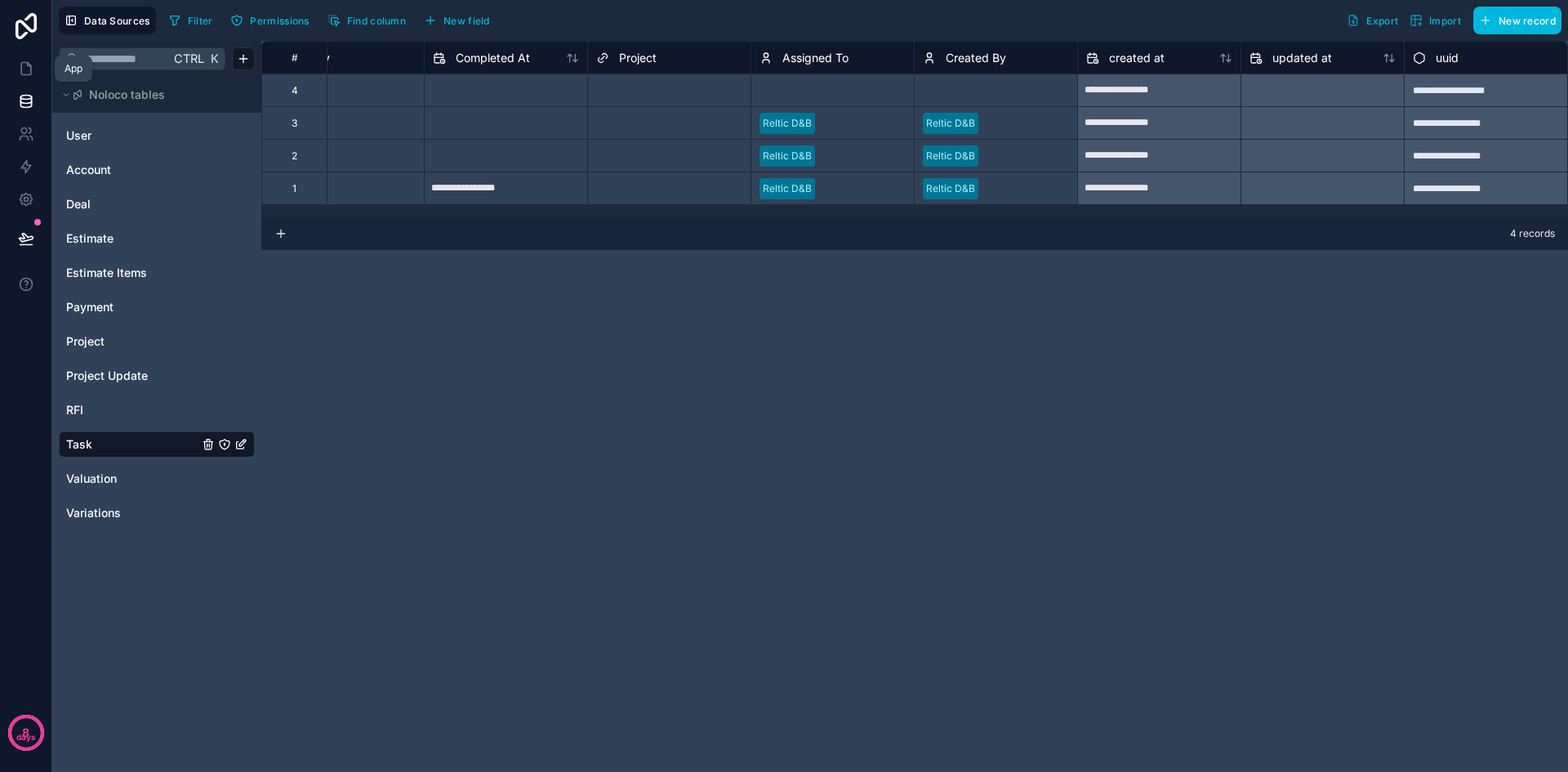
click at [31, 62] on icon at bounding box center [27, 69] width 17 height 17
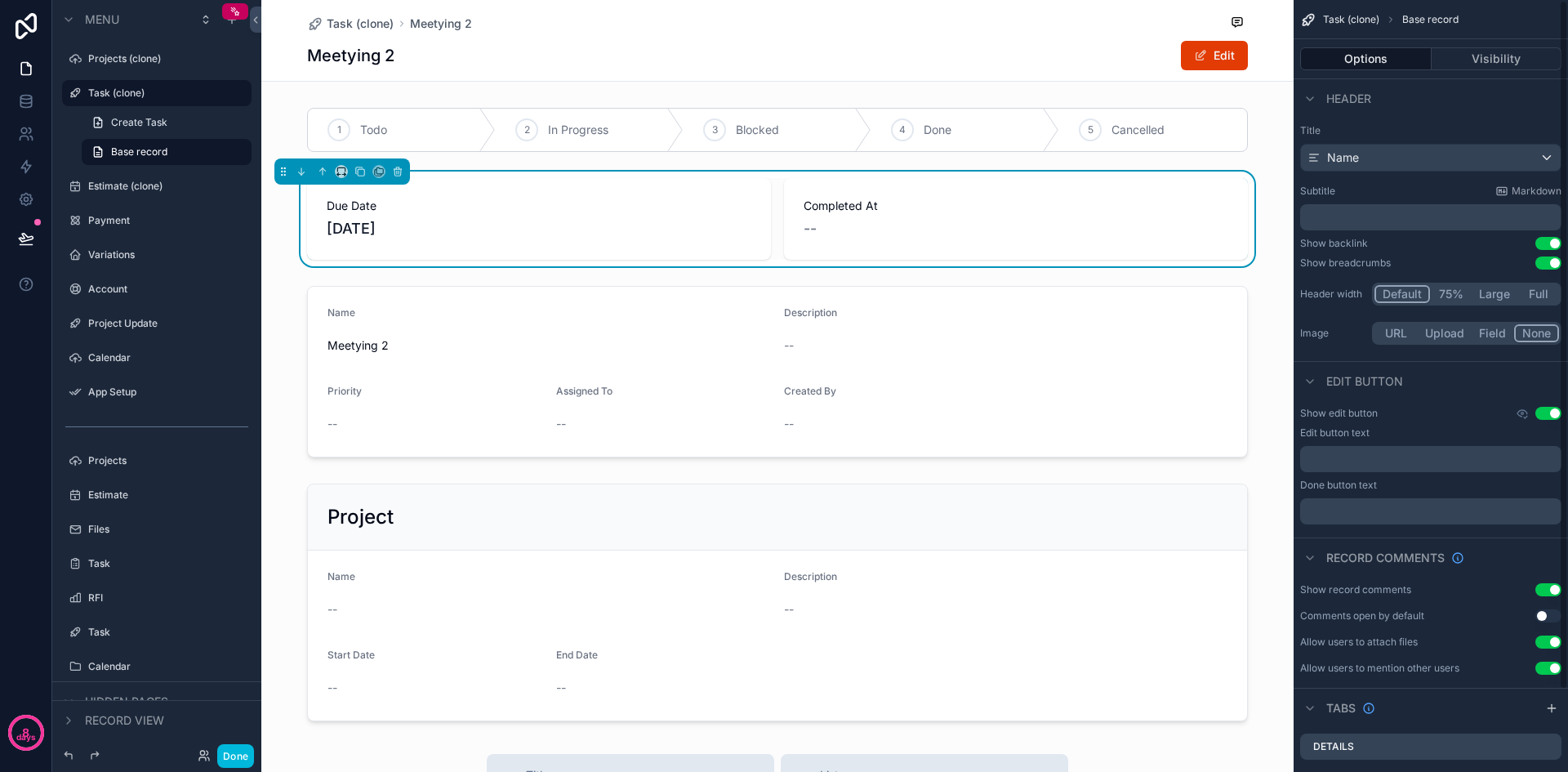
click at [1445, 290] on button "75%" at bounding box center [1450, 294] width 41 height 18
click at [1416, 289] on button "Default" at bounding box center [1402, 294] width 54 height 18
click at [1506, 294] on button "Large" at bounding box center [1495, 294] width 46 height 18
click at [1540, 297] on button "Full" at bounding box center [1538, 294] width 41 height 18
click at [1504, 297] on button "Large" at bounding box center [1494, 294] width 46 height 18
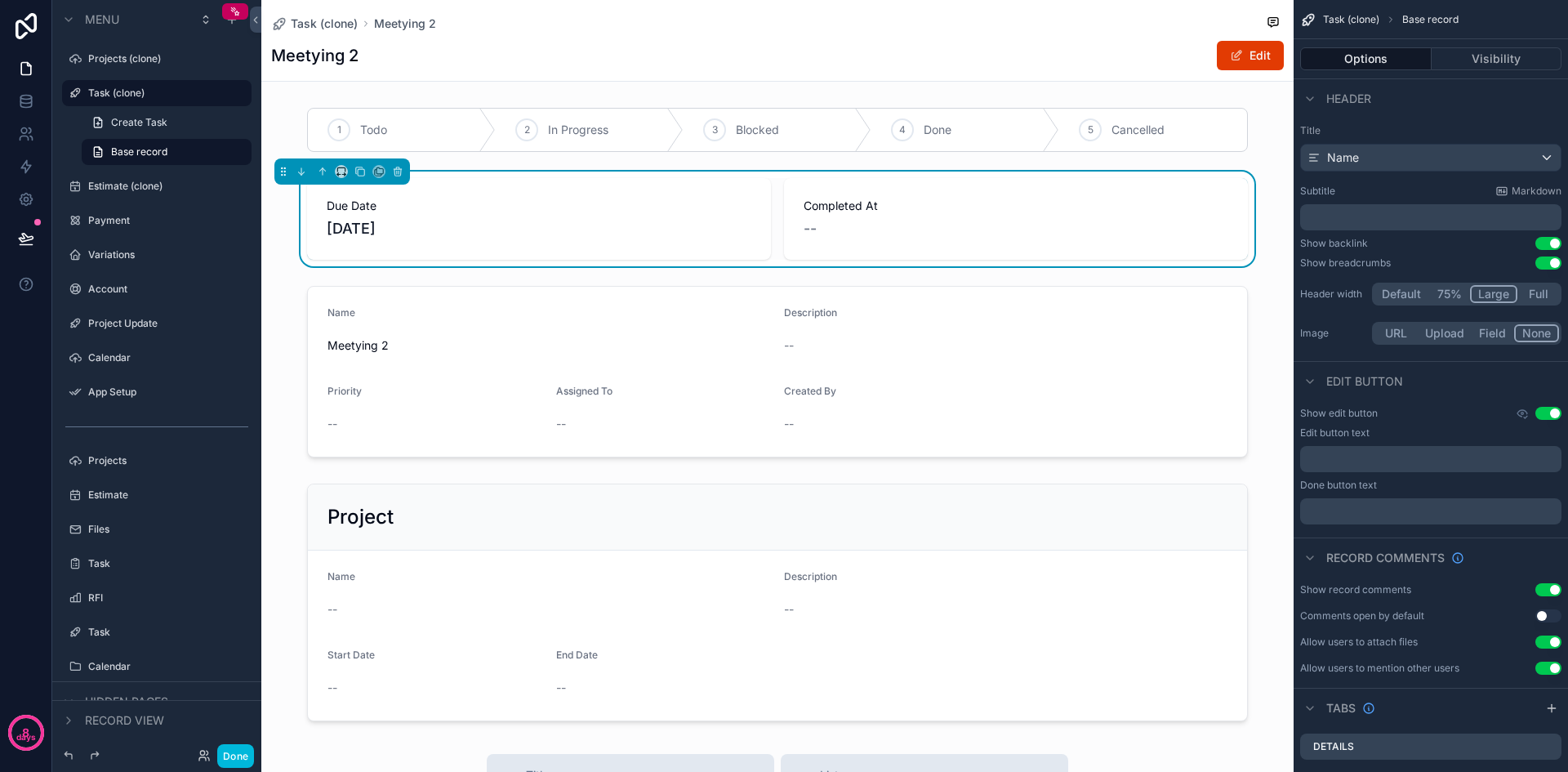
click at [1450, 297] on button "75%" at bounding box center [1449, 294] width 41 height 18
click at [1404, 298] on button "Default" at bounding box center [1402, 294] width 54 height 18
click at [1399, 334] on button "URL" at bounding box center [1396, 334] width 43 height 18
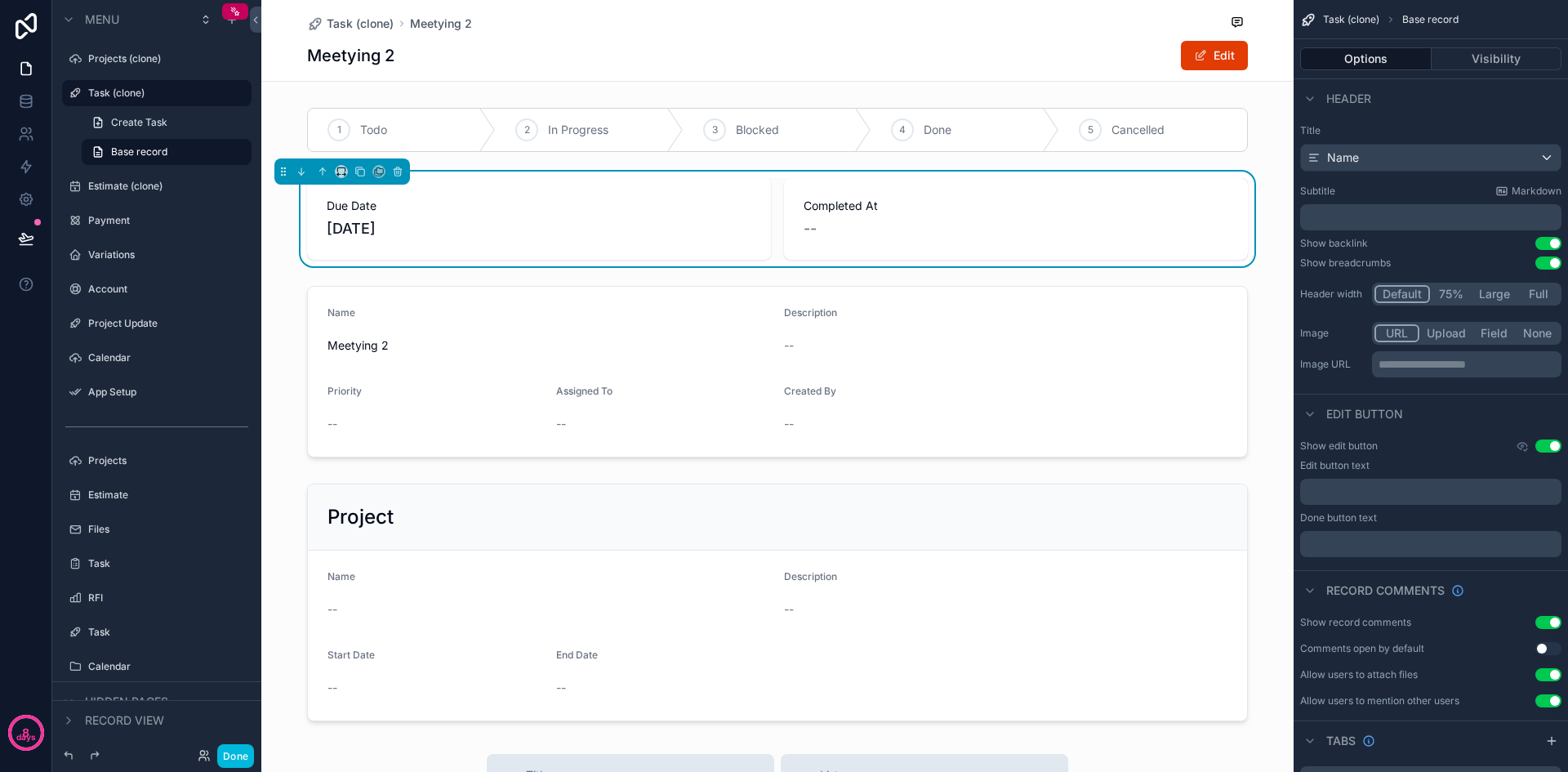
click at [1535, 337] on button "None" at bounding box center [1538, 334] width 43 height 18
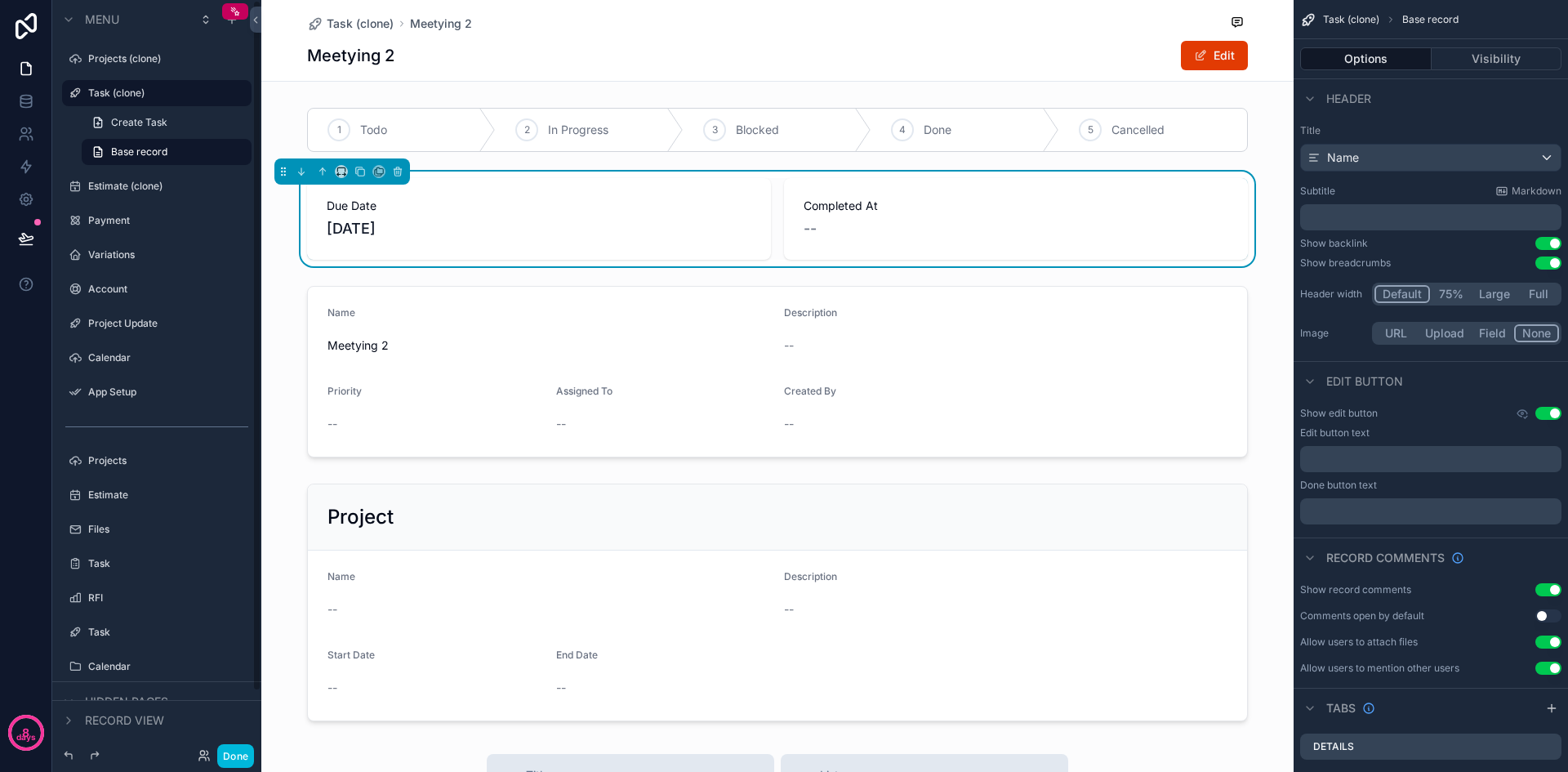
click at [109, 86] on label "Task (clone)" at bounding box center [165, 93] width 153 height 13
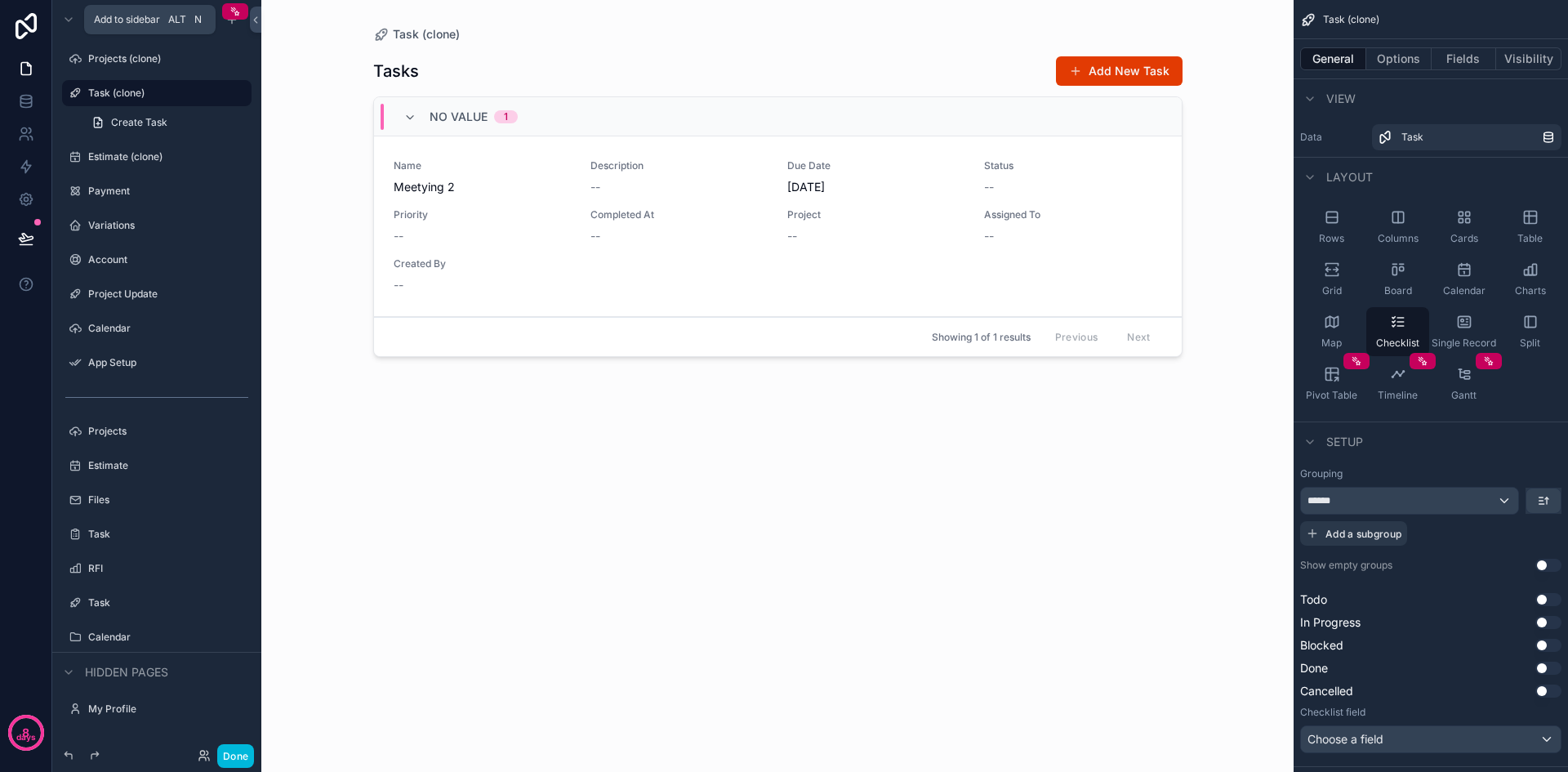
click at [228, 22] on icon "scrollable content" at bounding box center [232, 19] width 13 height 13
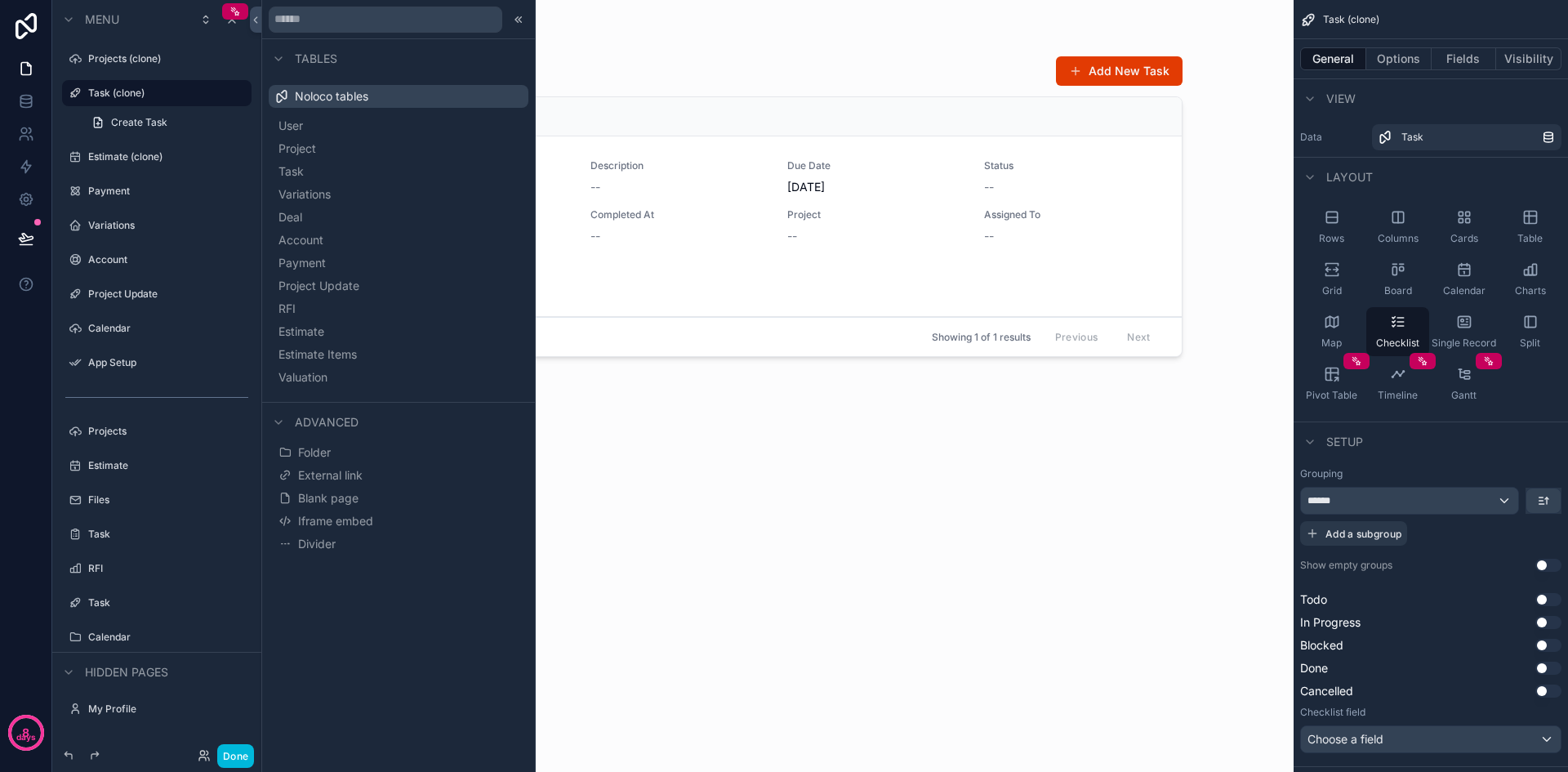
click at [369, 493] on button "Blank page" at bounding box center [399, 498] width 246 height 23
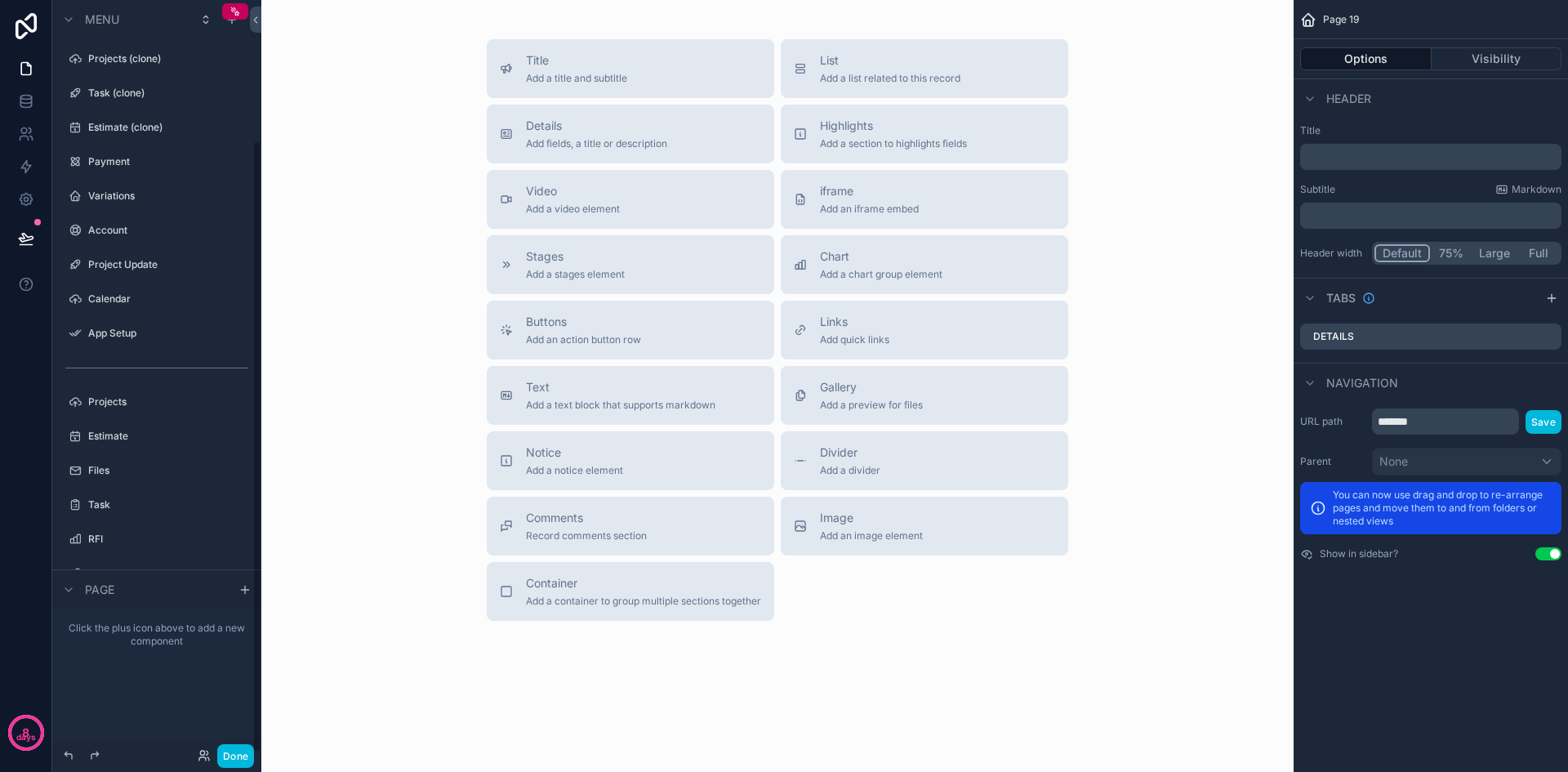
scroll to position [173, 0]
click at [0, 0] on icon "scrollable content" at bounding box center [0, 0] width 0 height 0
click at [166, 471] on input "*******" at bounding box center [143, 469] width 111 height 19
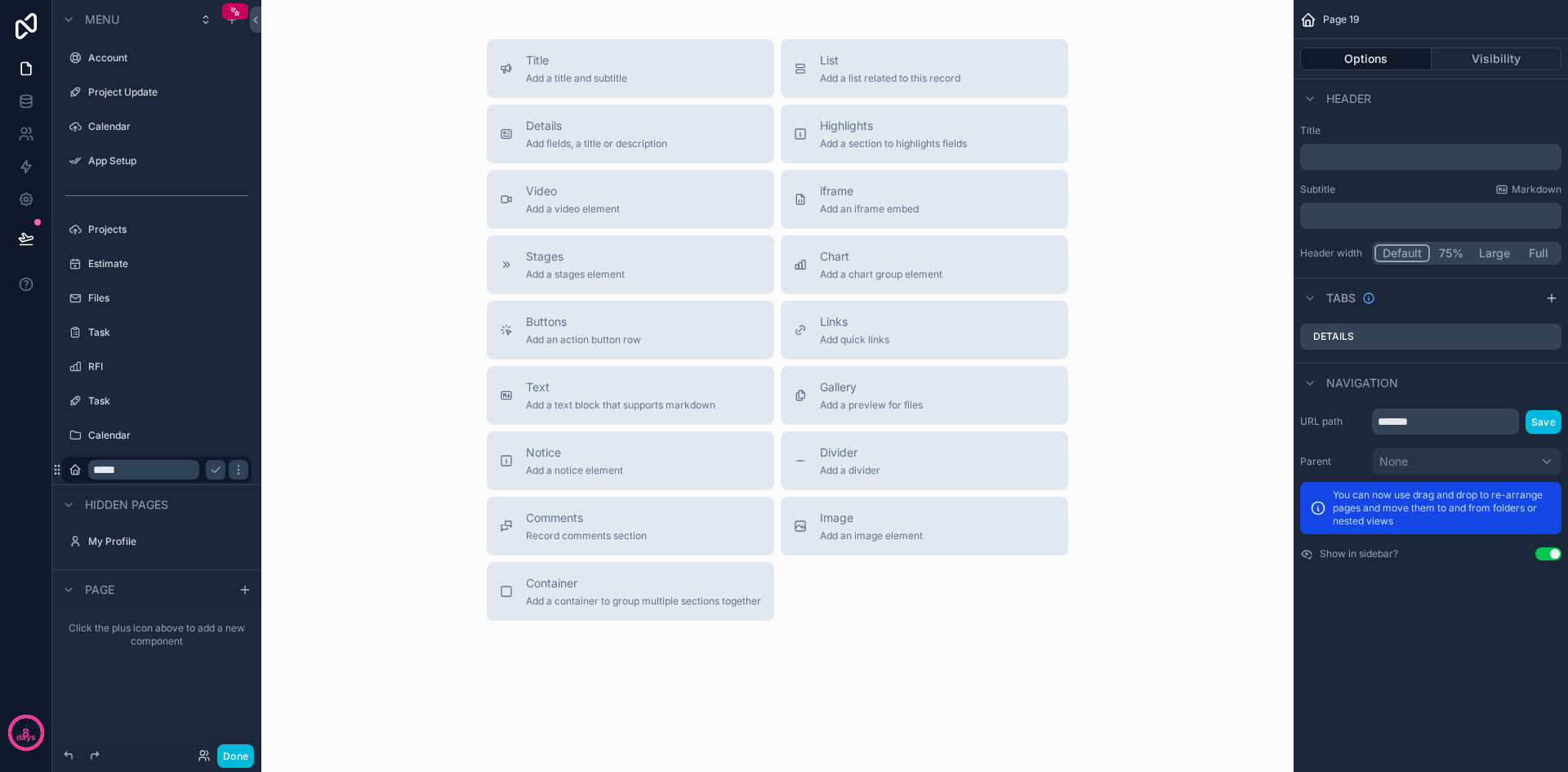
type input "*****"
click at [210, 465] on icon "scrollable content" at bounding box center [216, 470] width 13 height 13
click at [143, 99] on div "Project Update" at bounding box center [168, 92] width 160 height 13
click at [131, 88] on label "Project Update" at bounding box center [165, 92] width 153 height 13
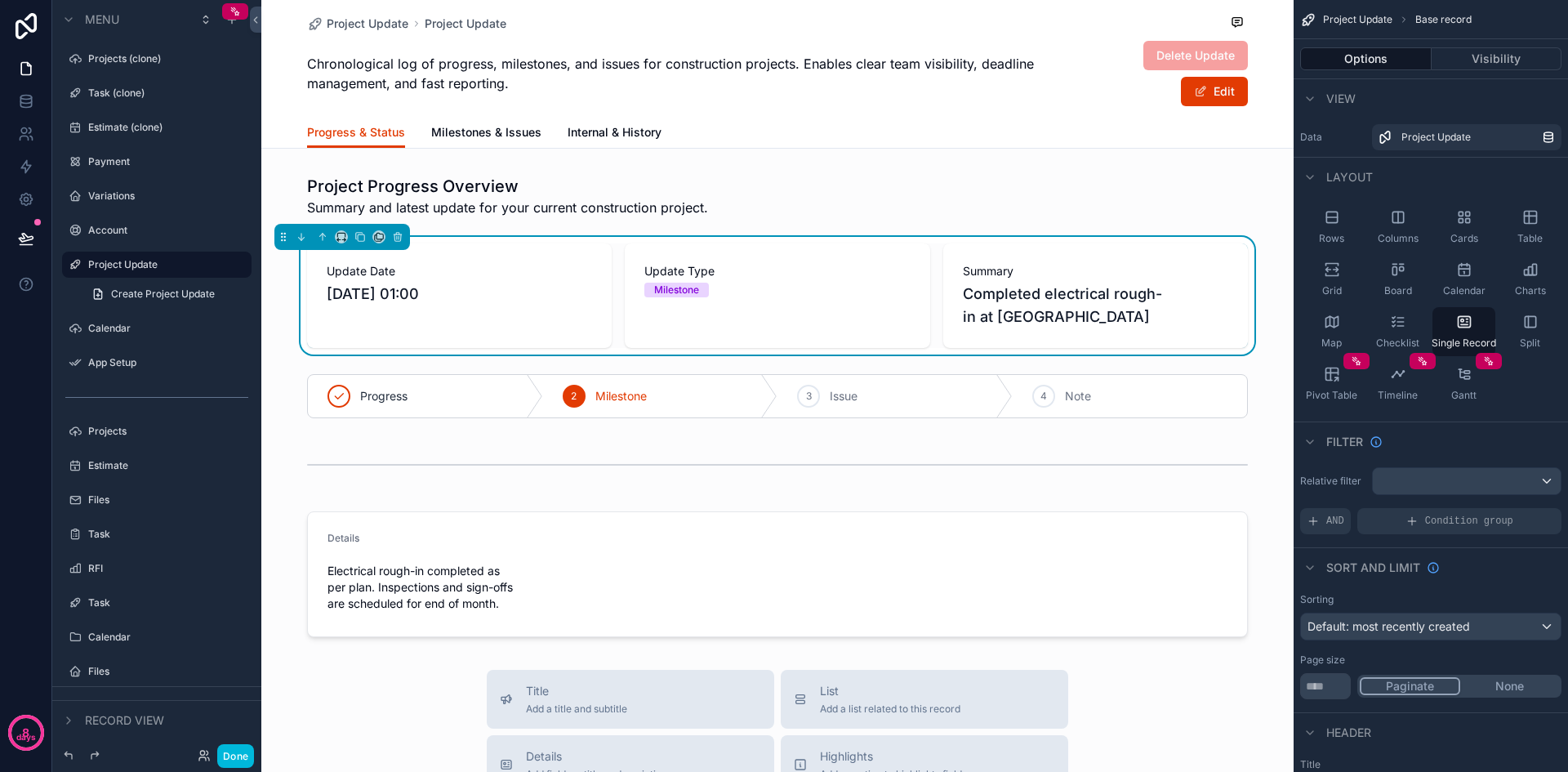
click at [122, 131] on label "Estimate (clone)" at bounding box center [165, 128] width 153 height 13
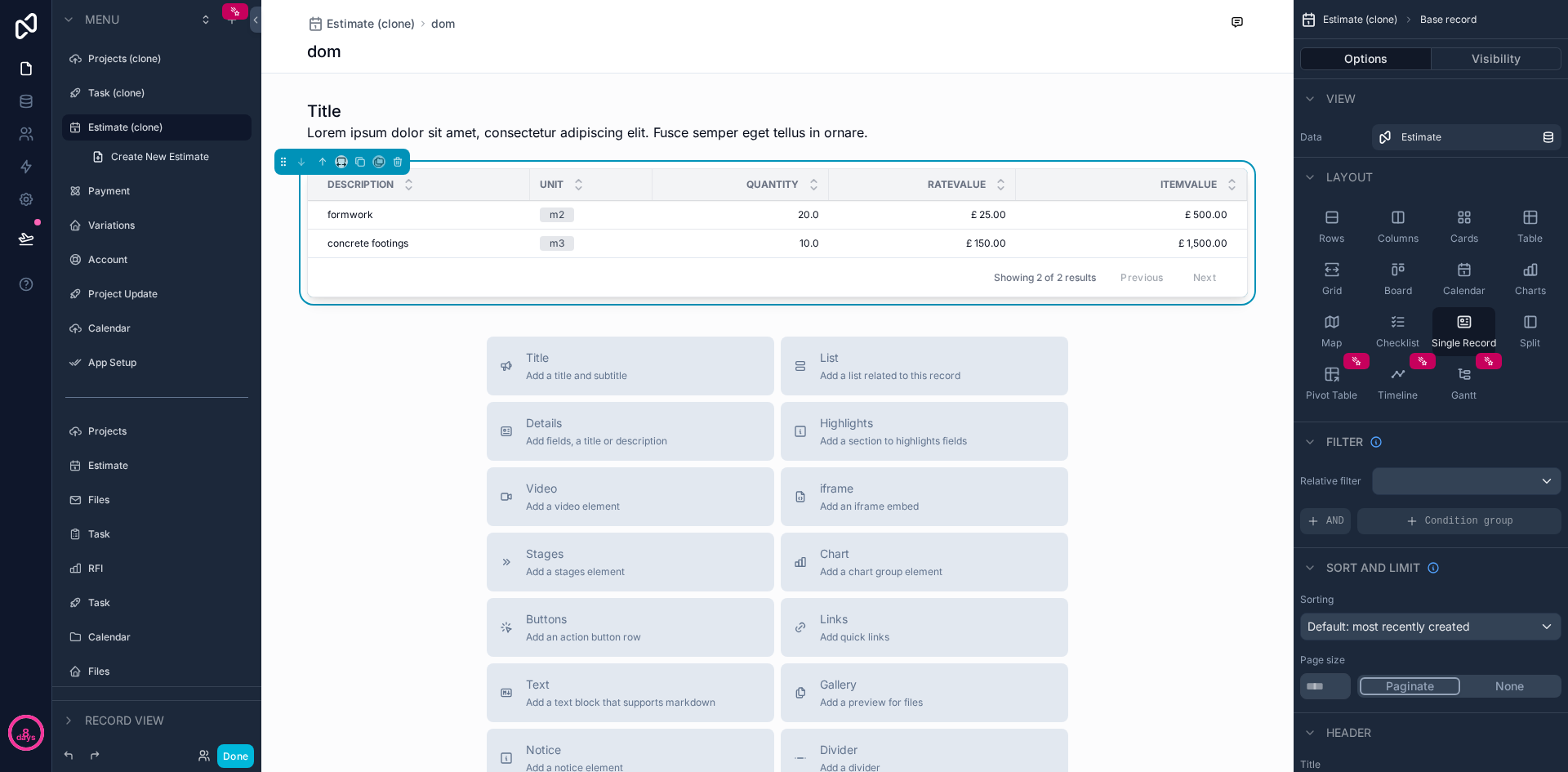
click at [524, 183] on div "scrollable content" at bounding box center [777, 524] width 1032 height 1049
click at [631, 244] on div "m3" at bounding box center [591, 244] width 103 height 15
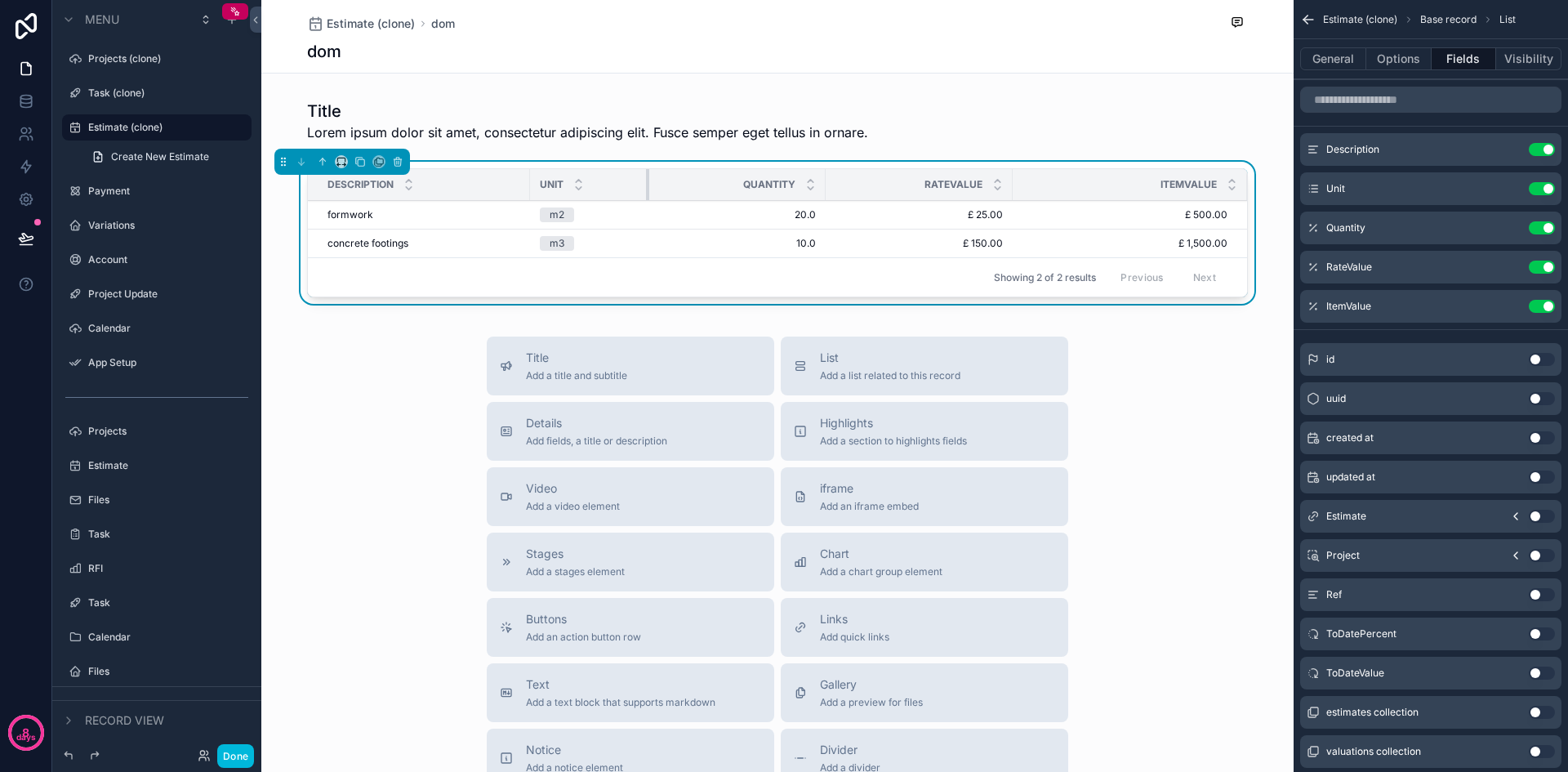
drag, startPoint x: 643, startPoint y: 183, endPoint x: 633, endPoint y: 187, distance: 10.8
click at [646, 187] on div "scrollable content" at bounding box center [649, 185] width 6 height 31
drag, startPoint x: 996, startPoint y: 184, endPoint x: 1017, endPoint y: 191, distance: 22.1
click at [1024, 191] on div "scrollable content" at bounding box center [1027, 185] width 6 height 31
drag, startPoint x: 811, startPoint y: 179, endPoint x: 842, endPoint y: 188, distance: 32.3
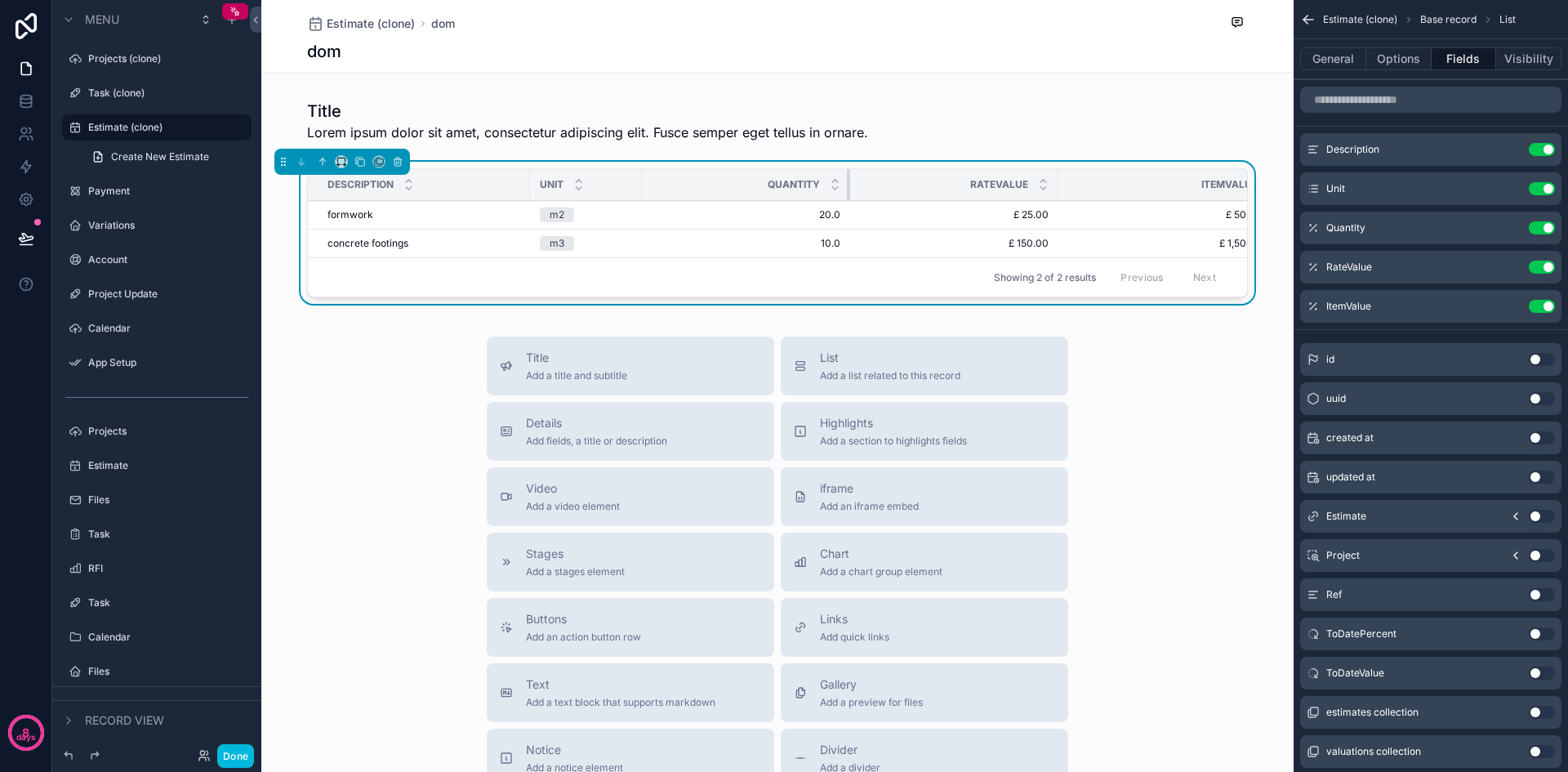
click at [847, 188] on div "scrollable content" at bounding box center [850, 185] width 6 height 31
drag, startPoint x: 1051, startPoint y: 186, endPoint x: 892, endPoint y: 184, distance: 159.0
click at [892, 184] on th "RateValue" at bounding box center [899, 185] width 98 height 32
drag, startPoint x: 841, startPoint y: 182, endPoint x: 613, endPoint y: 185, distance: 228.0
click at [613, 185] on tr "Description Unit Quantity RateValue ItemValue" at bounding box center [778, 185] width 939 height 32
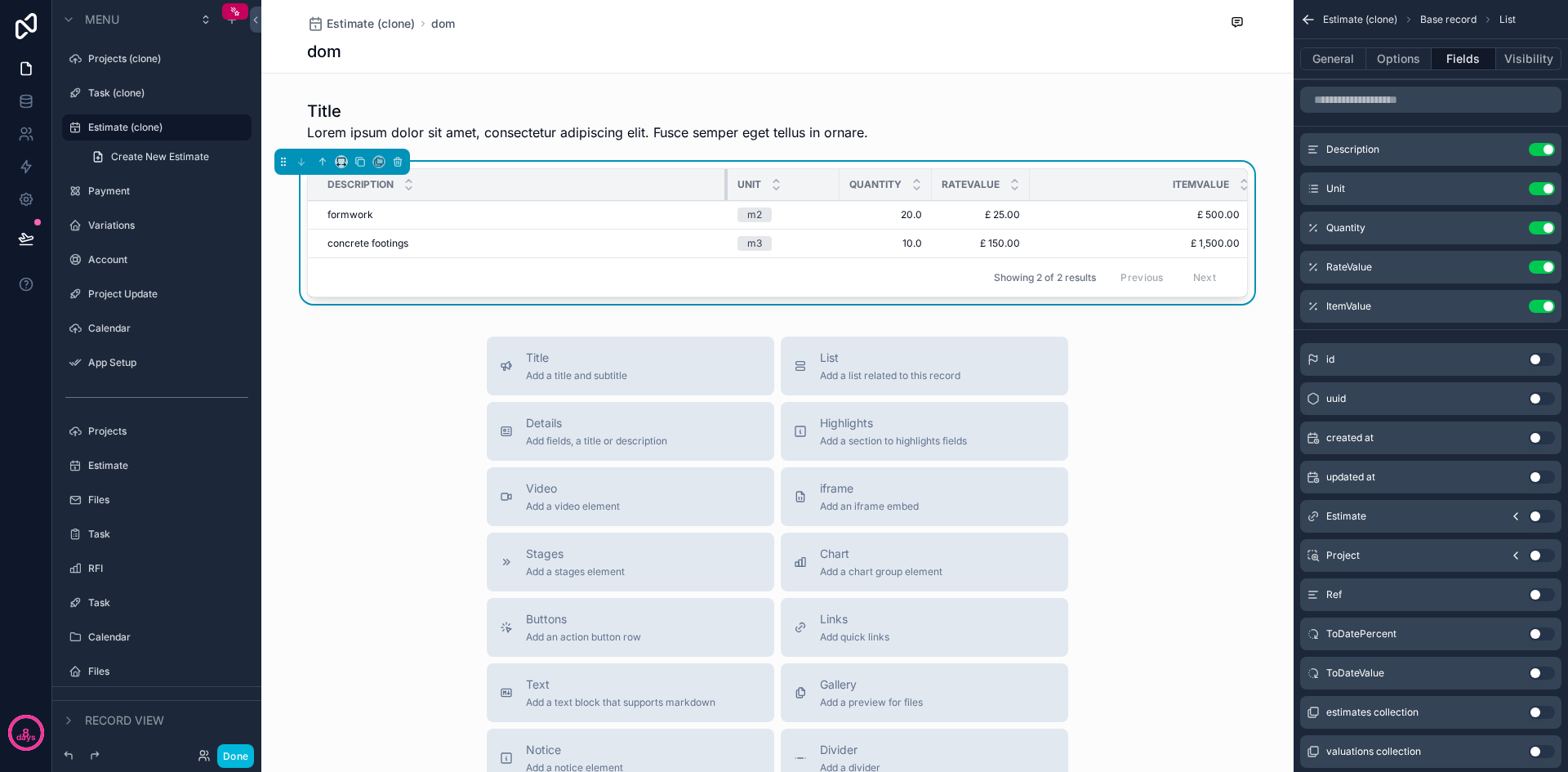
drag, startPoint x: 522, startPoint y: 178, endPoint x: 720, endPoint y: 169, distance: 198.2
click at [724, 169] on div "scrollable content" at bounding box center [727, 185] width 6 height 31
click at [1147, 183] on div "ItemValue" at bounding box center [1145, 185] width 230 height 31
click at [1177, 182] on span "ItemValue" at bounding box center [1200, 185] width 56 height 13
click at [1399, 57] on button "Options" at bounding box center [1399, 59] width 65 height 23
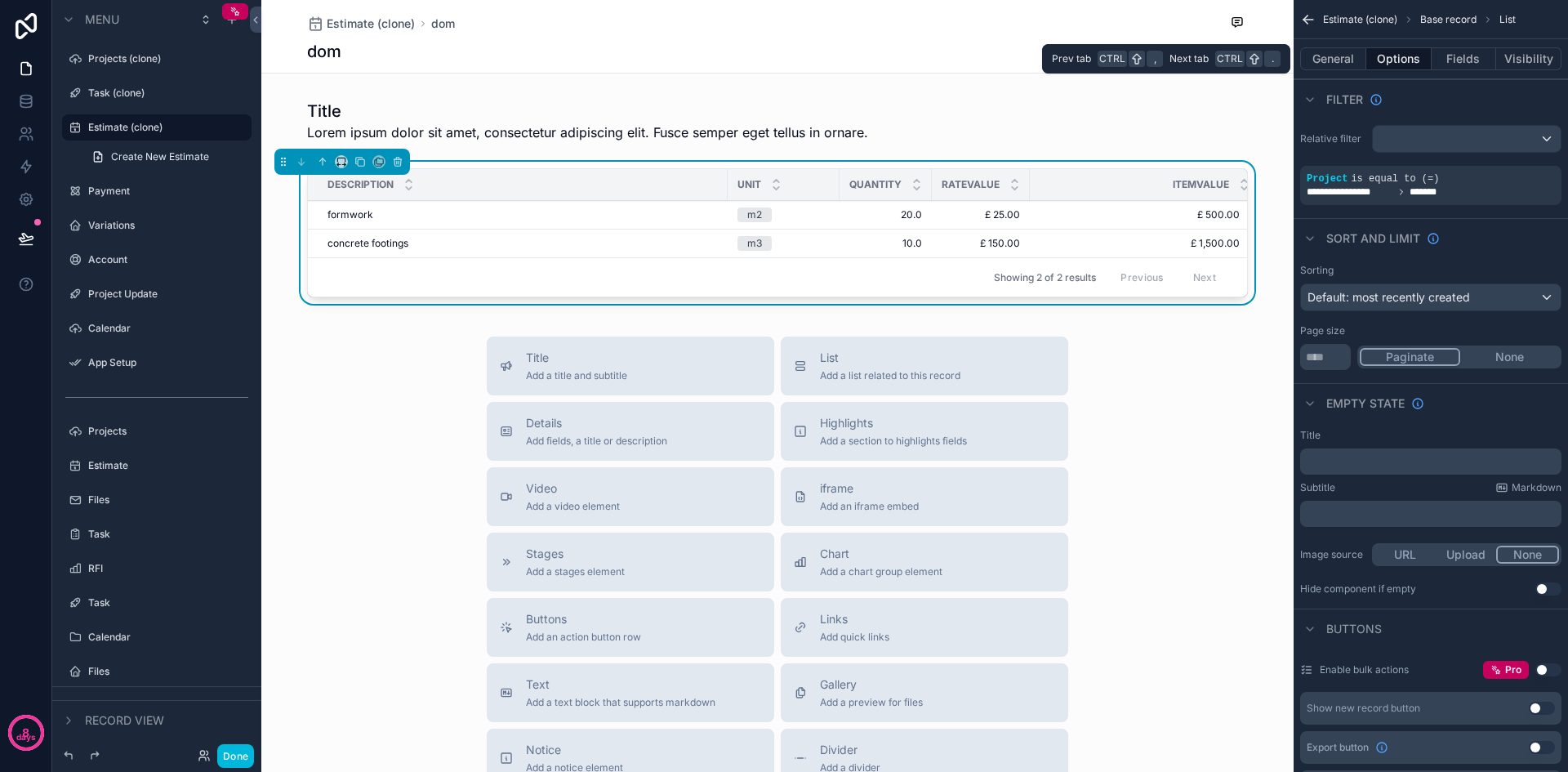
click at [1333, 58] on button "General" at bounding box center [1334, 59] width 66 height 23
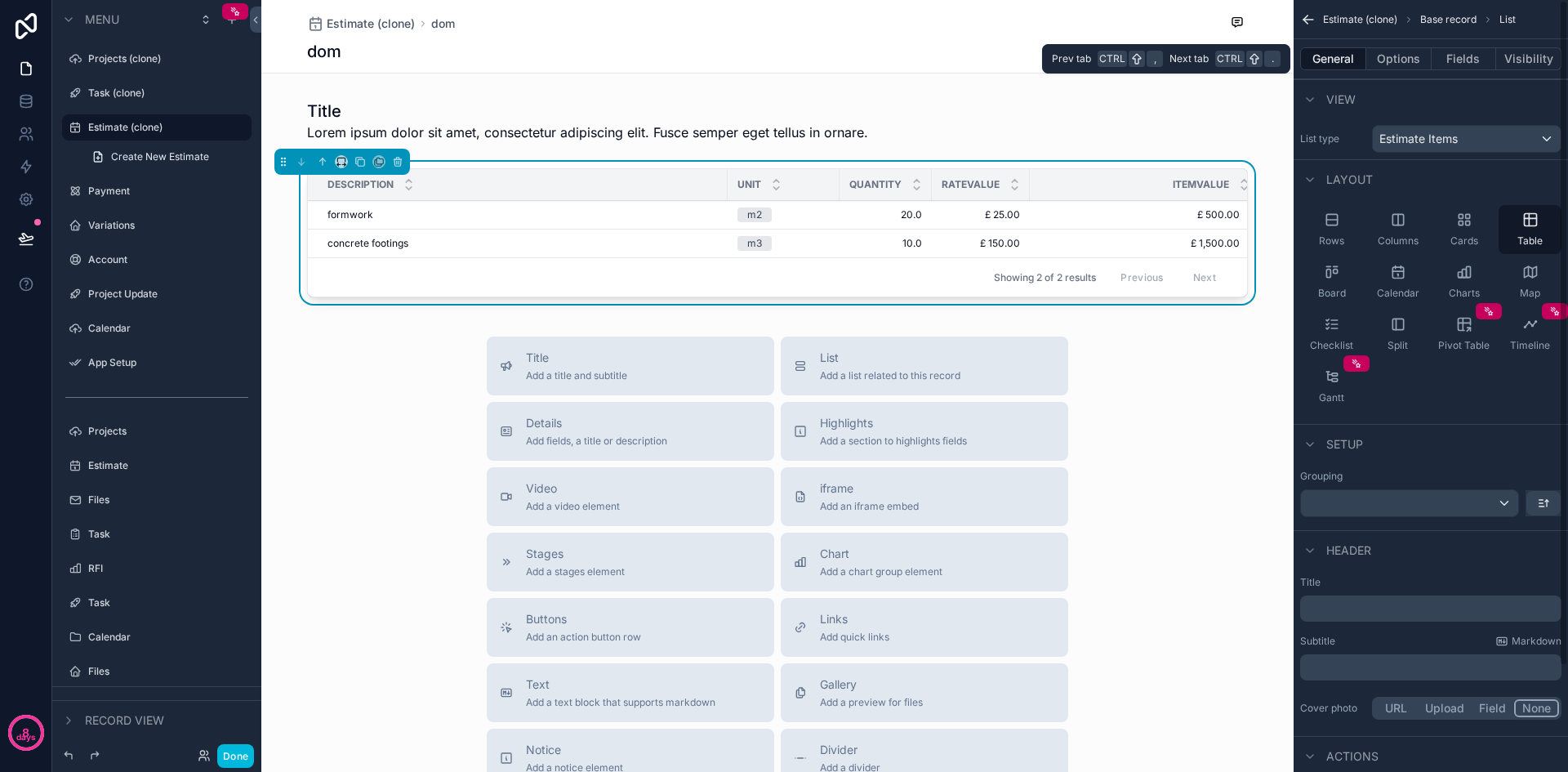
click at [1472, 55] on button "Fields" at bounding box center [1464, 59] width 65 height 23
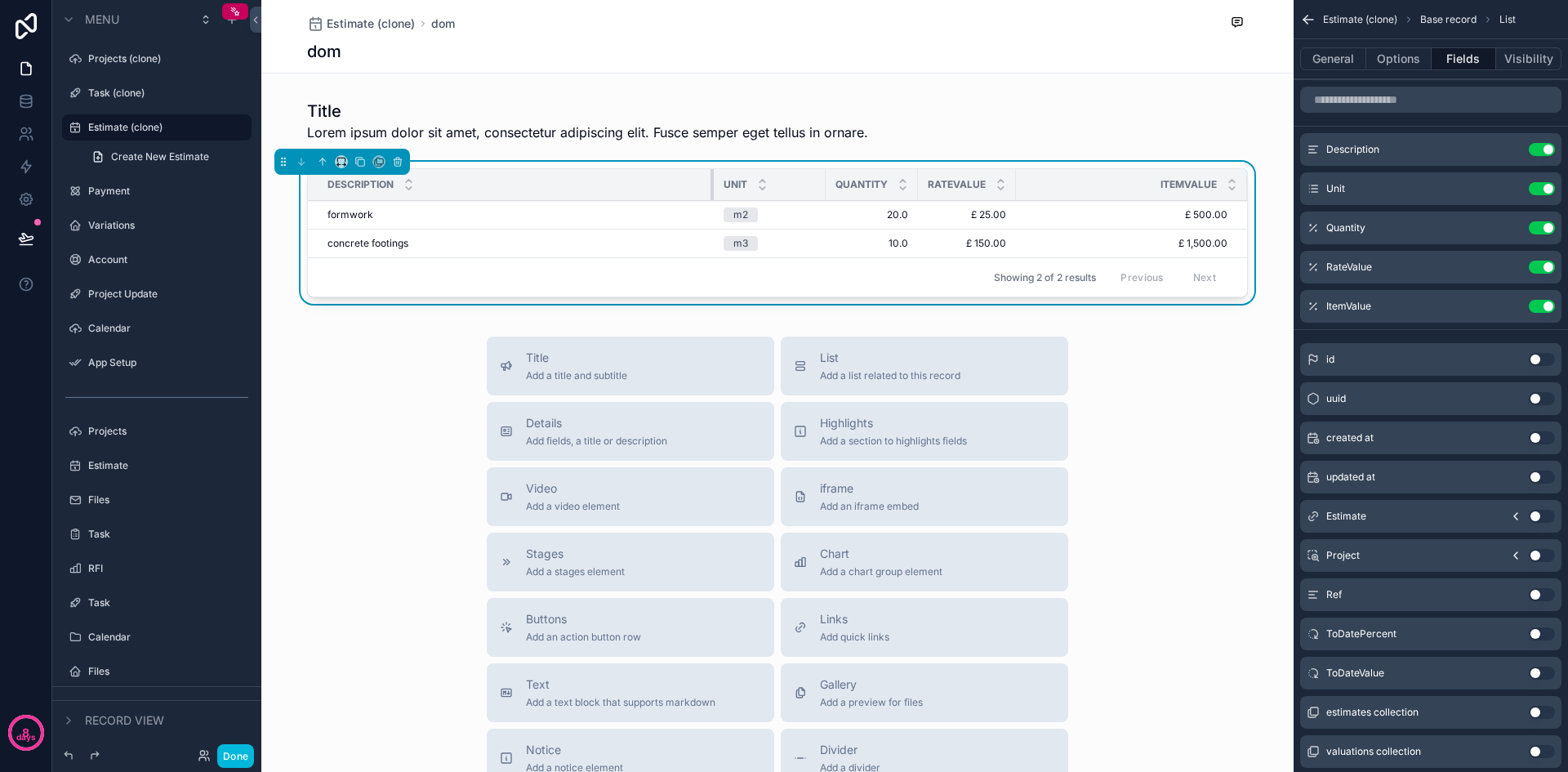
drag, startPoint x: 720, startPoint y: 176, endPoint x: 706, endPoint y: 176, distance: 14.0
click at [710, 176] on div "scrollable content" at bounding box center [713, 185] width 6 height 31
click at [1156, 491] on div "Title Add a title and subtitle List Add a list related to this record Details A…" at bounding box center [777, 627] width 1032 height 582
drag, startPoint x: 816, startPoint y: 185, endPoint x: 745, endPoint y: 180, distance: 71.2
click at [750, 180] on th "Unit" at bounding box center [745, 185] width 63 height 32
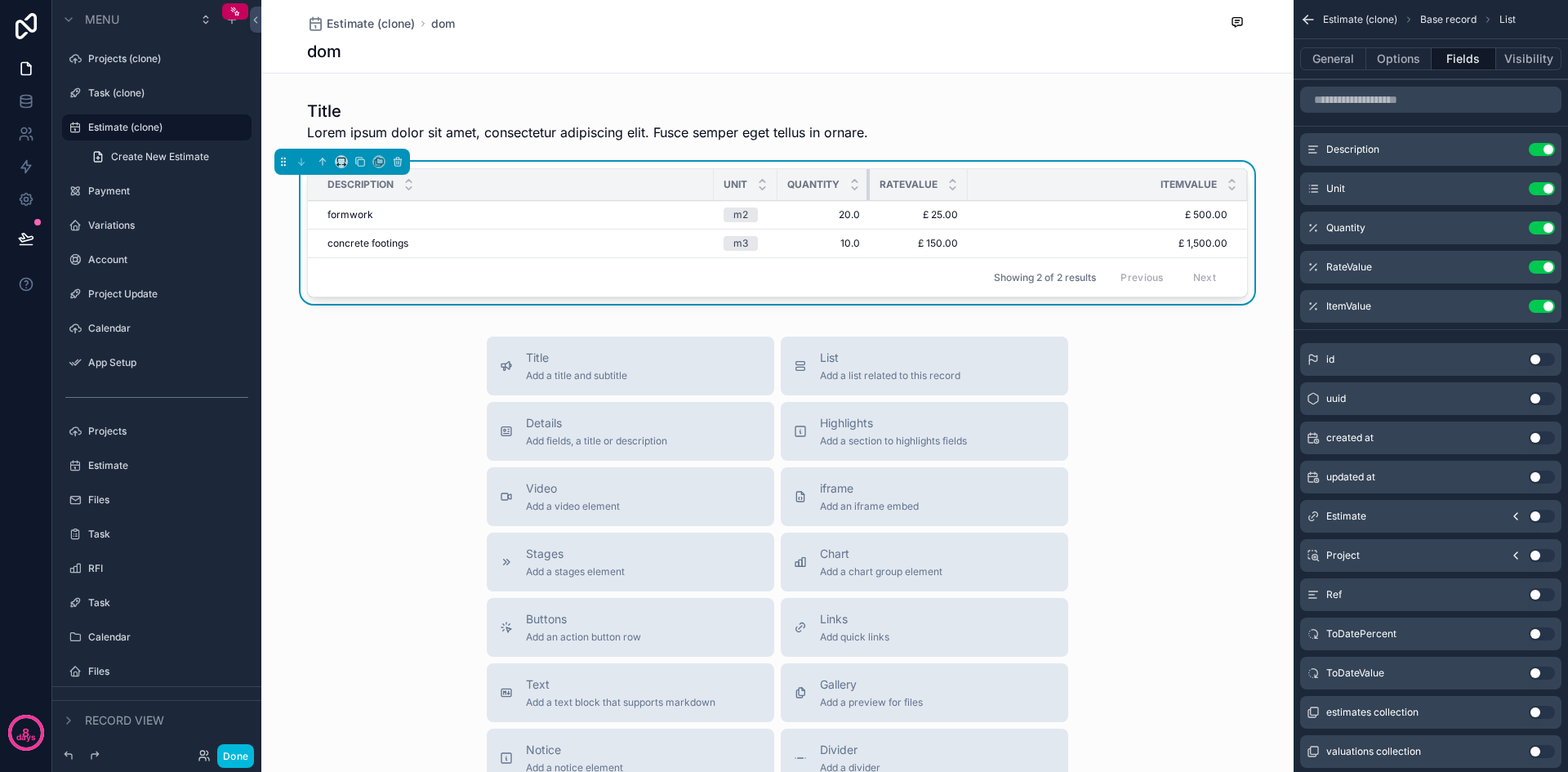
drag, startPoint x: 862, startPoint y: 180, endPoint x: 835, endPoint y: 177, distance: 27.2
click at [835, 177] on th "Quantity" at bounding box center [824, 185] width 92 height 32
drag, startPoint x: 706, startPoint y: 180, endPoint x: 755, endPoint y: 179, distance: 49.0
click at [760, 179] on div "scrollable content" at bounding box center [763, 185] width 6 height 31
click at [1187, 186] on span "ItemValue" at bounding box center [1188, 185] width 56 height 13
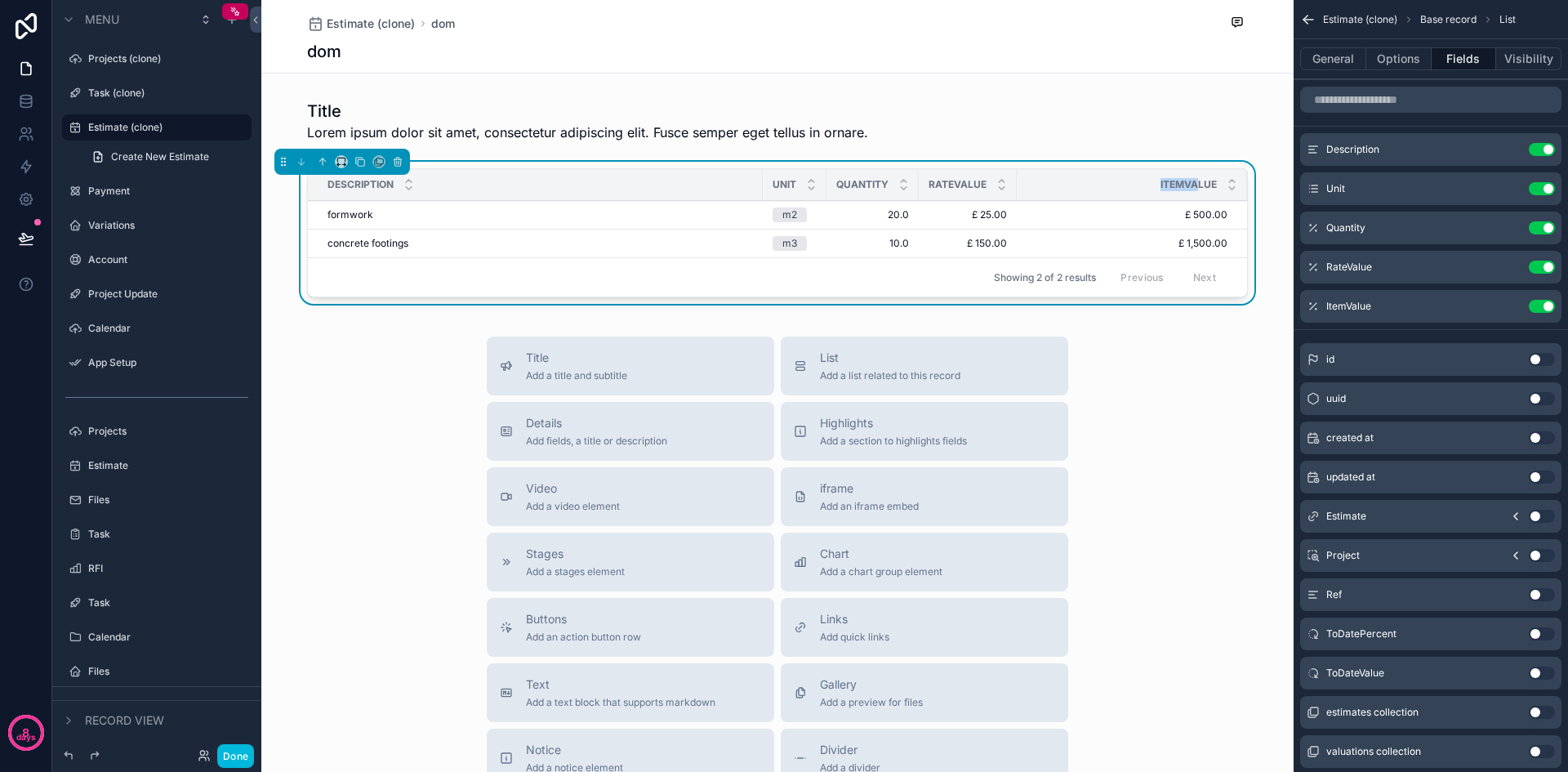
drag, startPoint x: 1193, startPoint y: 187, endPoint x: 1127, endPoint y: 184, distance: 66.1
click at [1127, 184] on div "ItemValue" at bounding box center [1132, 185] width 231 height 31
click at [120, 193] on label "Payment" at bounding box center [165, 191] width 153 height 13
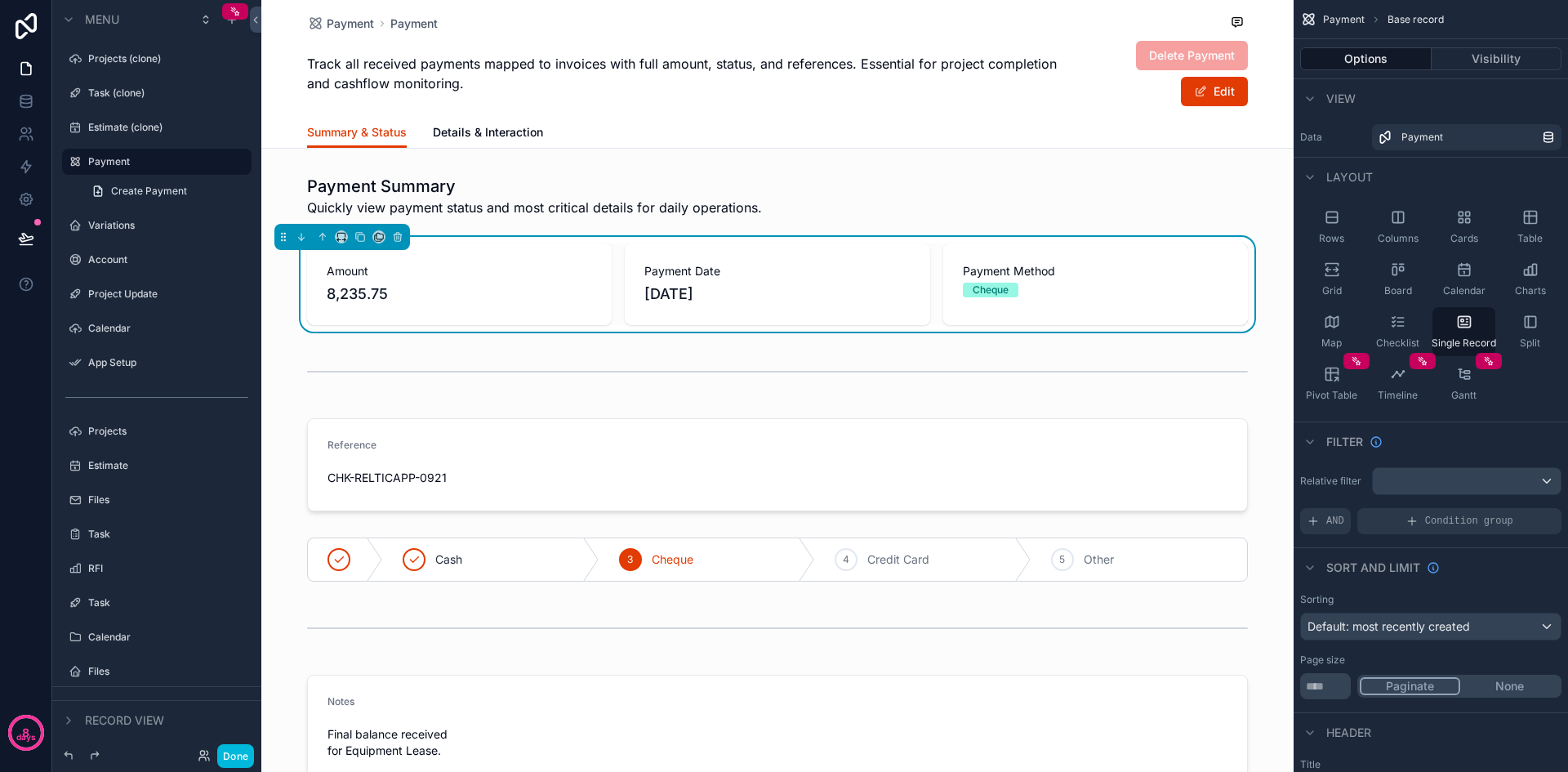
click at [478, 293] on div "scrollable content" at bounding box center [777, 765] width 1032 height 1529
click at [454, 134] on span "Details & Interaction" at bounding box center [488, 132] width 110 height 17
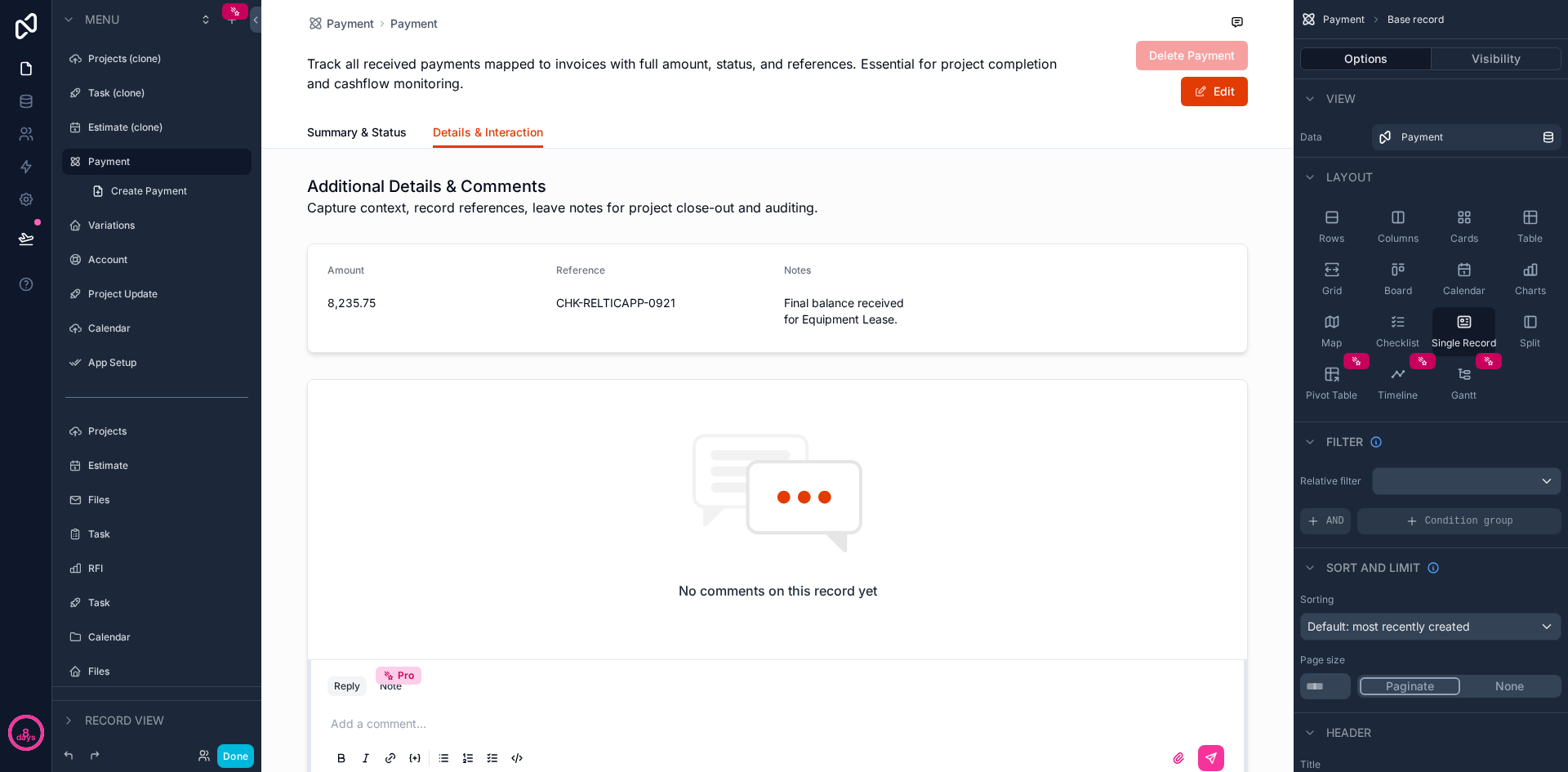
click at [98, 219] on div "Variations" at bounding box center [168, 225] width 160 height 13
click at [94, 224] on label "Variations" at bounding box center [165, 225] width 153 height 13
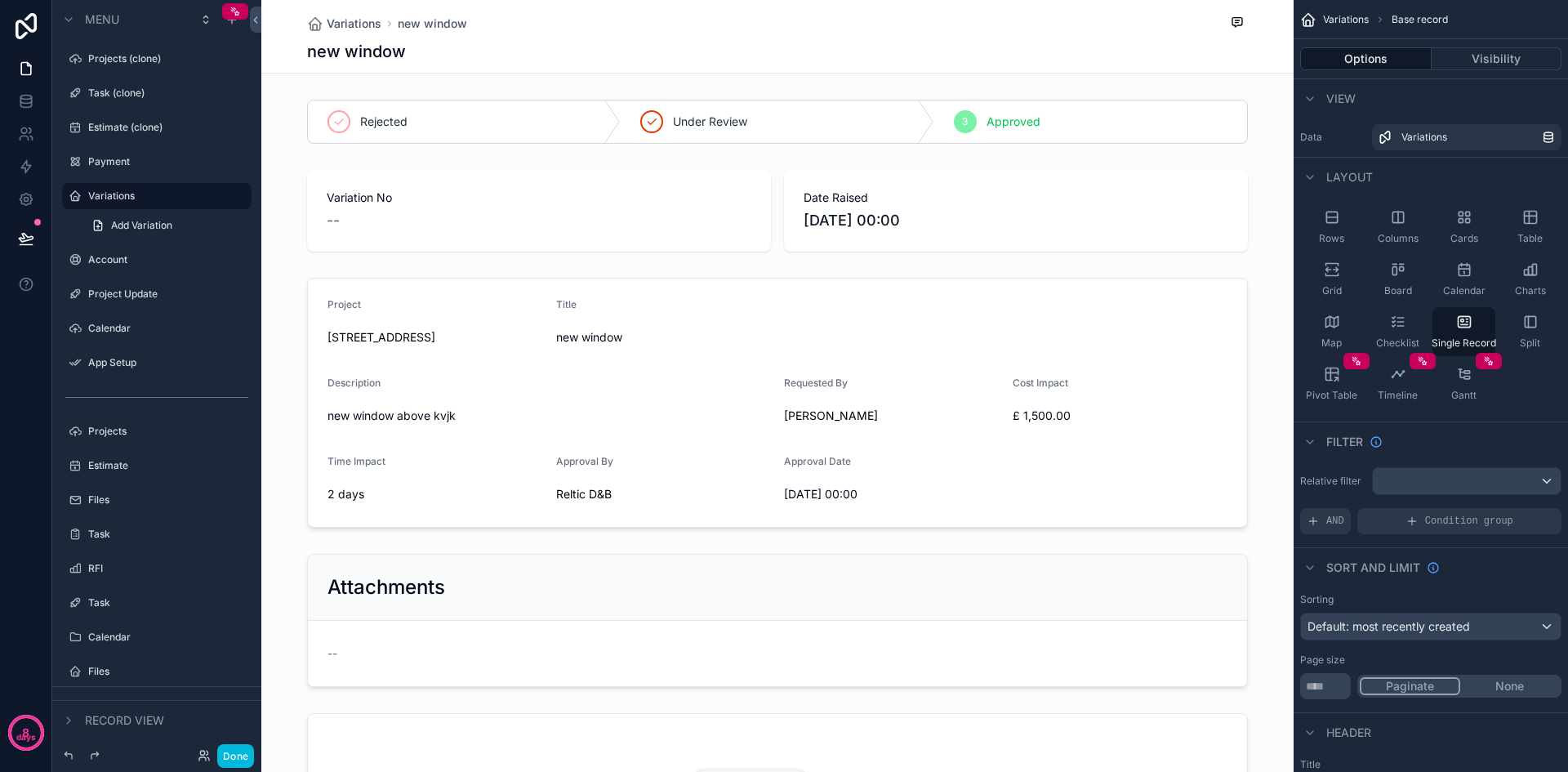
click at [106, 266] on div "Account" at bounding box center [168, 260] width 160 height 13
click at [106, 266] on label "Account" at bounding box center [165, 260] width 153 height 13
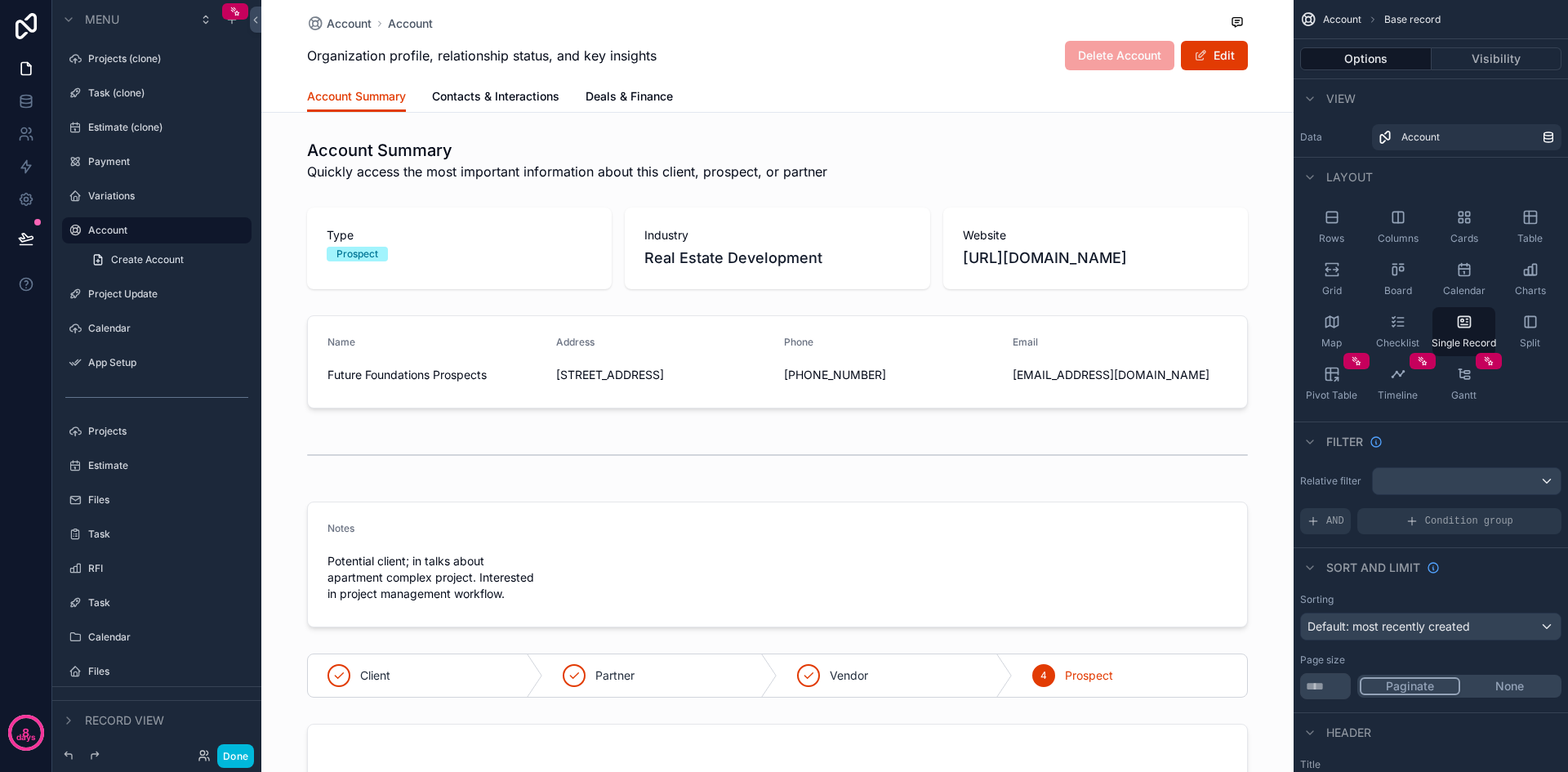
click at [111, 52] on label "Projects (clone)" at bounding box center [165, 59] width 153 height 13
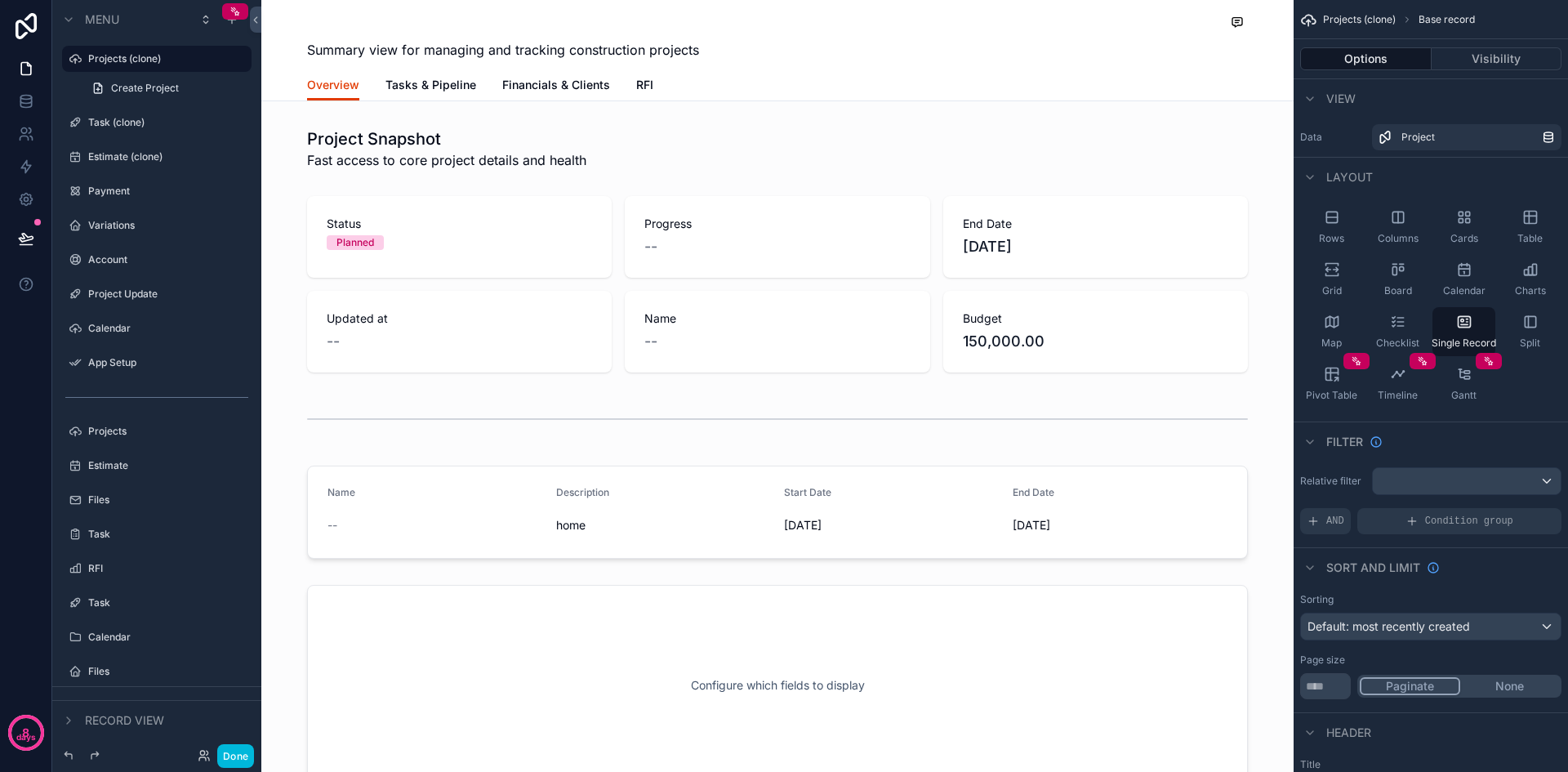
click at [415, 84] on span "Tasks & Pipeline" at bounding box center [430, 85] width 91 height 17
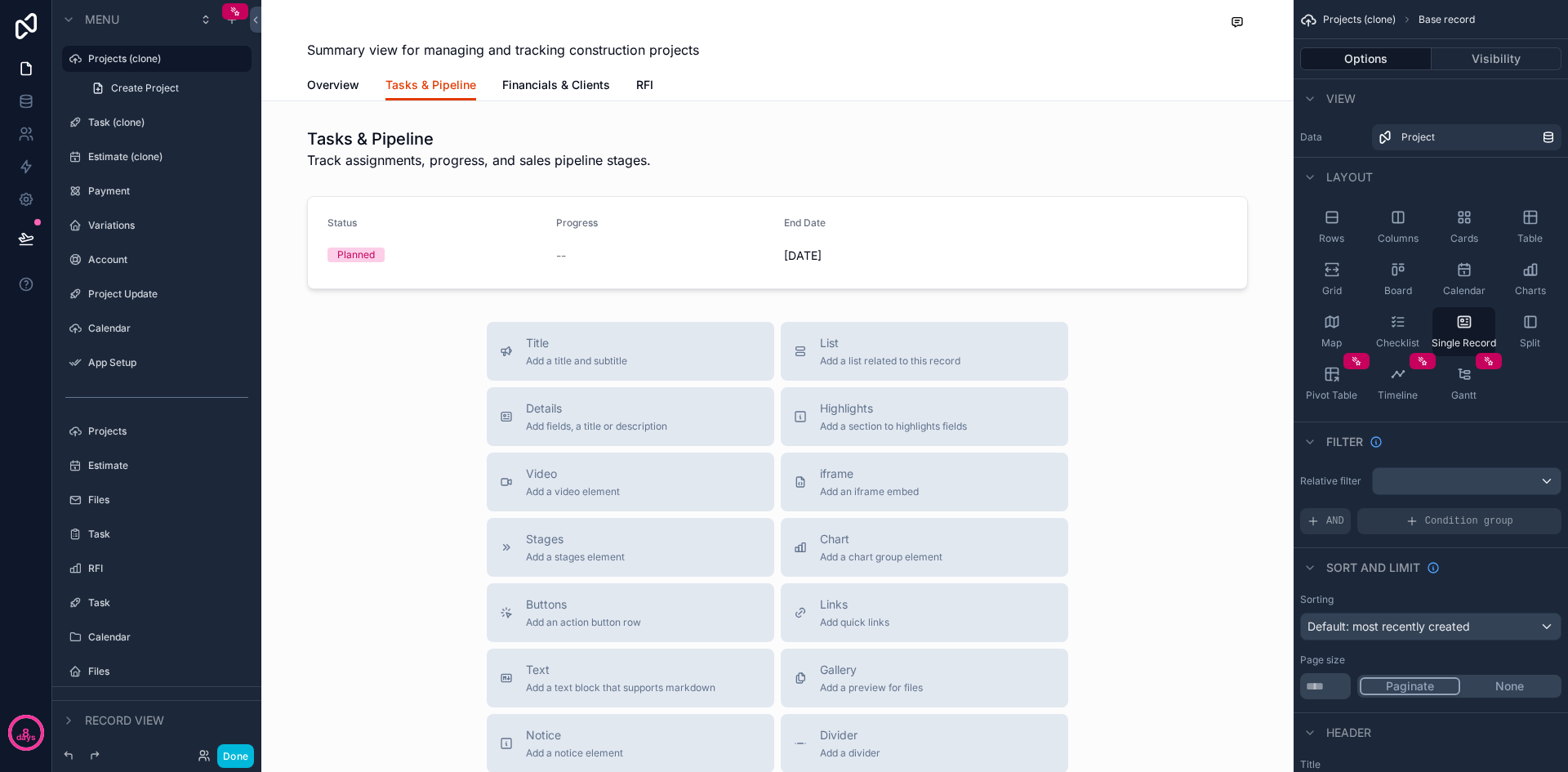
click at [551, 85] on span "Financials & Clients" at bounding box center [556, 85] width 108 height 17
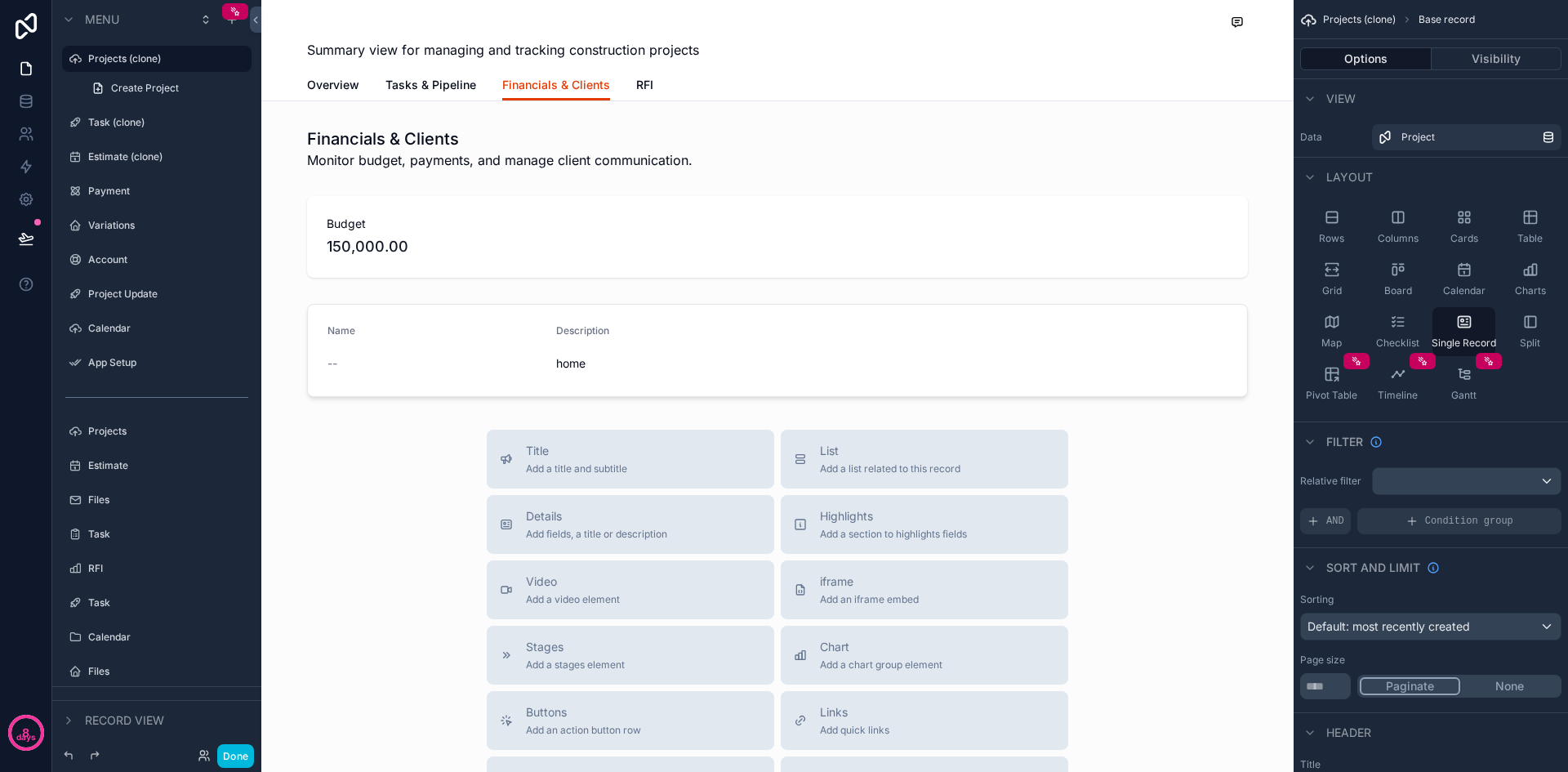
click at [642, 85] on span "RFI" at bounding box center [644, 85] width 17 height 17
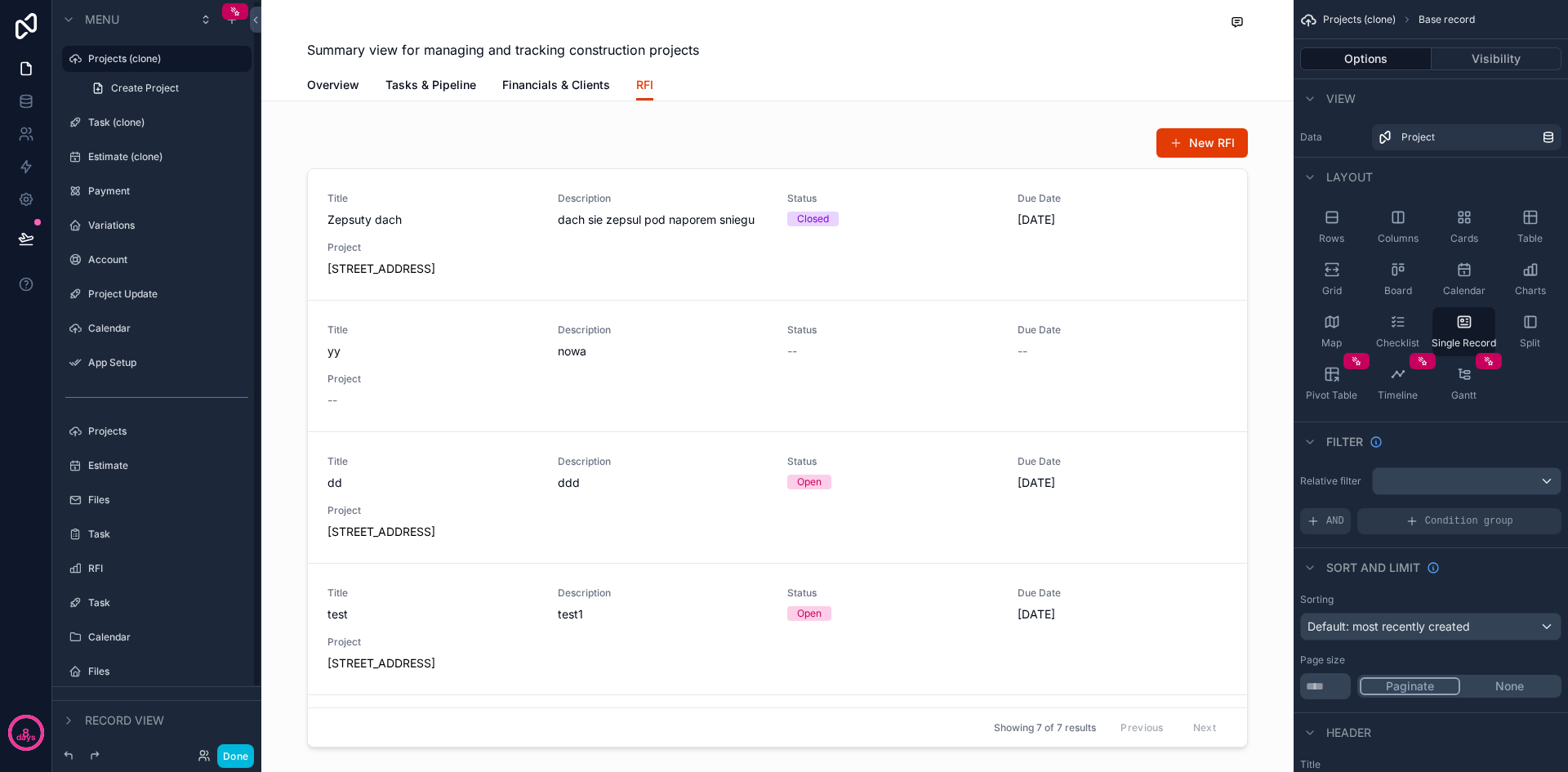
click at [90, 568] on label "RFI" at bounding box center [165, 568] width 153 height 13
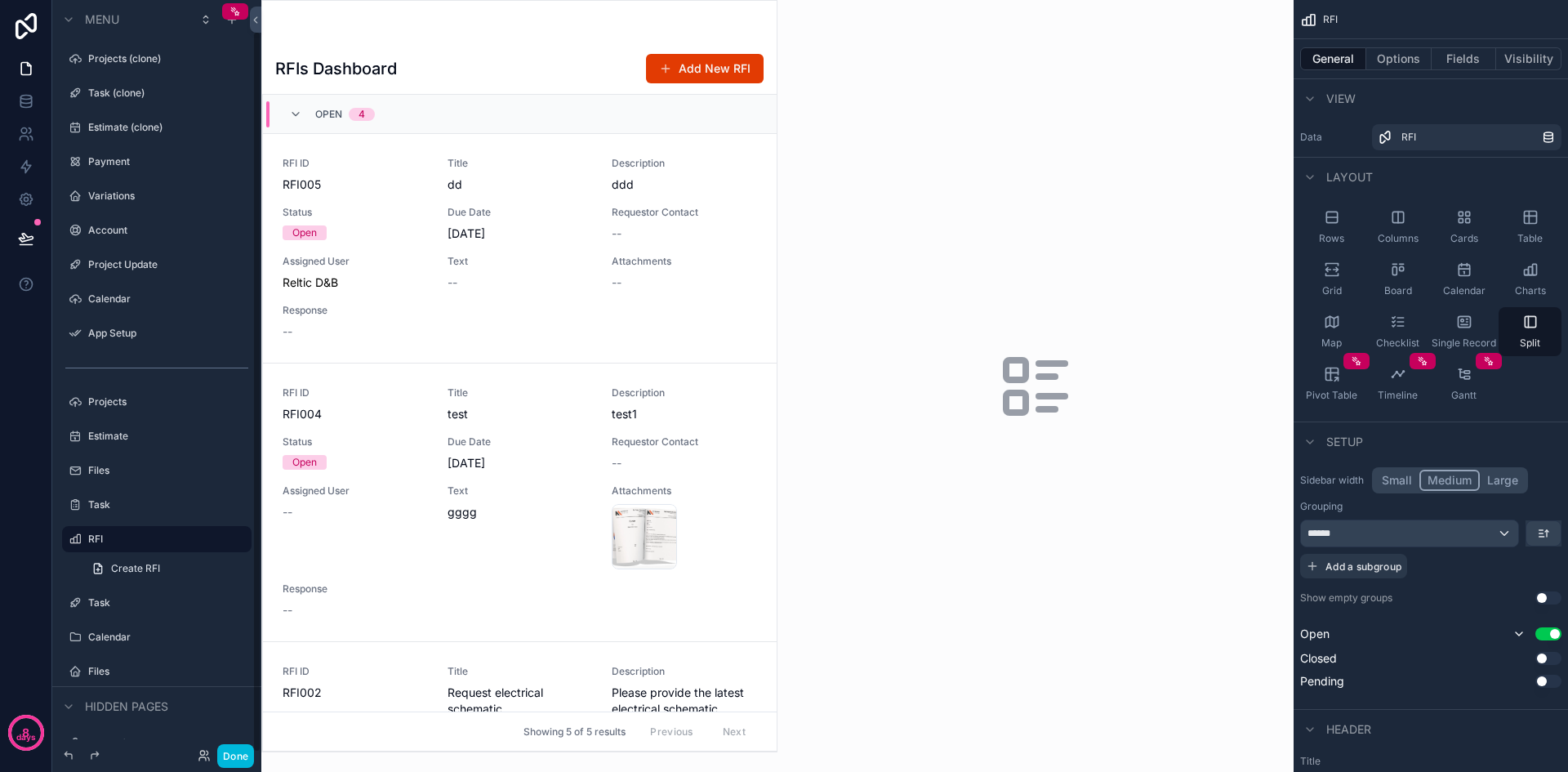
scroll to position [32, 0]
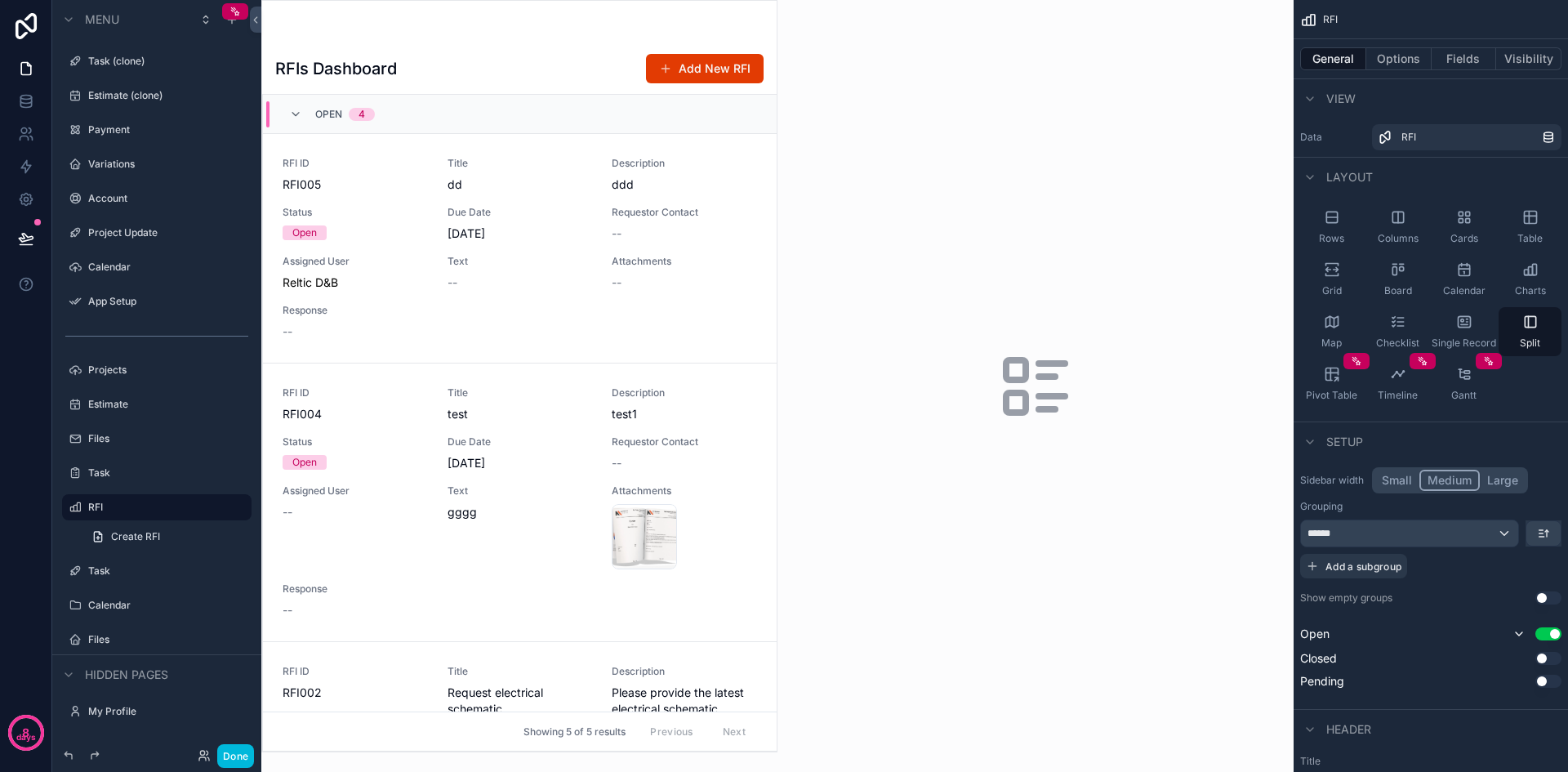
click at [114, 202] on label "Account" at bounding box center [165, 199] width 153 height 13
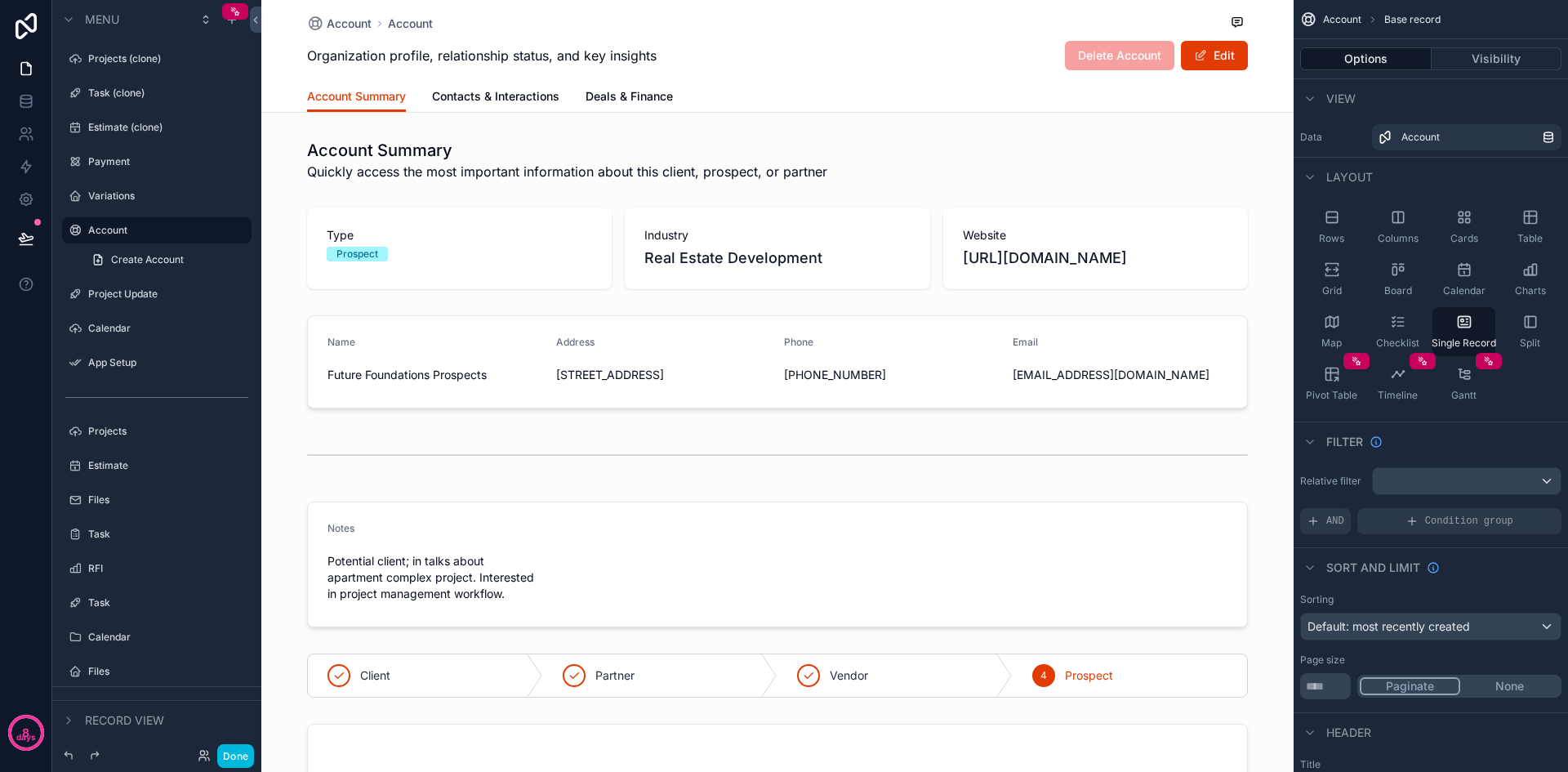
click at [123, 288] on div "Project Update" at bounding box center [168, 294] width 160 height 13
click at [128, 294] on label "Project Update" at bounding box center [165, 294] width 153 height 13
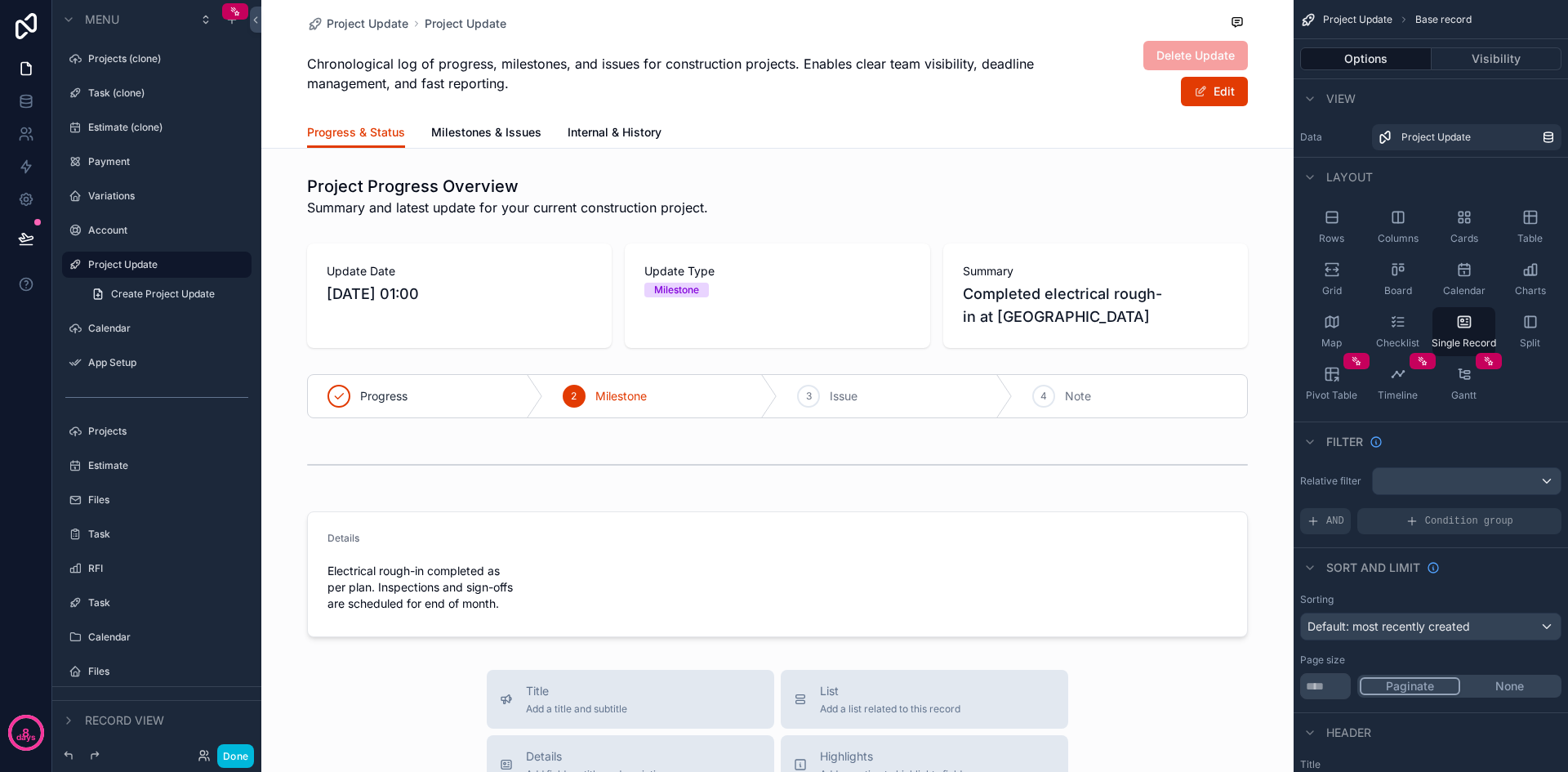
click at [517, 130] on span "Milestones & Issues" at bounding box center [486, 132] width 110 height 17
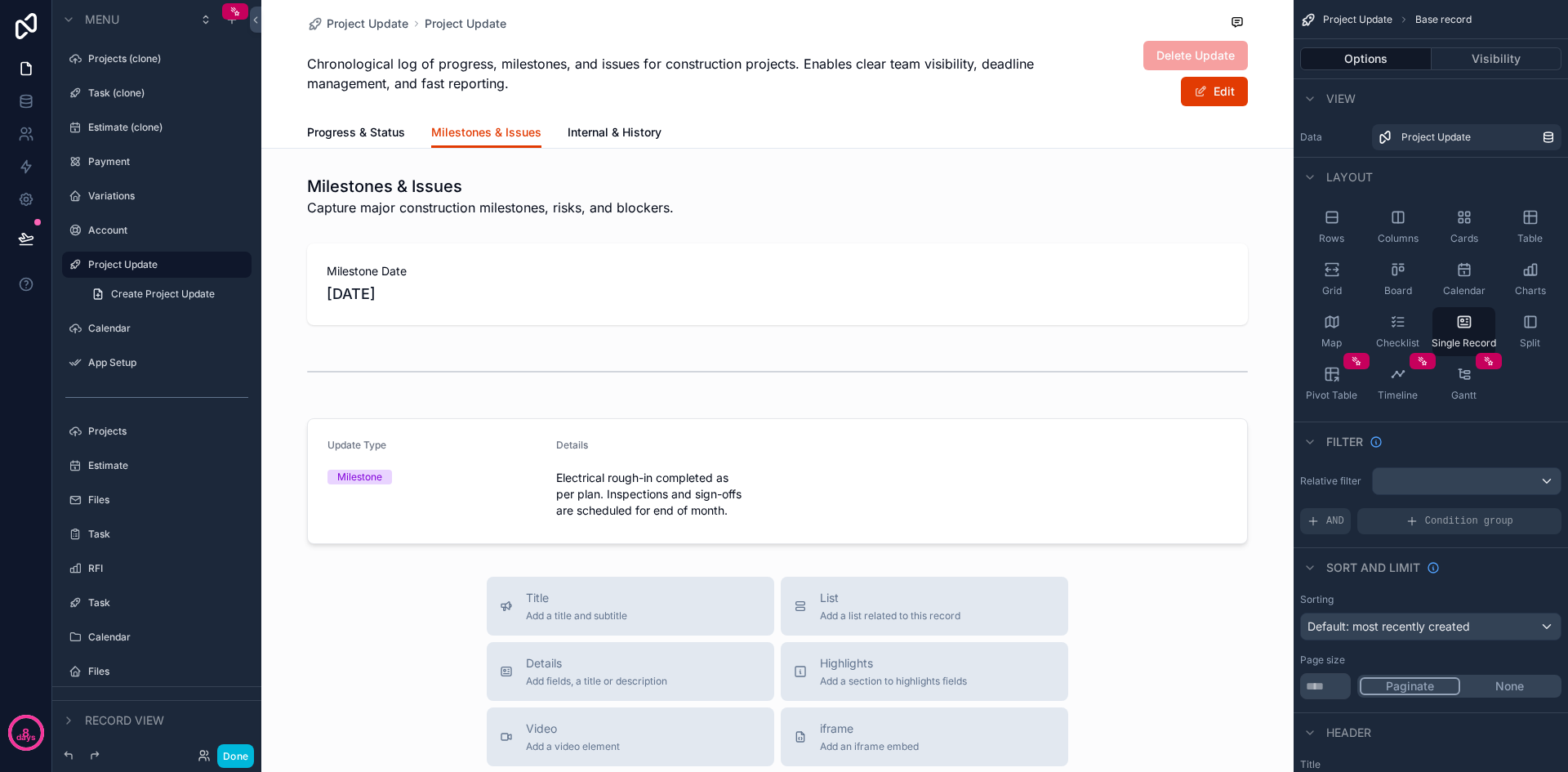
click at [600, 139] on span "Internal & History" at bounding box center [615, 132] width 94 height 17
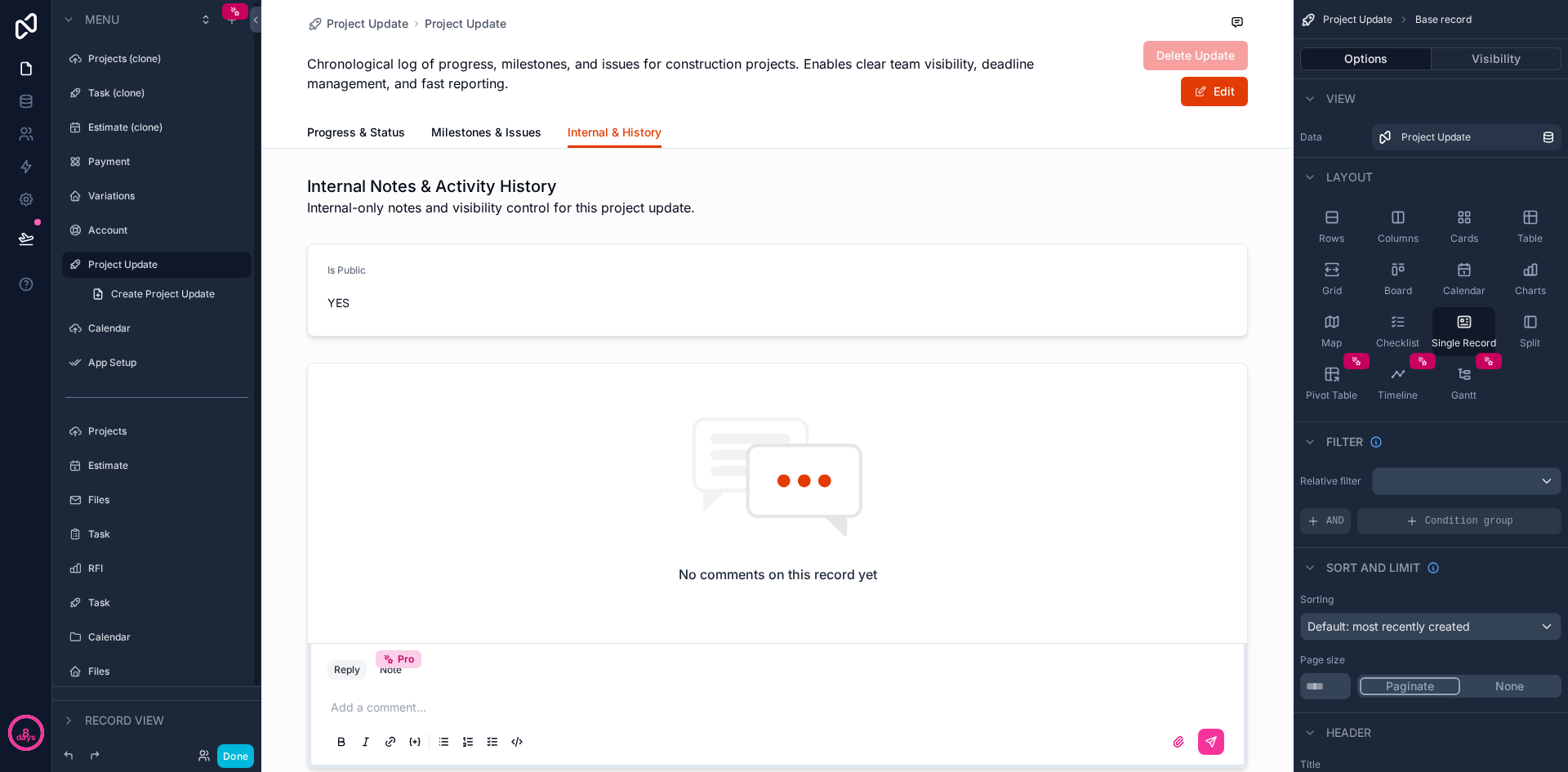
click at [114, 65] on div "Projects (clone)" at bounding box center [168, 59] width 160 height 13
click at [114, 98] on label "Task (clone)" at bounding box center [165, 93] width 153 height 13
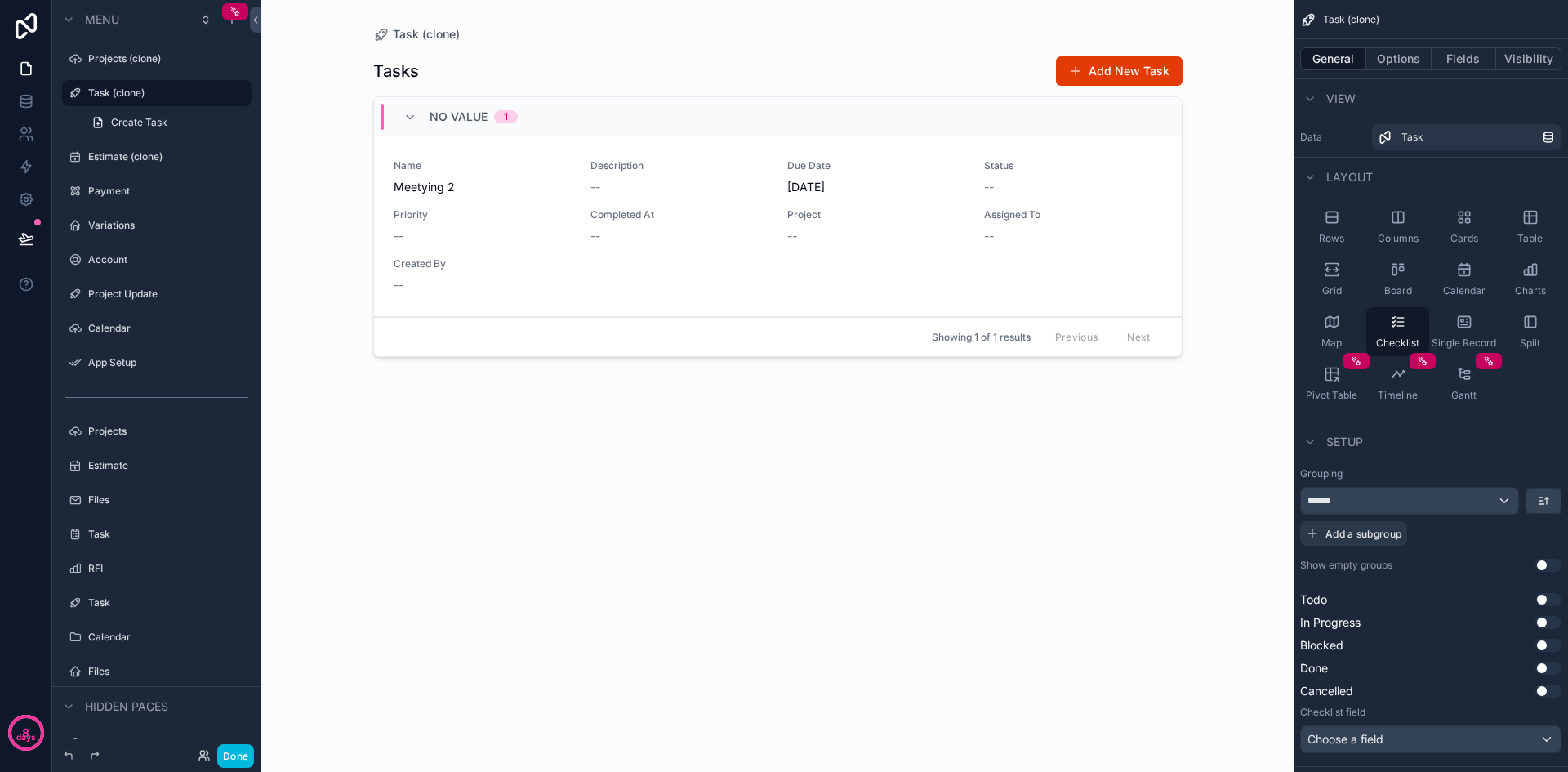
click at [121, 158] on label "Estimate (clone)" at bounding box center [165, 157] width 153 height 13
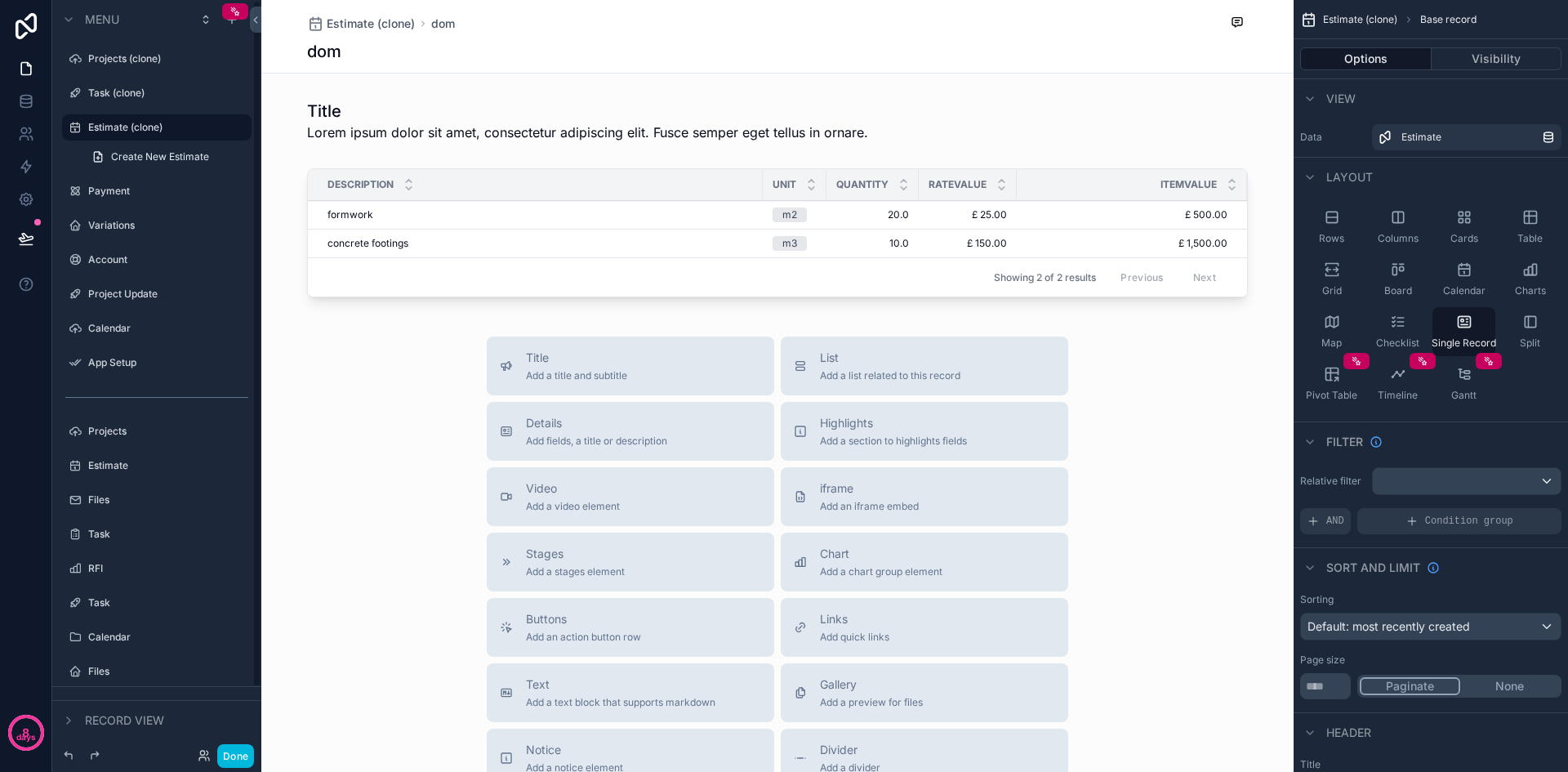
click at [108, 91] on label "Task (clone)" at bounding box center [165, 93] width 153 height 13
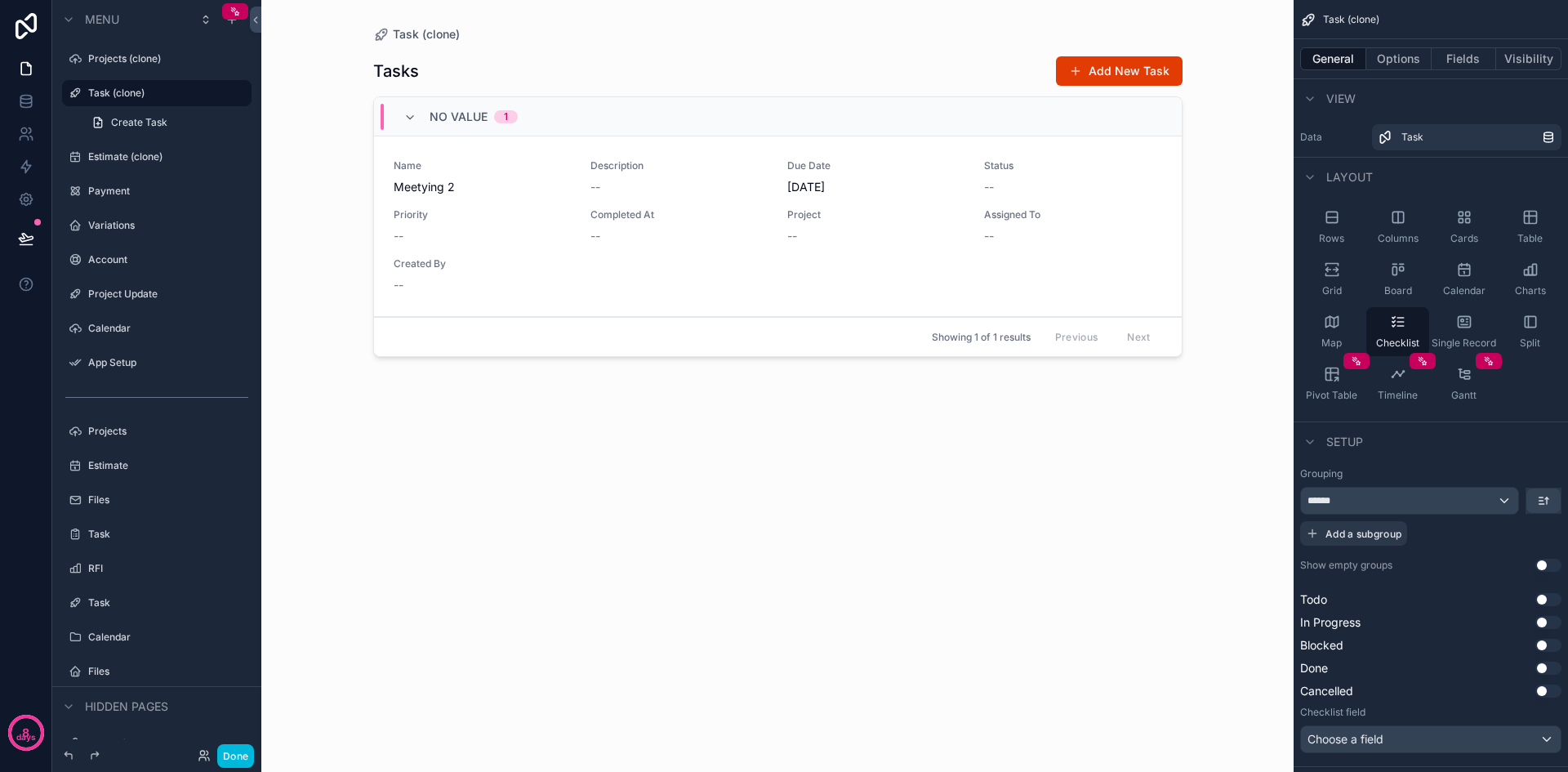
click at [1419, 238] on div "Columns" at bounding box center [1398, 226] width 62 height 49
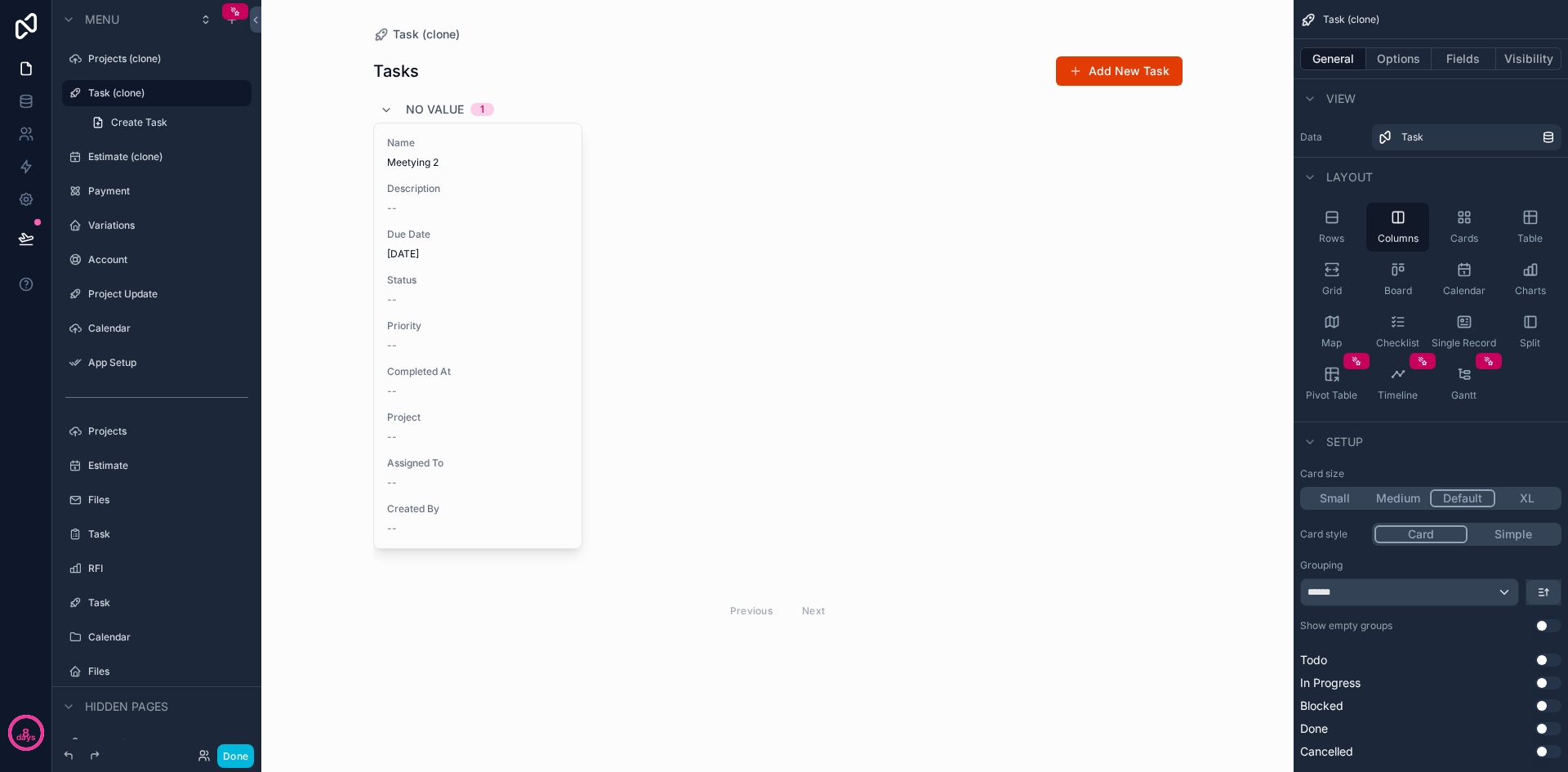
click at [1465, 238] on span "Cards" at bounding box center [1464, 238] width 28 height 13
click at [1518, 223] on div "Table" at bounding box center [1530, 226] width 62 height 49
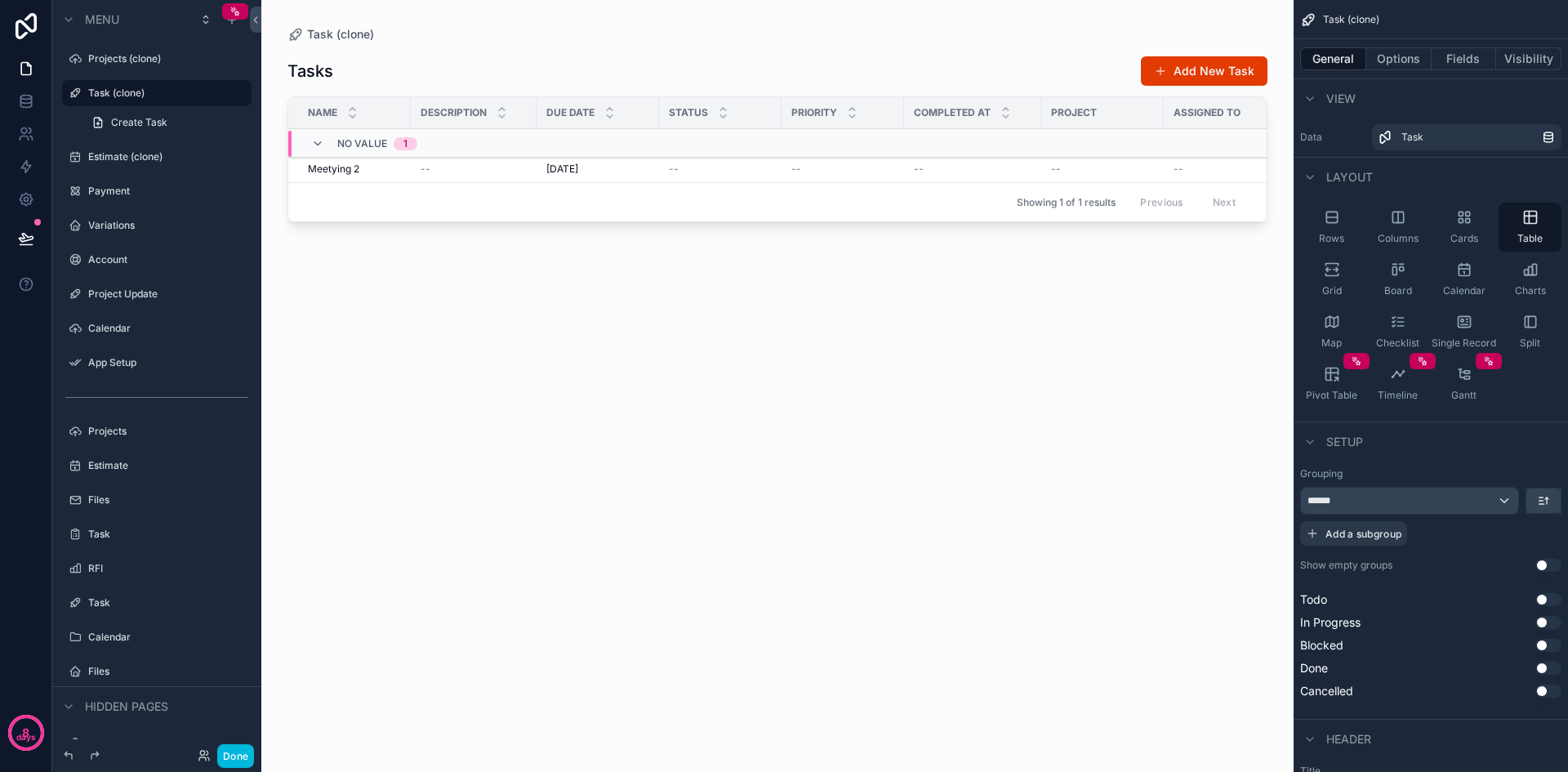
click at [1530, 276] on icon "scrollable content" at bounding box center [1531, 269] width 17 height 17
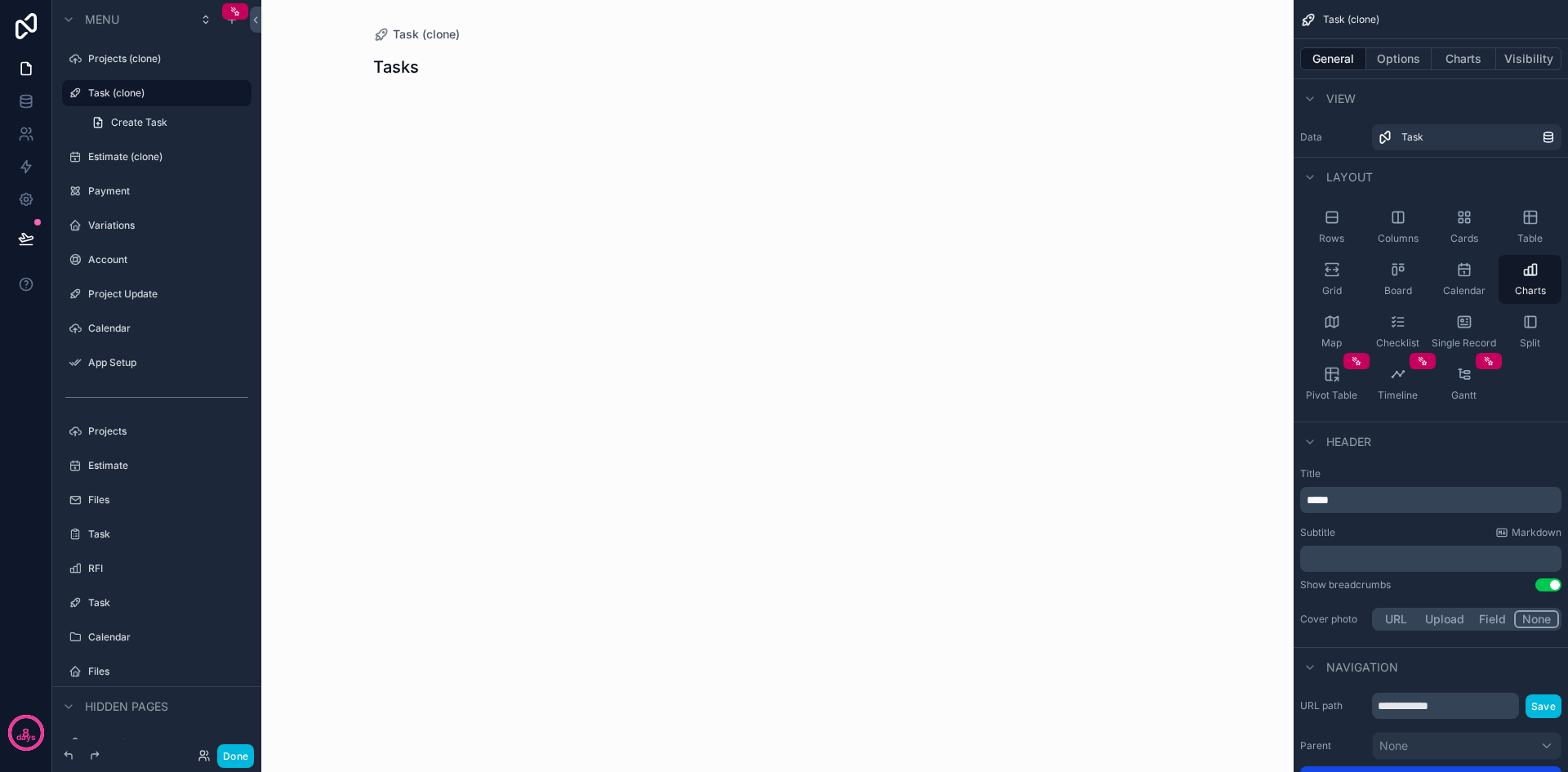
click at [1535, 333] on div "Split" at bounding box center [1530, 331] width 62 height 49
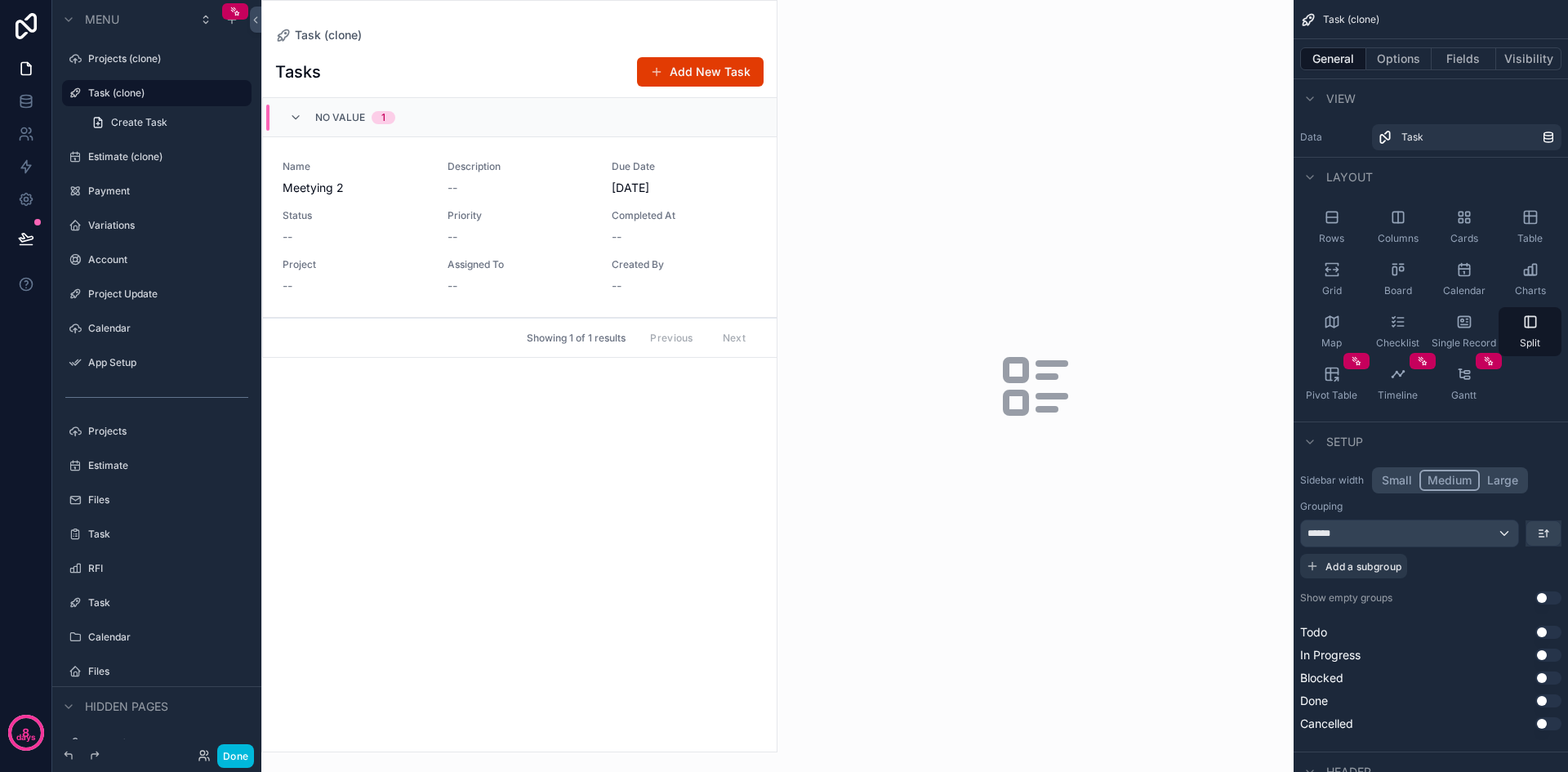
click at [1473, 322] on div "Single Record" at bounding box center [1464, 331] width 62 height 49
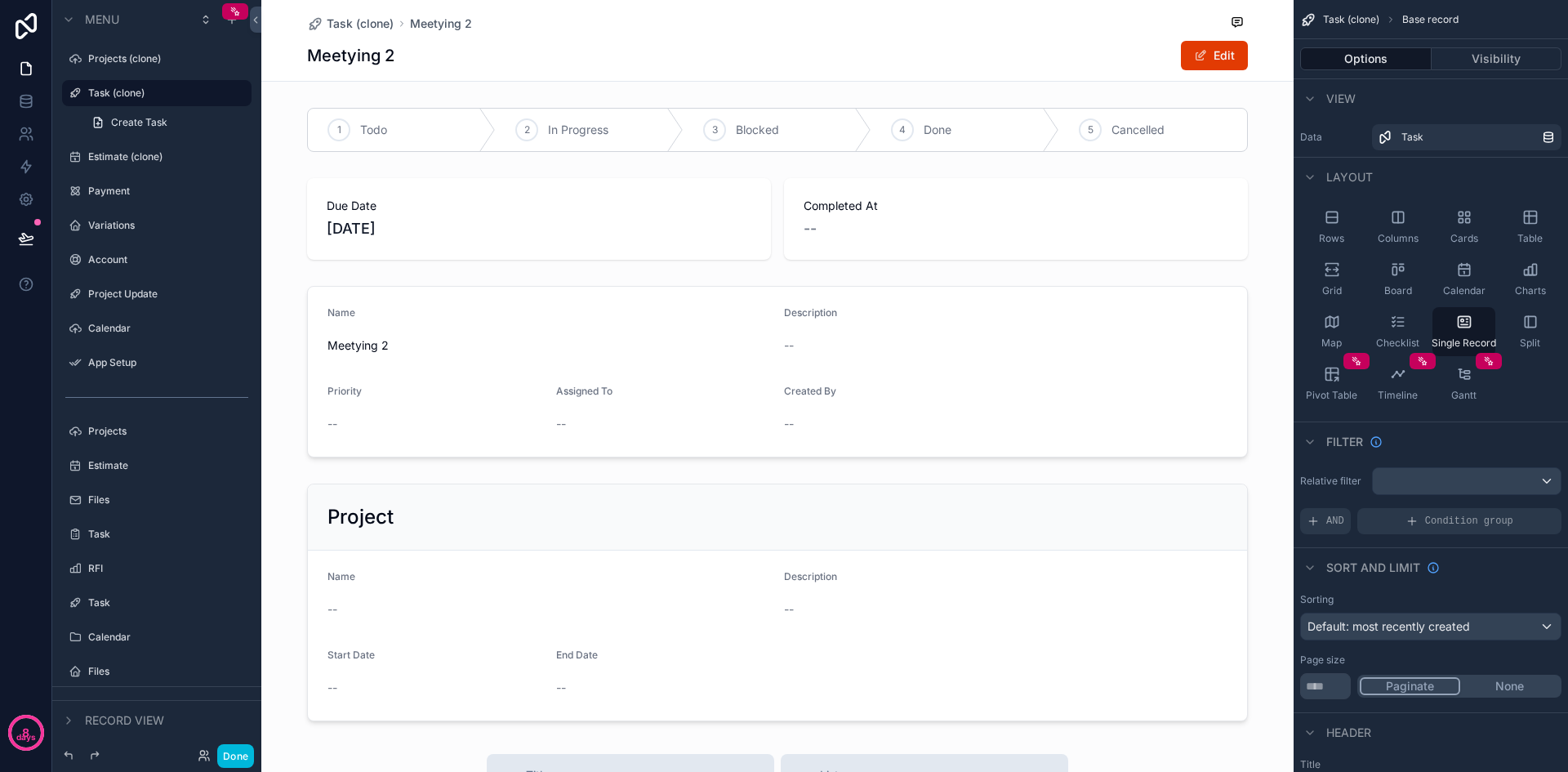
click at [1177, 125] on div "scrollable content" at bounding box center [777, 732] width 1032 height 1466
click at [1171, 129] on div "scrollable content" at bounding box center [777, 130] width 1032 height 57
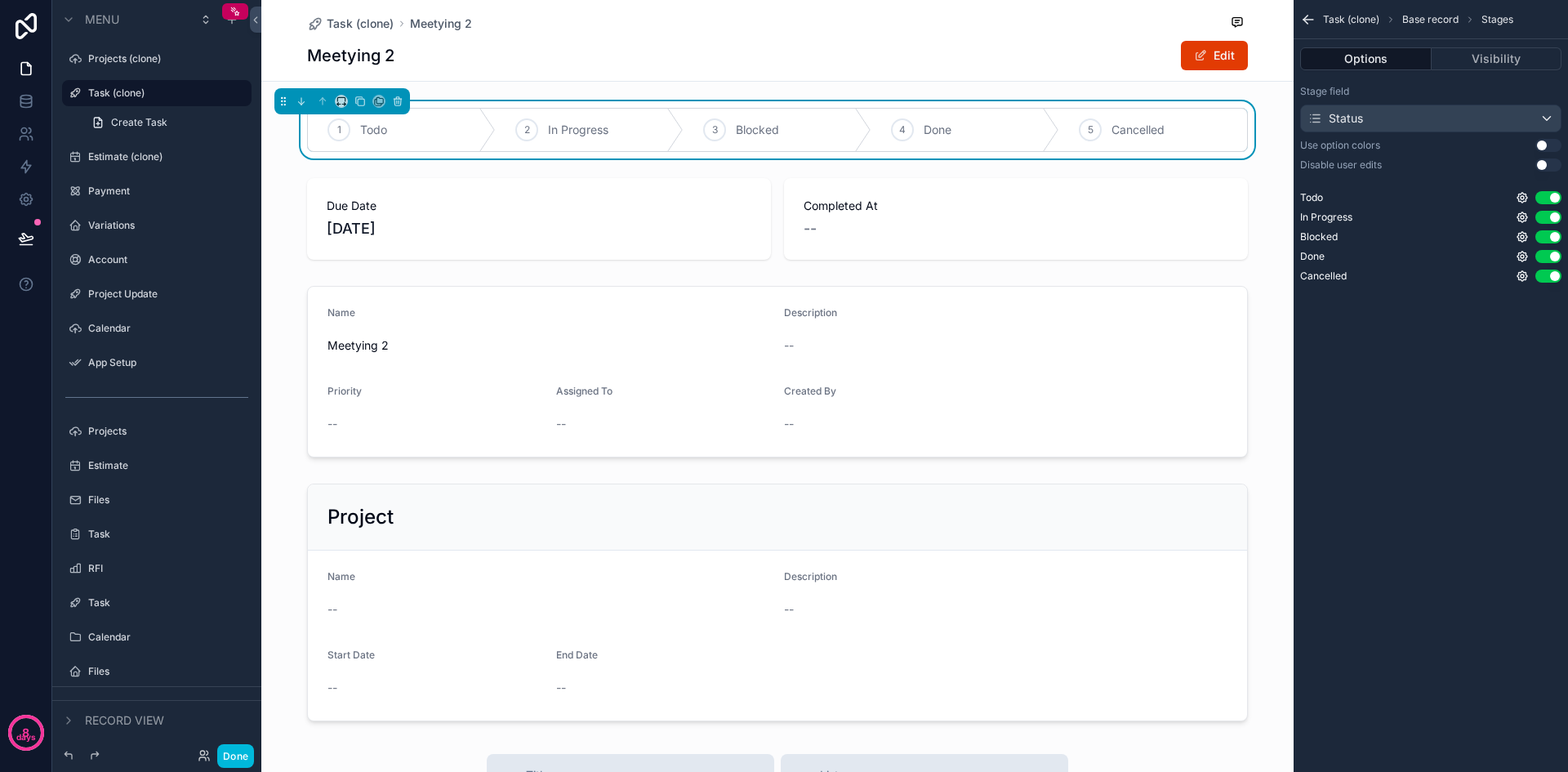
click at [1549, 143] on button "Use setting" at bounding box center [1549, 145] width 26 height 13
click at [1556, 165] on button "Use setting" at bounding box center [1549, 165] width 26 height 13
click at [1173, 138] on div "5 Cancelled" at bounding box center [1153, 130] width 187 height 42
click at [1271, 221] on div "scrollable content" at bounding box center [777, 219] width 1032 height 95
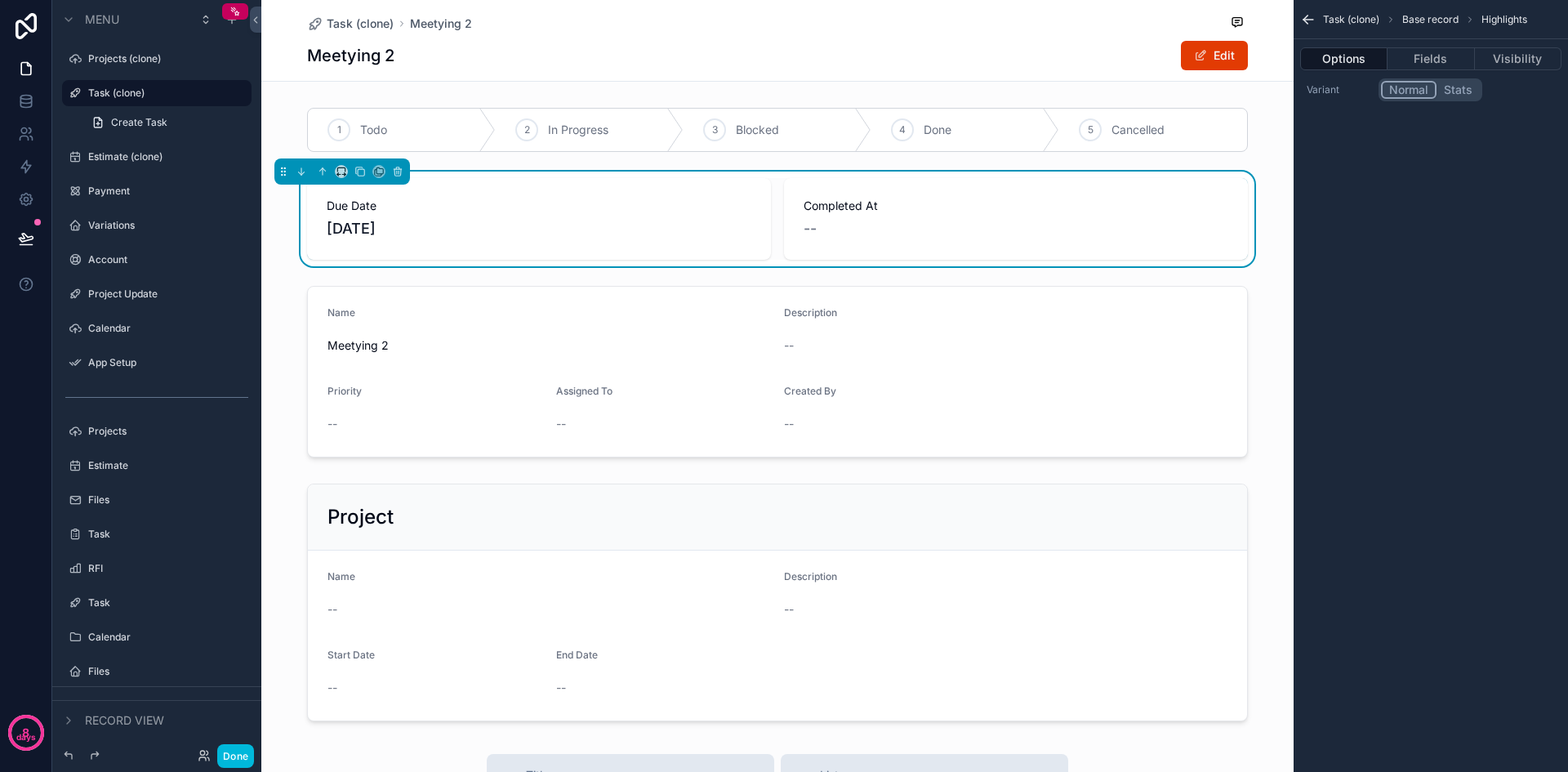
click at [1153, 143] on div "scrollable content" at bounding box center [777, 130] width 1032 height 57
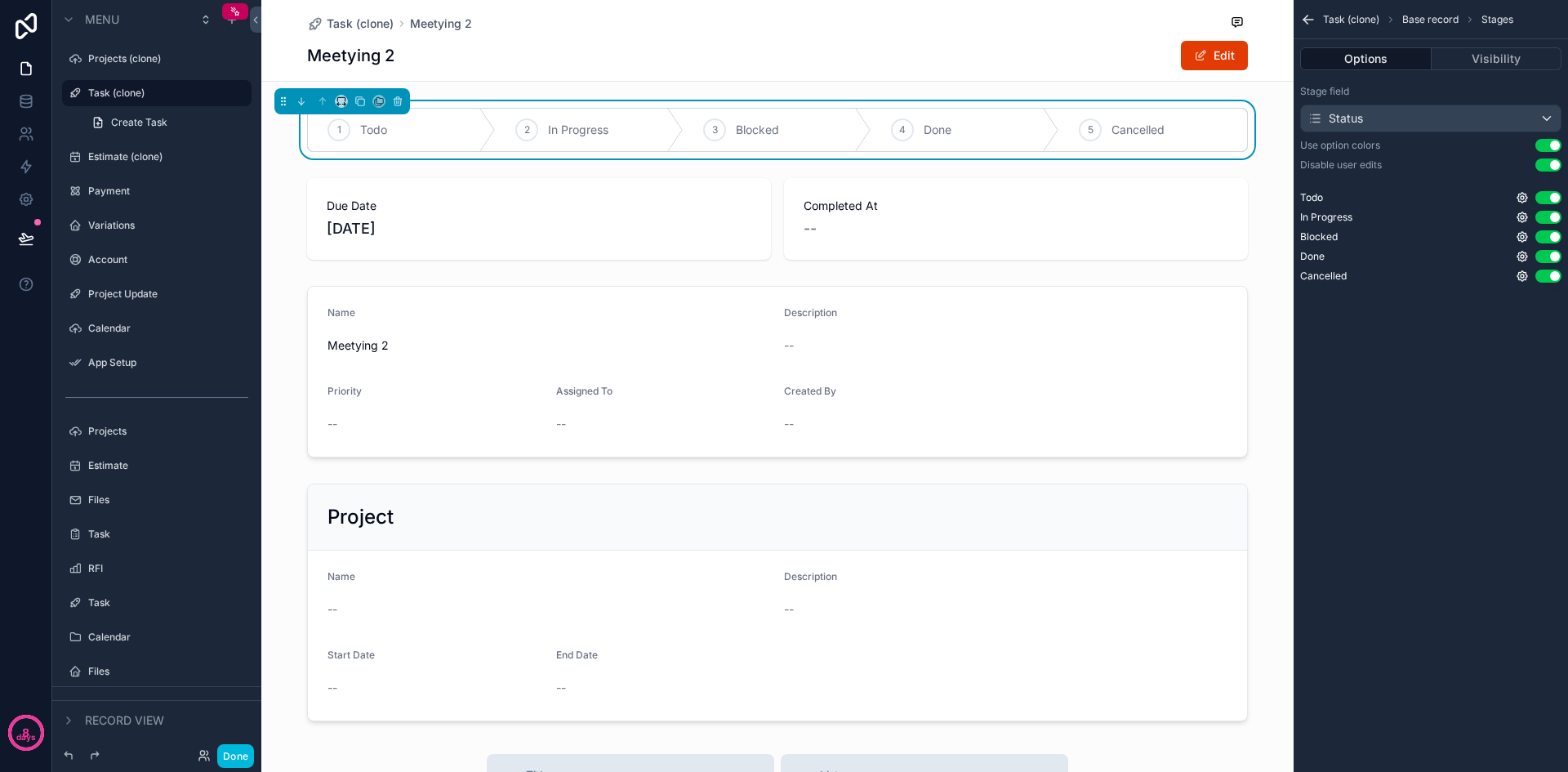
click at [1032, 136] on div "4 Done" at bounding box center [965, 130] width 187 height 42
click at [966, 129] on div "4 Done" at bounding box center [965, 130] width 187 height 42
click at [778, 127] on div "3 Blocked" at bounding box center [778, 130] width 187 height 42
click at [584, 125] on span "In Progress" at bounding box center [578, 130] width 61 height 17
click at [1303, 17] on icon "scrollable content" at bounding box center [1309, 19] width 17 height 17
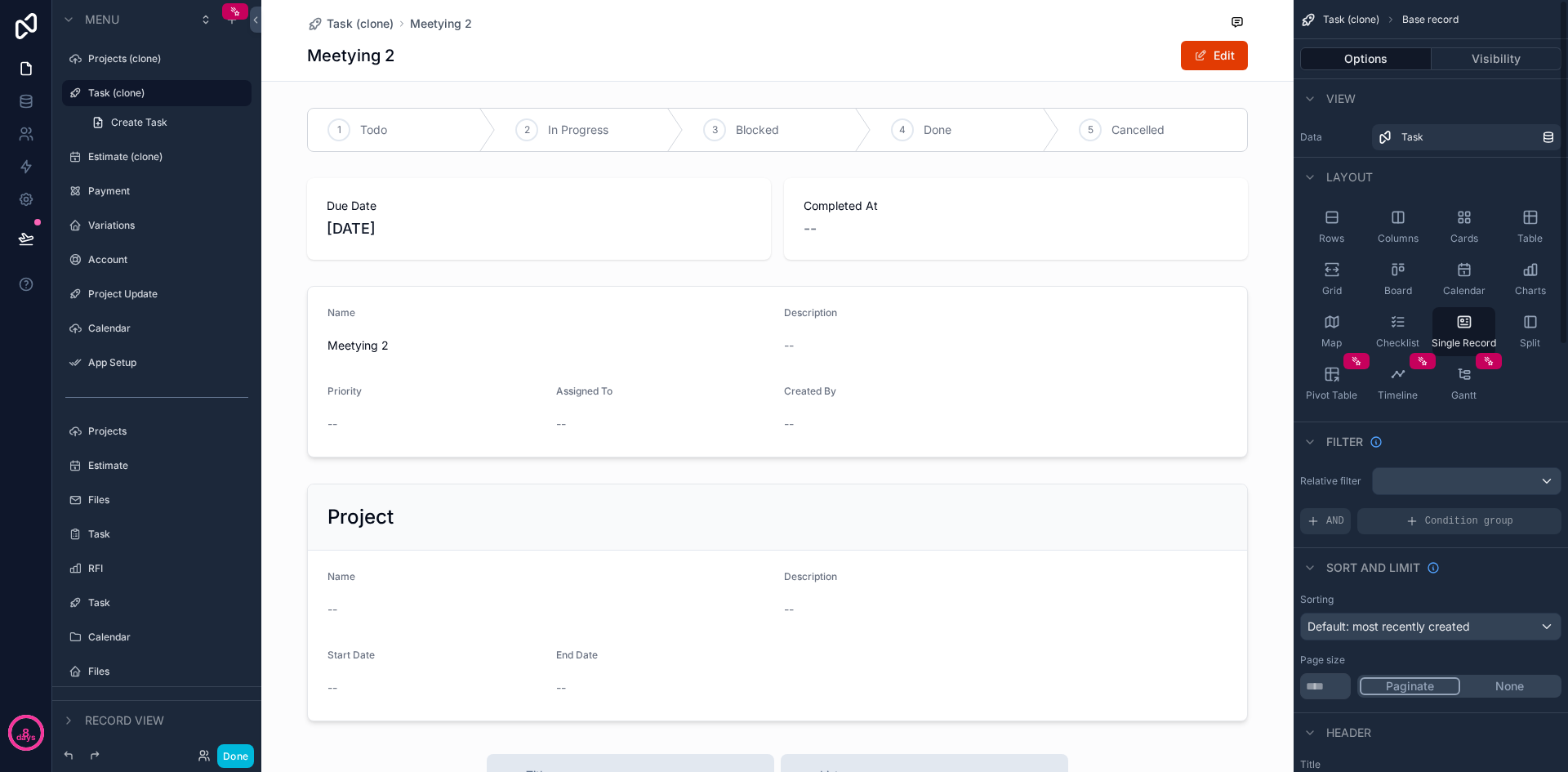
click at [1134, 135] on div "scrollable content" at bounding box center [777, 130] width 1032 height 57
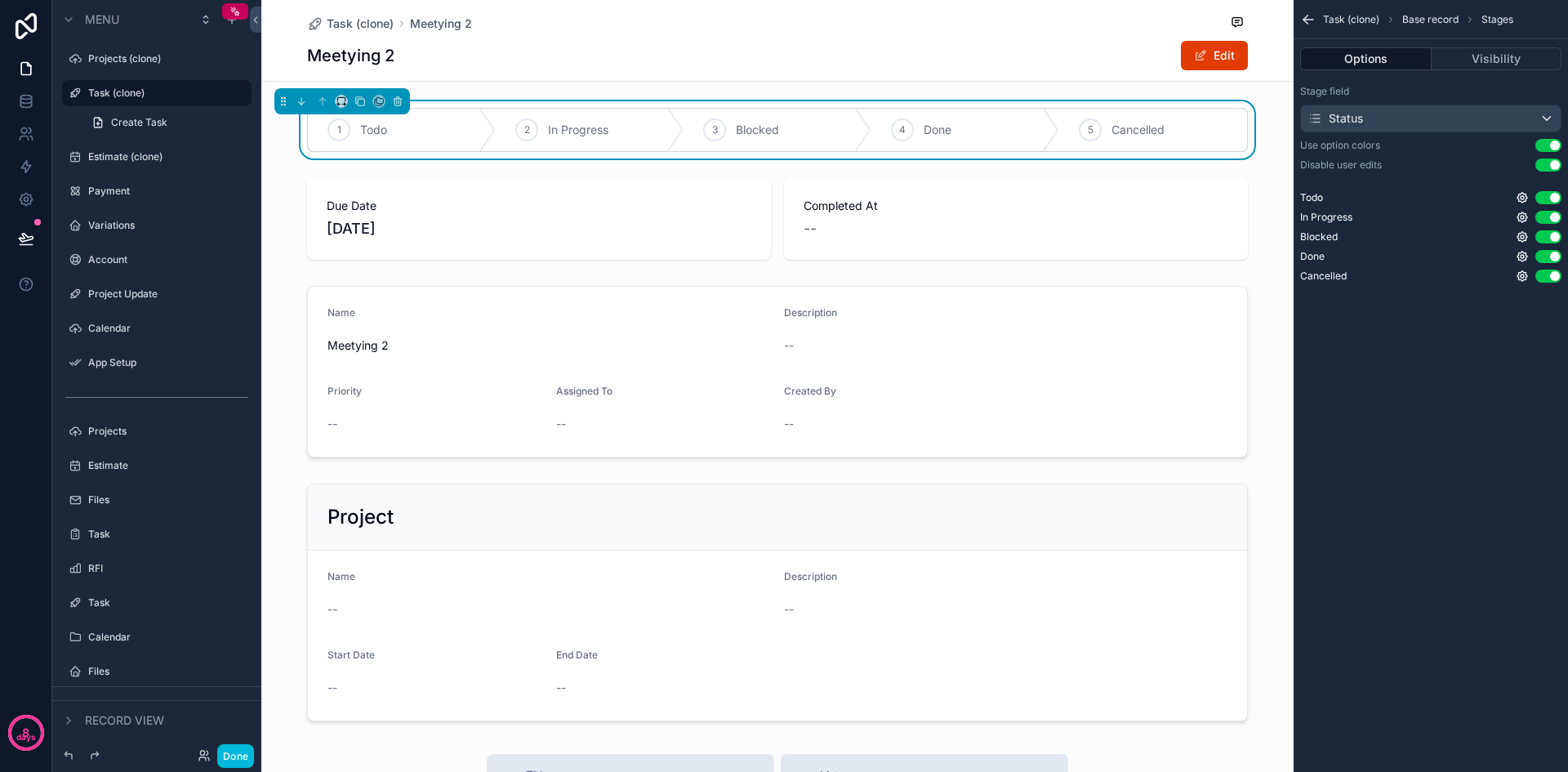
click at [965, 226] on div "scrollable content" at bounding box center [777, 219] width 1032 height 95
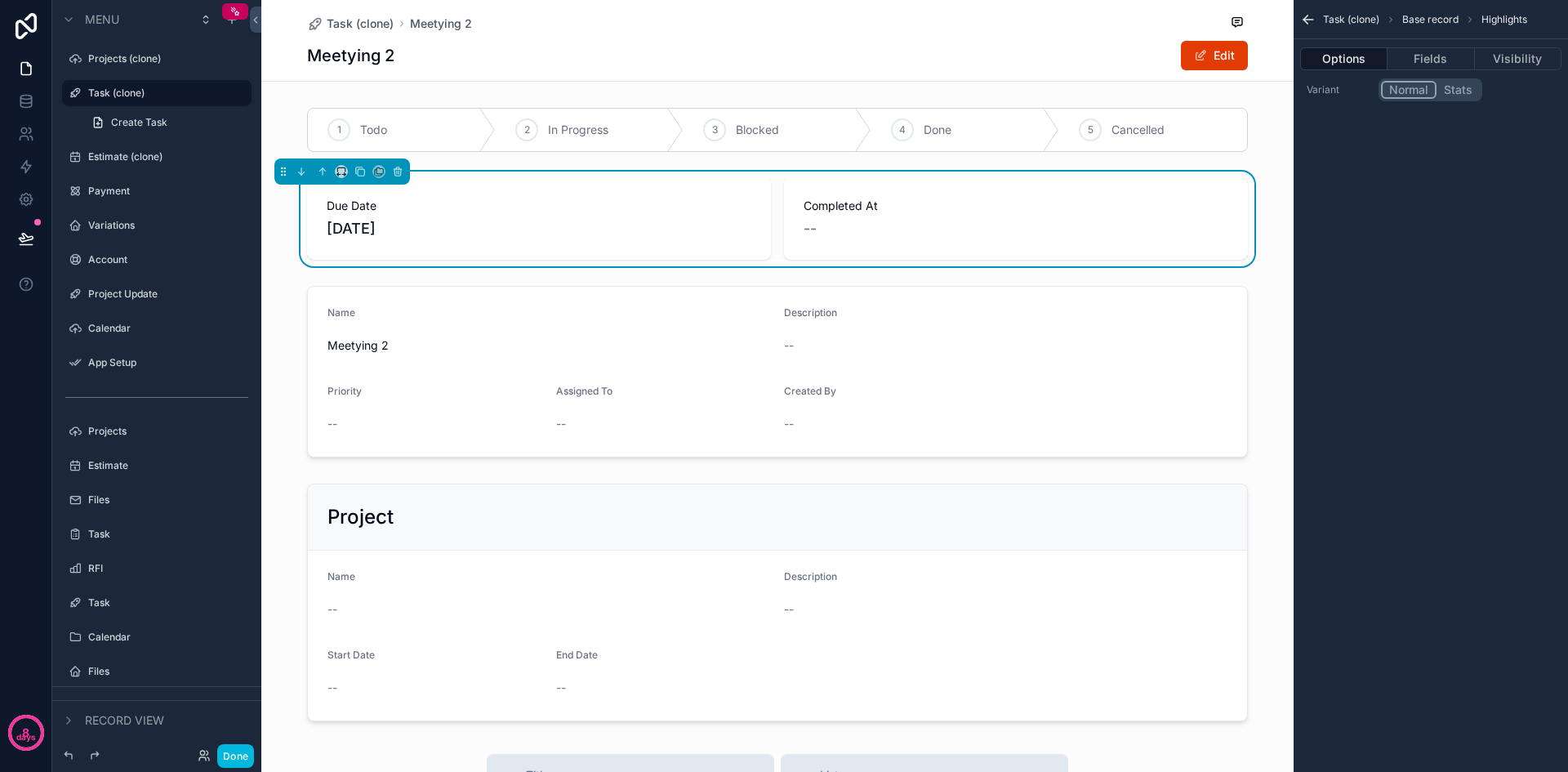
click at [1431, 63] on button "Fields" at bounding box center [1431, 59] width 86 height 23
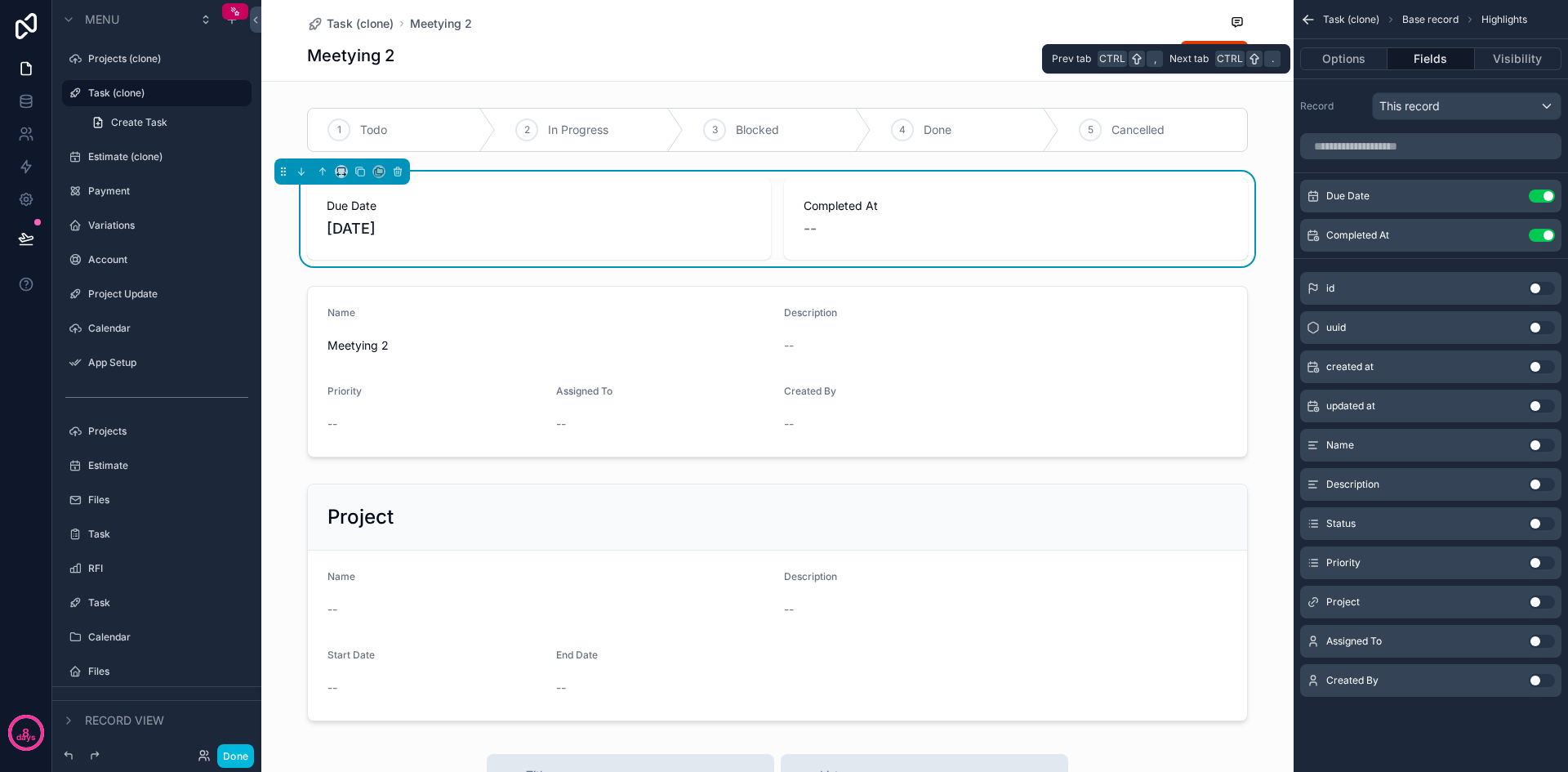
click at [1516, 62] on button "Visibility" at bounding box center [1518, 59] width 86 height 23
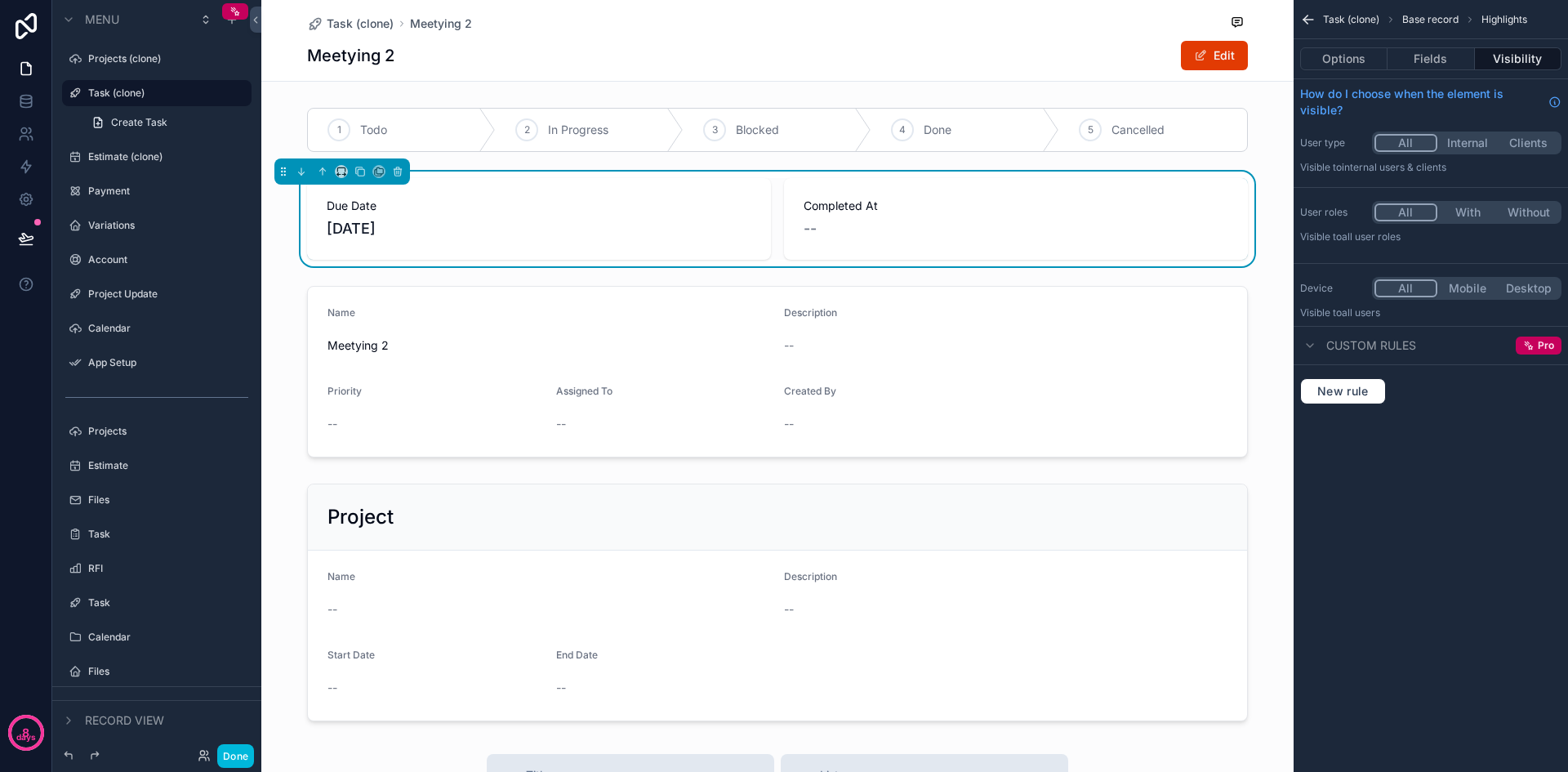
click at [1312, 348] on icon "scrollable content" at bounding box center [1310, 346] width 13 height 13
click at [1321, 342] on div "Custom rules" at bounding box center [1358, 345] width 116 height 19
click at [1534, 342] on icon "scrollable content" at bounding box center [1529, 346] width 11 height 11
click at [1538, 353] on div "Pro" at bounding box center [1540, 346] width 46 height 18
click at [1538, 342] on div "Pro" at bounding box center [1540, 346] width 46 height 18
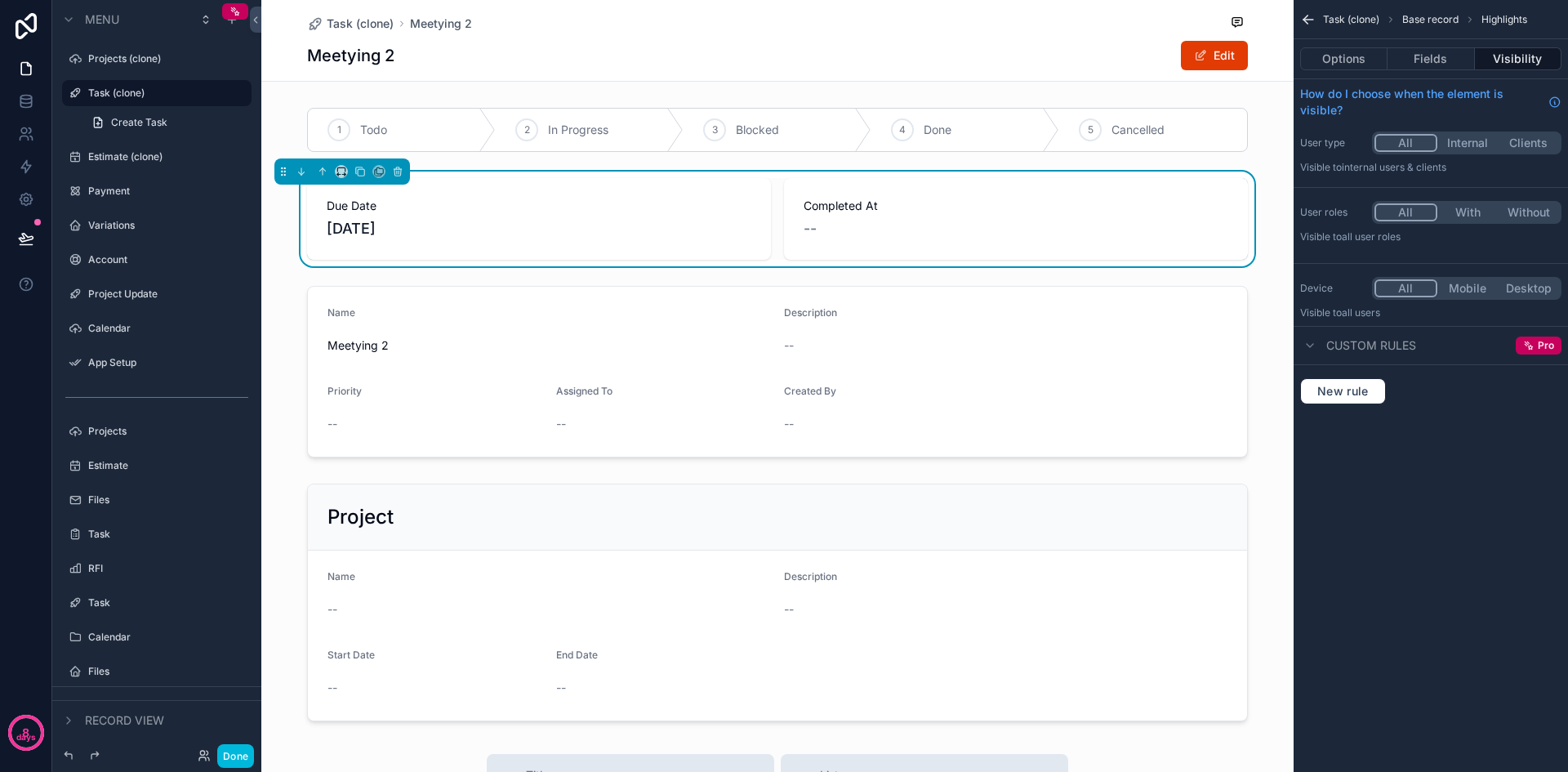
click at [1340, 383] on button "New rule" at bounding box center [1343, 391] width 85 height 26
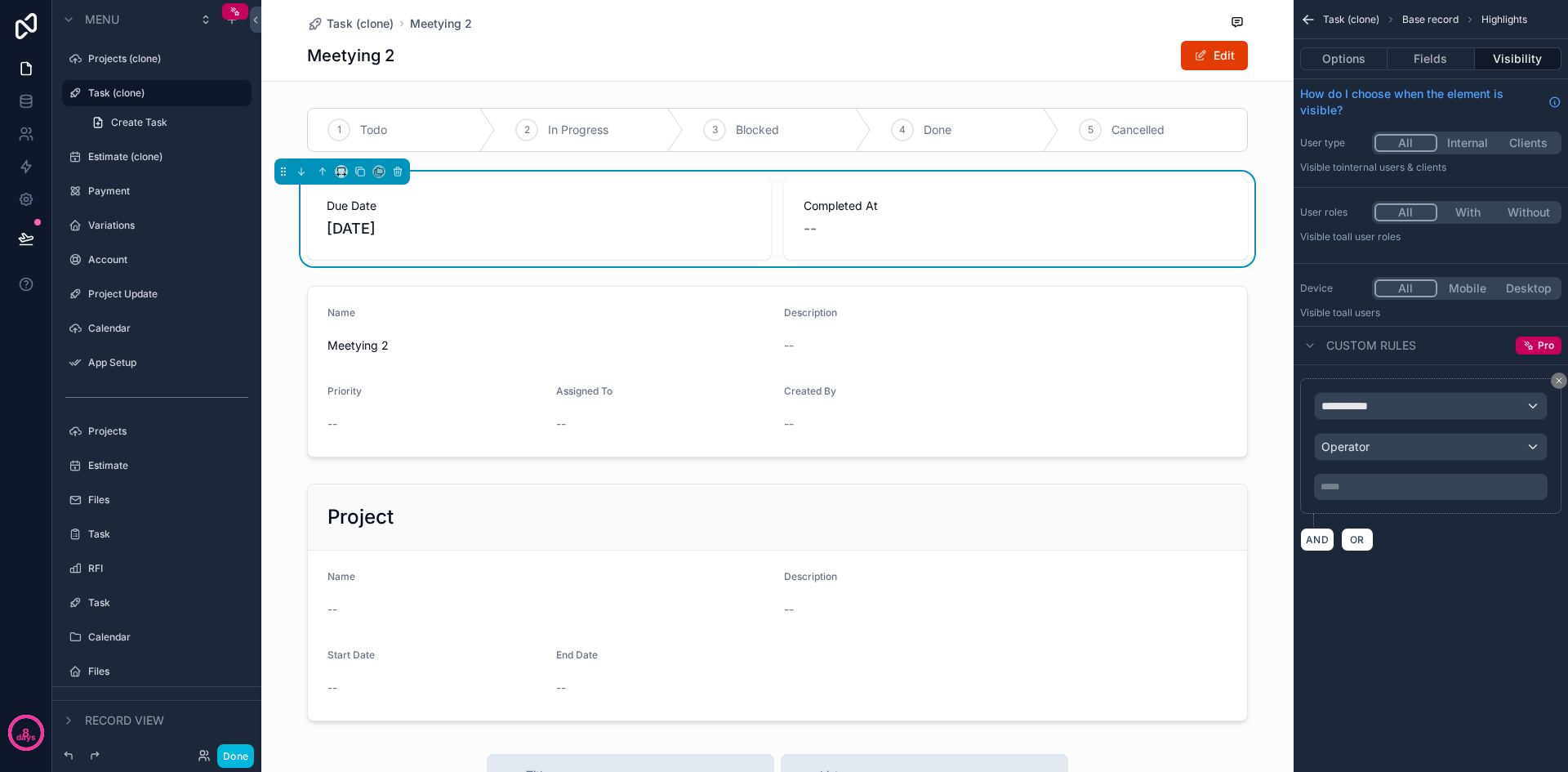
click at [1496, 608] on div "**********" at bounding box center [1431, 386] width 275 height 772
click at [1561, 381] on icon "scrollable content" at bounding box center [1559, 380] width 5 height 5
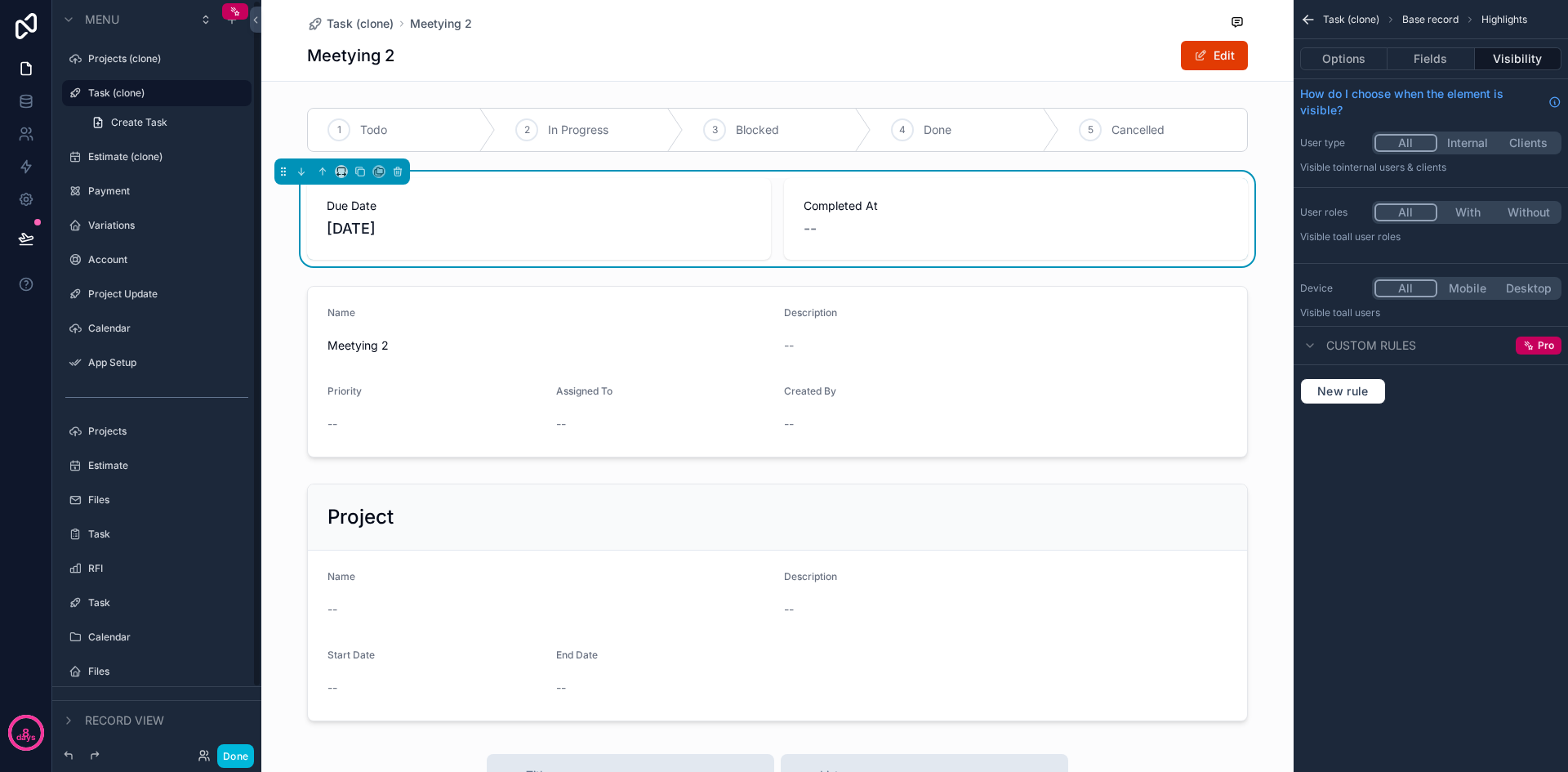
click at [108, 59] on label "Projects (clone)" at bounding box center [165, 59] width 153 height 13
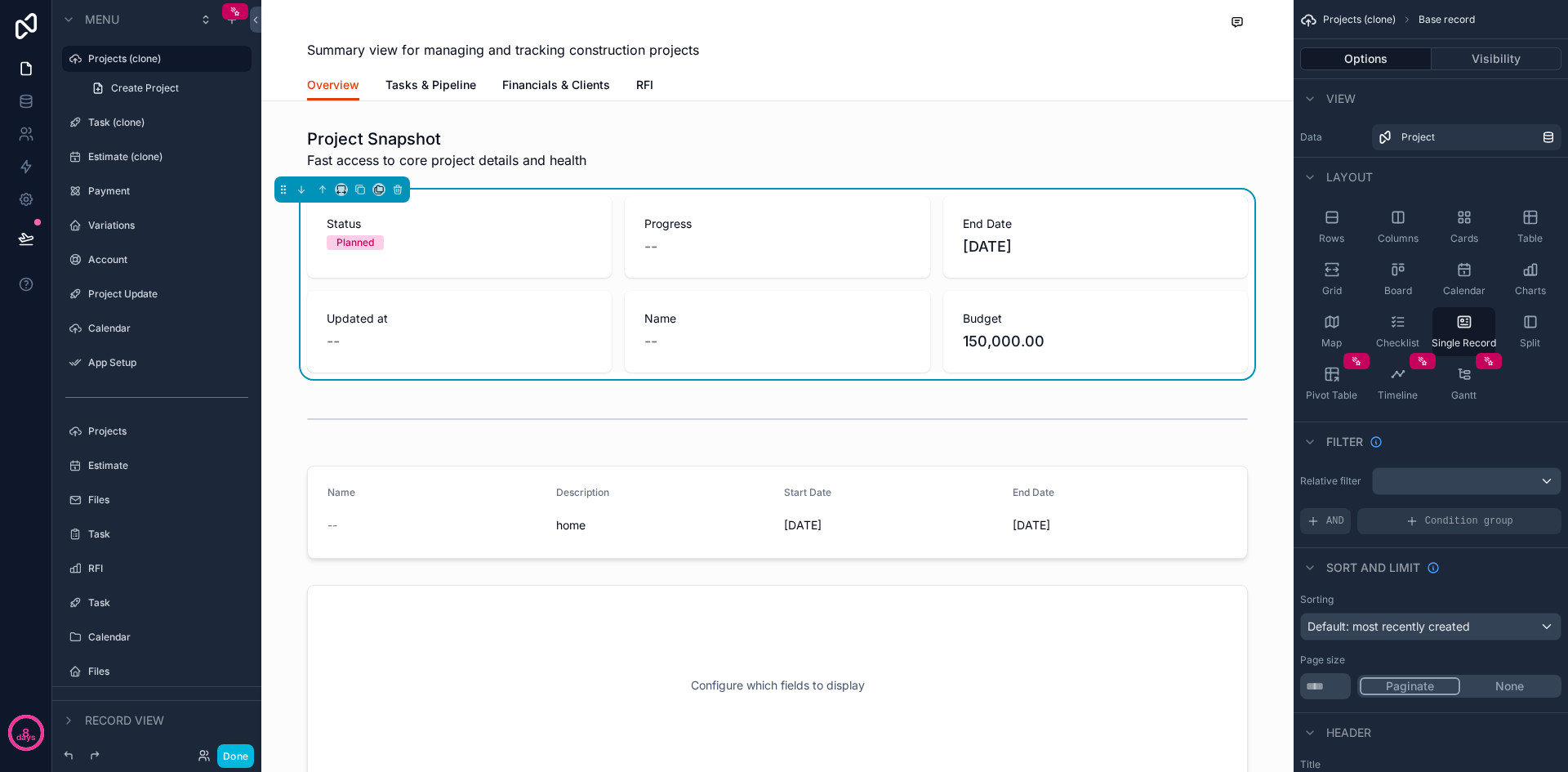
click at [662, 221] on div "scrollable content" at bounding box center [777, 766] width 1032 height 1531
click at [551, 239] on div "Planned" at bounding box center [460, 243] width 266 height 15
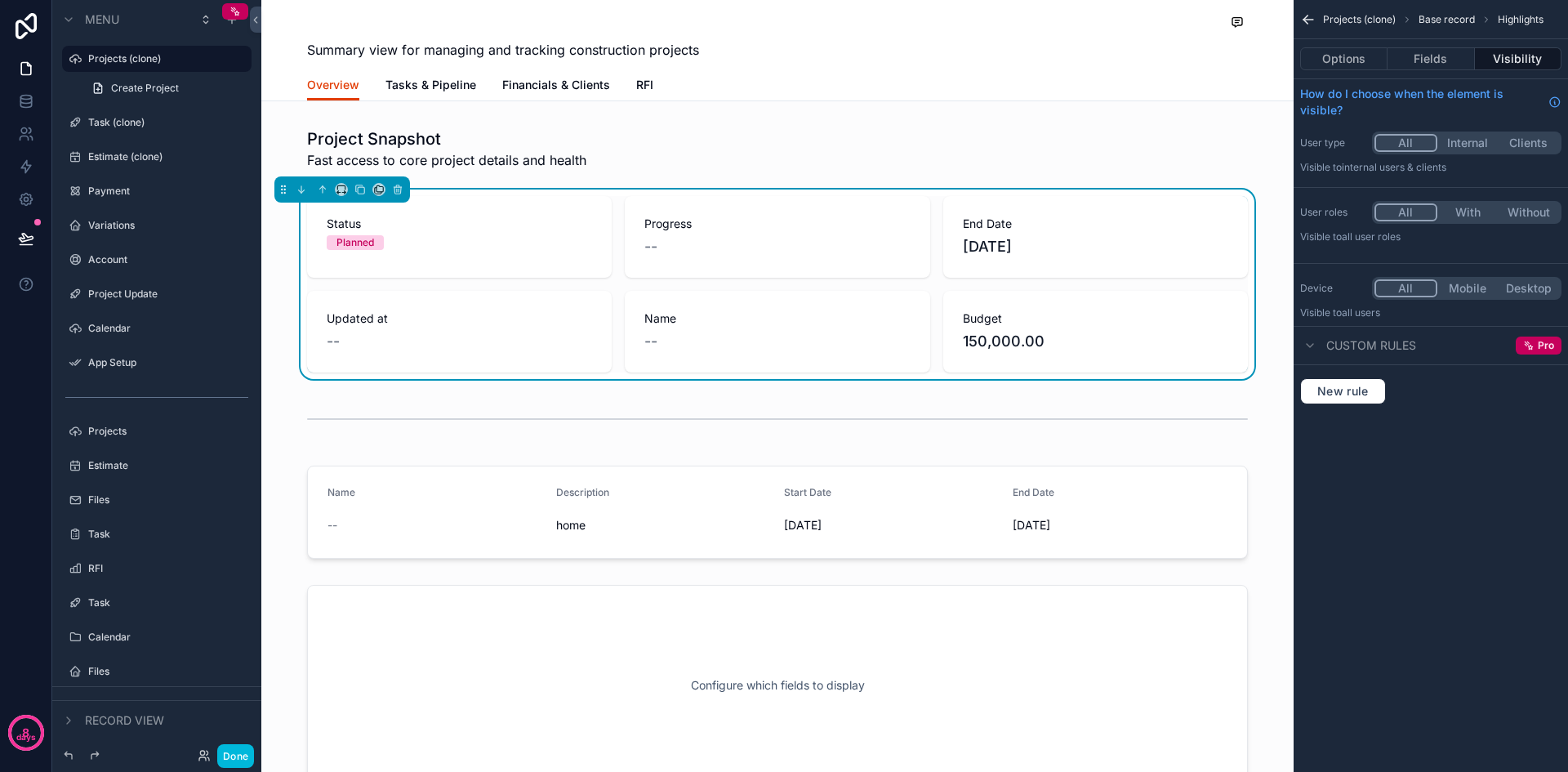
click at [248, 754] on button "Done" at bounding box center [235, 756] width 37 height 24
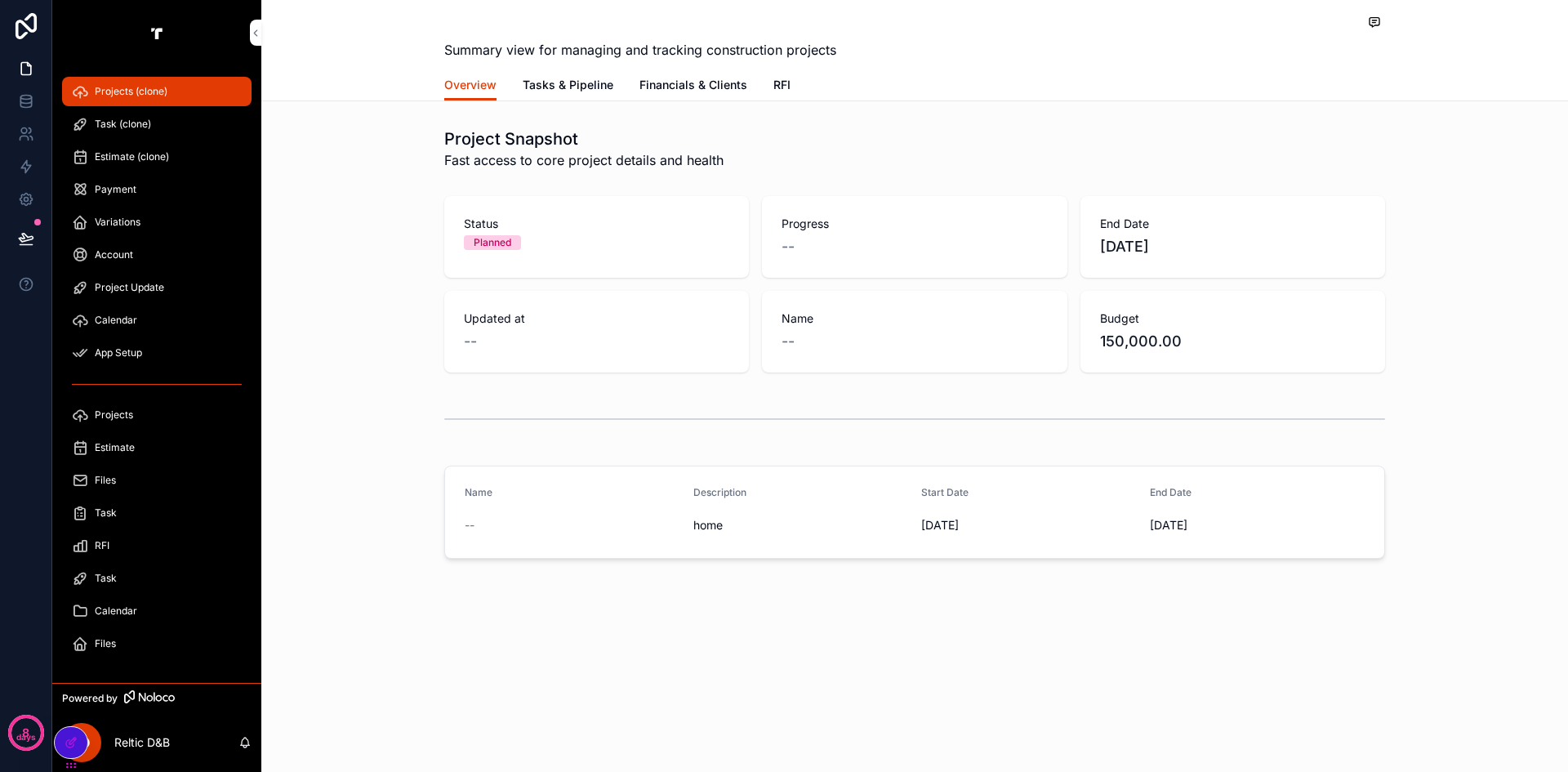
click at [641, 254] on div "Status Planned" at bounding box center [597, 236] width 305 height 82
click at [876, 250] on div "--" at bounding box center [915, 246] width 266 height 23
click at [574, 330] on div "--" at bounding box center [597, 341] width 266 height 23
click at [551, 89] on span "Tasks & Pipeline" at bounding box center [568, 85] width 91 height 17
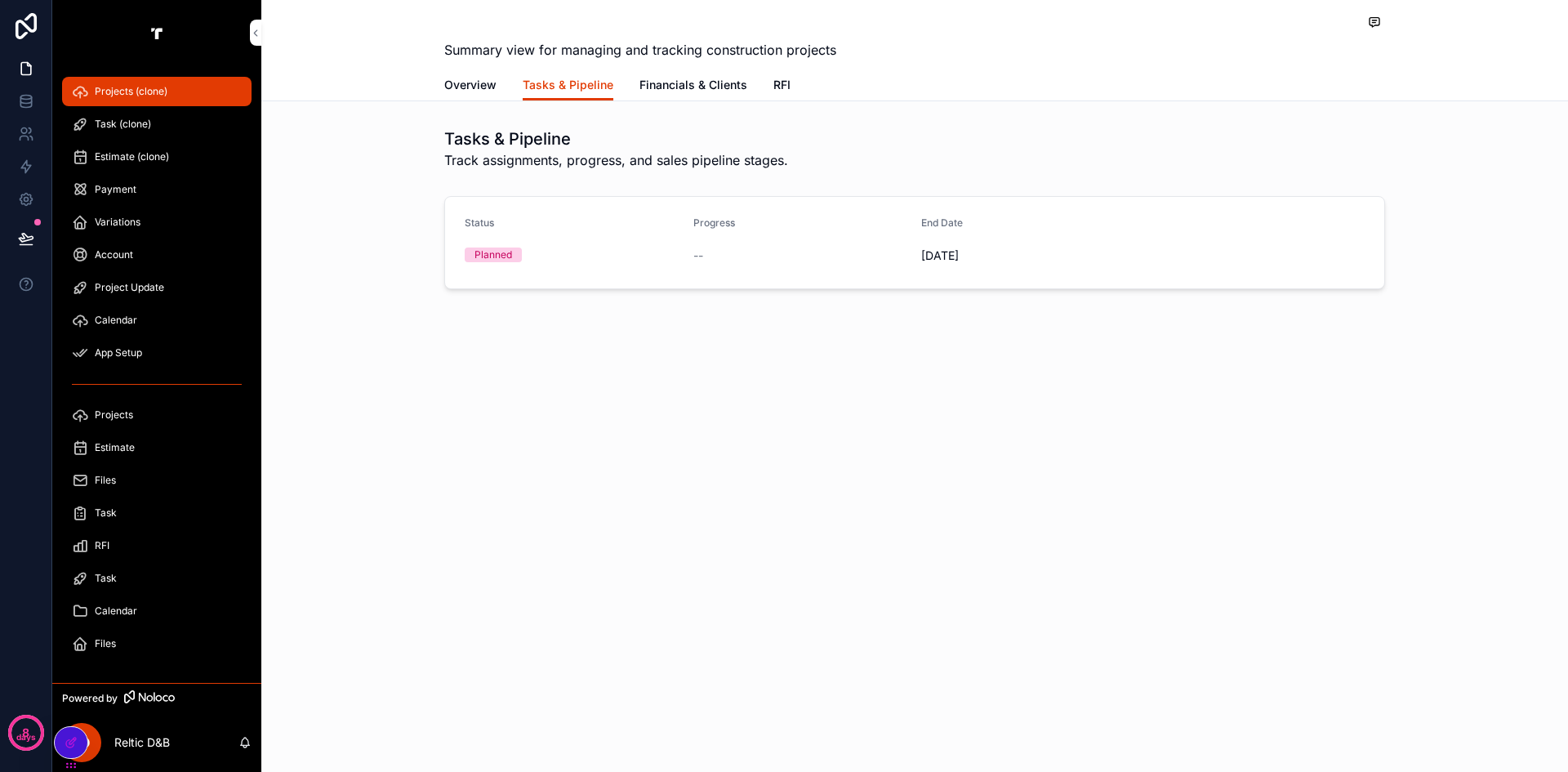
click at [667, 94] on link "Financials & Clients" at bounding box center [693, 86] width 108 height 33
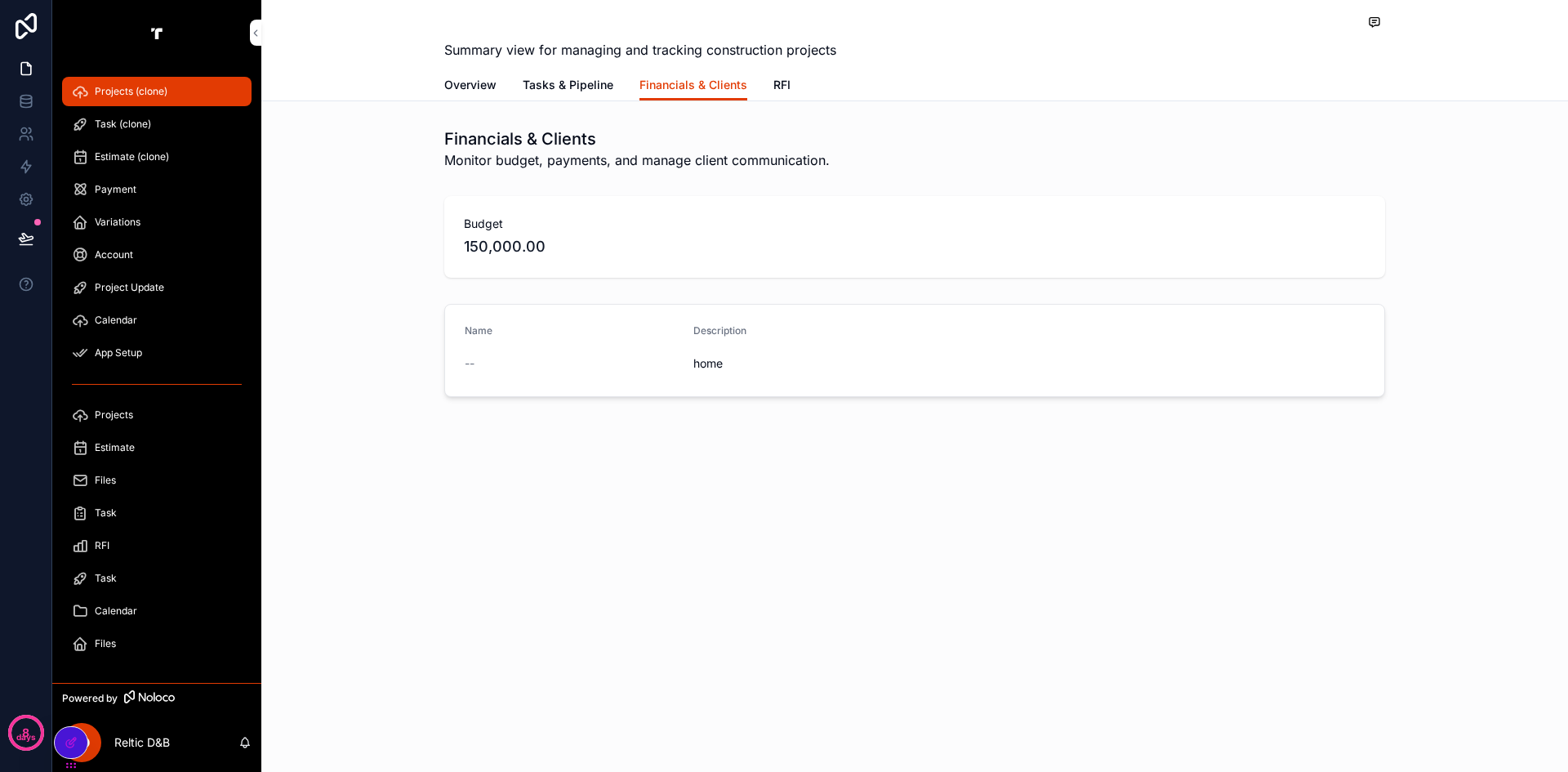
click at [779, 85] on span "RFI" at bounding box center [782, 85] width 17 height 17
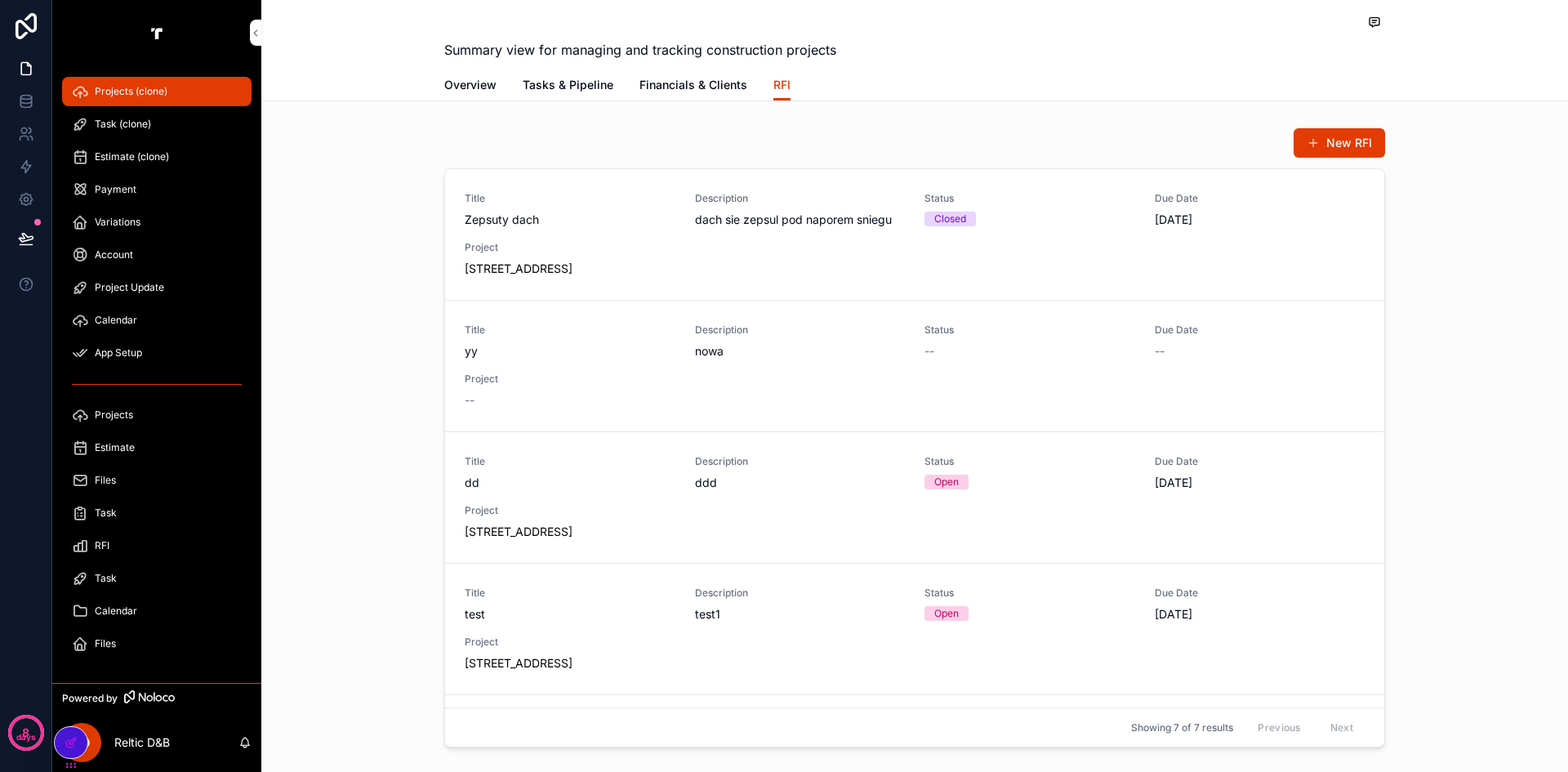
click at [839, 264] on div "Title Zepsuty dach Description dach sie zepsul pod naporem sniegu Status Closed…" at bounding box center [915, 234] width 900 height 85
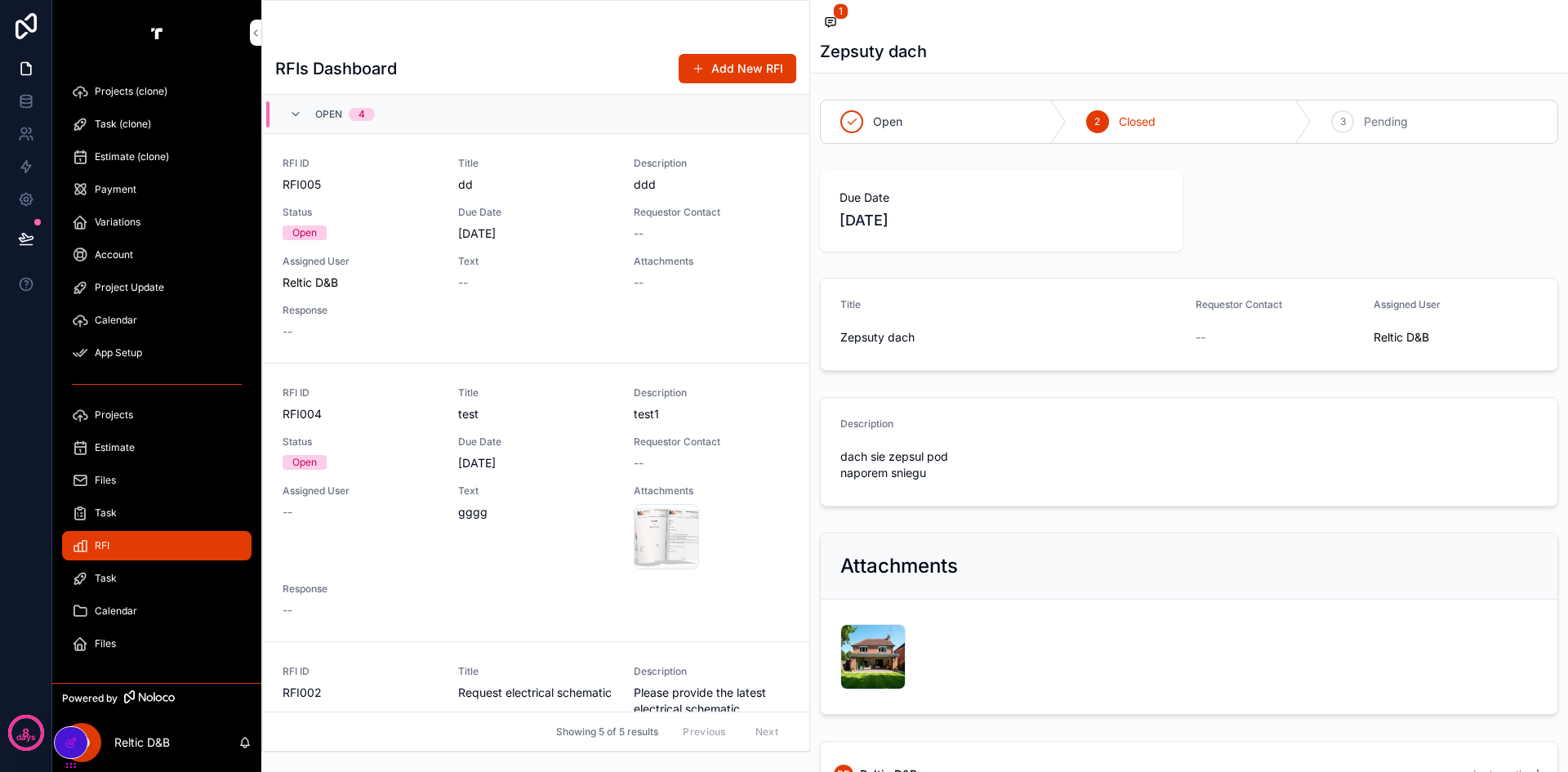
click at [136, 90] on span "Projects (clone)" at bounding box center [131, 91] width 73 height 13
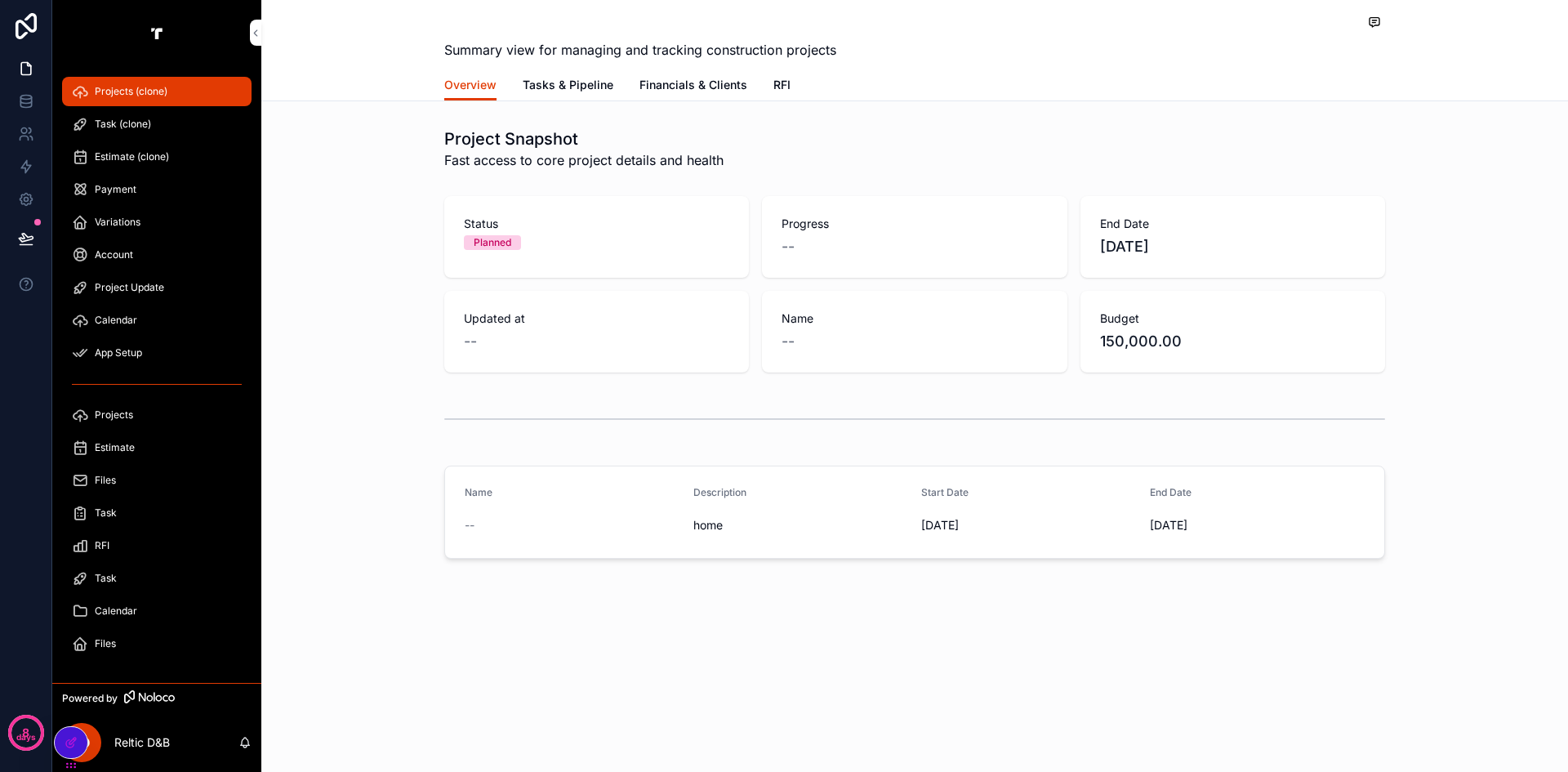
click at [66, 745] on icon at bounding box center [70, 744] width 7 height 7
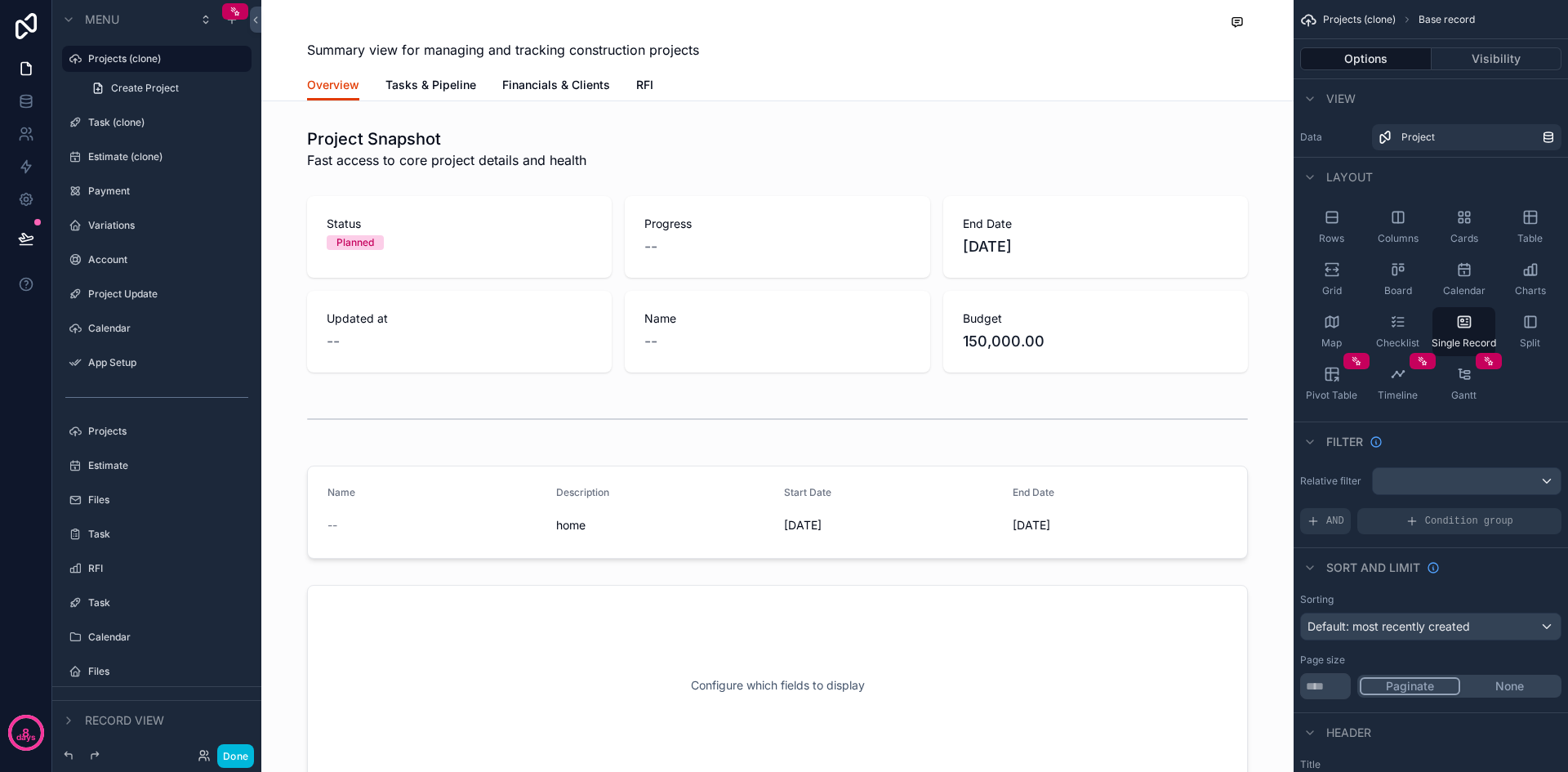
click at [637, 83] on span "RFI" at bounding box center [644, 85] width 17 height 17
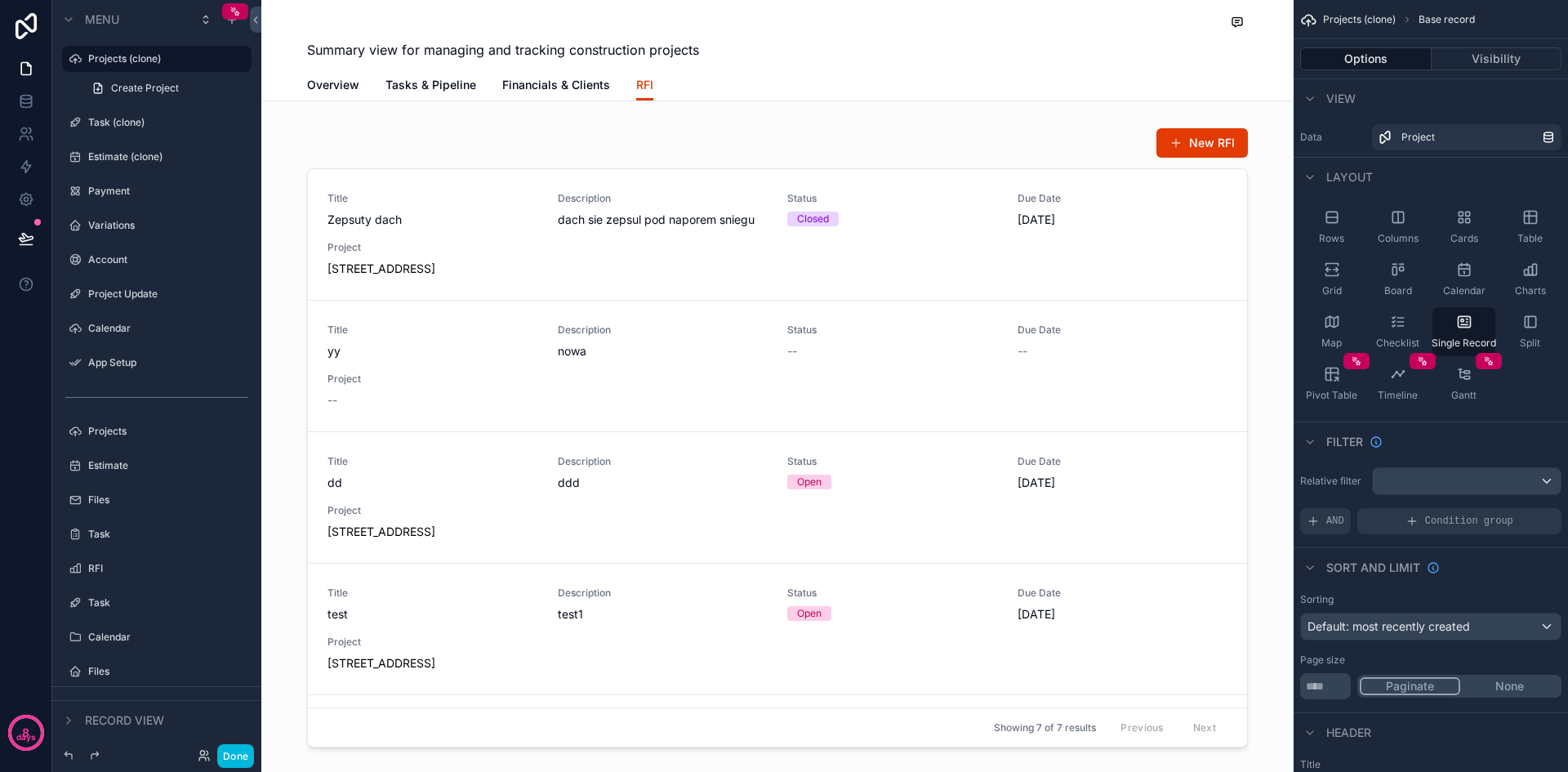
click at [0, 0] on icon "scrollable content" at bounding box center [0, 0] width 0 height 0
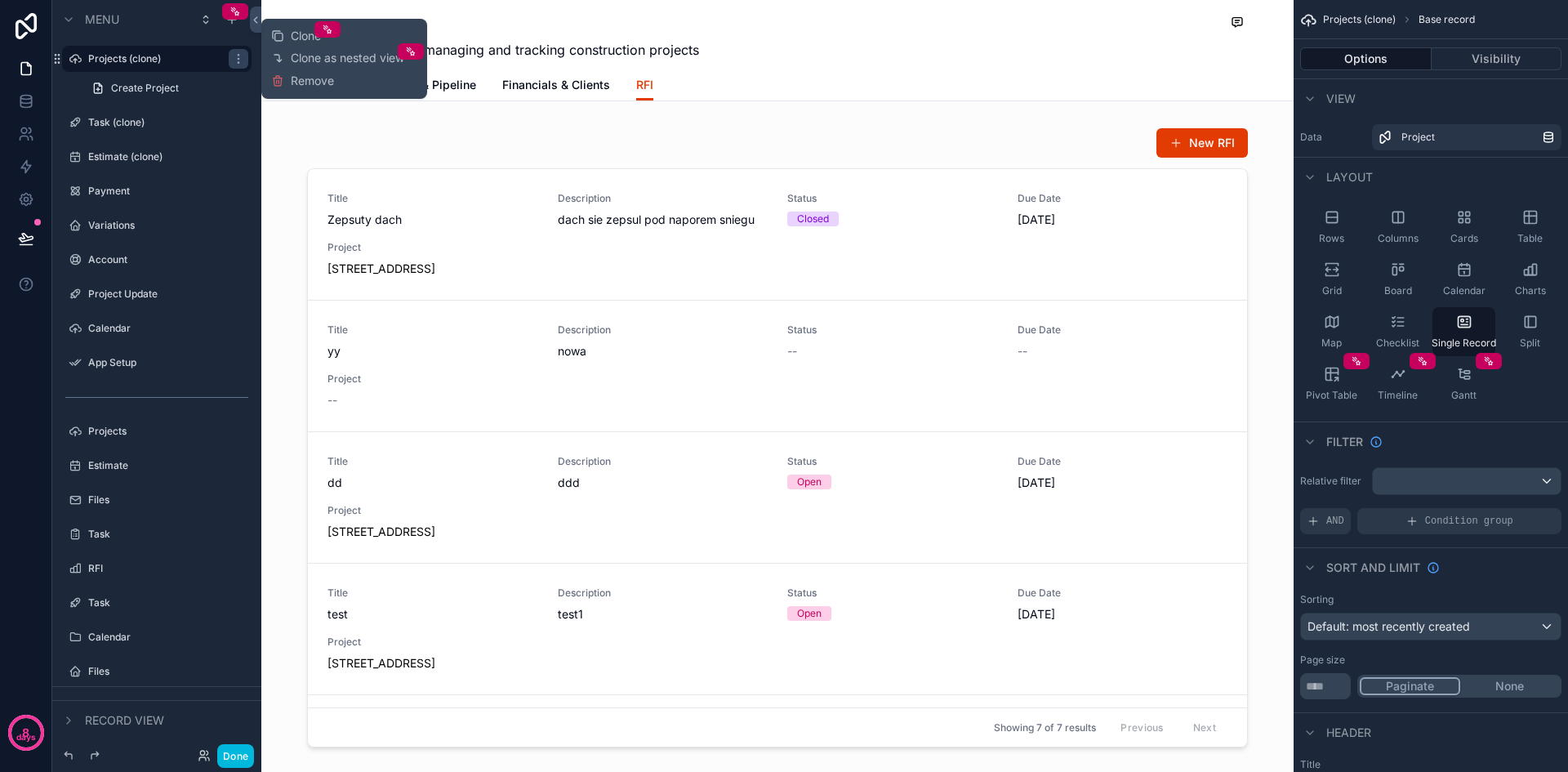
click at [299, 37] on span "Clone" at bounding box center [305, 36] width 30 height 17
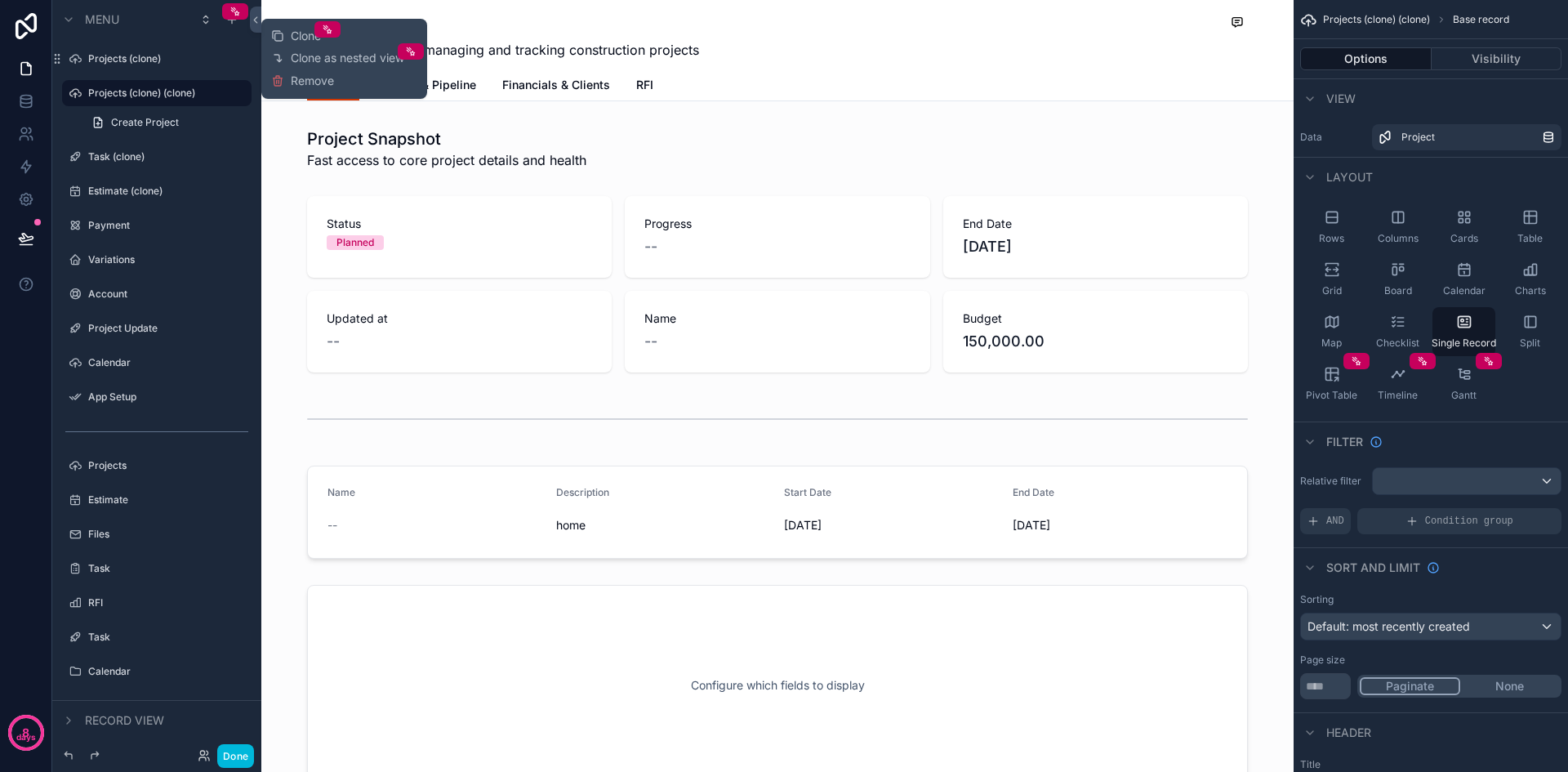
click at [0, 0] on icon "scrollable content" at bounding box center [0, 0] width 0 height 0
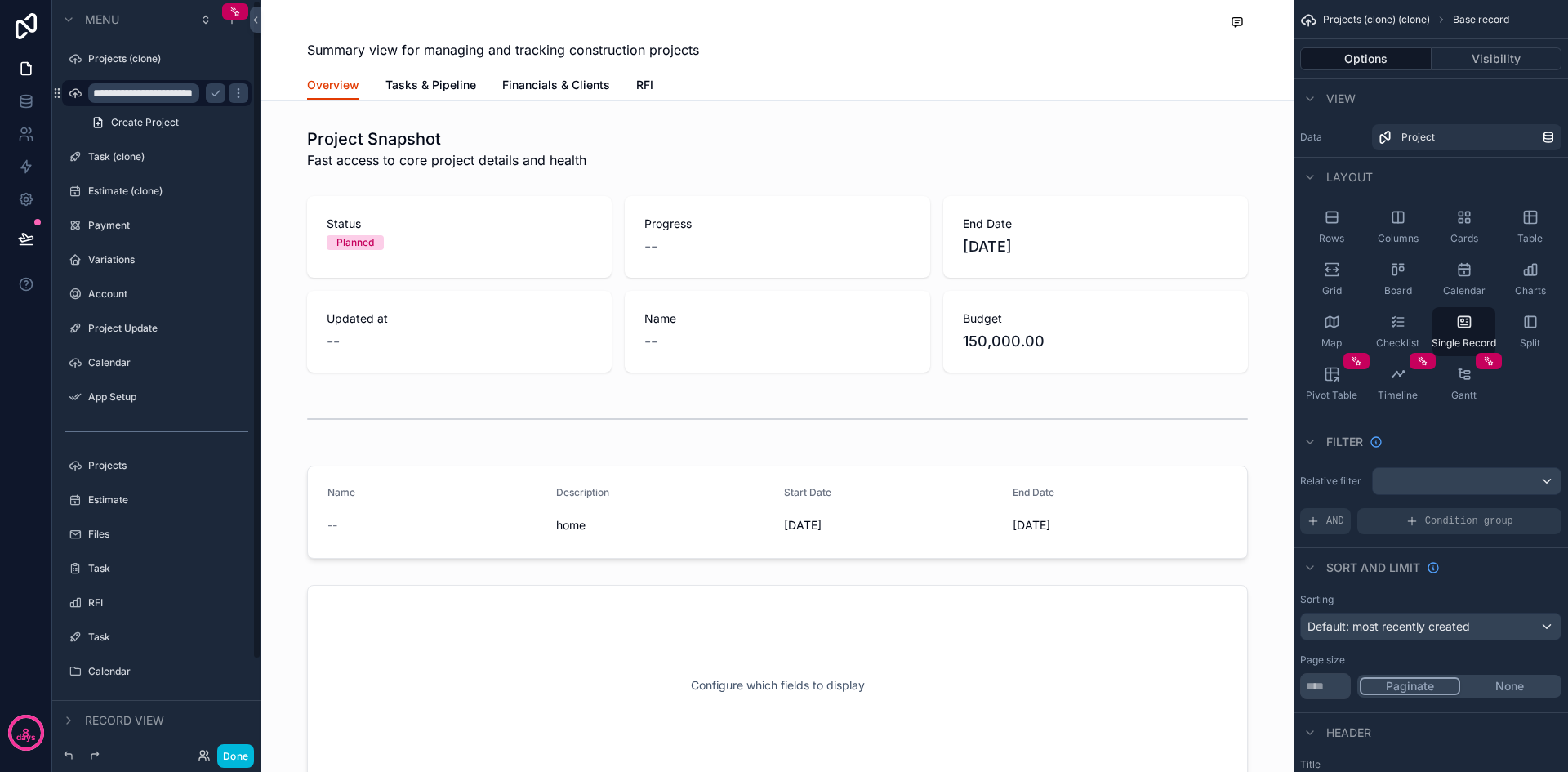
click at [187, 98] on input "**********" at bounding box center [143, 93] width 111 height 19
type input "***"
click at [212, 100] on button "scrollable content" at bounding box center [215, 93] width 19 height 19
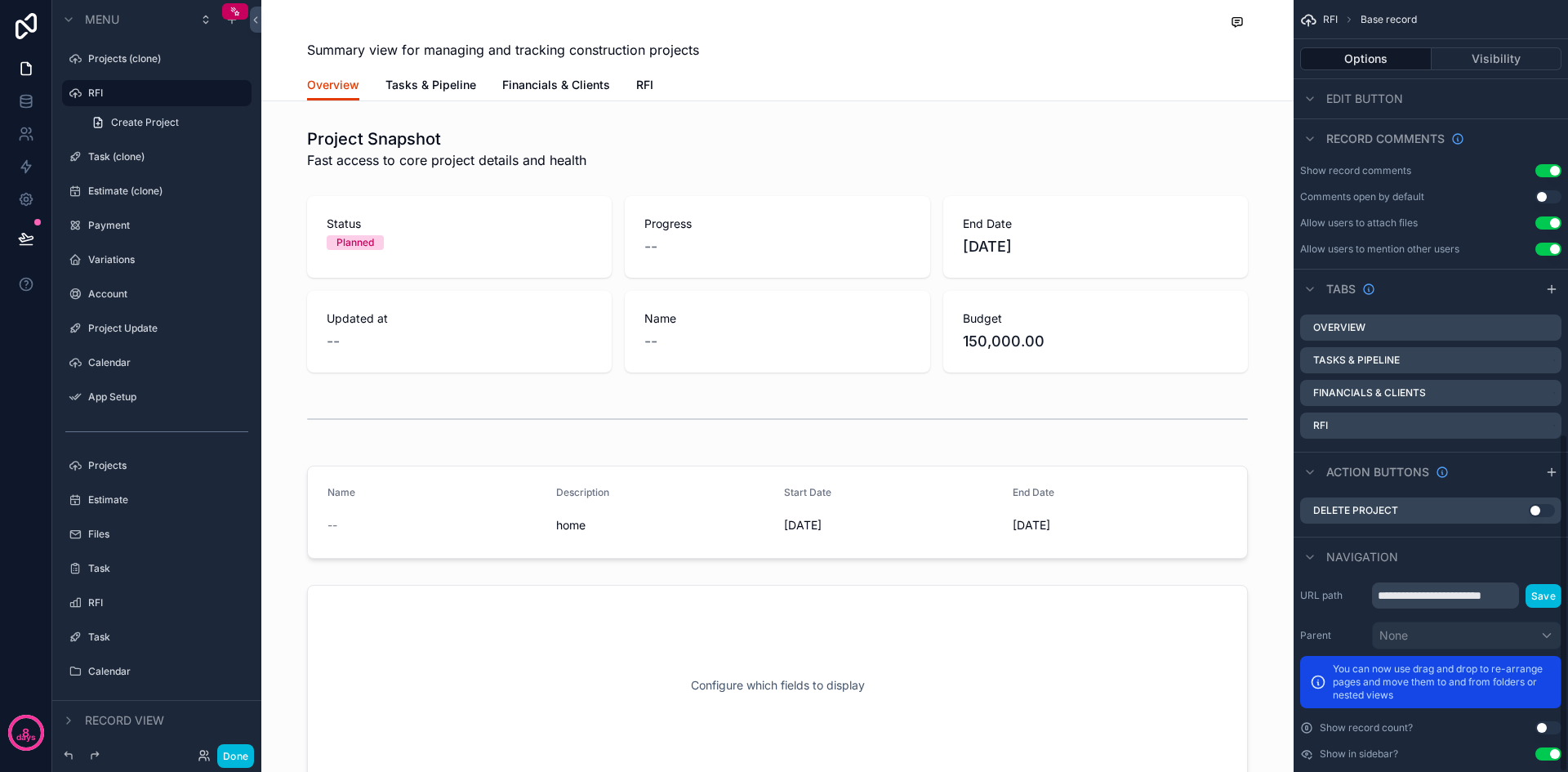
scroll to position [989, 0]
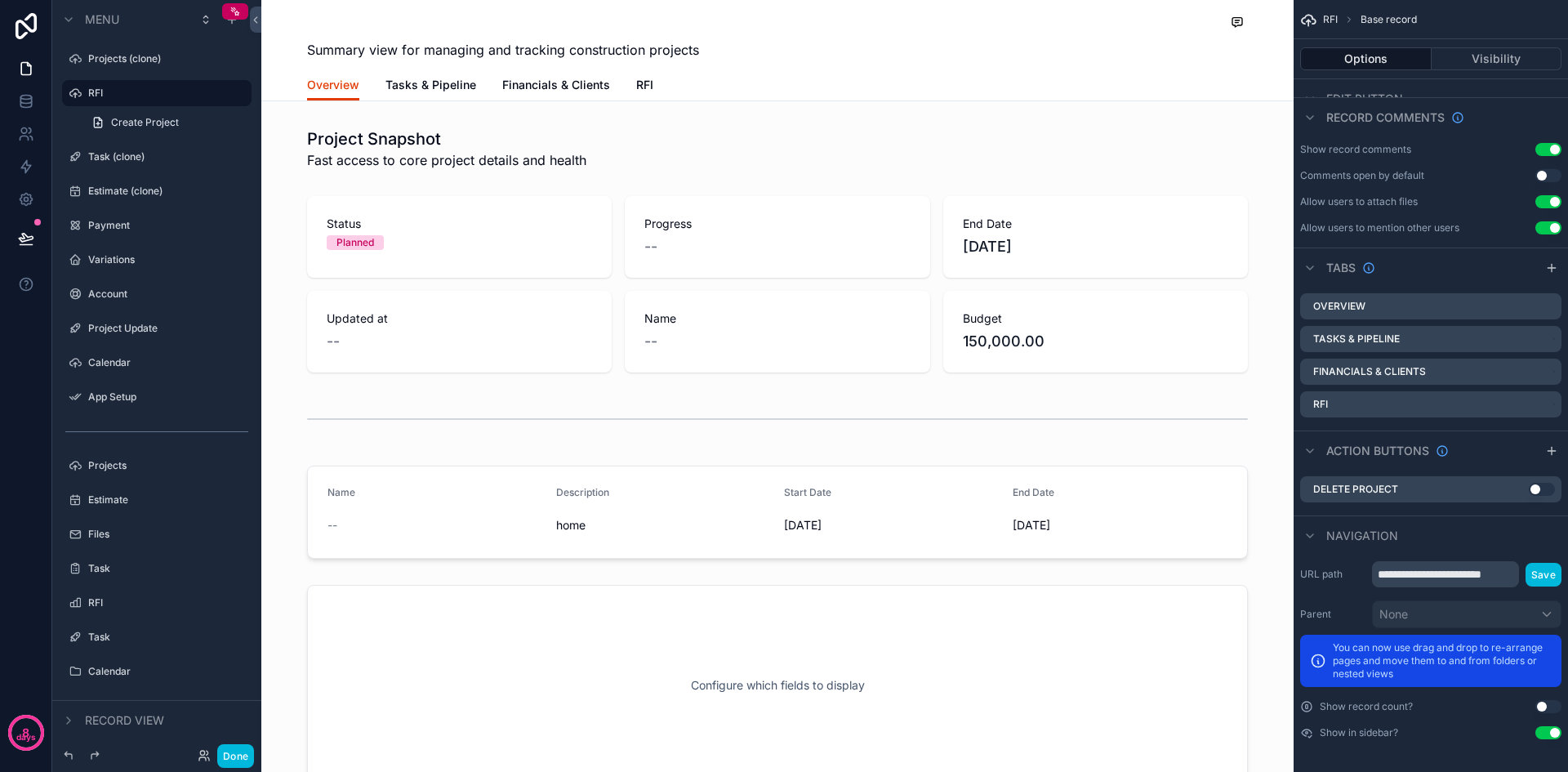
click at [1506, 308] on div "Overview" at bounding box center [1431, 306] width 261 height 26
click at [0, 0] on icon "scrollable content" at bounding box center [0, 0] width 0 height 0
click at [1485, 392] on div "Remove tab" at bounding box center [1460, 402] width 138 height 19
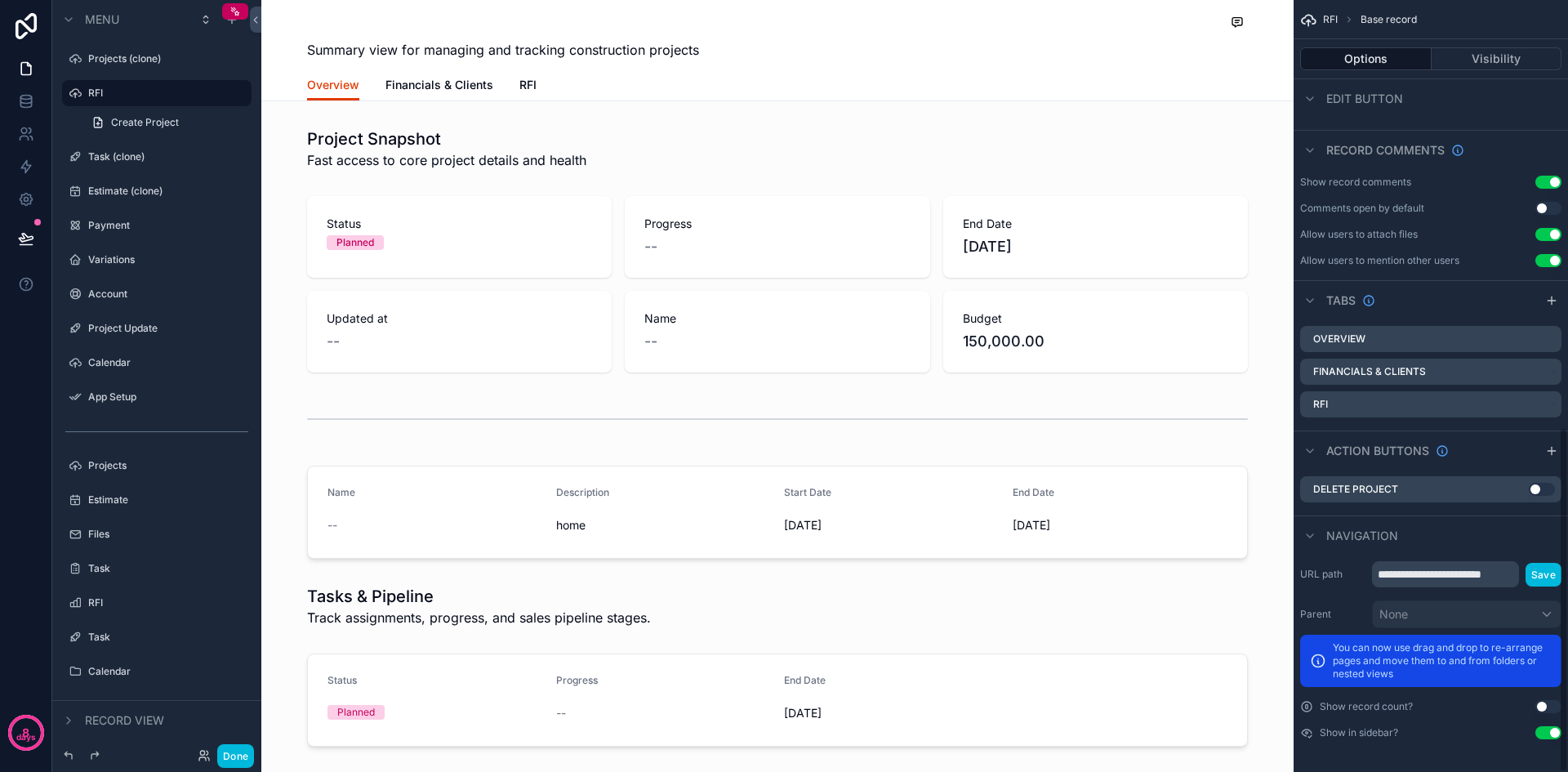
scroll to position [959, 0]
click at [0, 0] on icon "scrollable content" at bounding box center [0, 0] width 0 height 0
click at [1483, 426] on div "Remove tab" at bounding box center [1472, 426] width 138 height 19
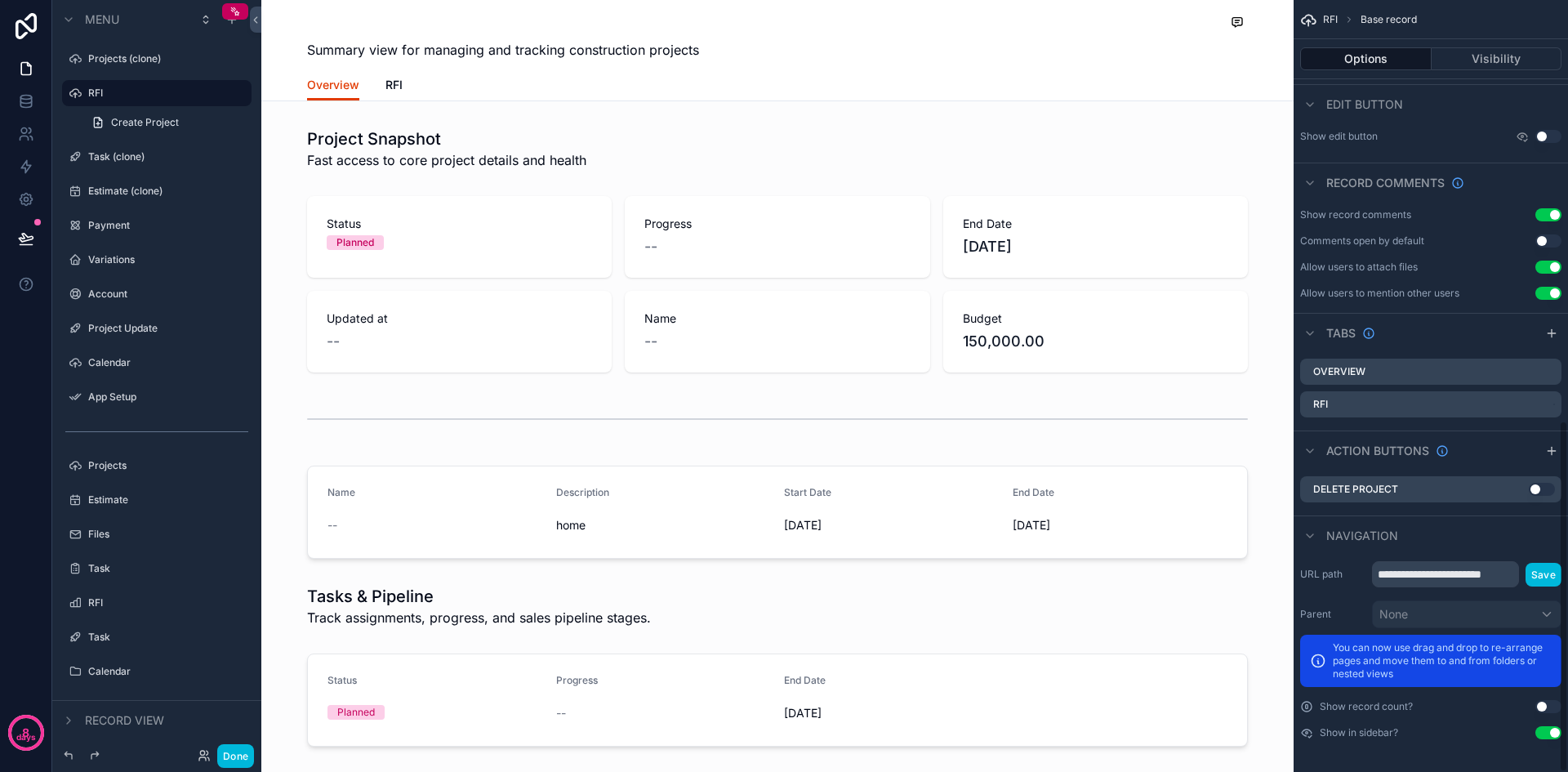
scroll to position [924, 0]
click at [335, 87] on span "Overview" at bounding box center [333, 85] width 52 height 17
click at [394, 89] on span "RFI" at bounding box center [393, 85] width 17 height 17
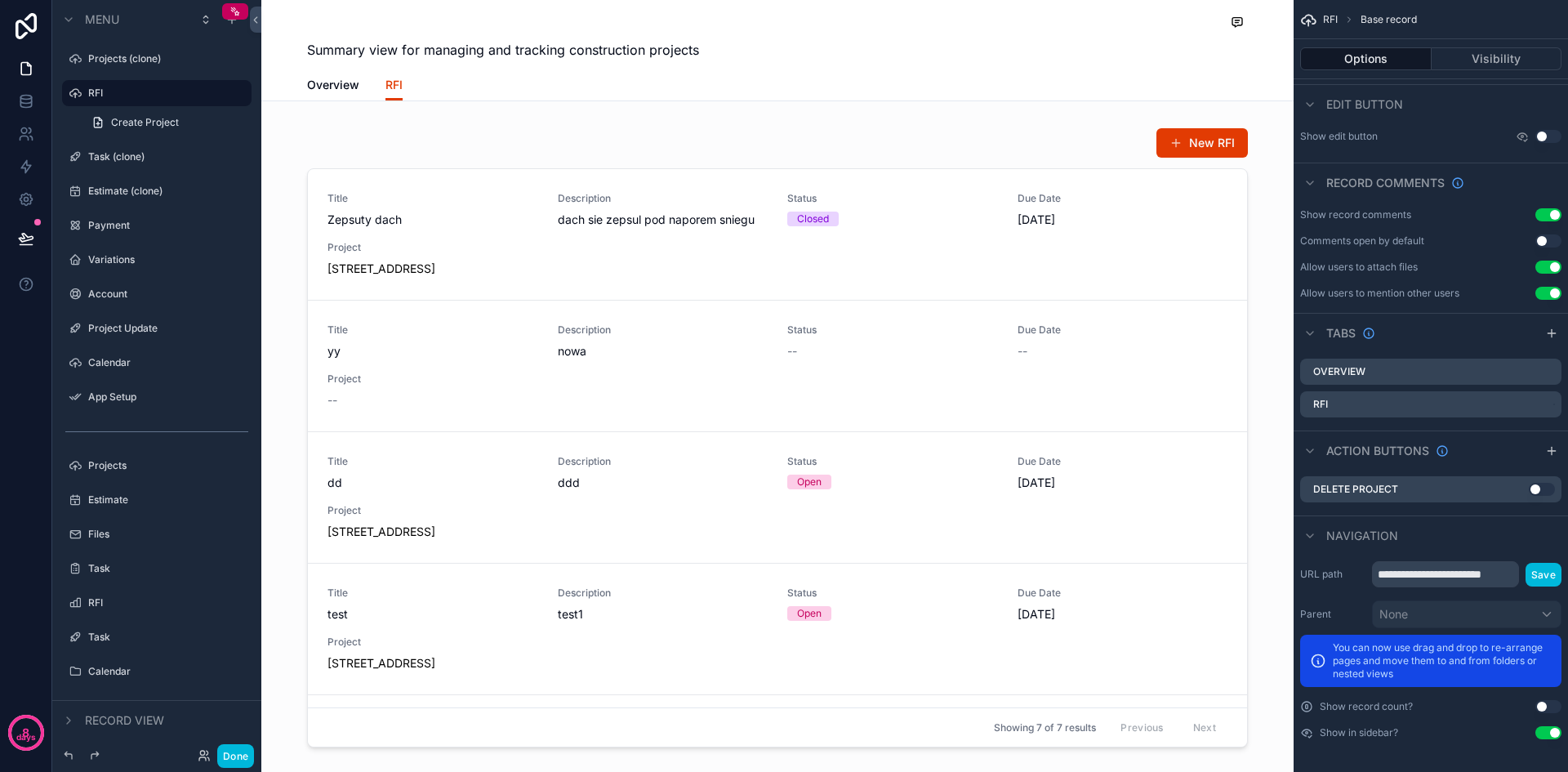
click at [1445, 365] on div "Overview" at bounding box center [1431, 371] width 261 height 26
click at [0, 0] on icon "scrollable content" at bounding box center [0, 0] width 0 height 0
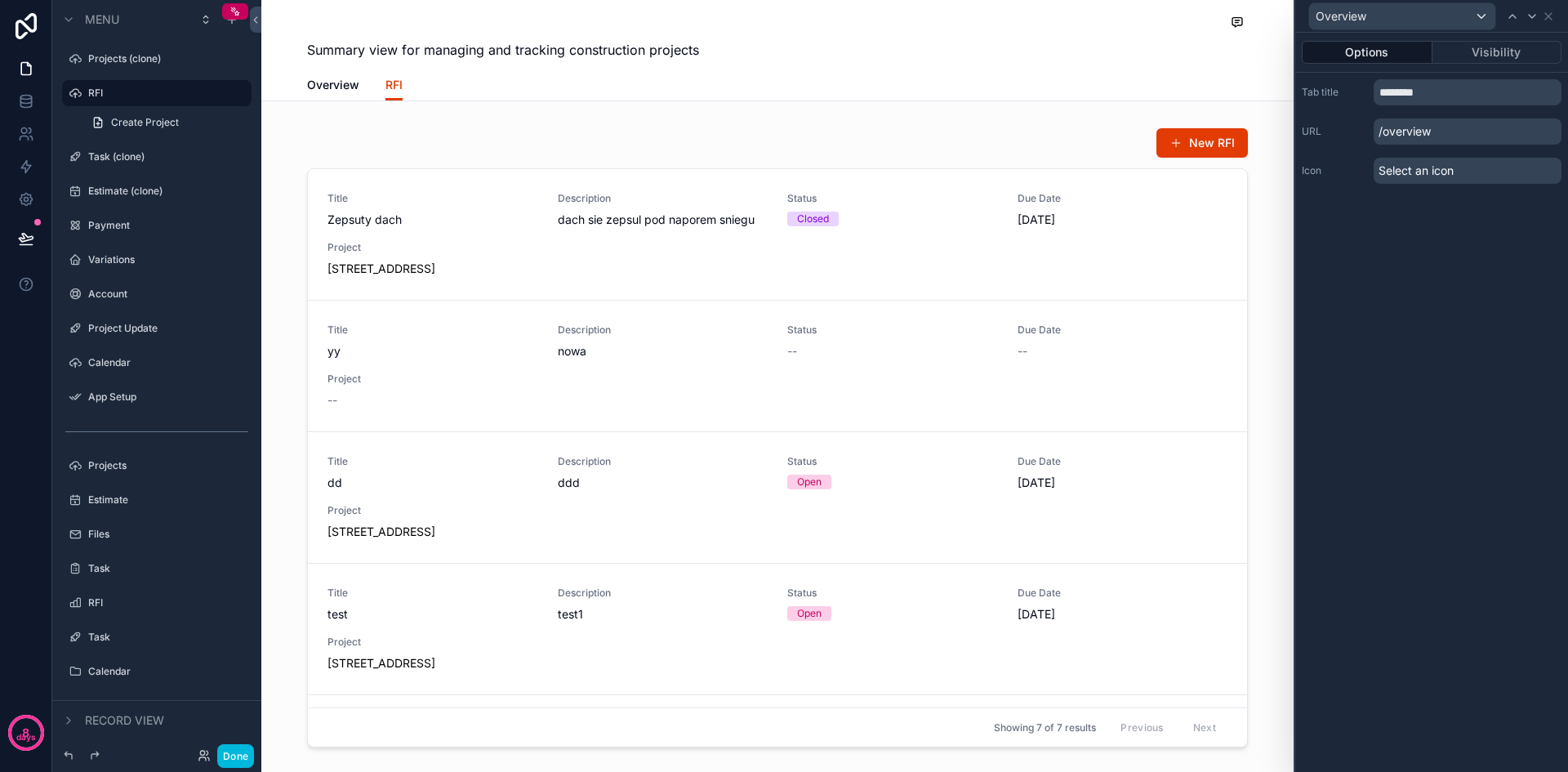
click at [1267, 107] on div "Summary view for managing and tracking construction projects RFI Overview RFI N…" at bounding box center [777, 749] width 1032 height 1499
click at [1547, 22] on icon at bounding box center [1549, 17] width 13 height 13
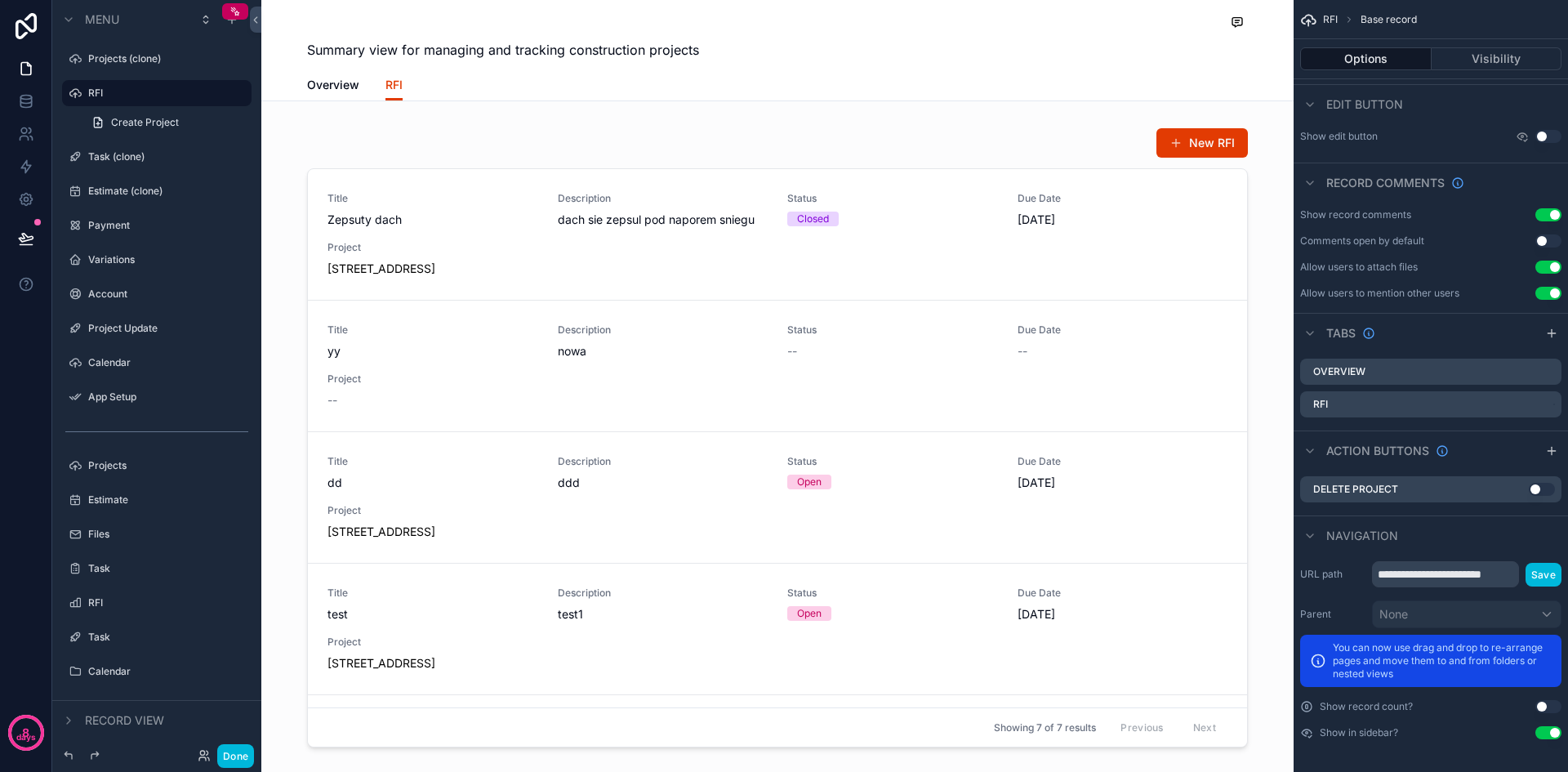
click at [336, 82] on span "Overview" at bounding box center [333, 85] width 52 height 17
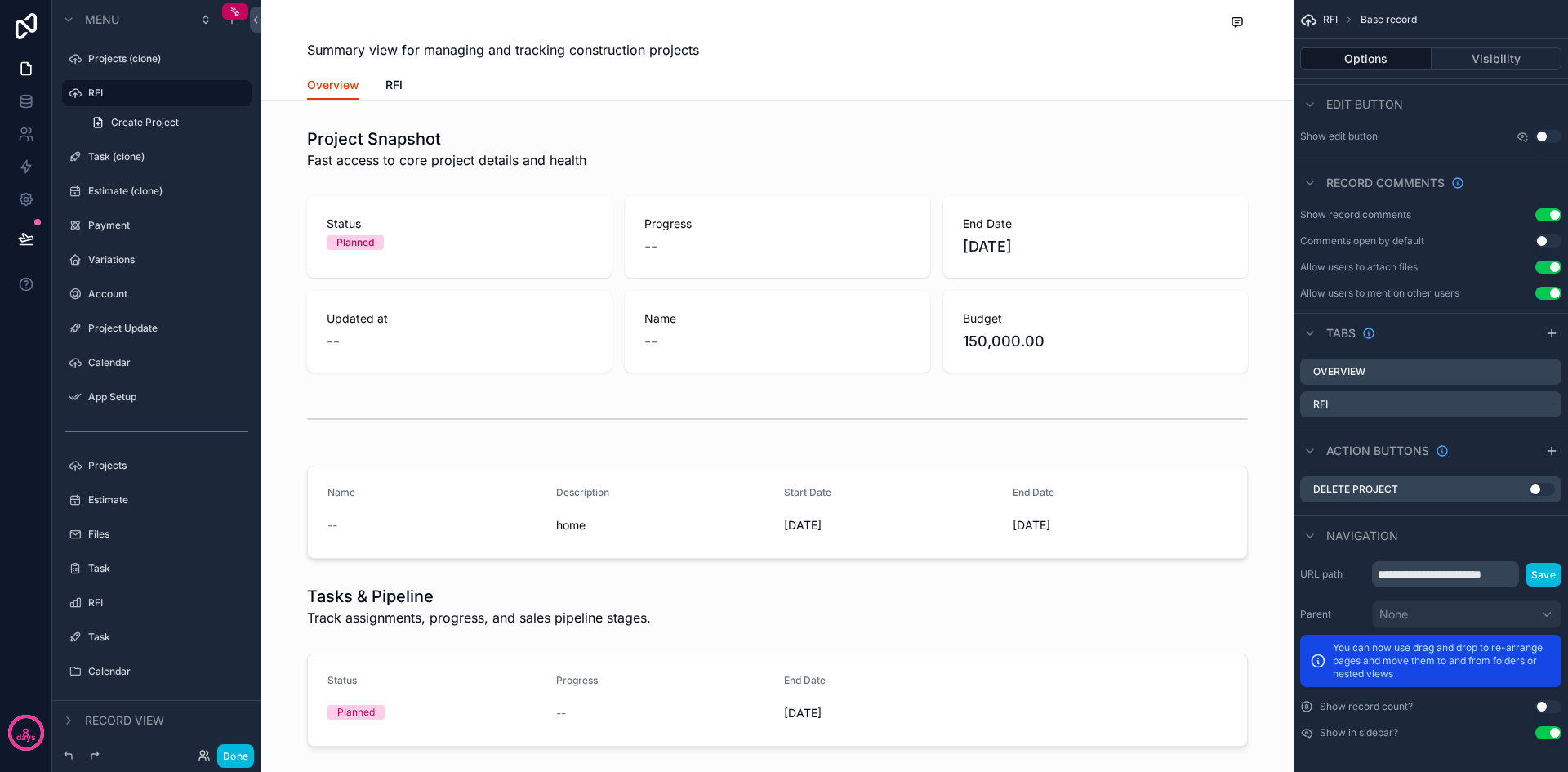
click at [392, 91] on span "RFI" at bounding box center [393, 85] width 17 height 17
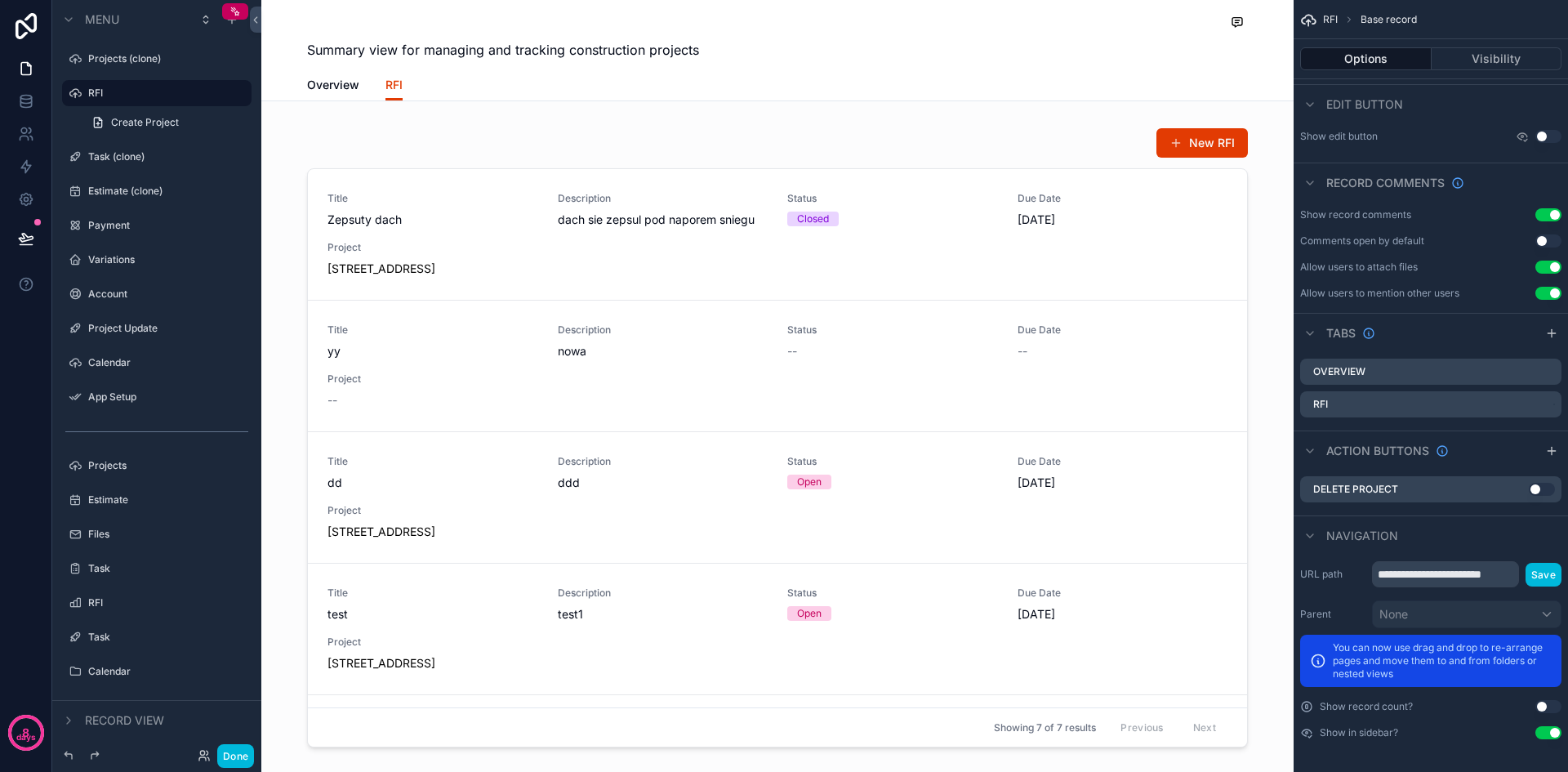
click at [326, 79] on span "Overview" at bounding box center [333, 85] width 52 height 17
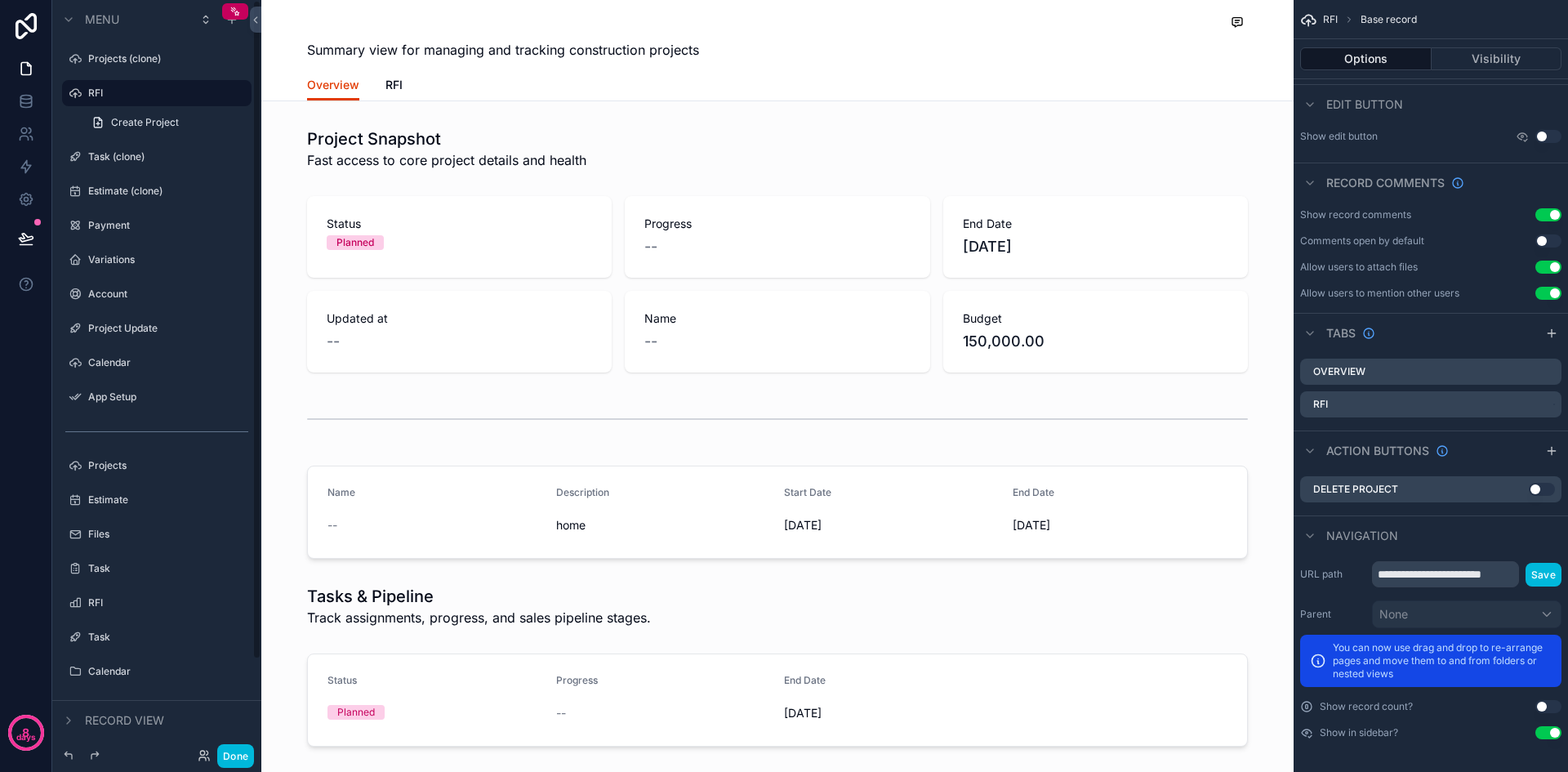
click at [133, 88] on label "RFI" at bounding box center [165, 93] width 153 height 13
click at [0, 0] on div "scrollable content" at bounding box center [0, 0] width 0 height 0
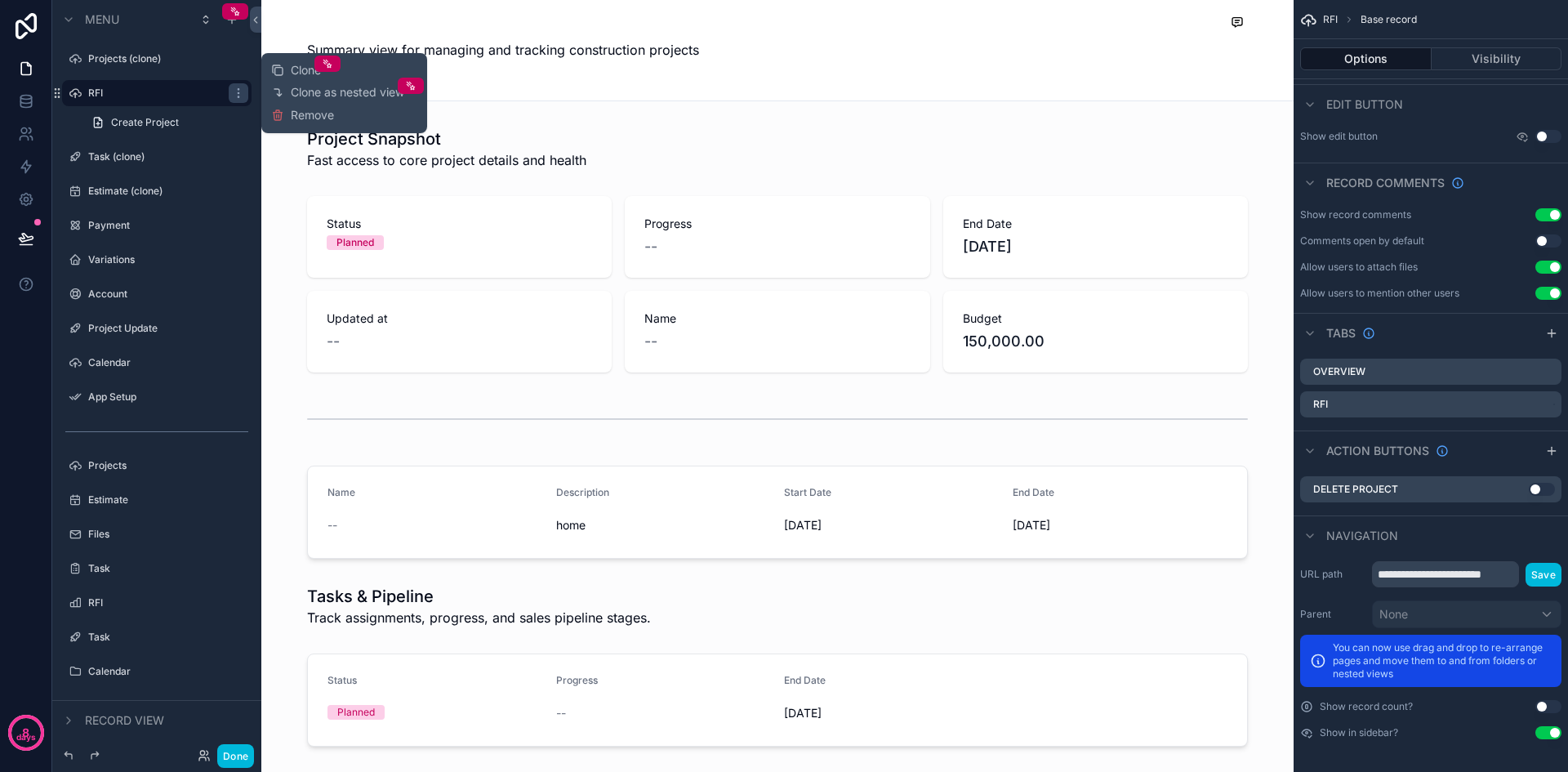
click at [338, 117] on div "Clone Clone as nested view Remove" at bounding box center [344, 93] width 146 height 67
click at [334, 109] on span "Remove" at bounding box center [312, 115] width 43 height 17
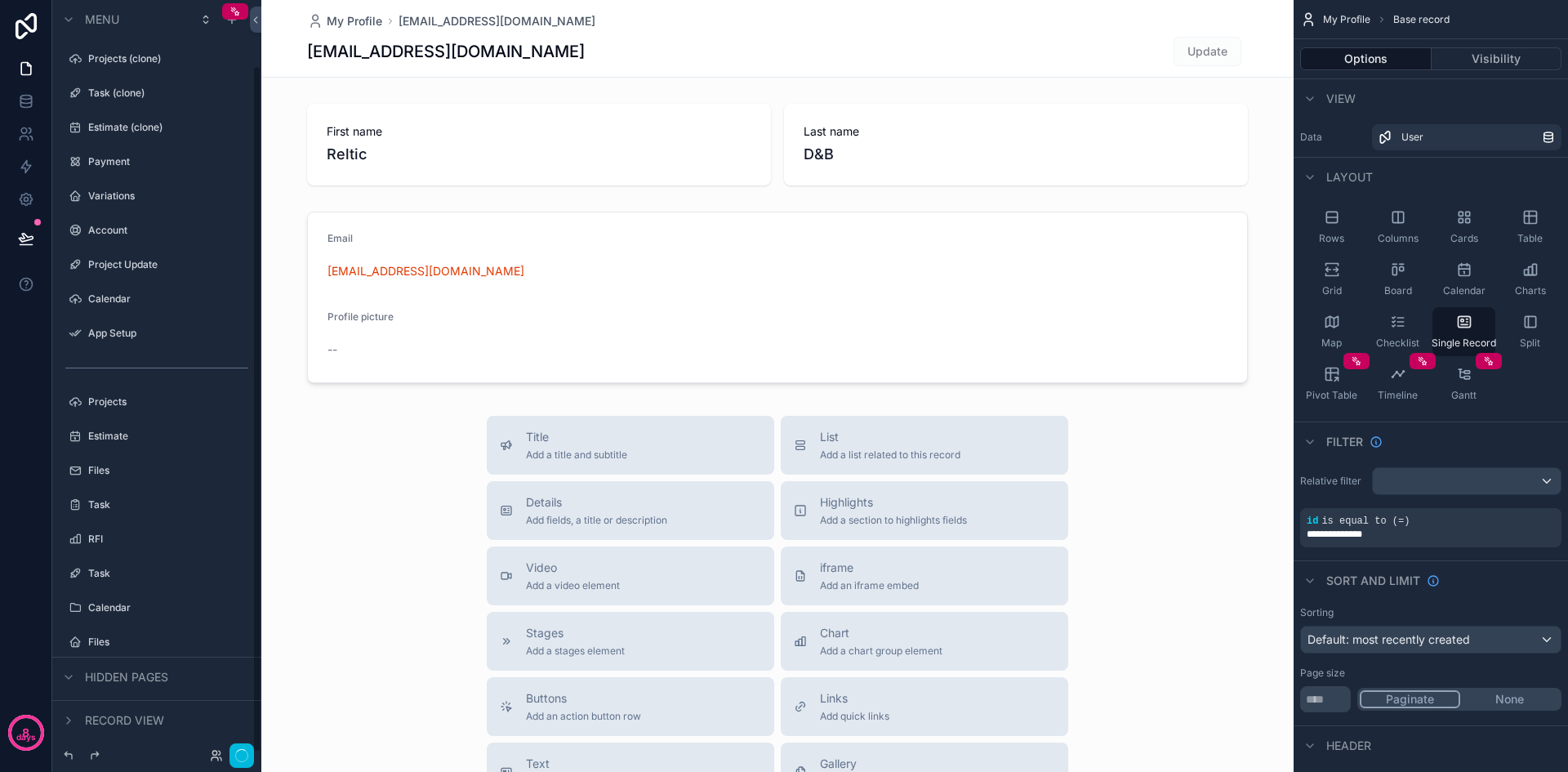
scroll to position [71, 0]
click at [115, 56] on label "Estimate (clone)" at bounding box center [165, 56] width 153 height 13
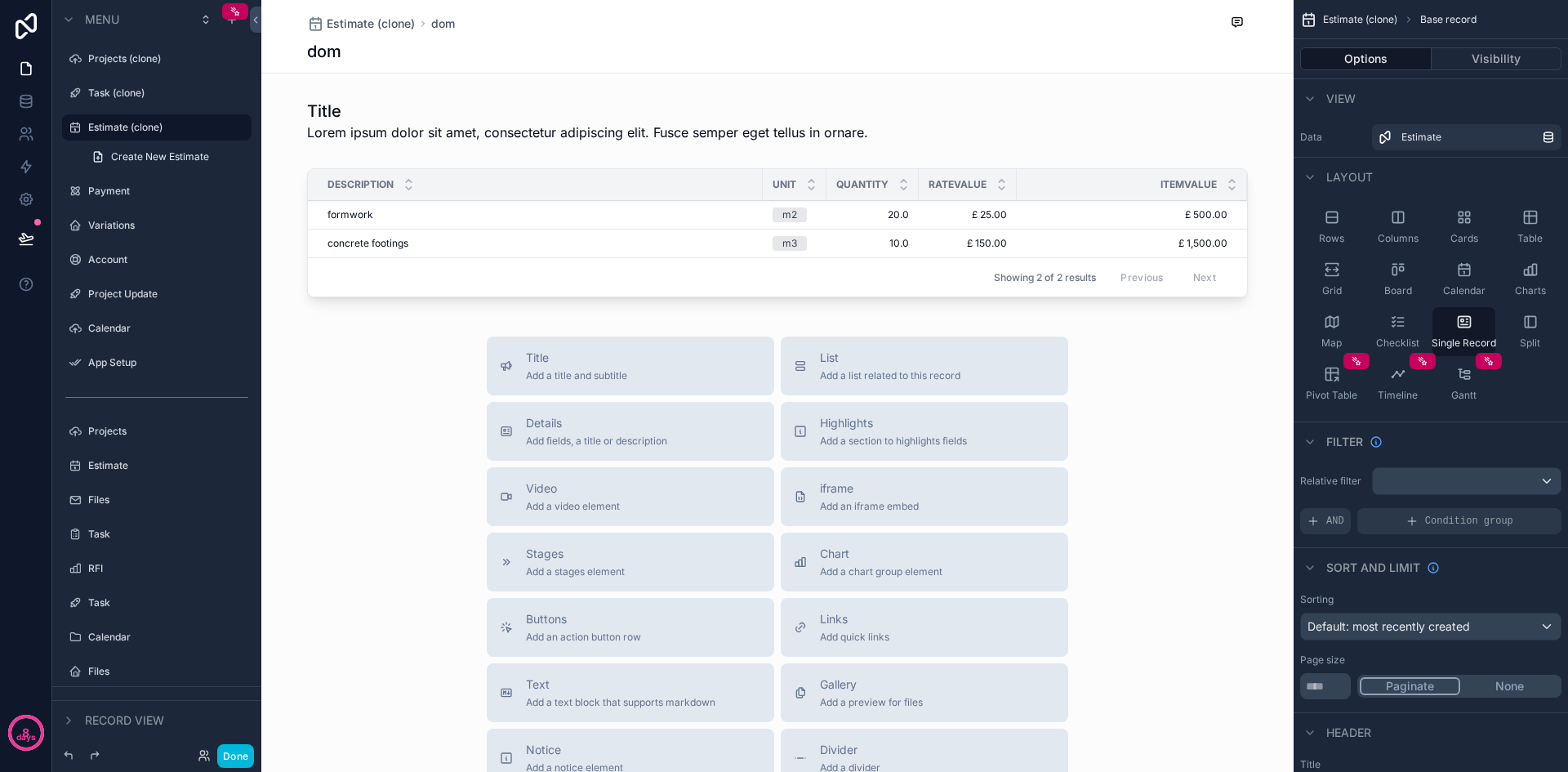
click at [116, 96] on label "Task (clone)" at bounding box center [165, 93] width 153 height 13
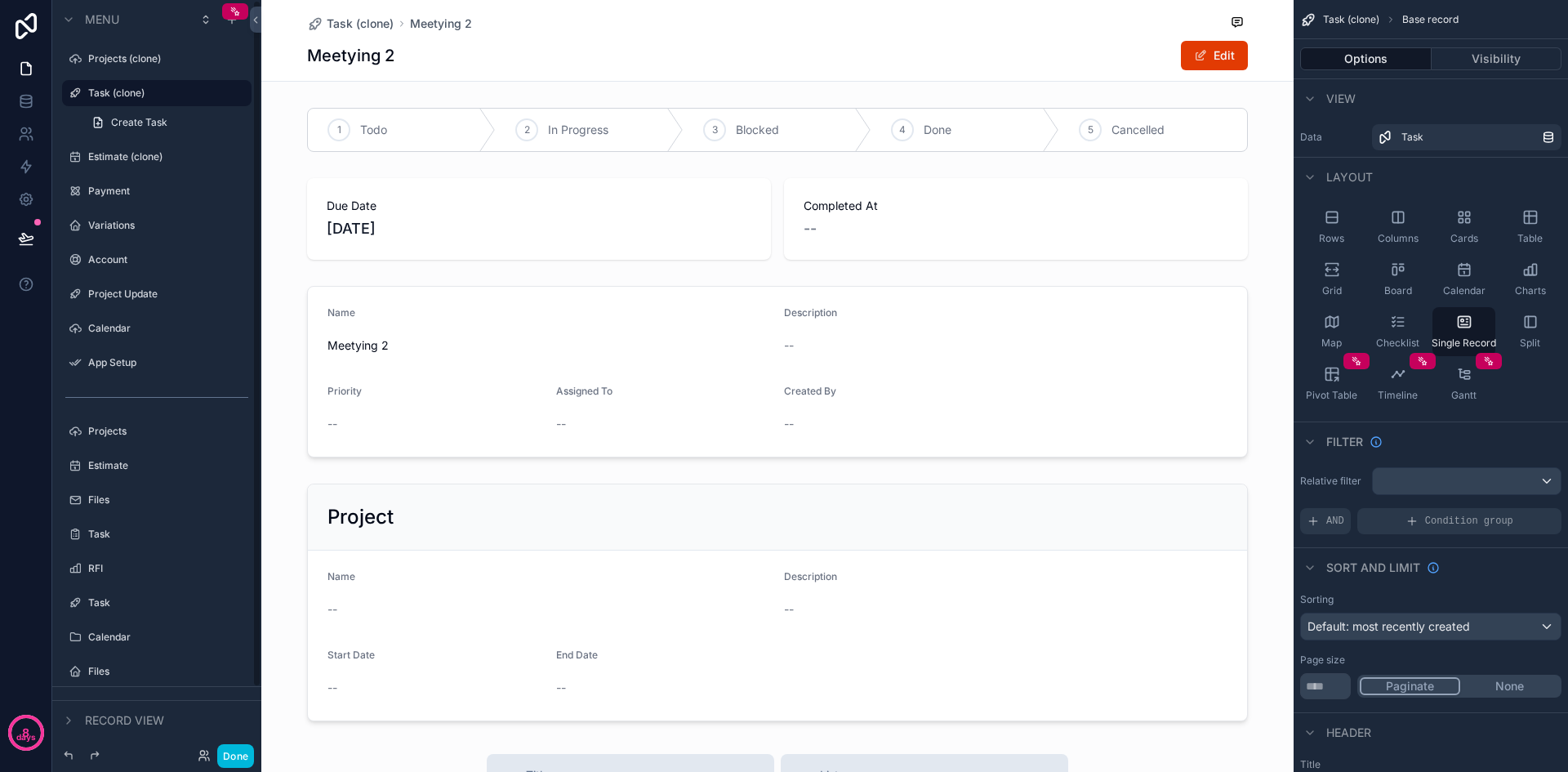
click at [129, 154] on label "Estimate (clone)" at bounding box center [165, 157] width 153 height 13
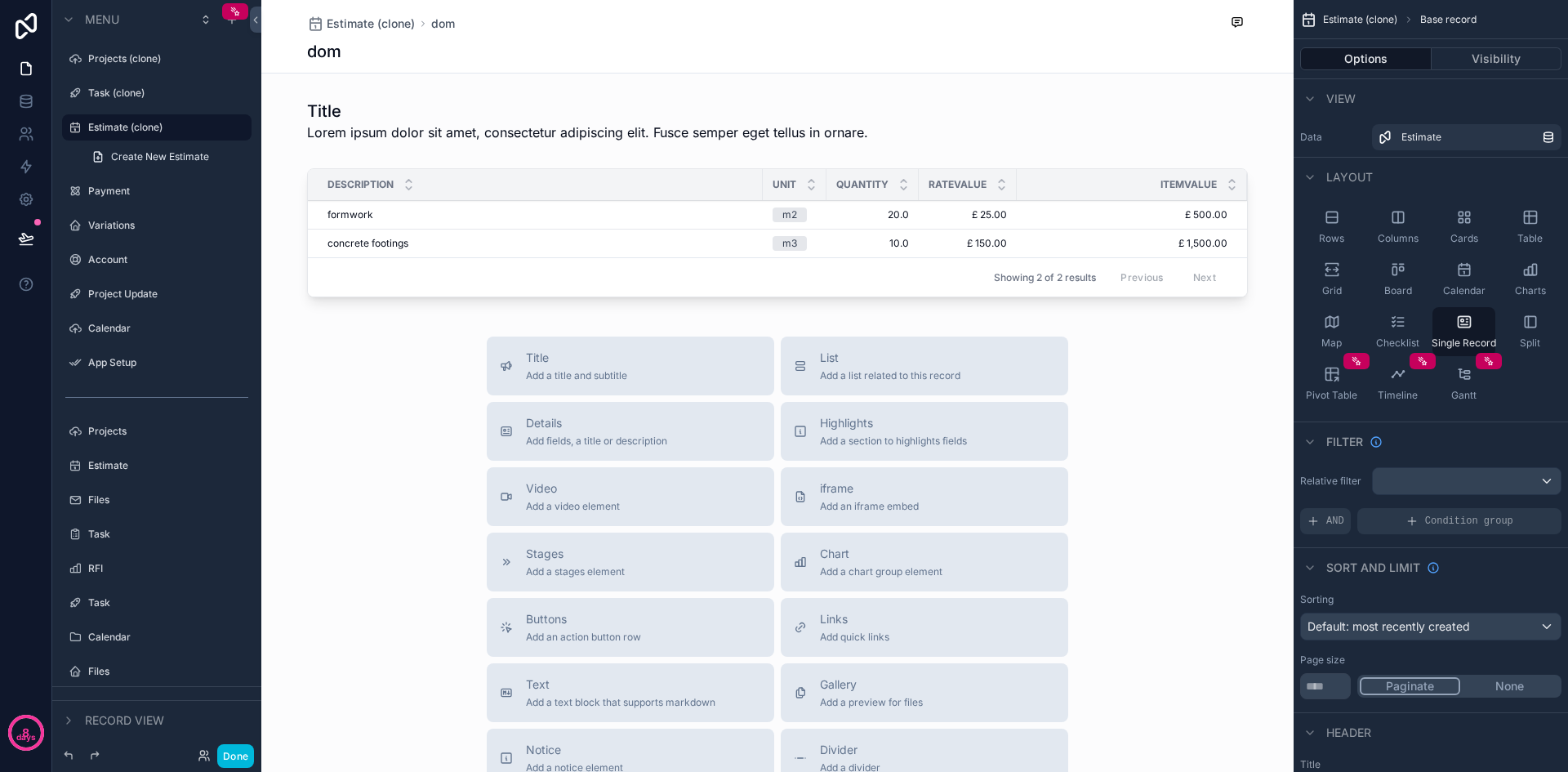
click at [119, 185] on div "Payment" at bounding box center [168, 191] width 160 height 13
click at [116, 190] on label "Payment" at bounding box center [165, 191] width 153 height 13
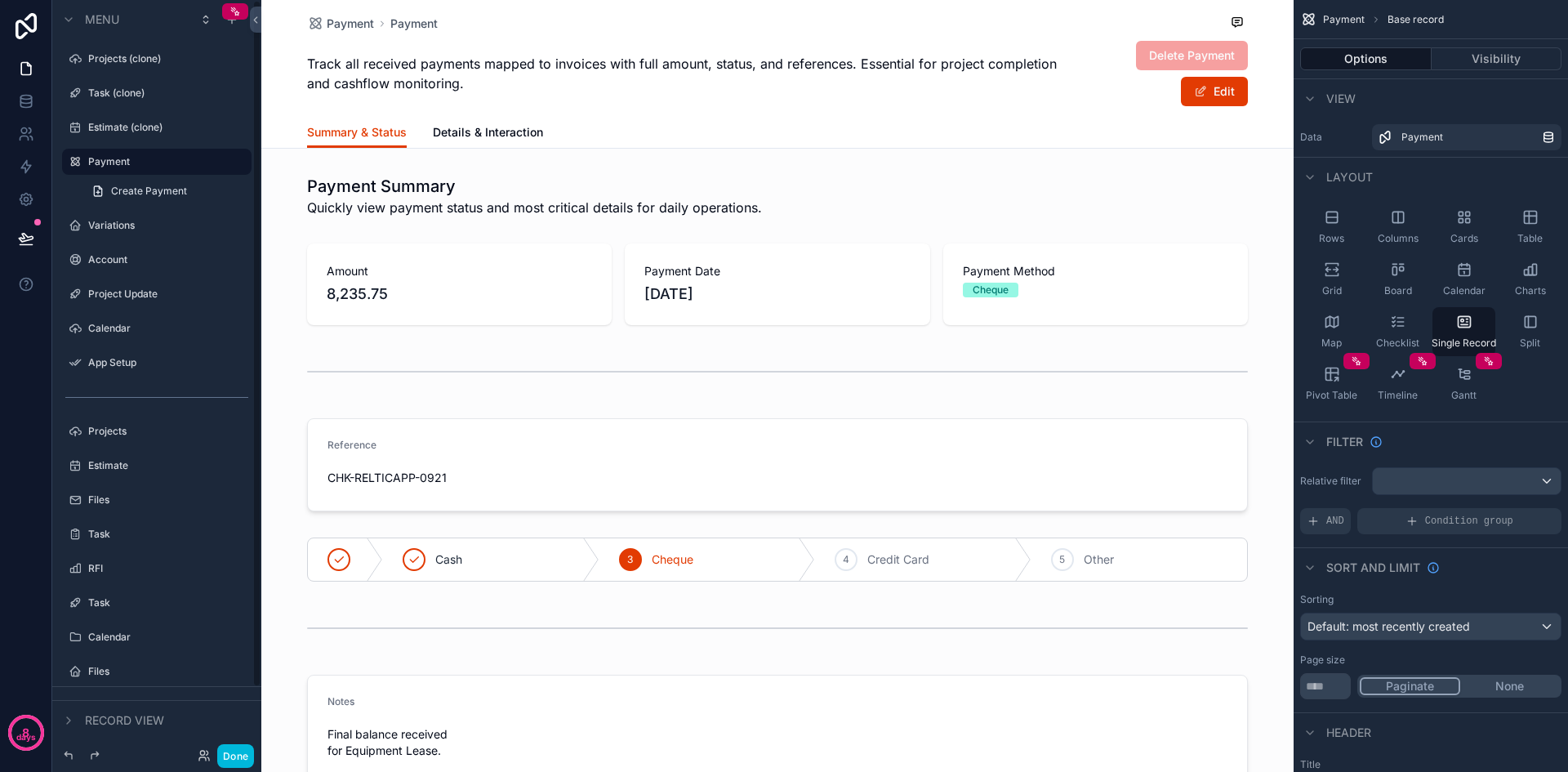
click at [241, 753] on button "Done" at bounding box center [235, 756] width 37 height 24
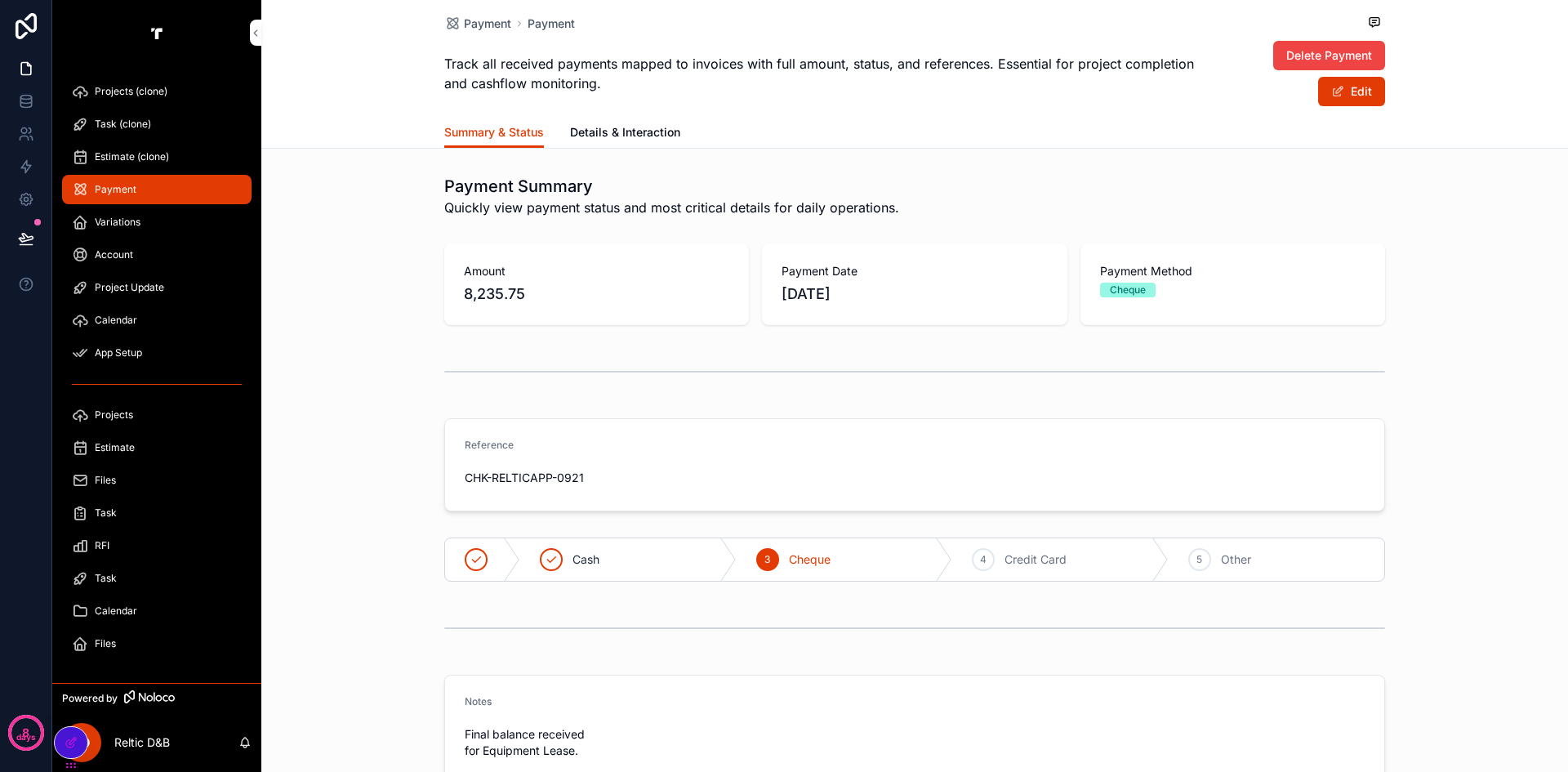
click at [565, 286] on span "8,235.75" at bounding box center [597, 294] width 266 height 23
click at [1346, 92] on button "Edit" at bounding box center [1351, 92] width 67 height 29
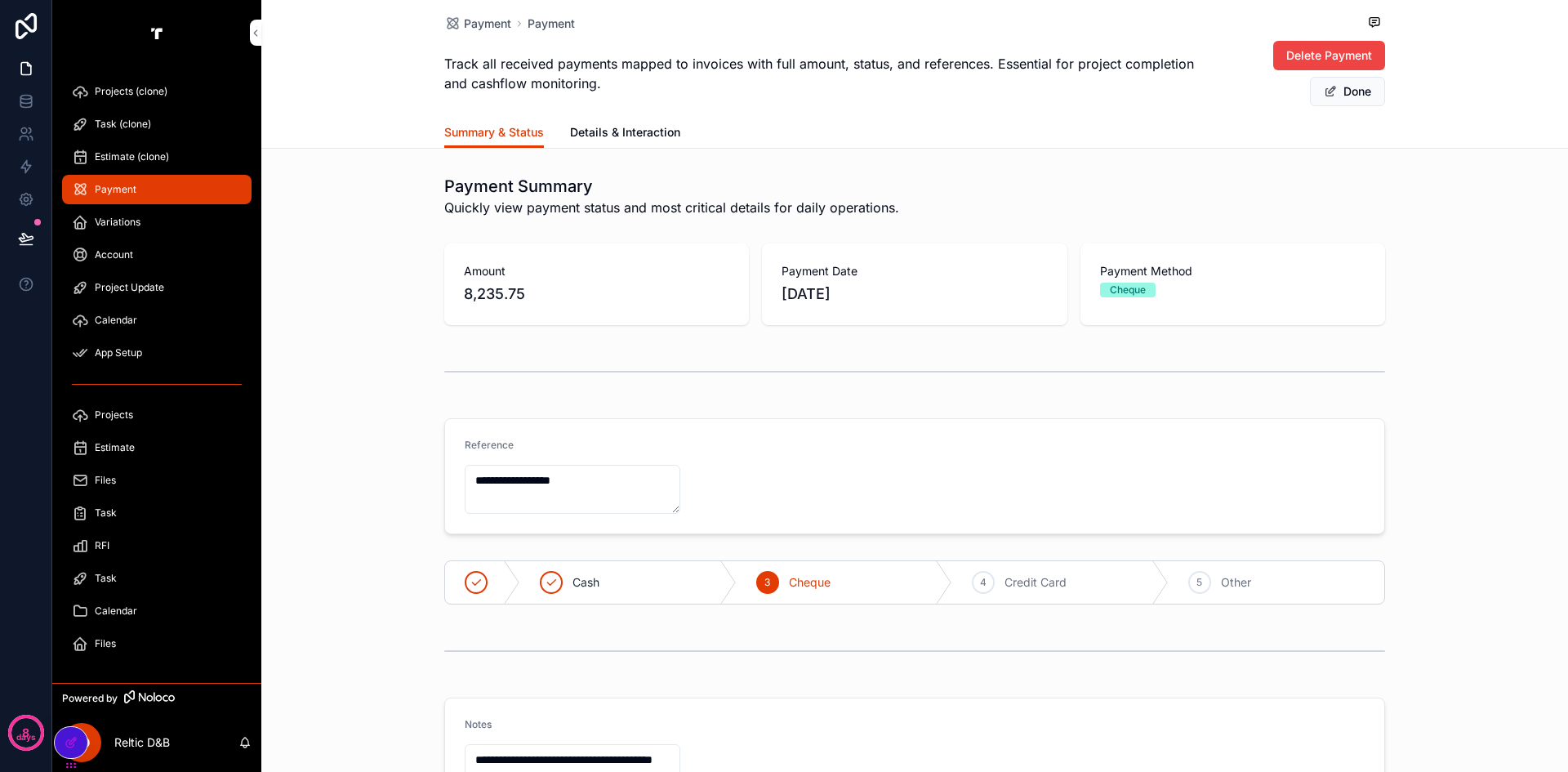
click at [1345, 92] on button "Done" at bounding box center [1348, 92] width 75 height 29
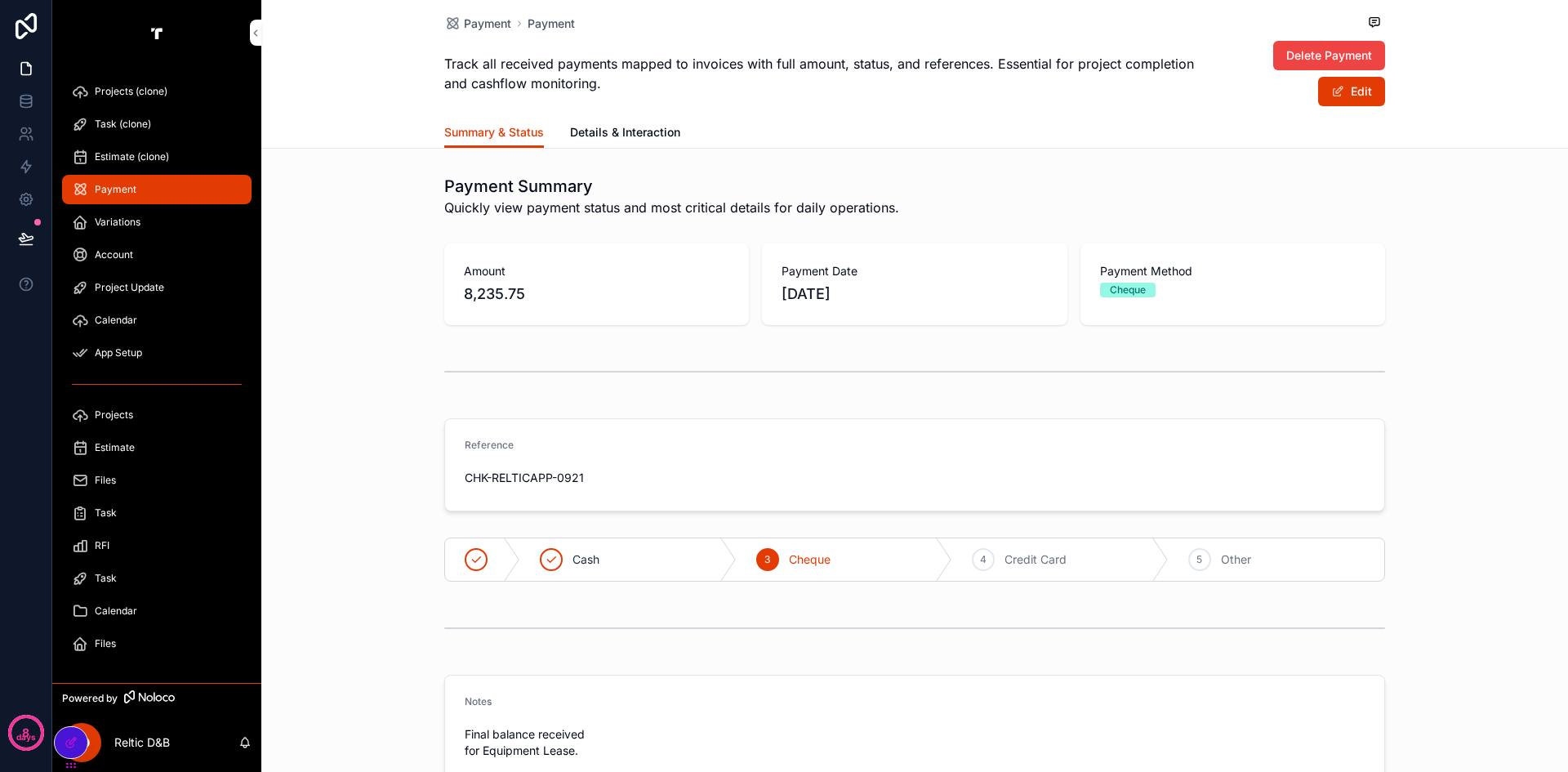
click at [1345, 92] on button "Edit" at bounding box center [1351, 92] width 67 height 29
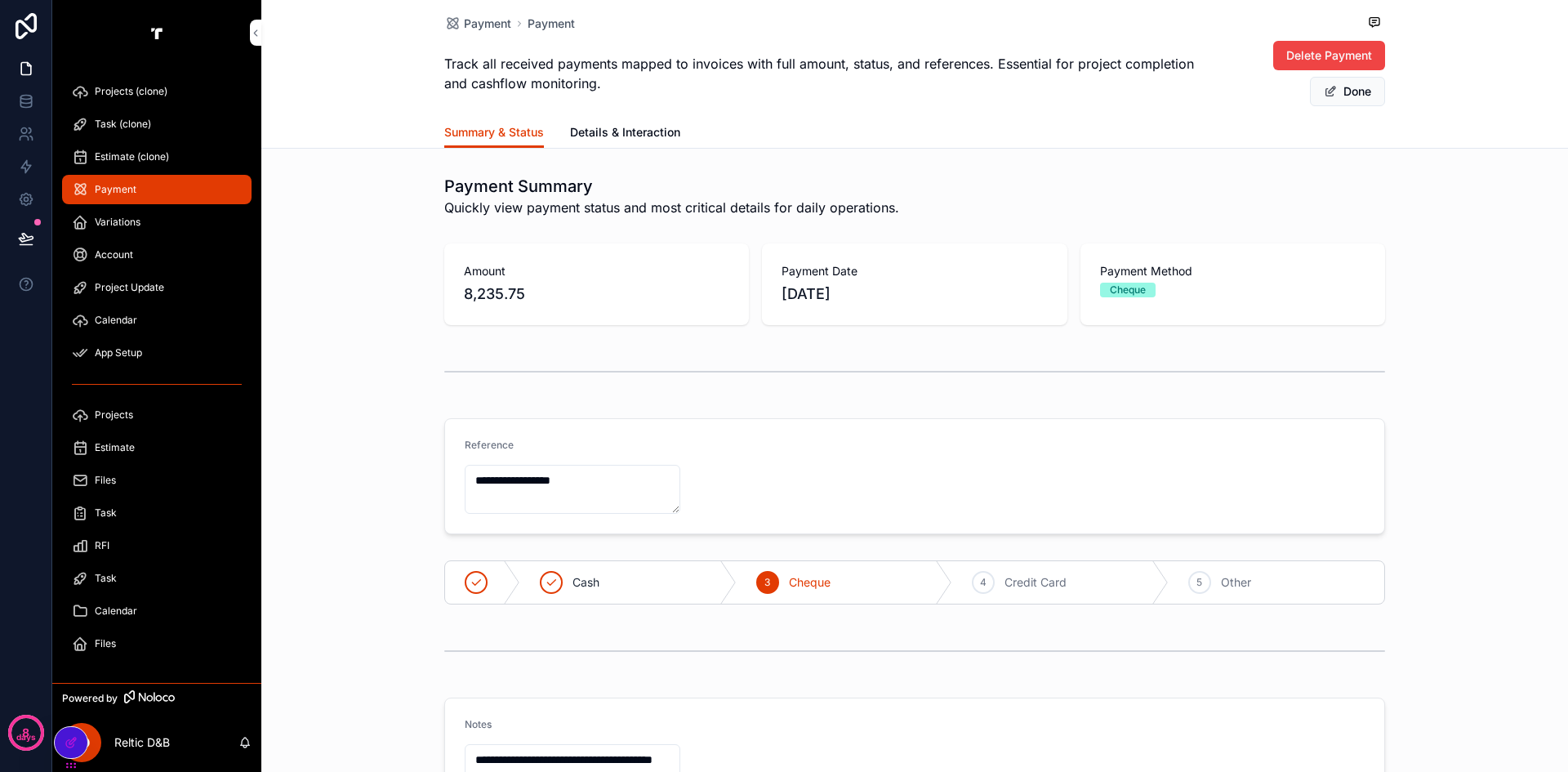
click at [1345, 92] on button "Done" at bounding box center [1348, 92] width 75 height 29
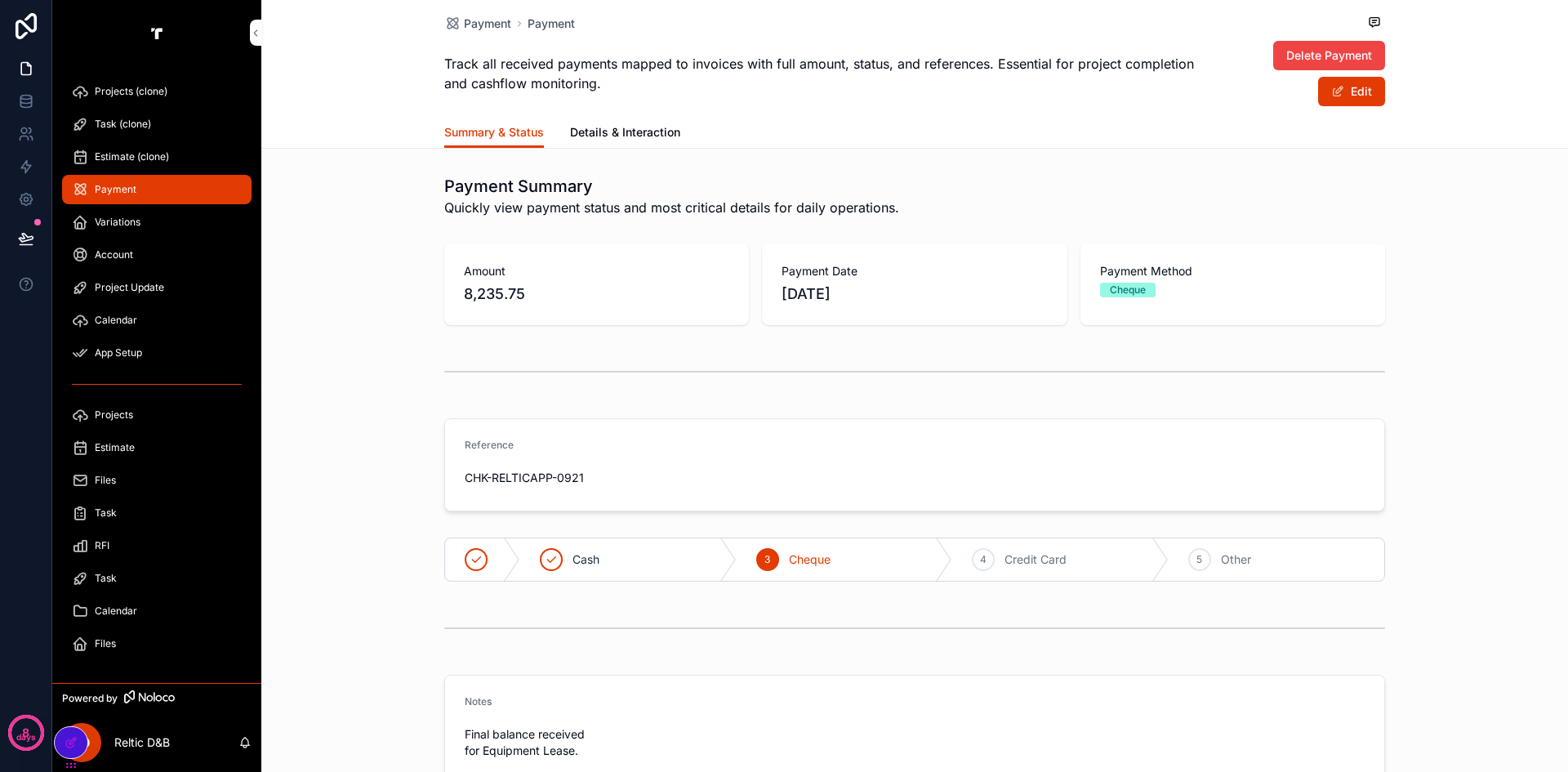
click at [672, 269] on span "Amount" at bounding box center [597, 271] width 266 height 17
click at [650, 257] on div "Amount 8,235.75" at bounding box center [597, 284] width 305 height 82
click at [547, 289] on span "8,235.75" at bounding box center [597, 294] width 266 height 23
click at [629, 128] on span "Details & Interaction" at bounding box center [625, 132] width 110 height 17
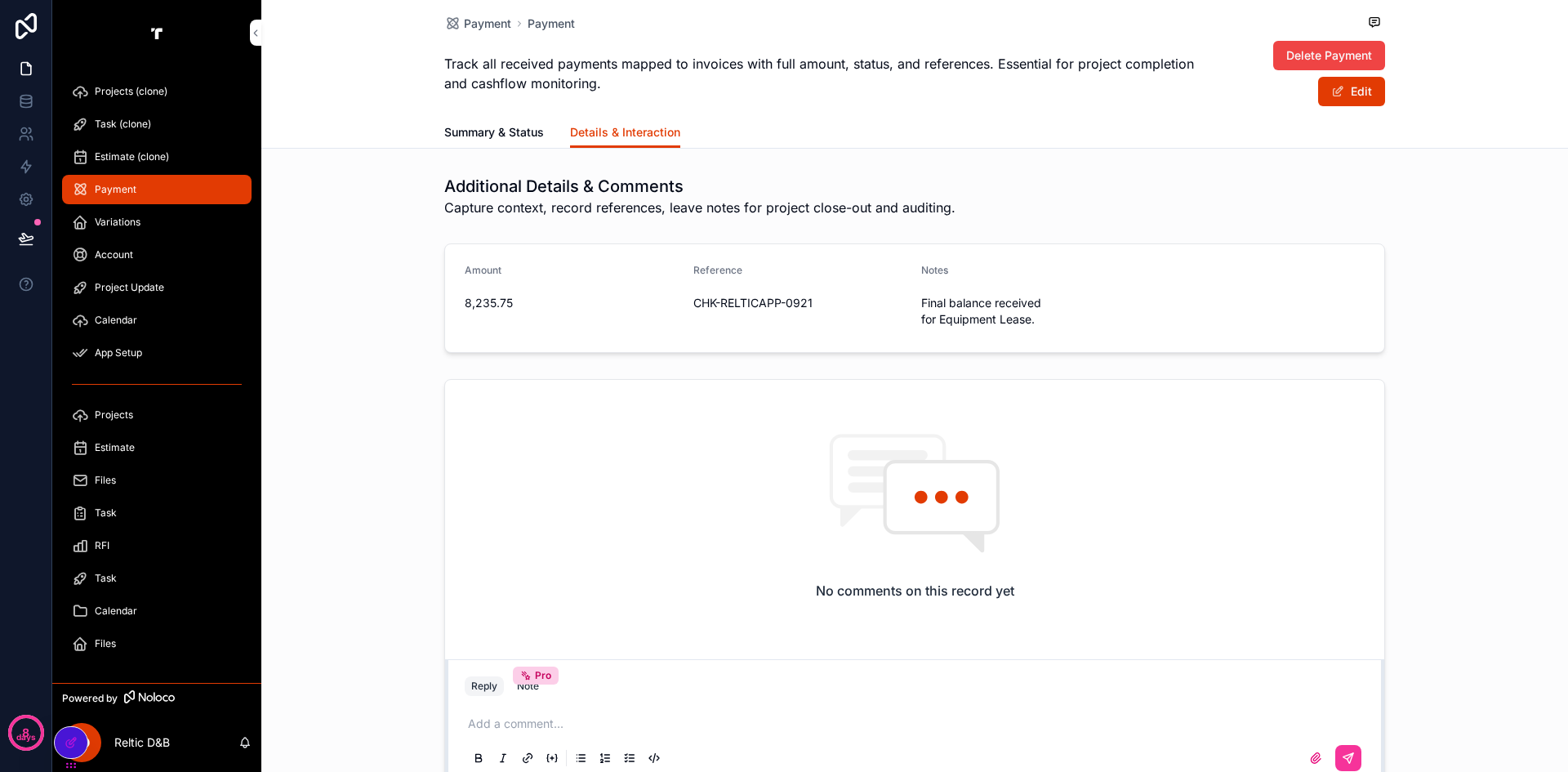
click at [72, 735] on div at bounding box center [72, 743] width 33 height 31
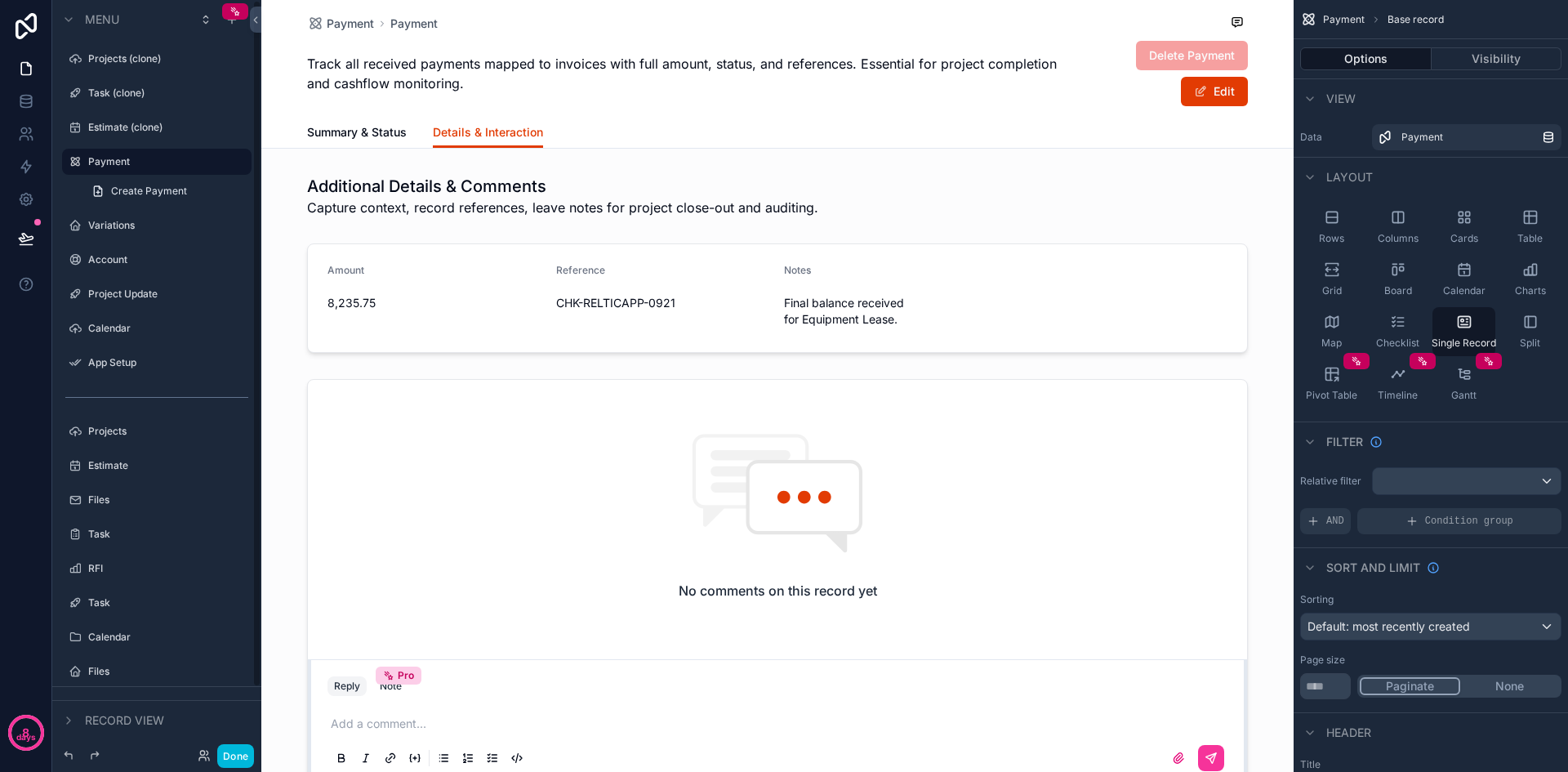
click at [129, 158] on label "Payment" at bounding box center [165, 162] width 153 height 13
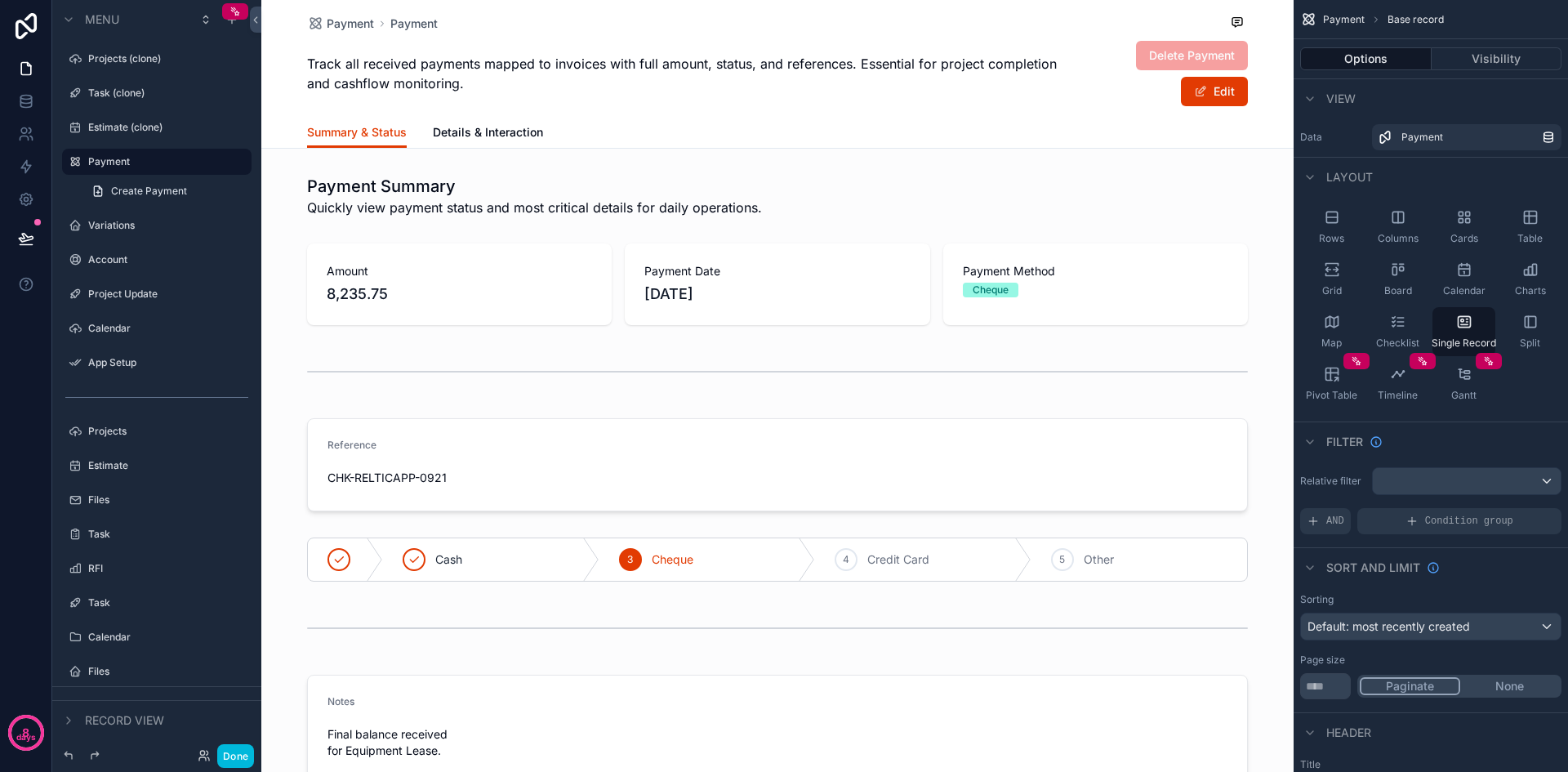
click at [476, 302] on div "scrollable content" at bounding box center [777, 765] width 1032 height 1529
click at [991, 303] on div "scrollable content" at bounding box center [777, 284] width 1032 height 95
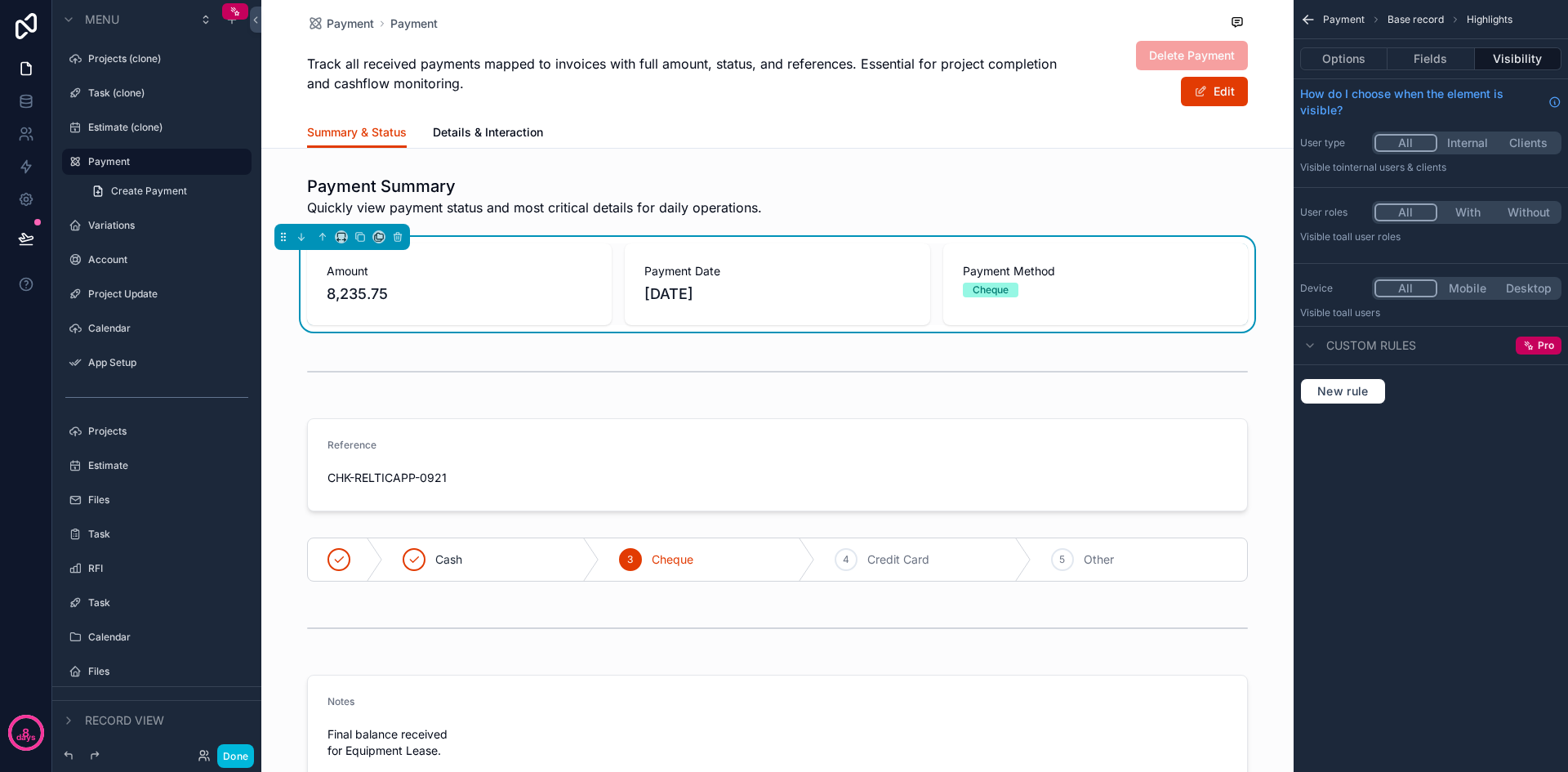
click at [1355, 52] on button "Options" at bounding box center [1344, 59] width 87 height 23
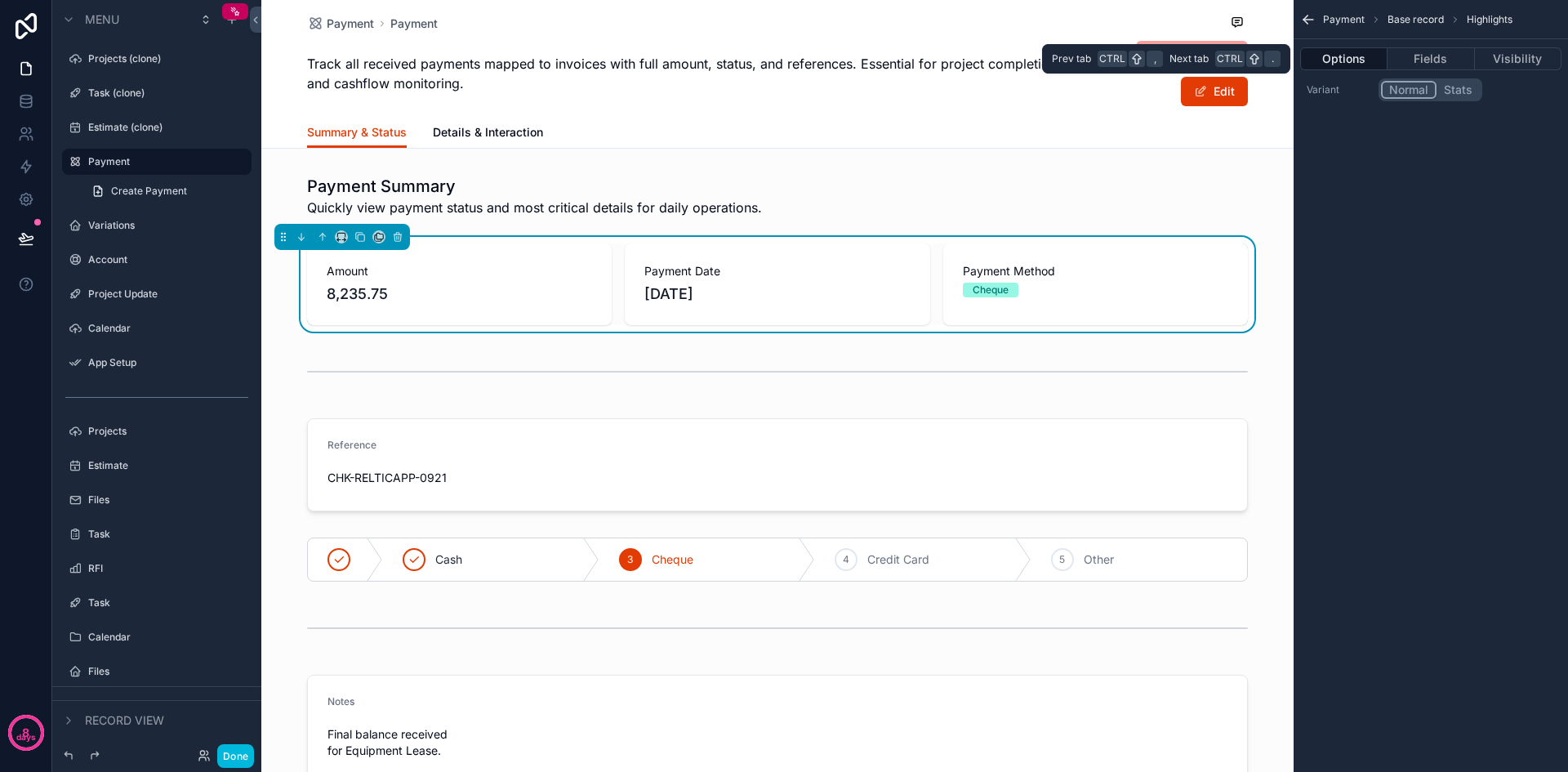
click at [1430, 62] on button "Fields" at bounding box center [1431, 59] width 86 height 23
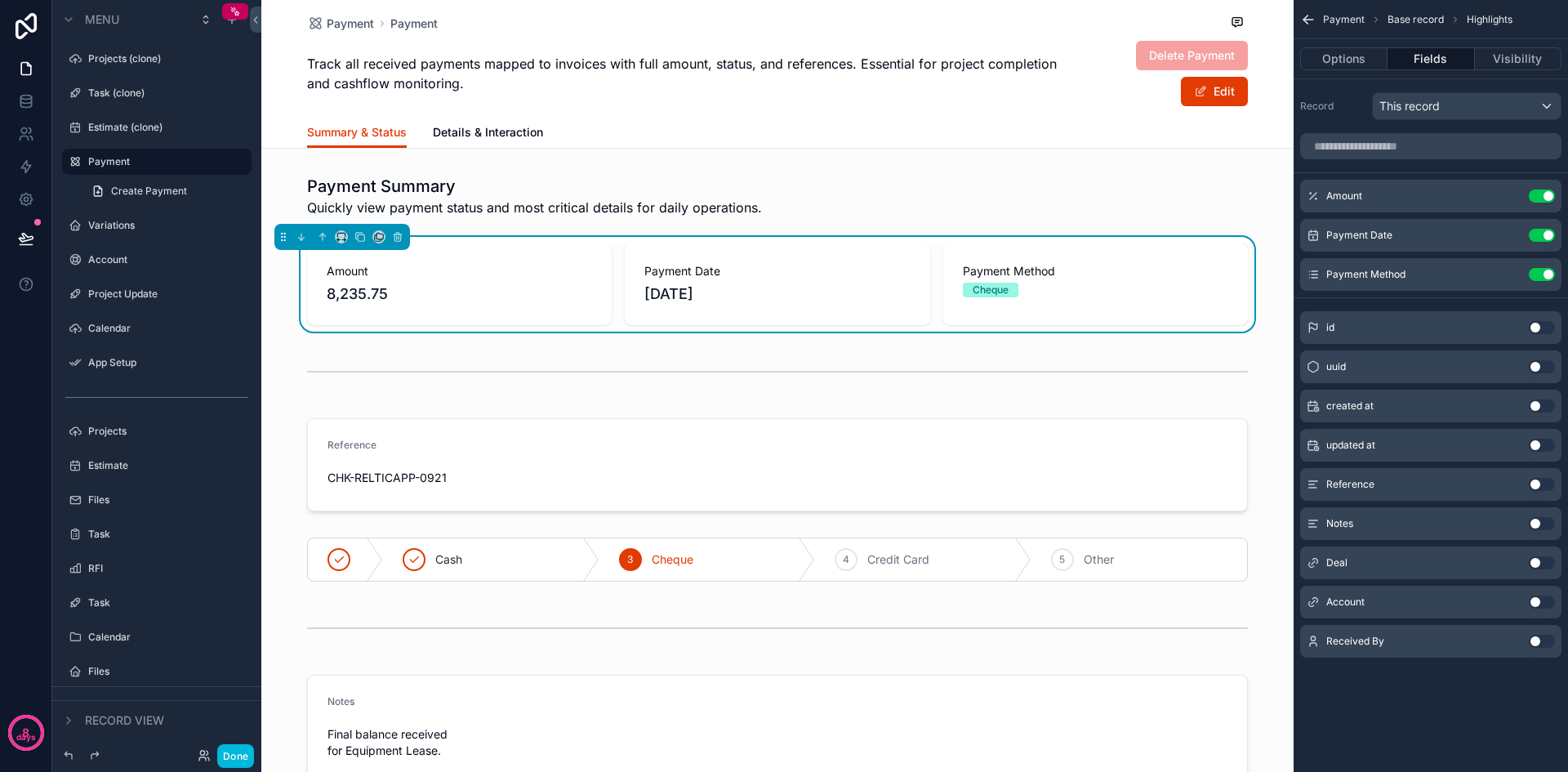
click at [0, 0] on icon "scrollable content" at bounding box center [0, 0] width 0 height 0
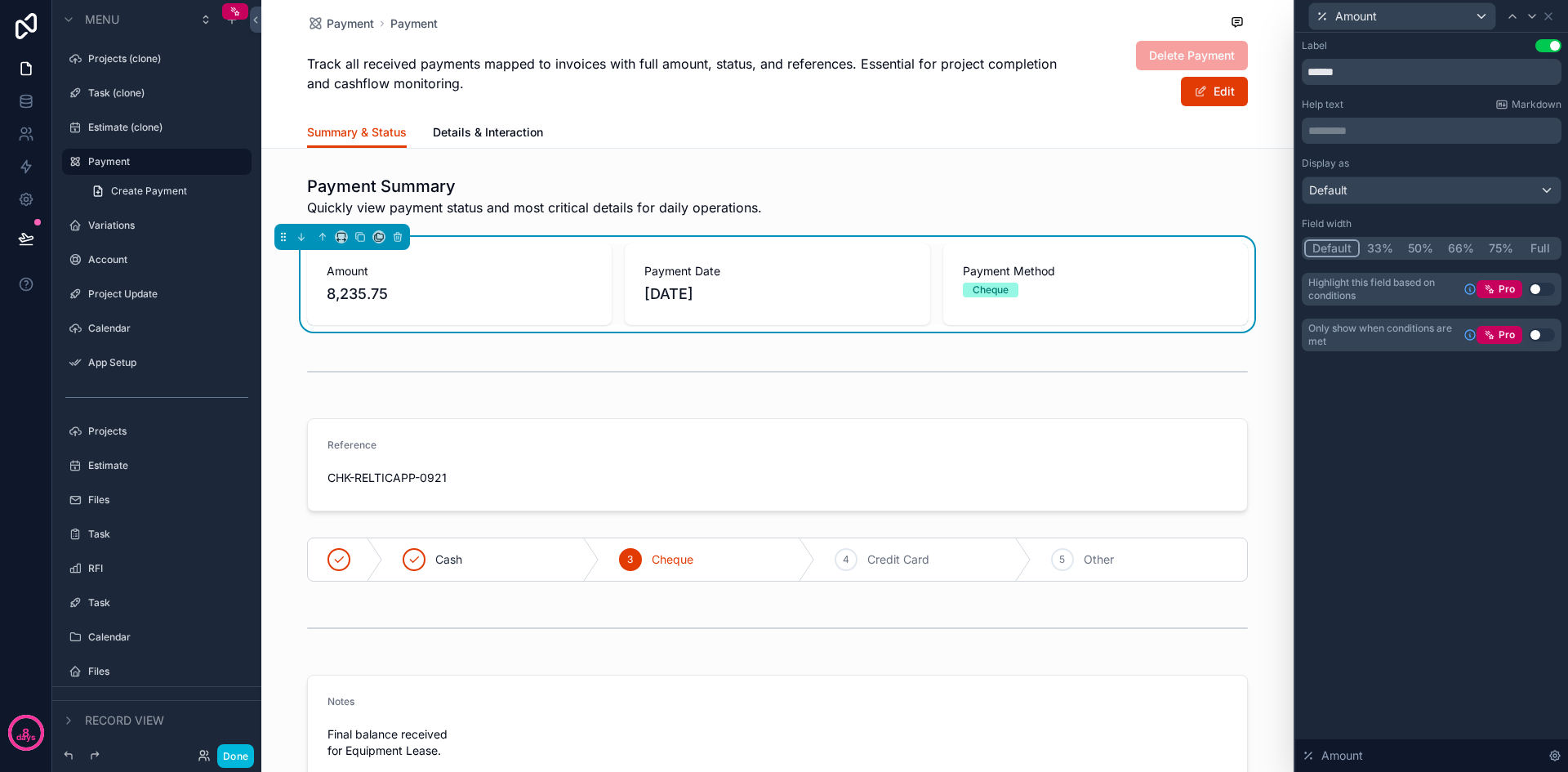
click at [1505, 460] on div "Label Use setting ****** Help text Markdown ********* ﻿ Display as Default Fiel…" at bounding box center [1432, 403] width 273 height 739
click at [1555, 11] on div "Amount" at bounding box center [1432, 16] width 260 height 32
click at [1554, 13] on icon at bounding box center [1549, 17] width 13 height 13
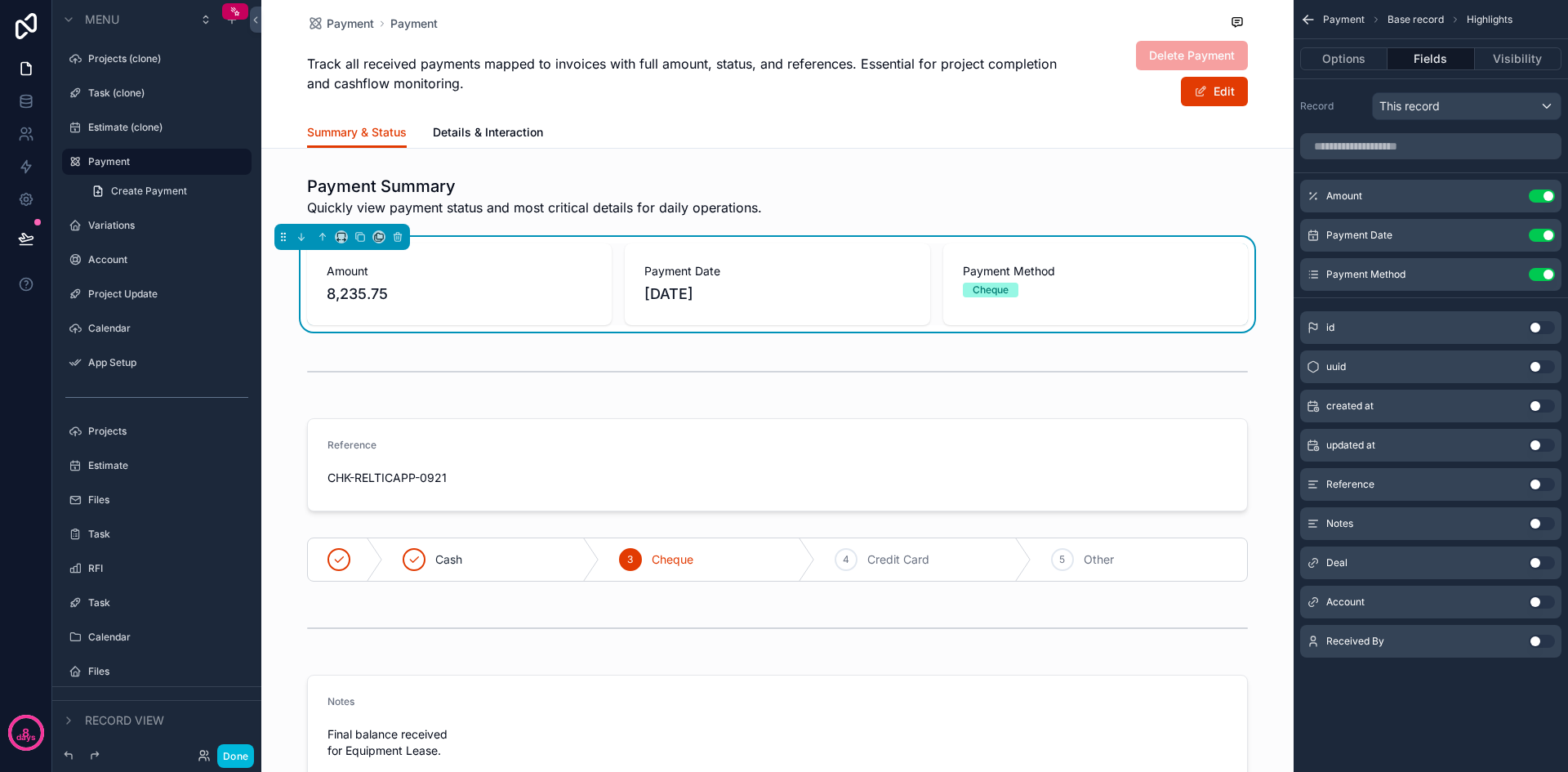
click at [1463, 108] on div "This record" at bounding box center [1467, 106] width 187 height 26
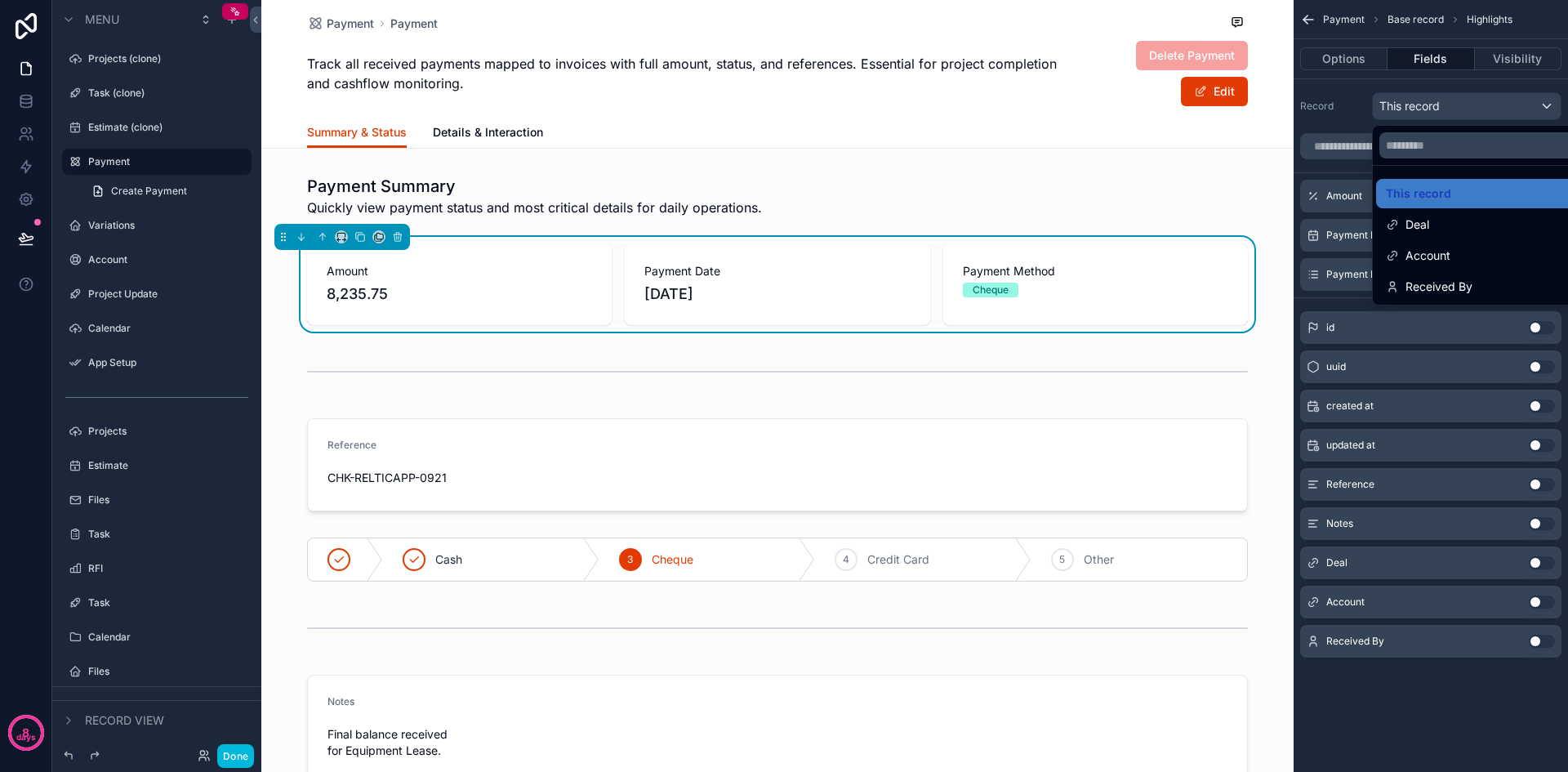
click at [1429, 224] on span "Deal" at bounding box center [1418, 224] width 24 height 19
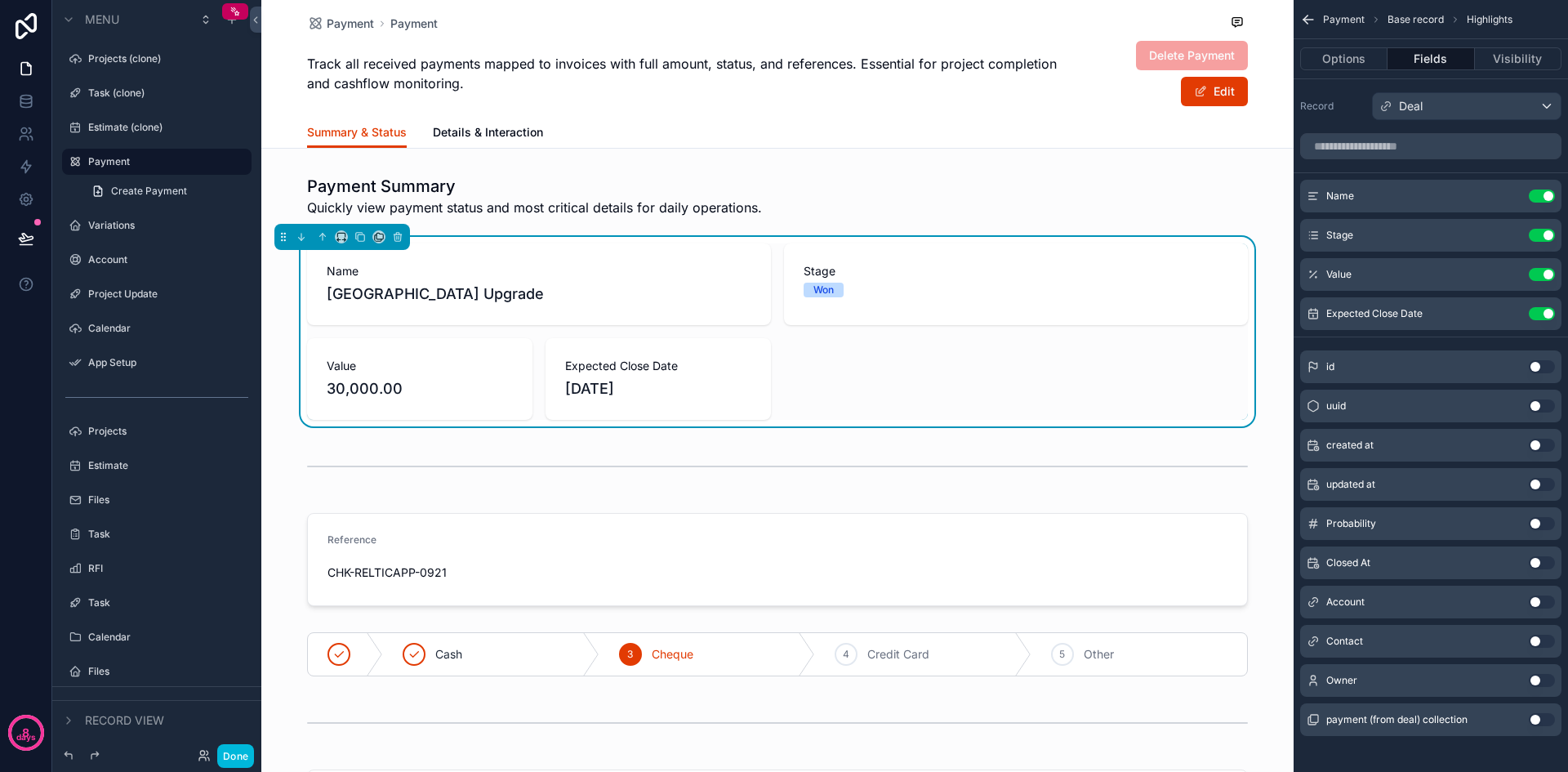
click at [1449, 106] on div "Deal" at bounding box center [1467, 106] width 187 height 26
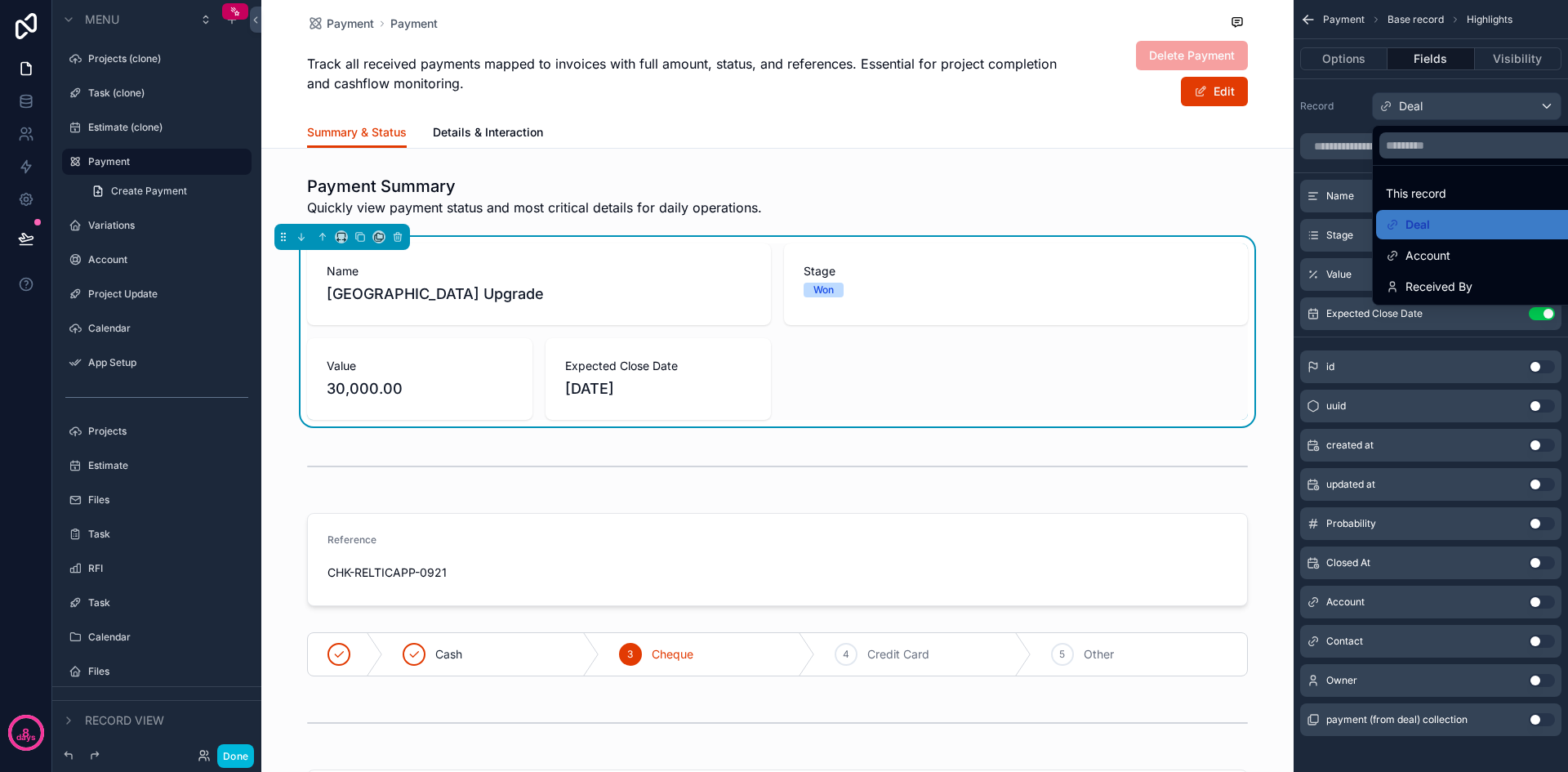
click at [1452, 255] on div "Account" at bounding box center [1485, 255] width 199 height 19
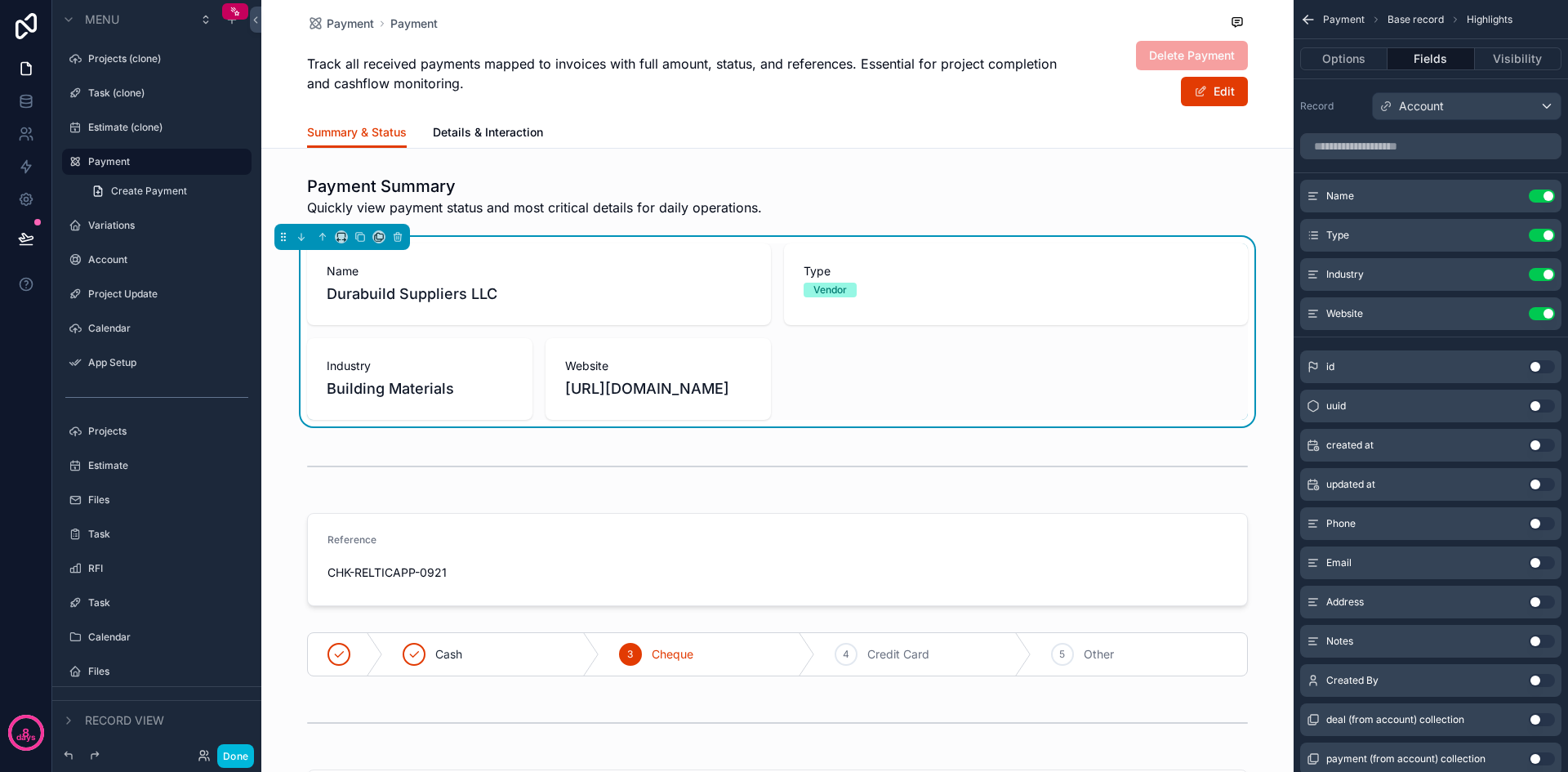
click at [1472, 96] on div "Account" at bounding box center [1467, 106] width 187 height 26
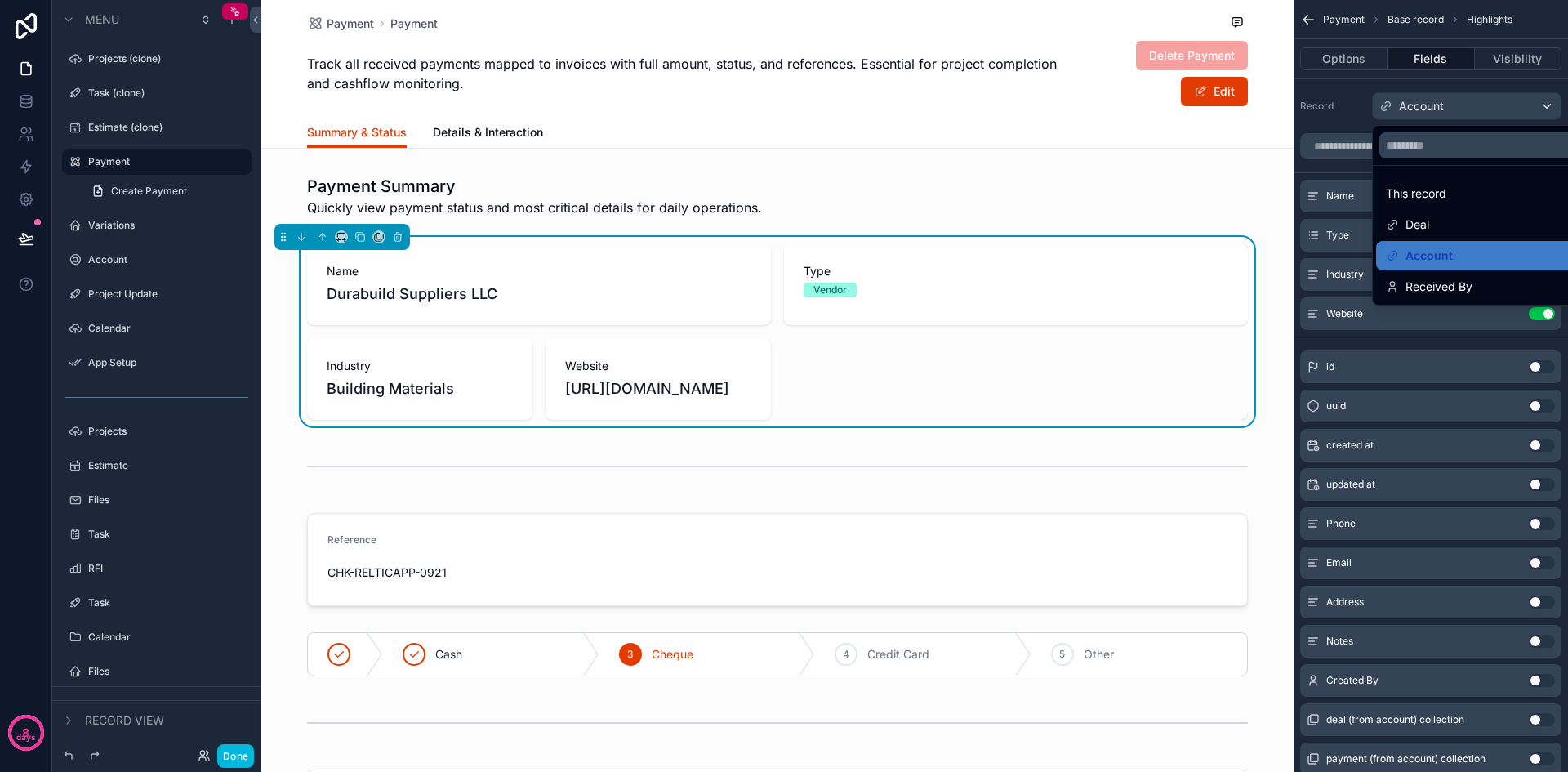
click at [1472, 278] on span "Received By" at bounding box center [1439, 286] width 67 height 19
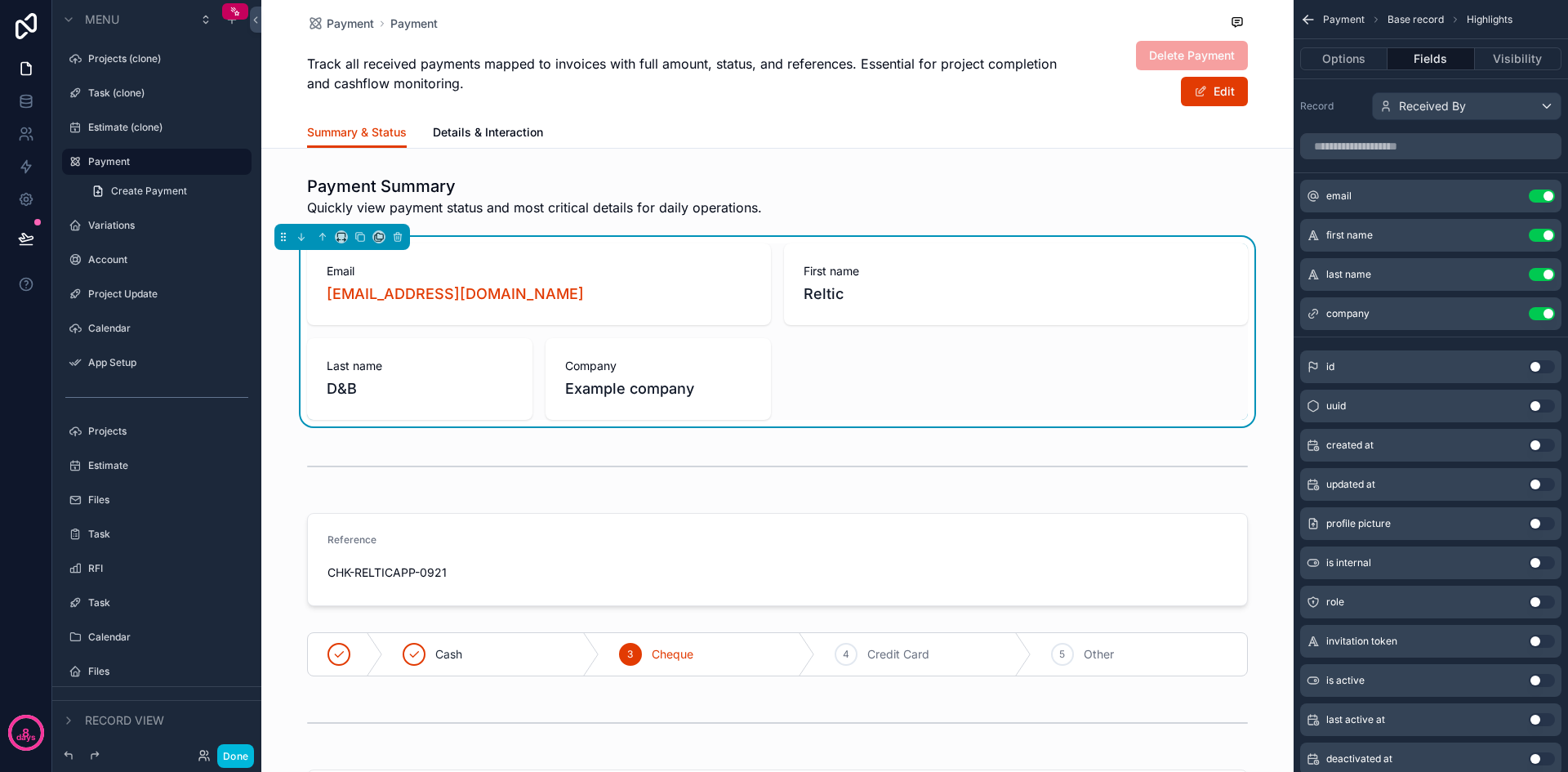
click at [1468, 101] on div "Received By" at bounding box center [1467, 106] width 187 height 26
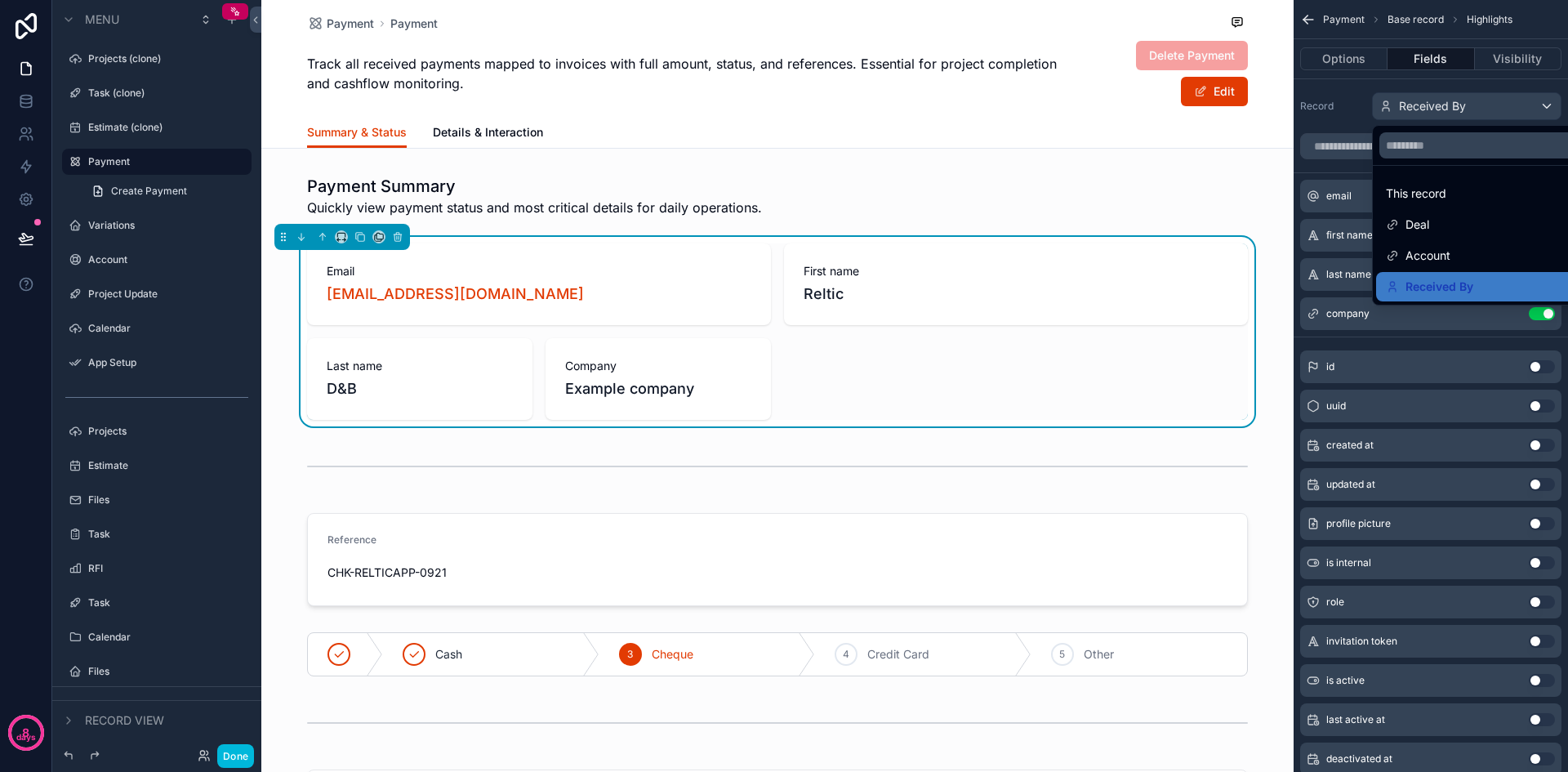
click at [1474, 197] on div "This record" at bounding box center [1485, 193] width 199 height 19
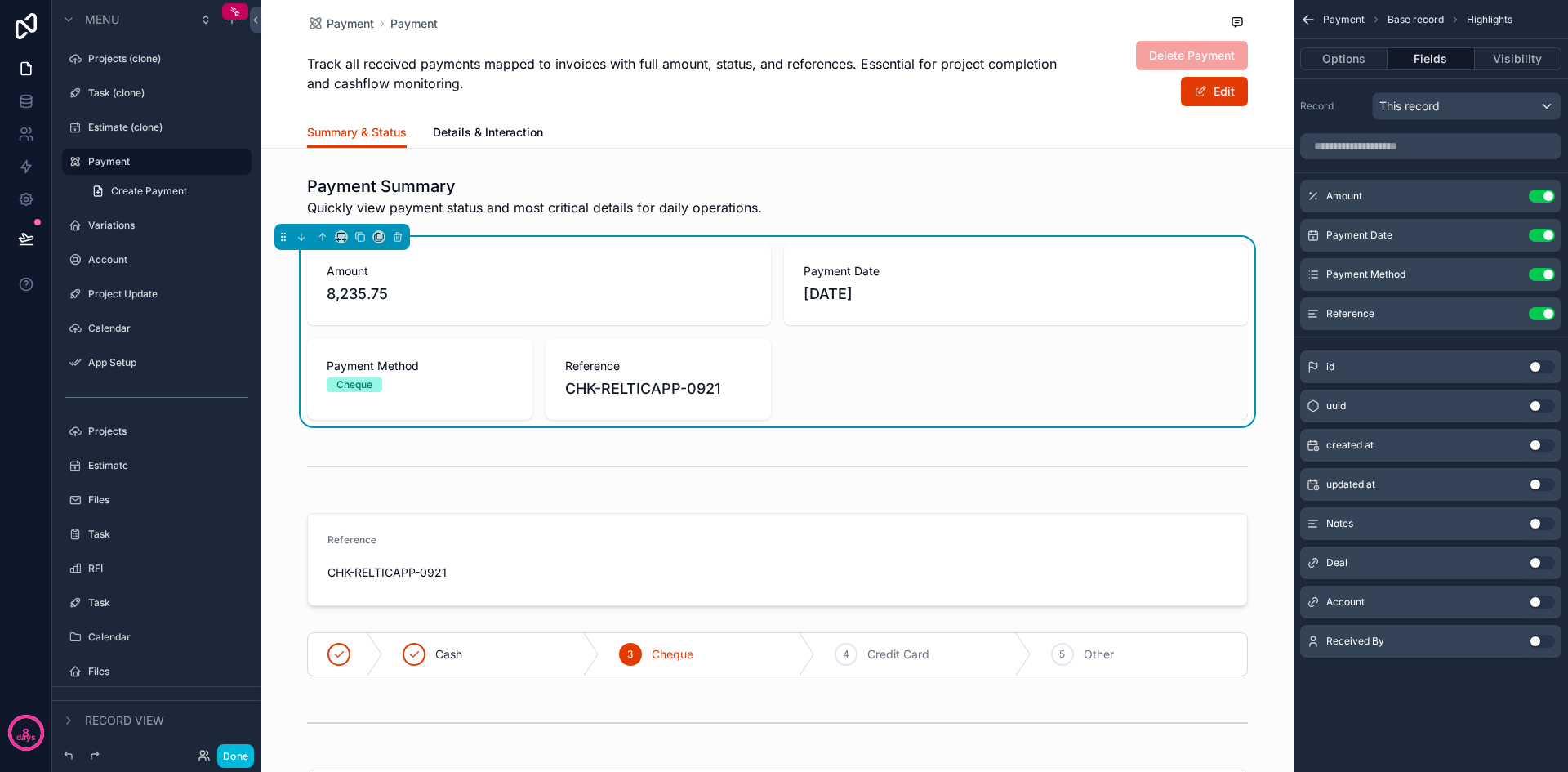
click at [381, 130] on span "Summary & Status" at bounding box center [357, 132] width 99 height 17
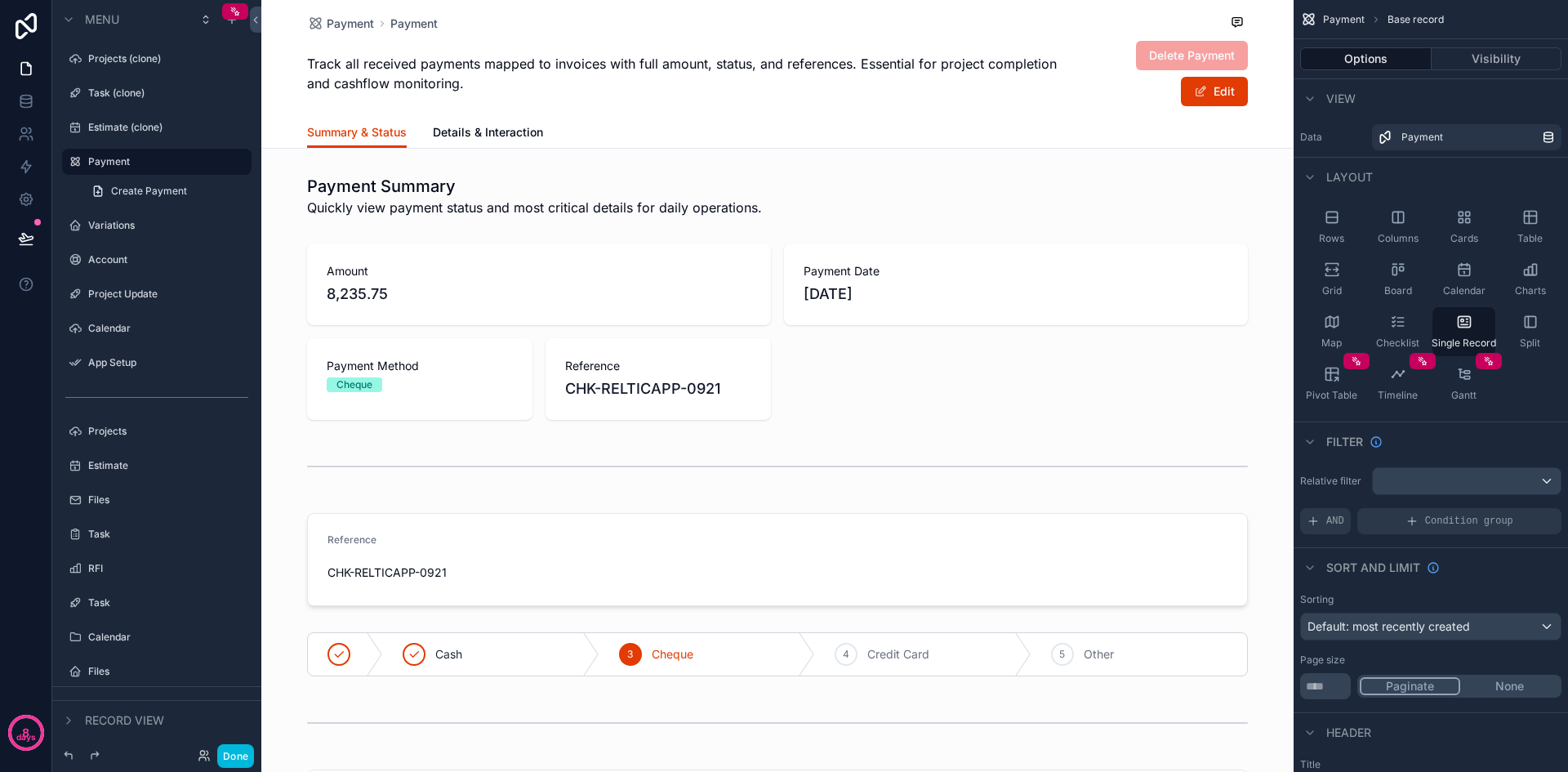
click at [445, 136] on span "Details & Interaction" at bounding box center [488, 132] width 110 height 17
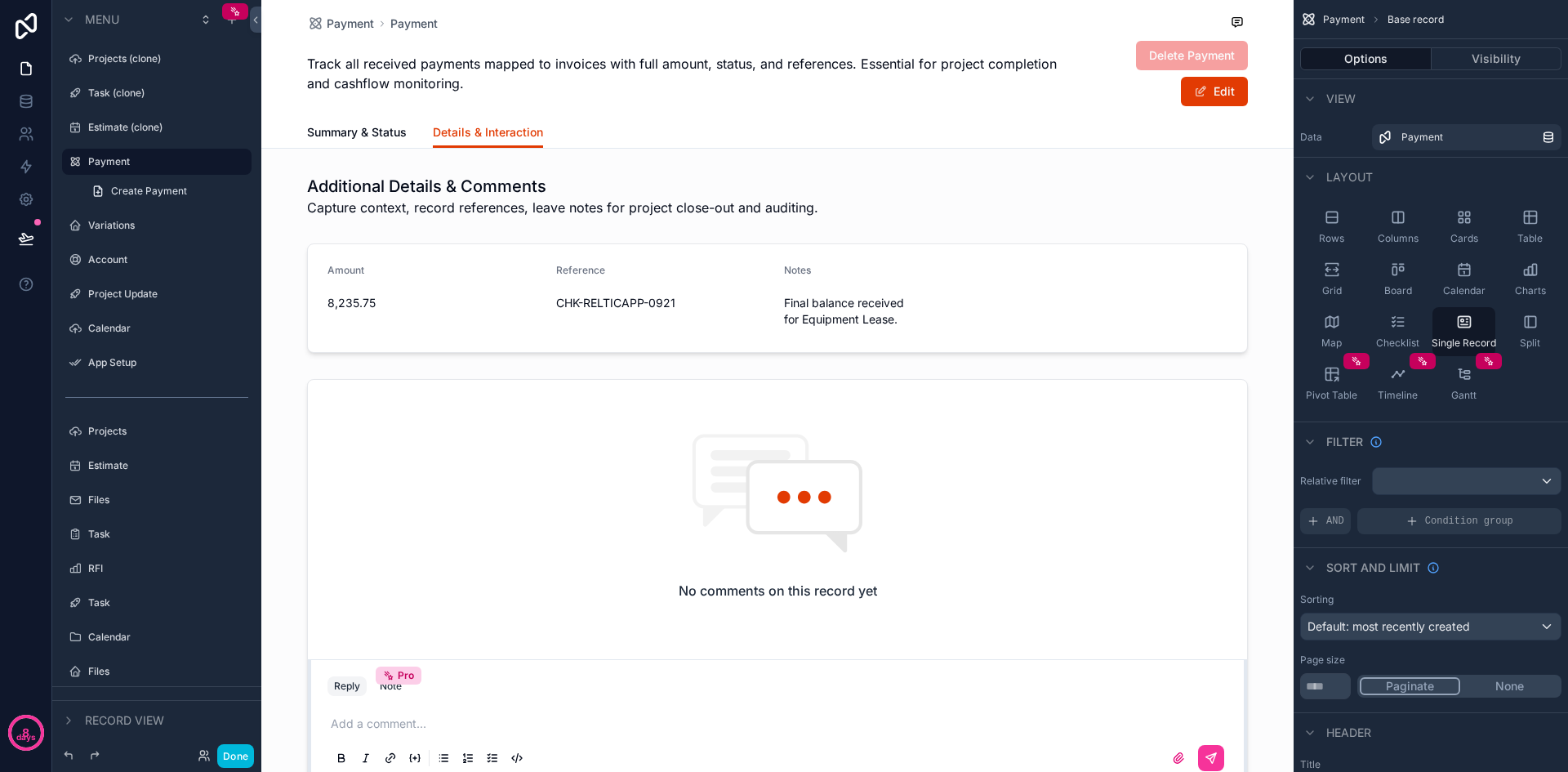
click at [459, 283] on div "scrollable content" at bounding box center [777, 298] width 1032 height 122
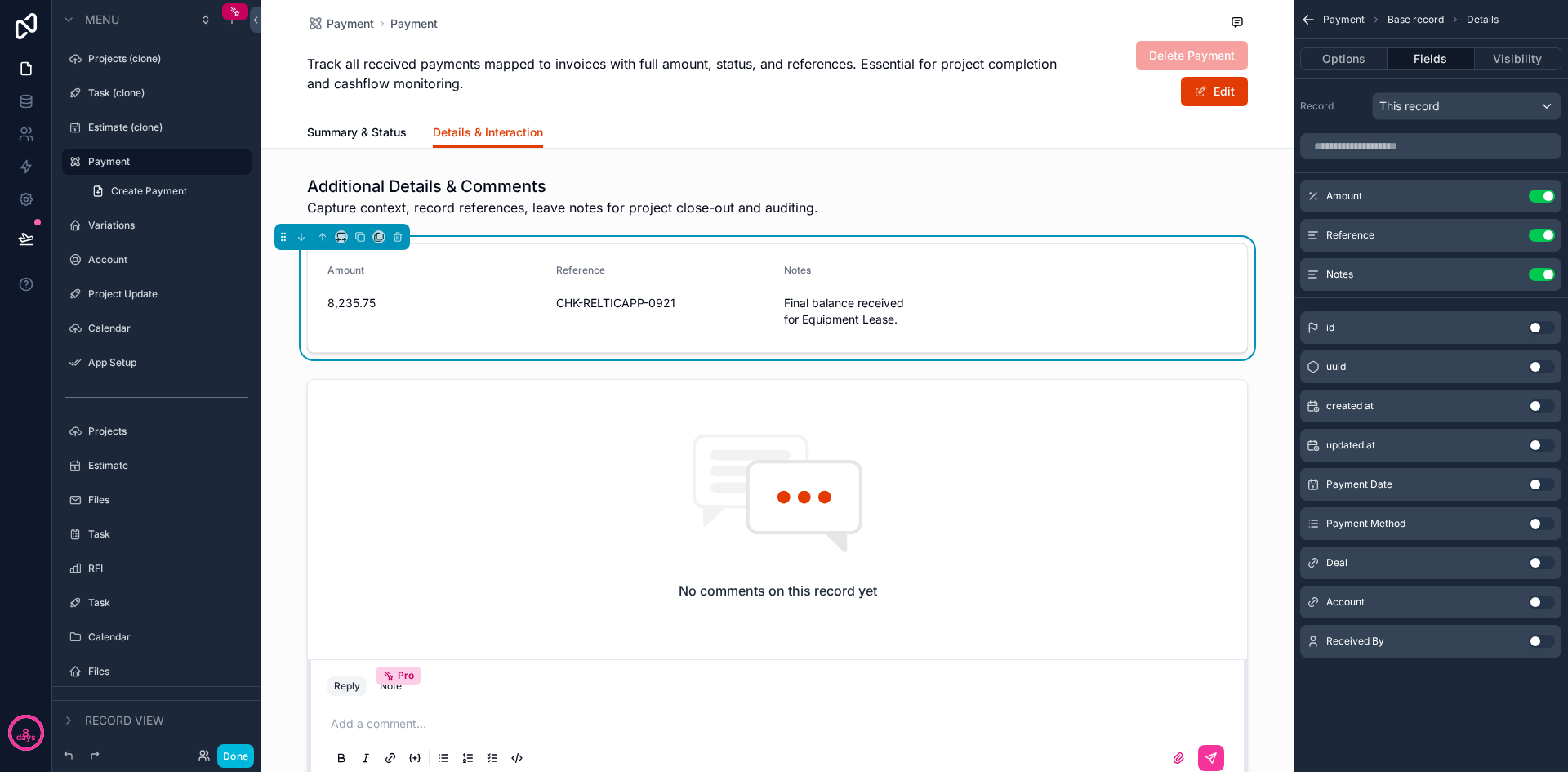
click at [1472, 107] on div "This record" at bounding box center [1467, 106] width 187 height 26
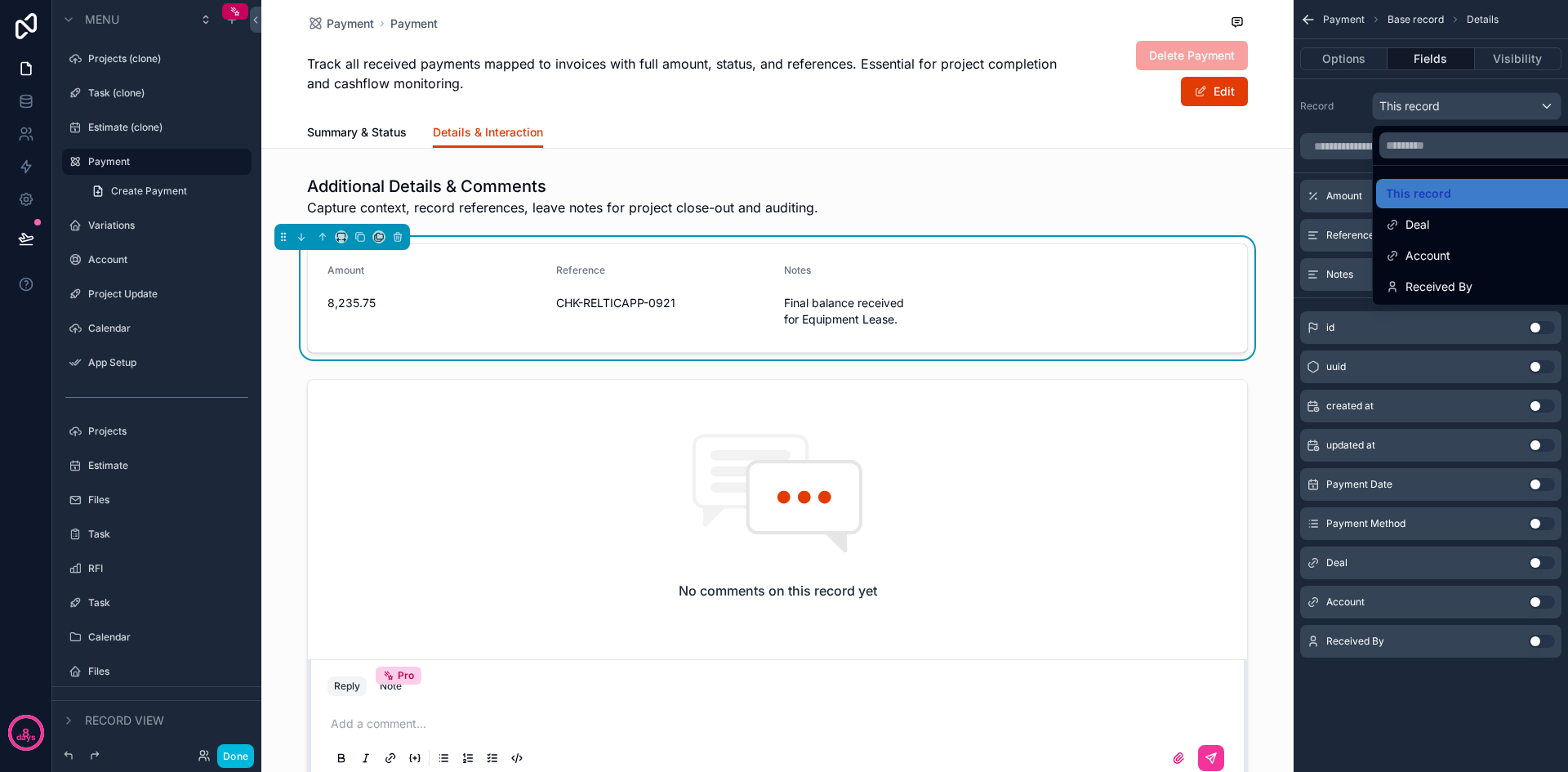
click at [1119, 437] on div "scrollable content" at bounding box center [777, 582] width 1032 height 419
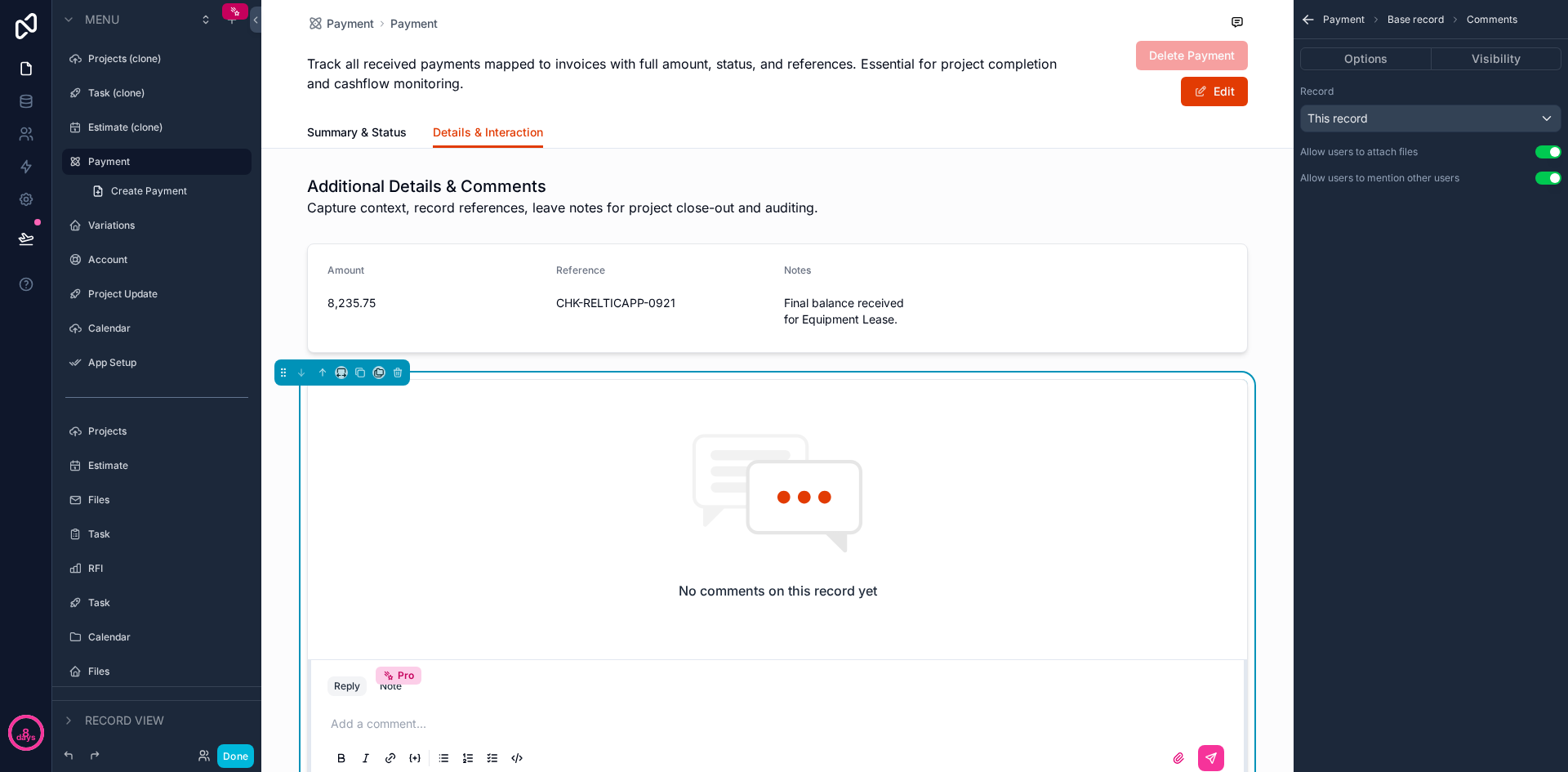
click at [346, 134] on span "Summary & Status" at bounding box center [357, 132] width 99 height 17
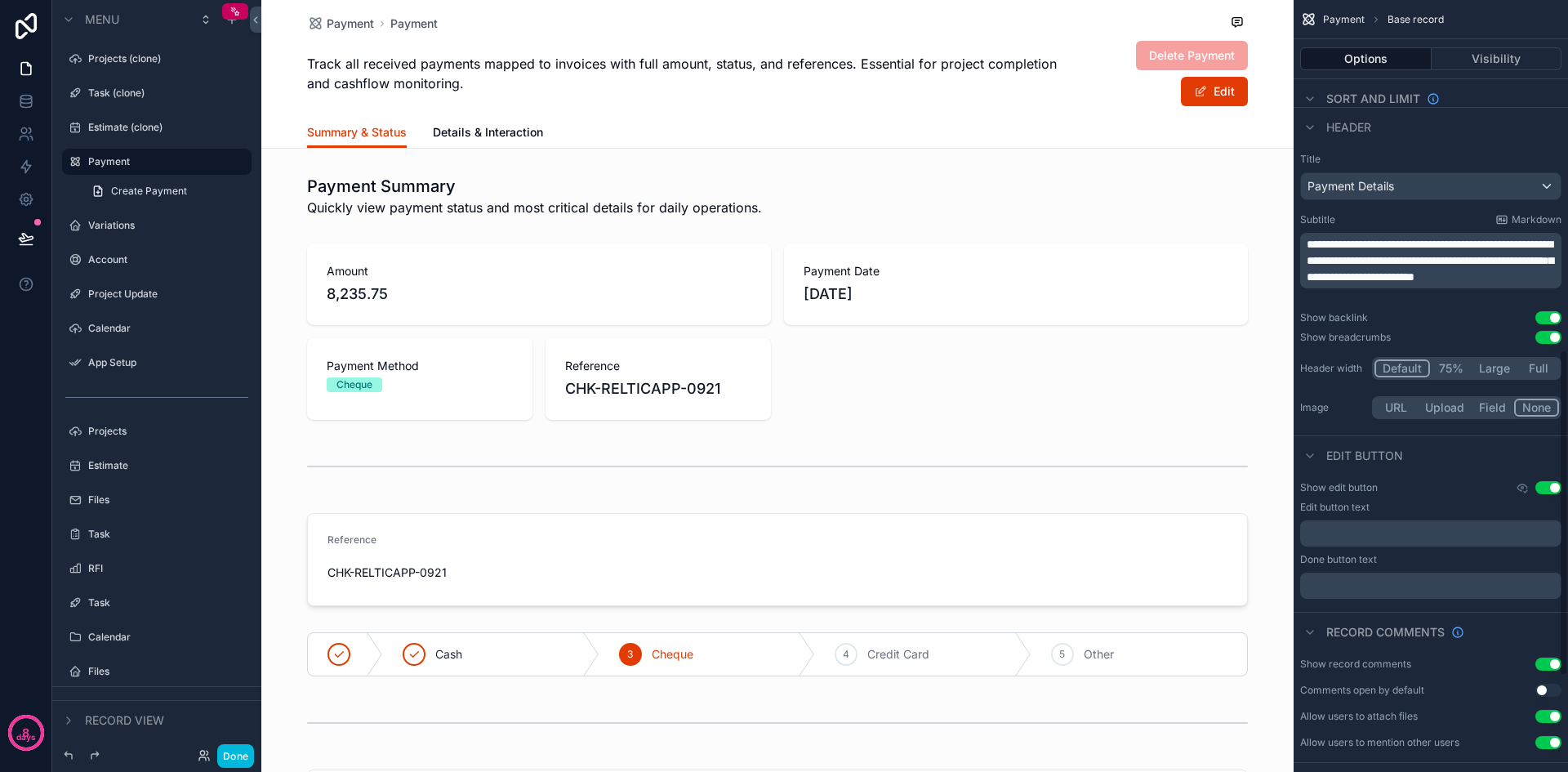
scroll to position [899, 0]
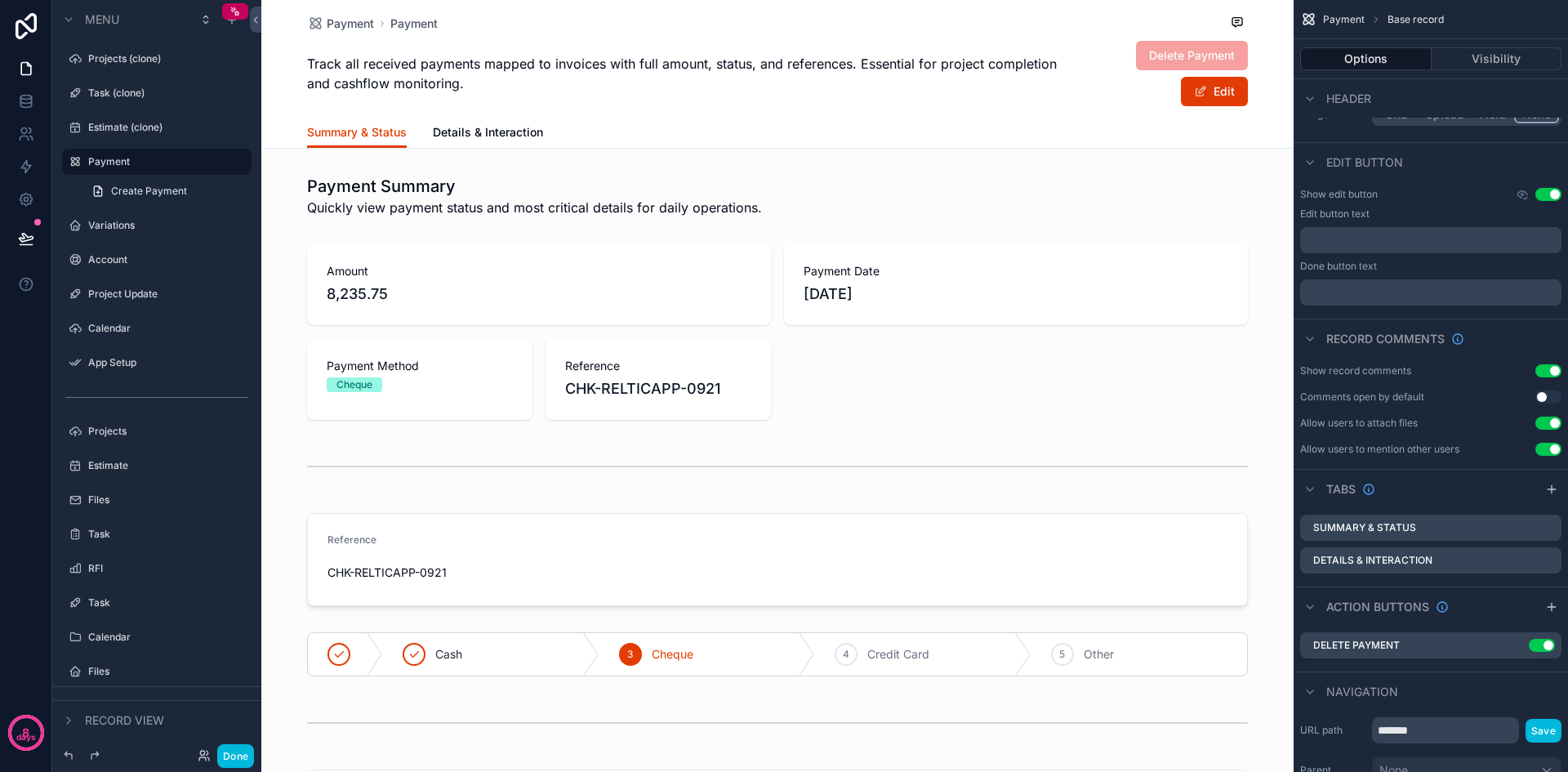
click at [0, 0] on icon "scrollable content" at bounding box center [0, 0] width 0 height 0
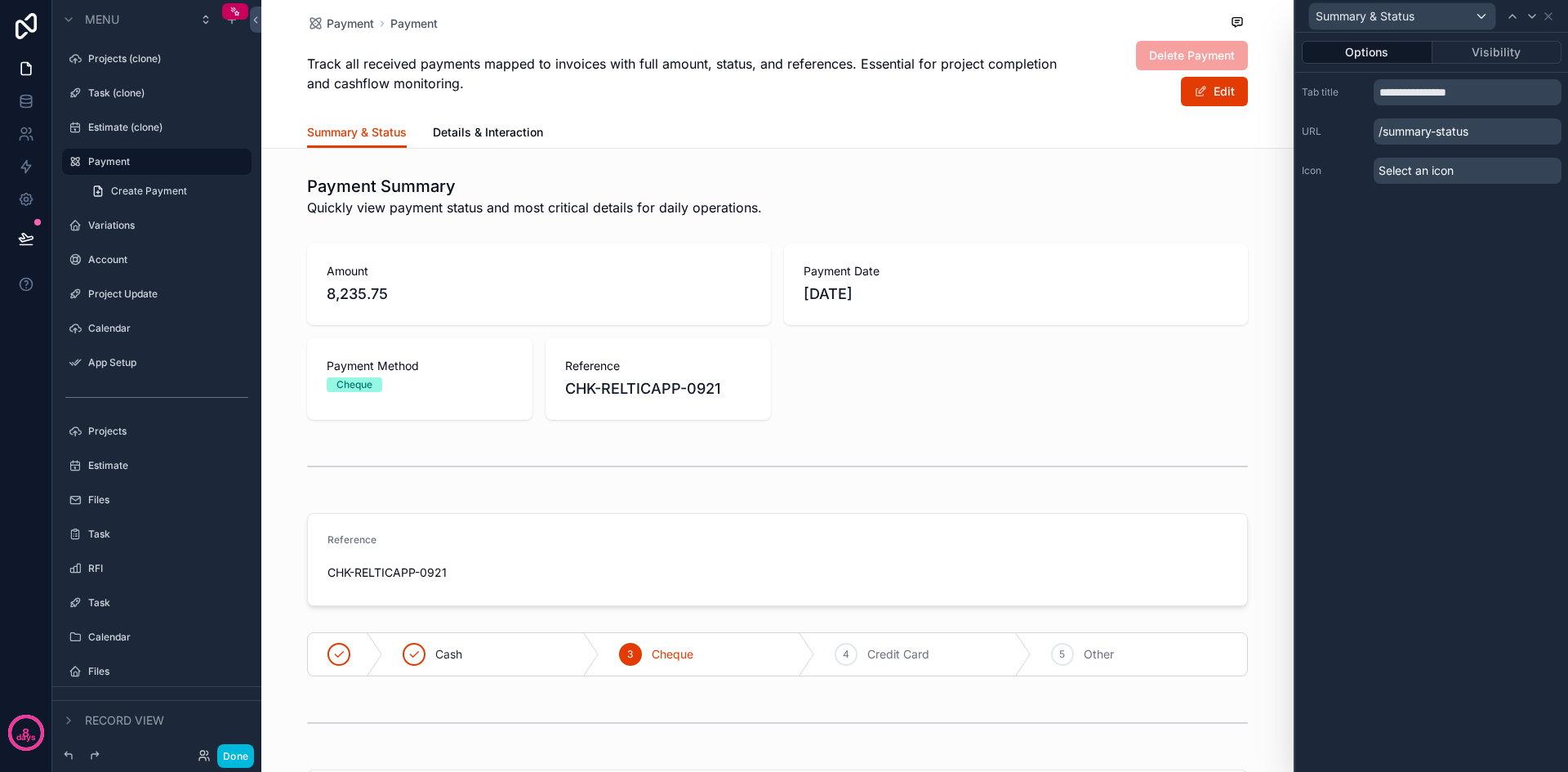
click at [1488, 99] on input "**********" at bounding box center [1468, 92] width 187 height 26
click at [151, 58] on label "Projects (clone)" at bounding box center [165, 59] width 153 height 13
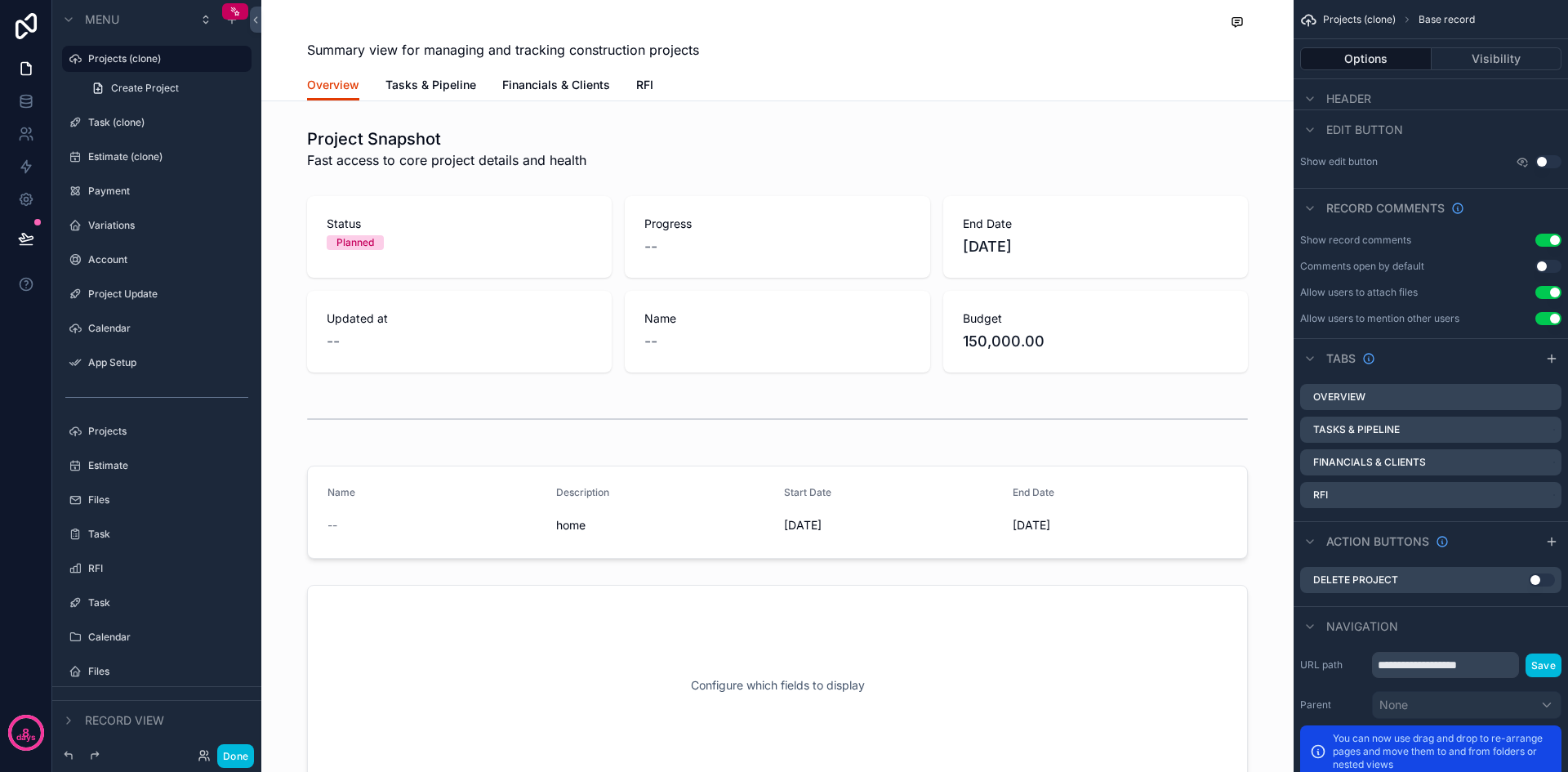
click at [1258, 567] on div "scrollable content" at bounding box center [777, 766] width 1032 height 1531
click at [121, 54] on label "Projects (clone)" at bounding box center [165, 59] width 153 height 13
